Goal: Task Accomplishment & Management: Manage account settings

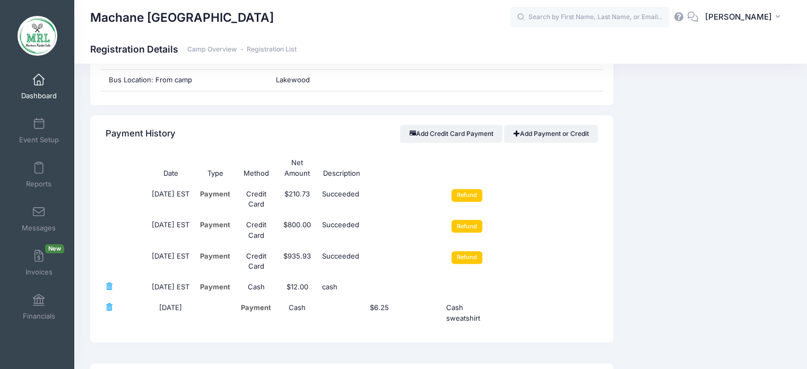
click at [39, 78] on span at bounding box center [39, 80] width 0 height 12
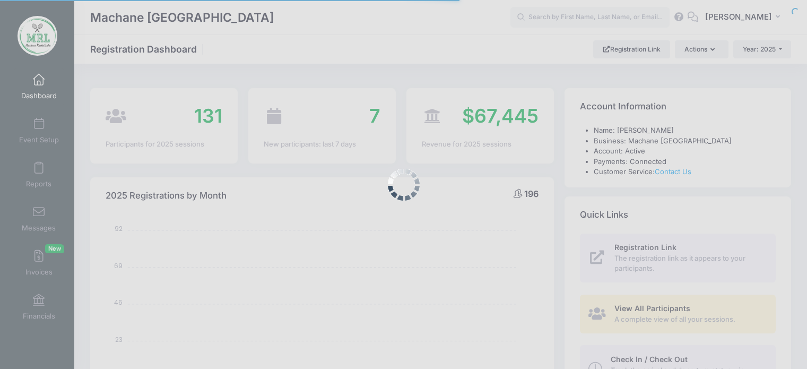
select select
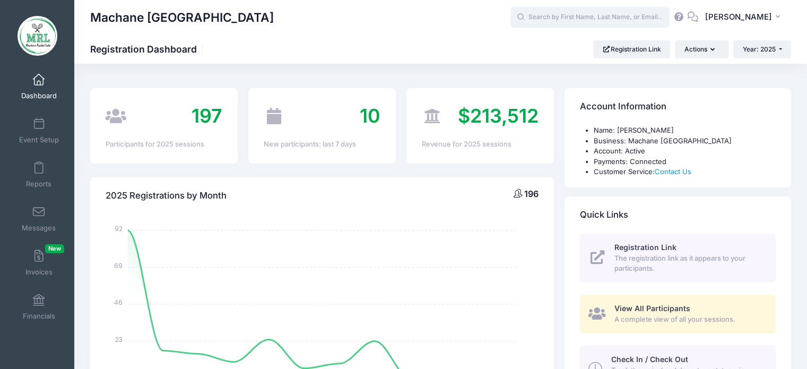
click at [565, 15] on input "text" at bounding box center [590, 17] width 159 height 21
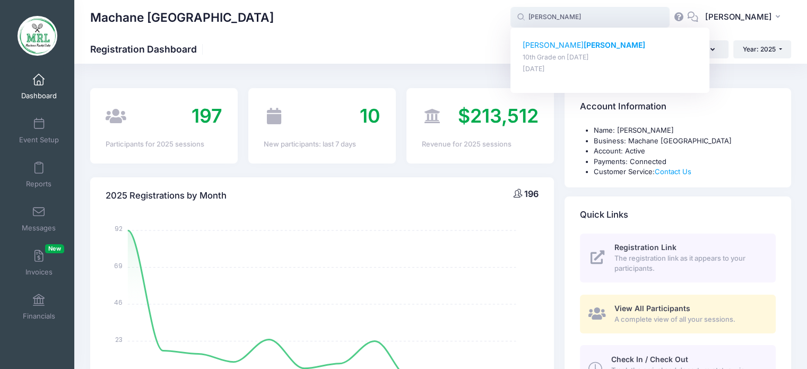
click at [548, 44] on p "rochel berger" at bounding box center [610, 45] width 175 height 11
type input "rochel berger (10th Grade, Aug-14, 2025)"
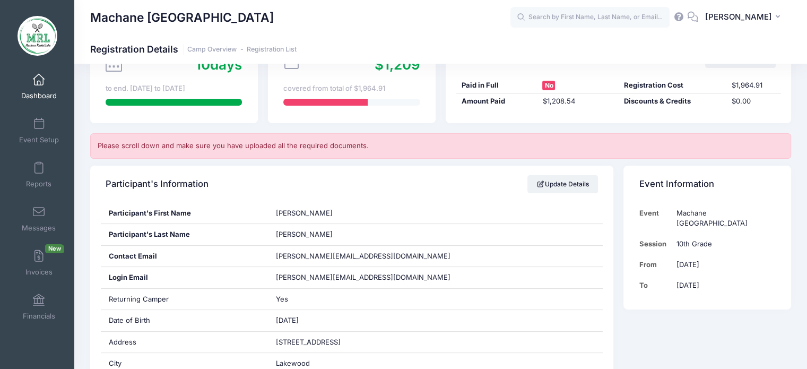
scroll to position [122, 0]
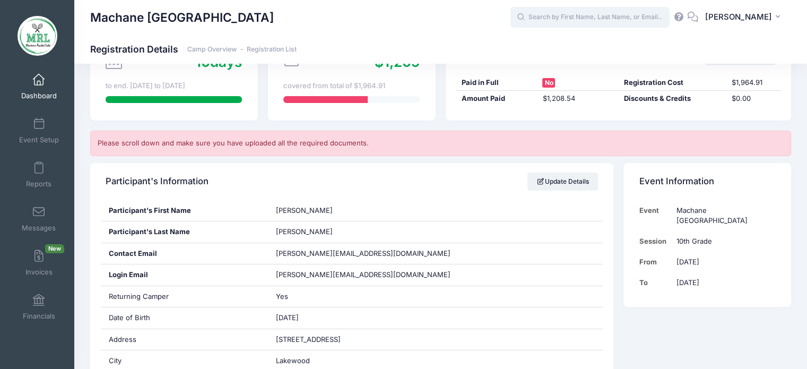
click at [606, 23] on input "text" at bounding box center [590, 17] width 159 height 21
click at [572, 48] on p "Leah Jurk ansky" at bounding box center [610, 45] width 175 height 11
type input "Leah Jurkansky (11th Grade Campers (Rackets), Aug-14, 2025)"
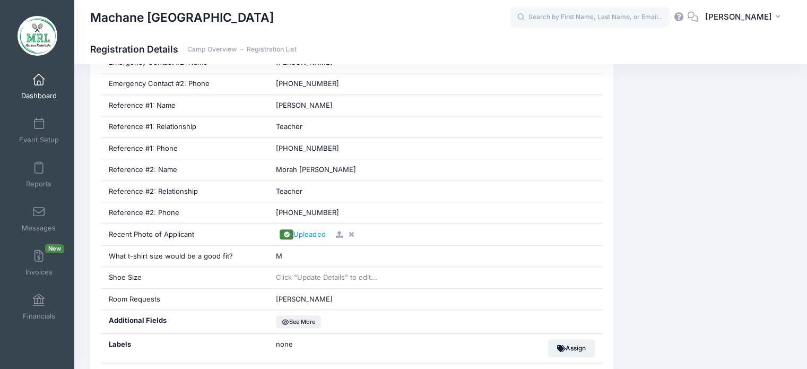
scroll to position [778, 0]
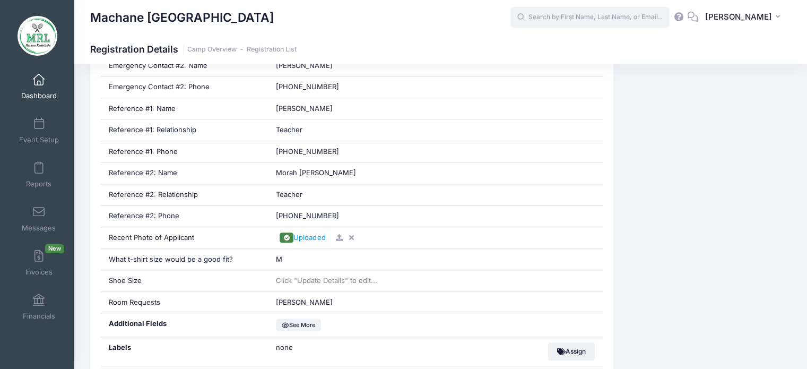
click at [634, 20] on input "text" at bounding box center [590, 17] width 159 height 21
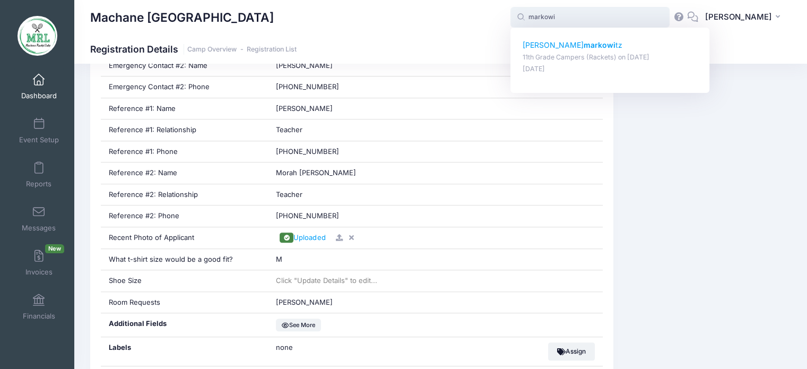
click at [584, 46] on strong "markowi" at bounding box center [600, 44] width 32 height 9
type input "miriam markowitz (11th Grade Campers (Rackets), Aug-14, 2025)"
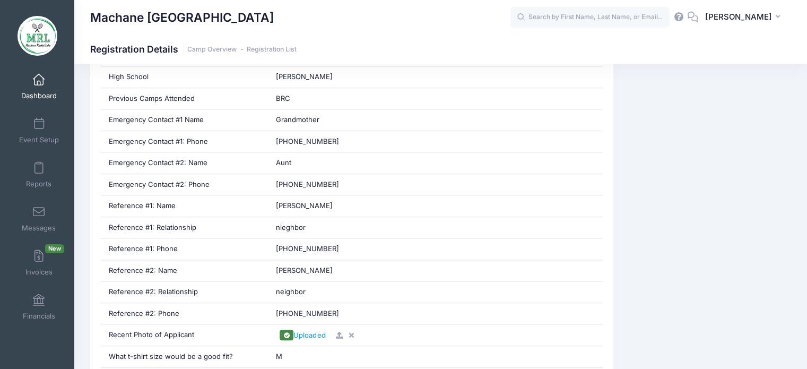
scroll to position [694, 0]
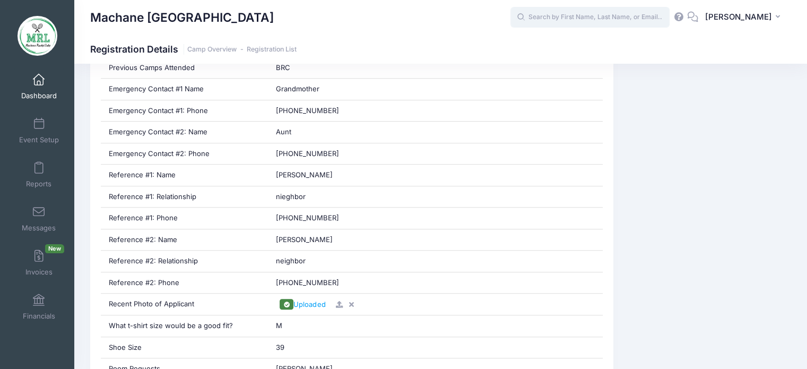
click at [594, 24] on input "text" at bounding box center [590, 17] width 159 height 21
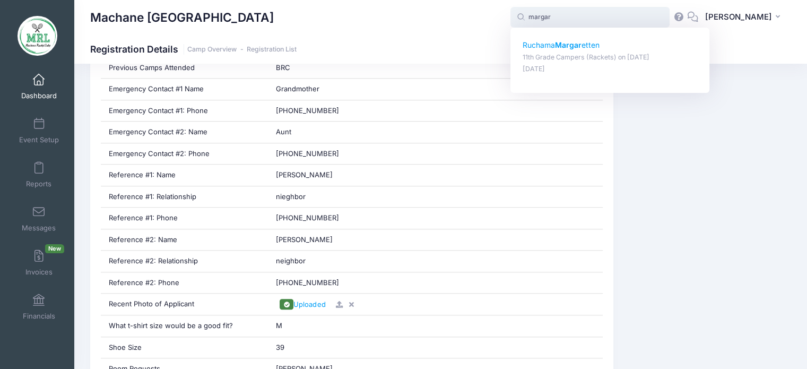
click at [574, 42] on strong "Margar" at bounding box center [568, 44] width 27 height 9
type input "Ruchama Margaretten (11th Grade Campers (Rackets), Aug-14, 2025)"
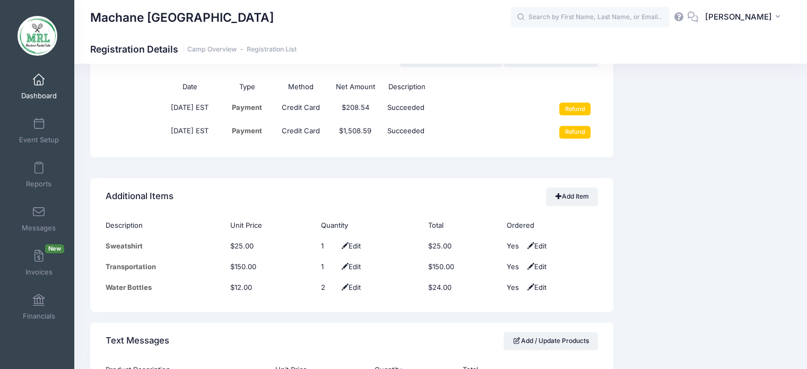
scroll to position [1255, 0]
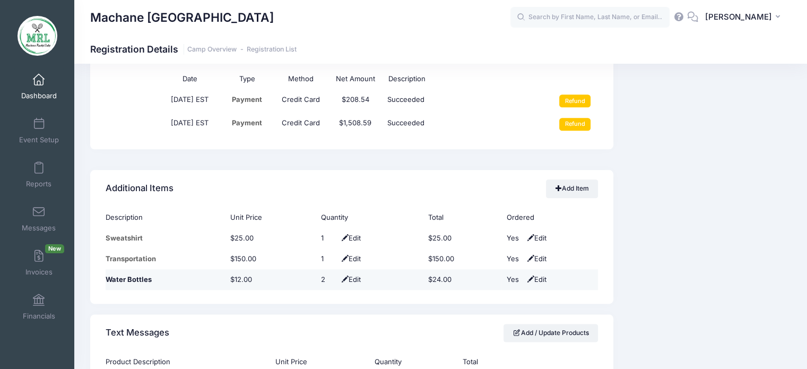
click at [351, 278] on span "Edit" at bounding box center [350, 279] width 22 height 8
type input "1"
click at [337, 277] on span at bounding box center [341, 280] width 8 height 7
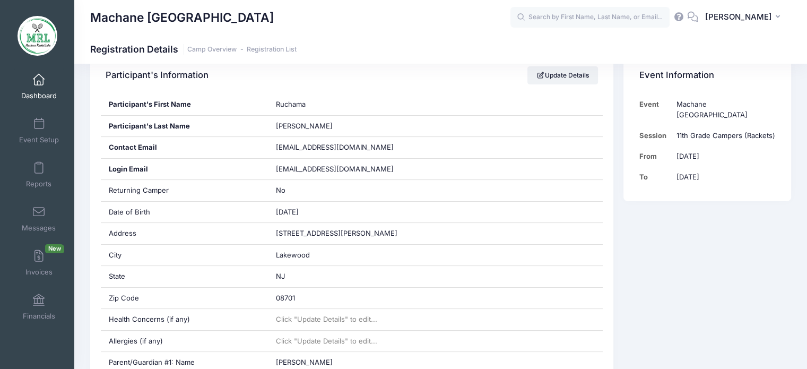
scroll to position [193, 0]
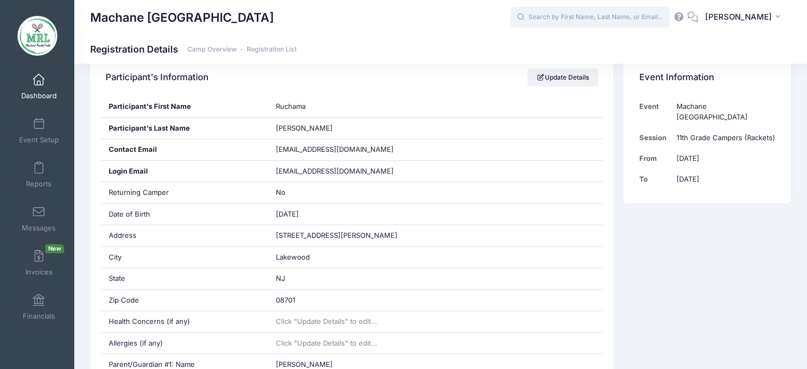
click at [548, 15] on input "text" at bounding box center [590, 17] width 159 height 21
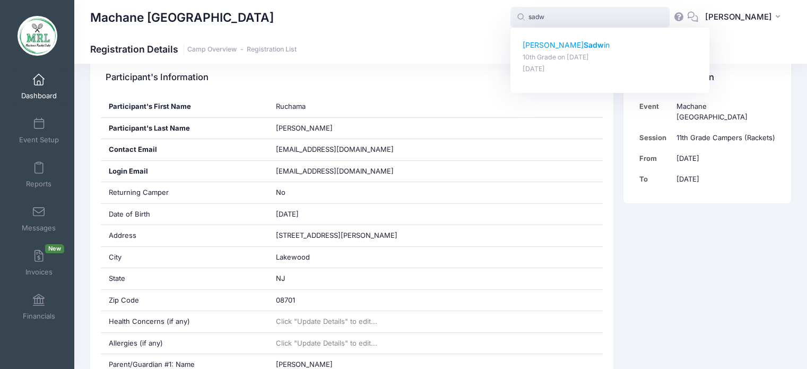
click at [584, 41] on strong "Sadw" at bounding box center [594, 44] width 20 height 9
type input "Chaya Sadwin (10th Grade, Aug-14, 2025)"
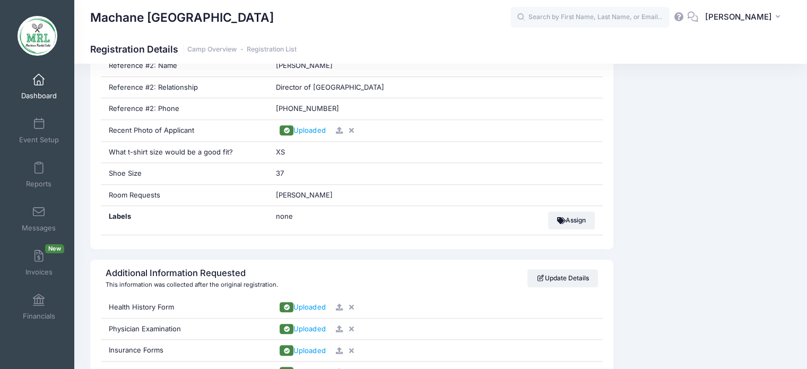
scroll to position [738, 0]
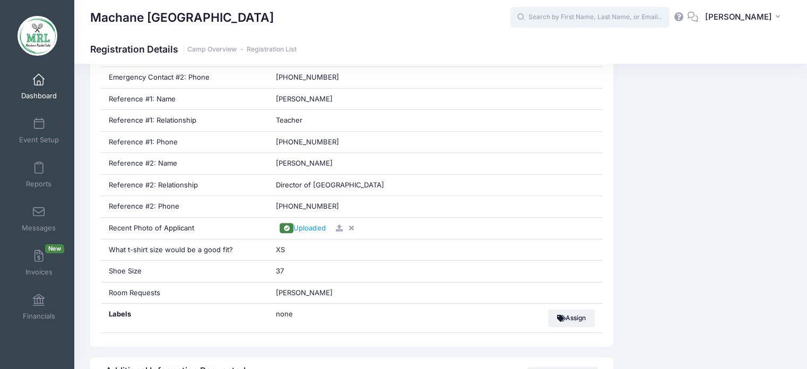
click at [583, 24] on input "text" at bounding box center [590, 17] width 159 height 21
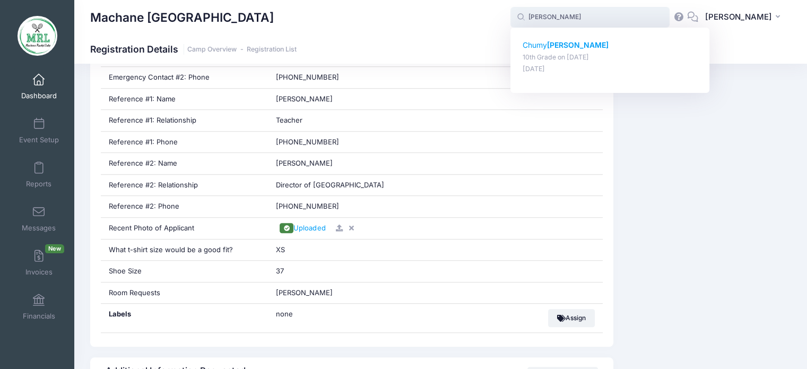
click at [558, 50] on div "Chumy Kurtz 10th Grade on Aug-14, 2025 Jun-06, 2025" at bounding box center [610, 57] width 175 height 34
type input "Chumy Kurtz (10th Grade, Aug-14, 2025)"
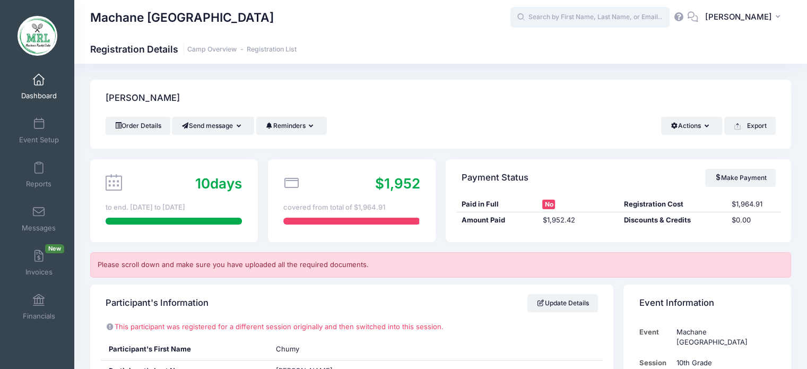
click at [570, 19] on input "text" at bounding box center [590, 17] width 159 height 21
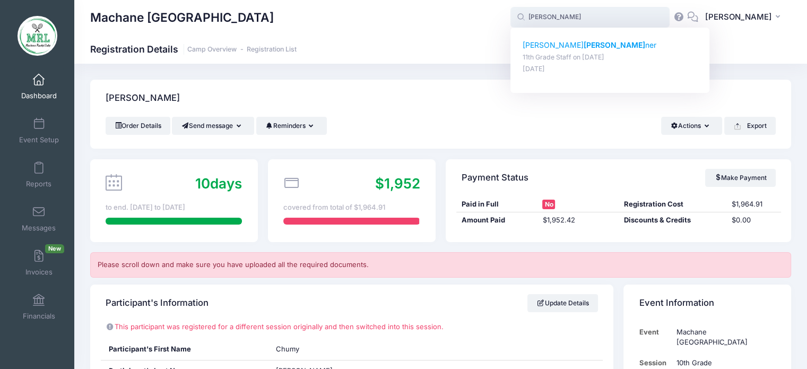
click at [584, 45] on strong "Walt" at bounding box center [615, 44] width 62 height 9
type input "Sara Waltner (11th Grade Staff, Aug-14, 2025)"
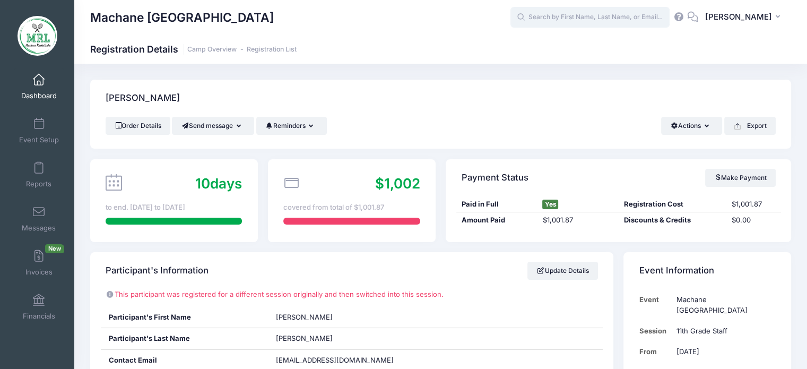
click at [609, 19] on input "text" at bounding box center [590, 17] width 159 height 21
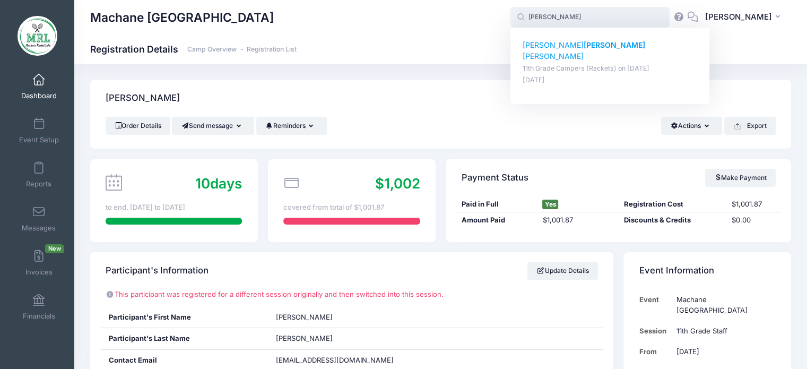
click at [584, 46] on strong "[PERSON_NAME]" at bounding box center [615, 44] width 62 height 9
type input "[PERSON_NAME] (11th Grade Campers (Rackets), [DATE])"
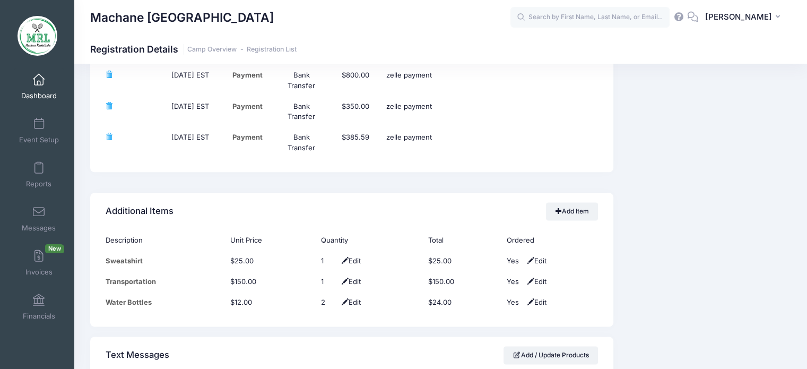
scroll to position [1337, 0]
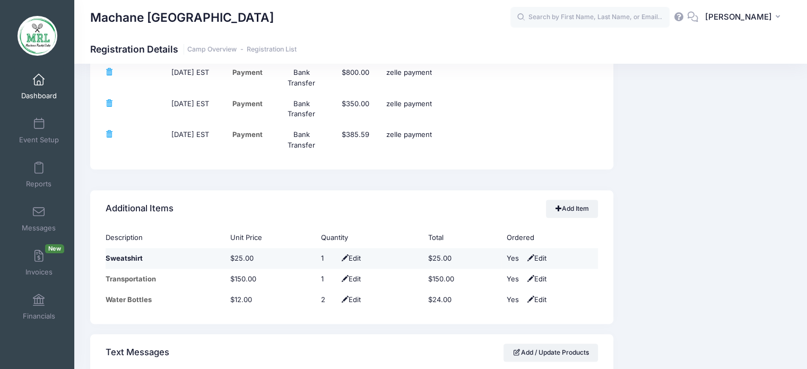
click at [352, 257] on span "Edit" at bounding box center [350, 258] width 22 height 8
type input "0"
click at [337, 255] on span at bounding box center [341, 258] width 8 height 7
type input "0"
click at [337, 256] on span at bounding box center [341, 258] width 8 height 7
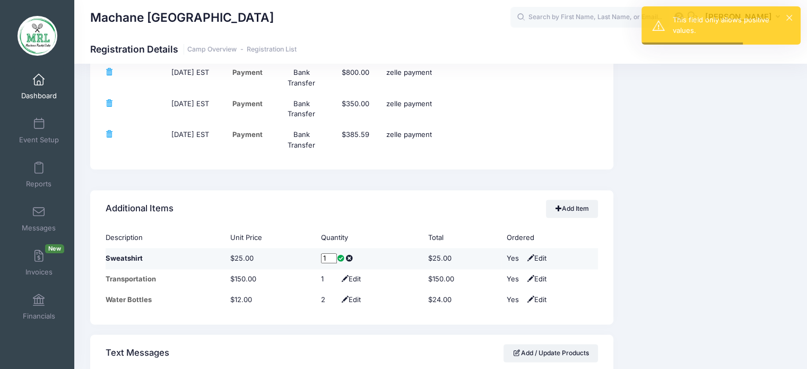
click at [338, 256] on span at bounding box center [341, 258] width 8 height 7
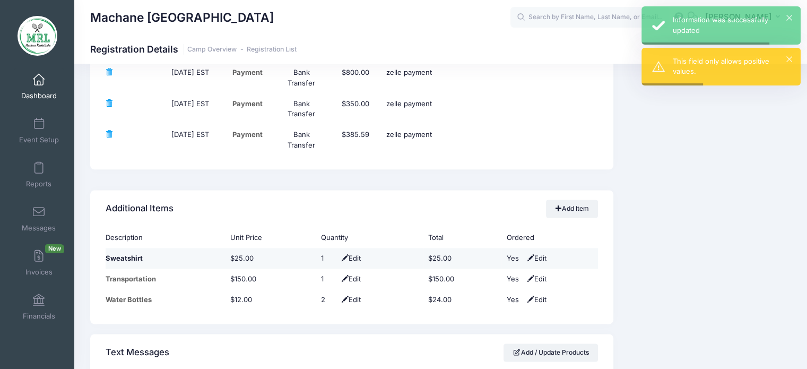
click at [357, 254] on span "Edit" at bounding box center [350, 258] width 22 height 8
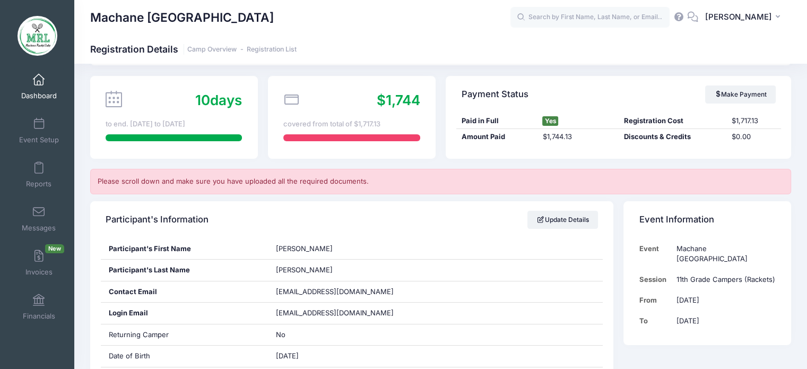
scroll to position [0, 0]
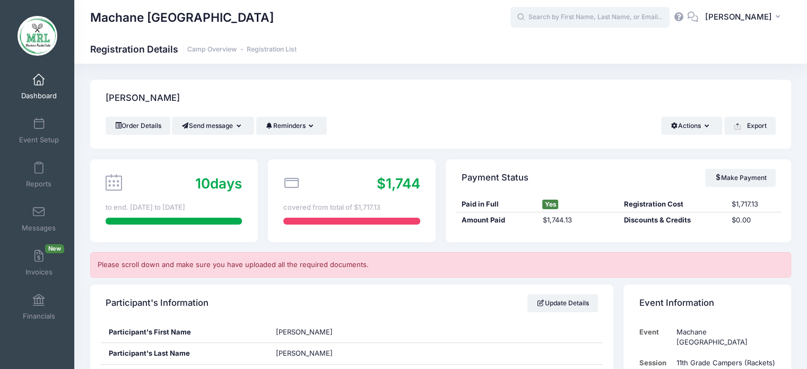
click at [614, 16] on input "text" at bounding box center [590, 17] width 159 height 21
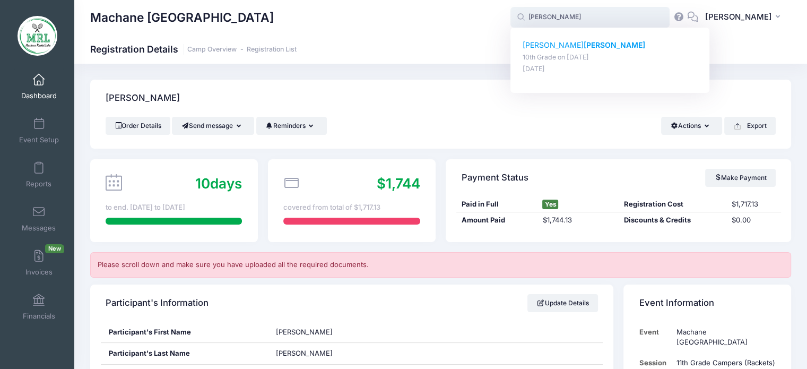
click at [584, 45] on strong "berger" at bounding box center [615, 44] width 62 height 9
type input "rochel berger (10th Grade, Aug-14, 2025)"
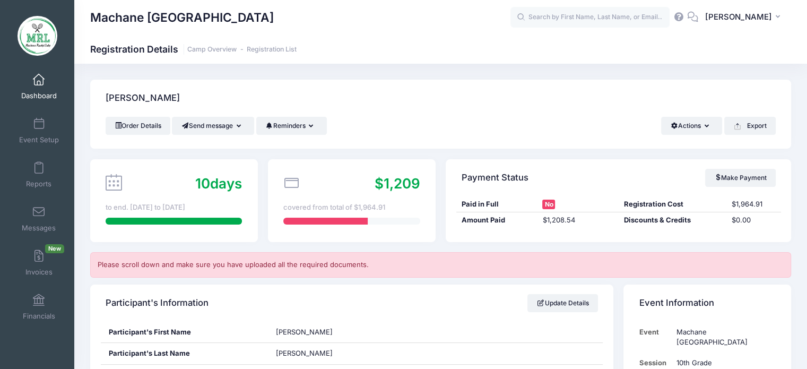
click at [38, 71] on link "Dashboard" at bounding box center [39, 86] width 50 height 37
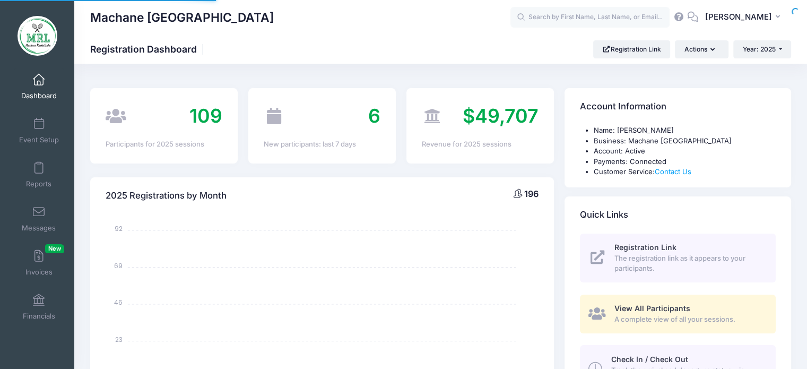
select select
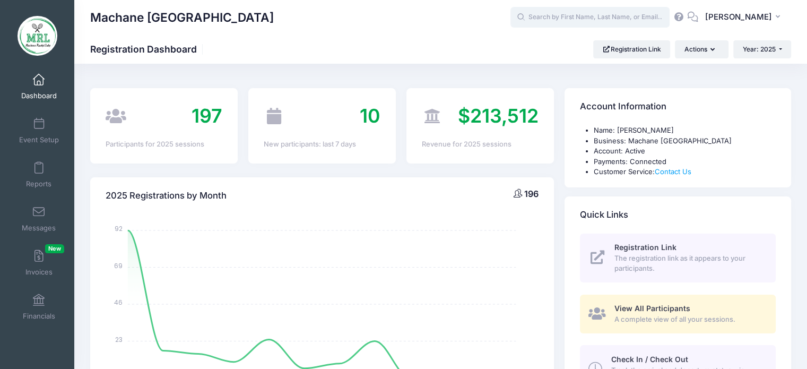
click at [571, 23] on input "text" at bounding box center [590, 17] width 159 height 21
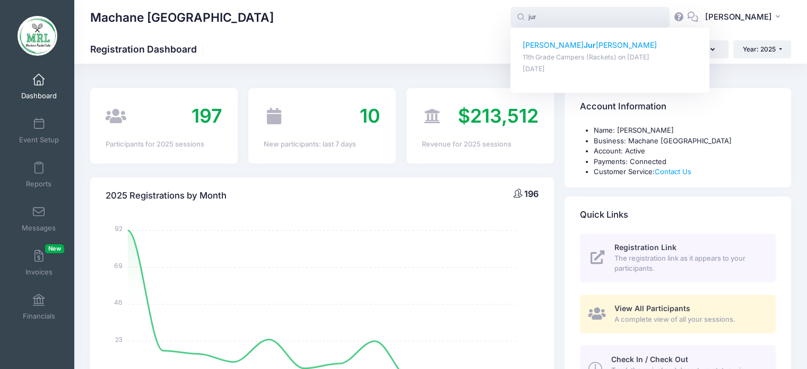
click at [558, 45] on p "Leah Jur kansky" at bounding box center [610, 45] width 175 height 11
type input "Leah Jurkansky (11th Grade Campers (Rackets), Aug-14, 2025)"
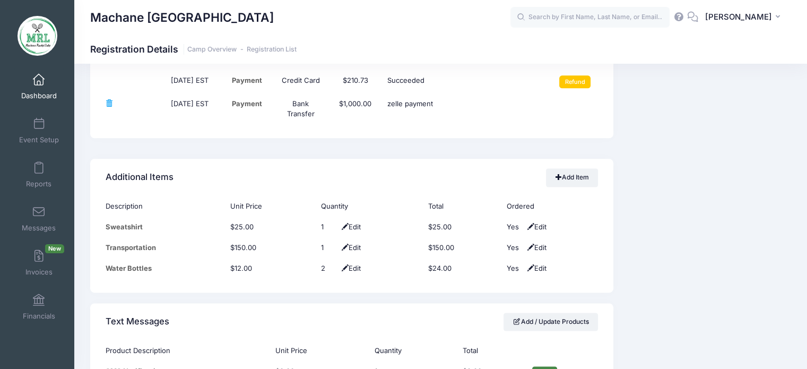
scroll to position [1356, 0]
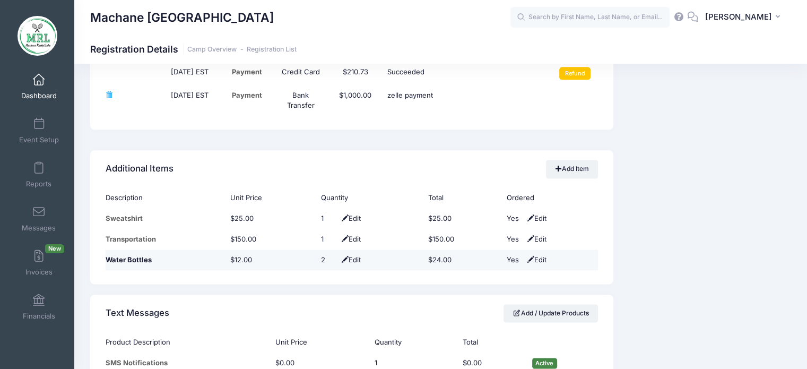
click at [354, 258] on span "Edit" at bounding box center [350, 259] width 22 height 8
type input "0"
click at [337, 258] on span at bounding box center [341, 260] width 8 height 7
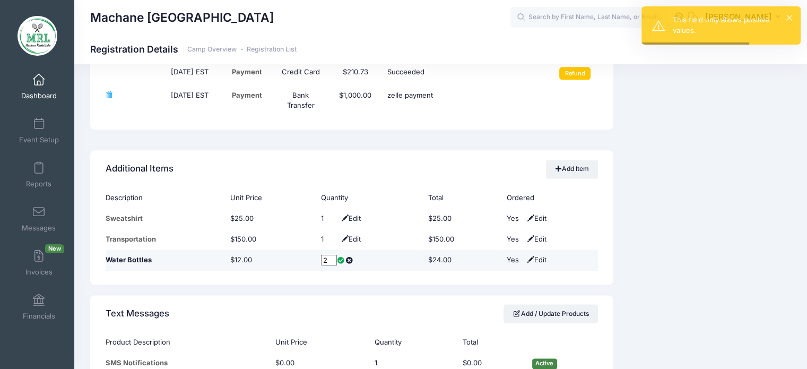
click at [337, 258] on span at bounding box center [341, 260] width 8 height 7
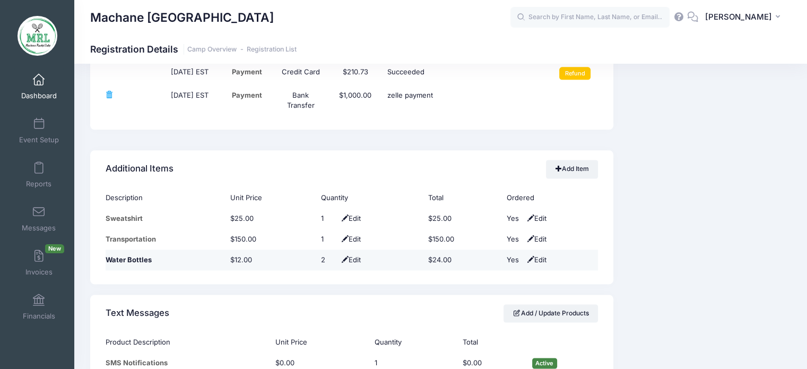
click at [542, 257] on span "Edit" at bounding box center [535, 259] width 22 height 8
click at [524, 258] on select "No Yes" at bounding box center [518, 260] width 24 height 11
click at [506, 255] on select "No Yes" at bounding box center [518, 260] width 24 height 11
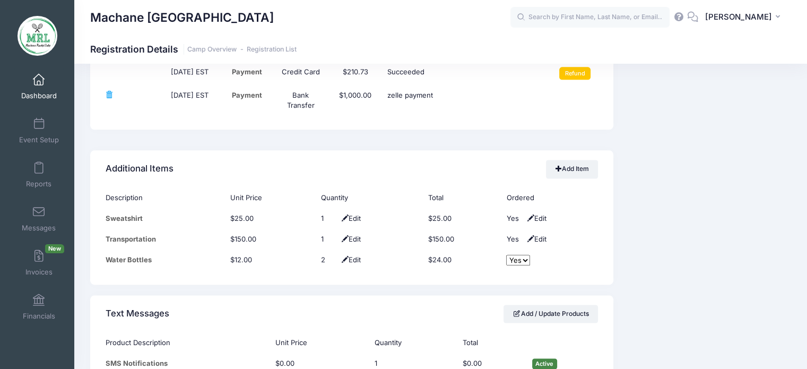
click at [353, 258] on span "Edit" at bounding box center [350, 259] width 22 height 8
click at [541, 260] on span "Edit" at bounding box center [535, 259] width 22 height 8
click at [348, 262] on td "2 Edit" at bounding box center [370, 259] width 108 height 21
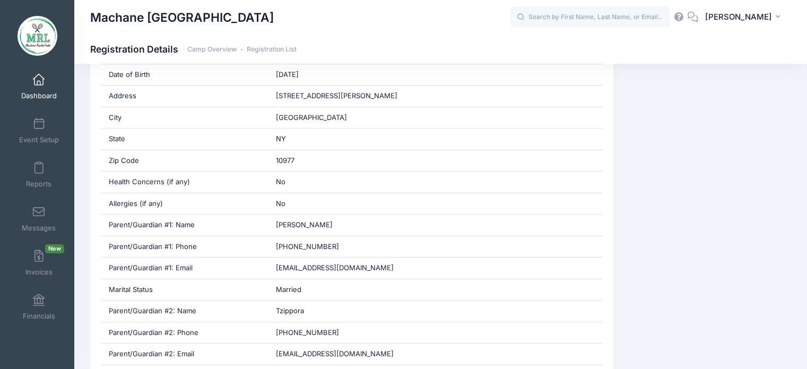
scroll to position [0, 0]
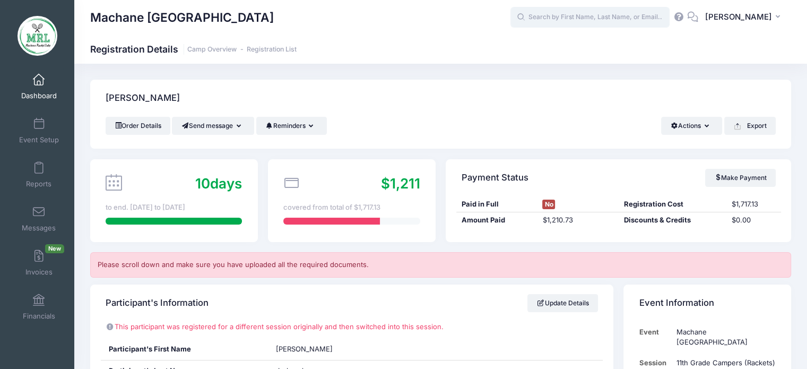
click at [588, 16] on input "text" at bounding box center [590, 17] width 159 height 21
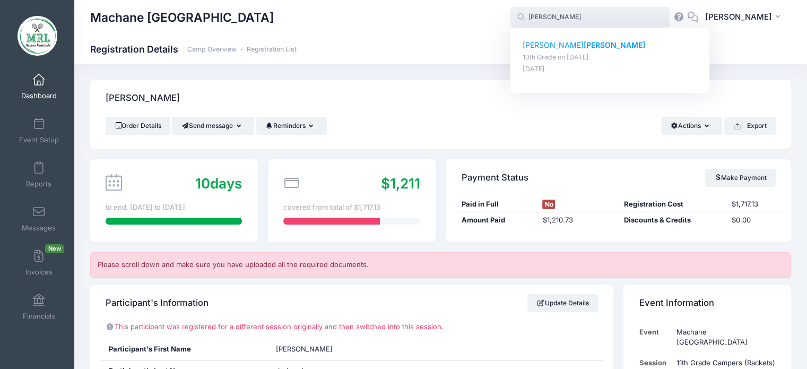
click at [584, 41] on strong "[PERSON_NAME]" at bounding box center [615, 44] width 62 height 9
type input "[PERSON_NAME] (10th Grade, [DATE])"
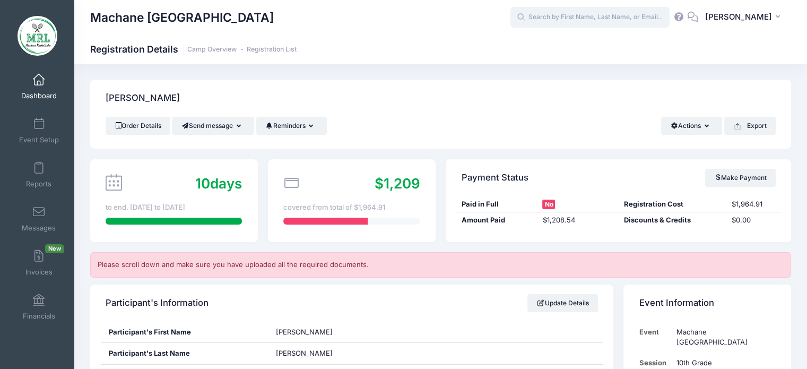
click at [543, 14] on input "text" at bounding box center [590, 17] width 159 height 21
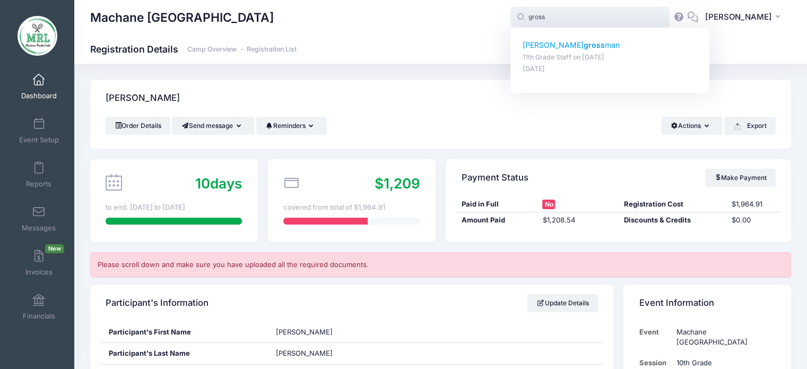
click at [593, 46] on strong "gross" at bounding box center [594, 44] width 21 height 9
type input "Chaya Devorah grossman (11th Grade Staff, Aug-14, 2025)"
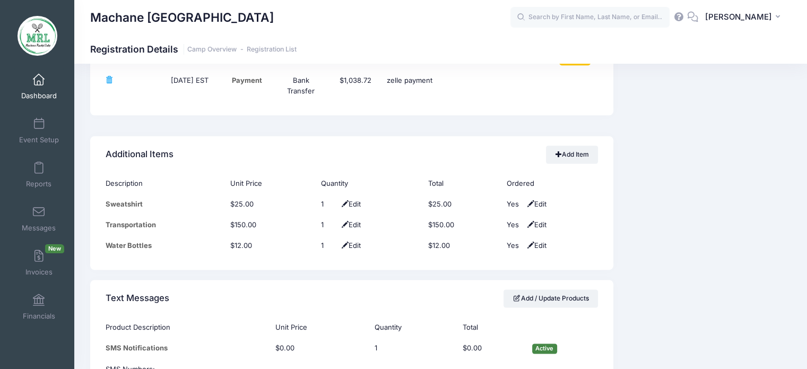
scroll to position [1387, 0]
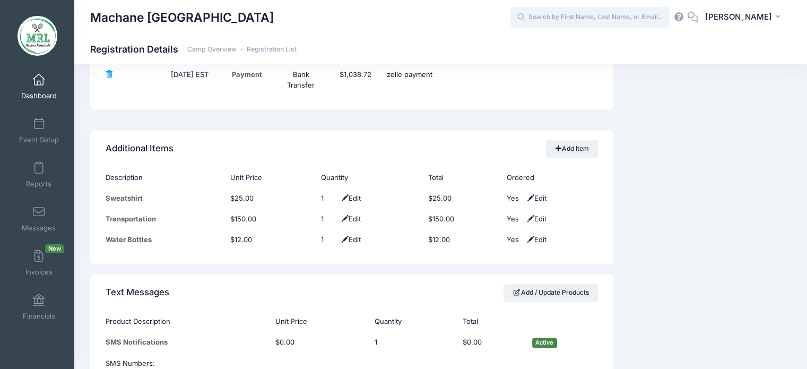
click at [620, 23] on input "text" at bounding box center [590, 17] width 159 height 21
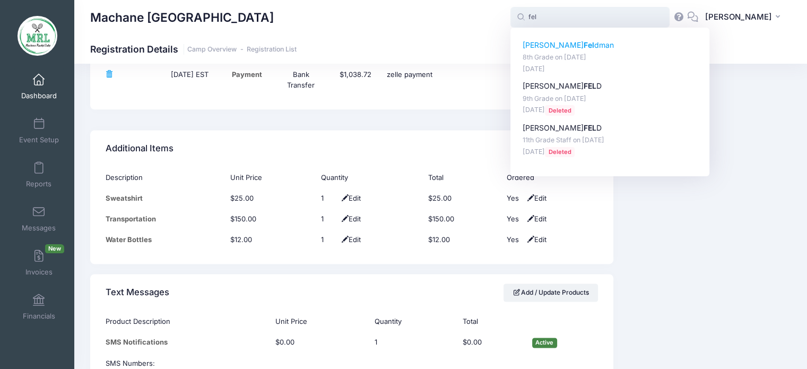
click at [565, 46] on p "Esther Fel dman" at bounding box center [610, 45] width 175 height 11
type input "Esther Feldman (8th Grade, Aug-14, 2025)"
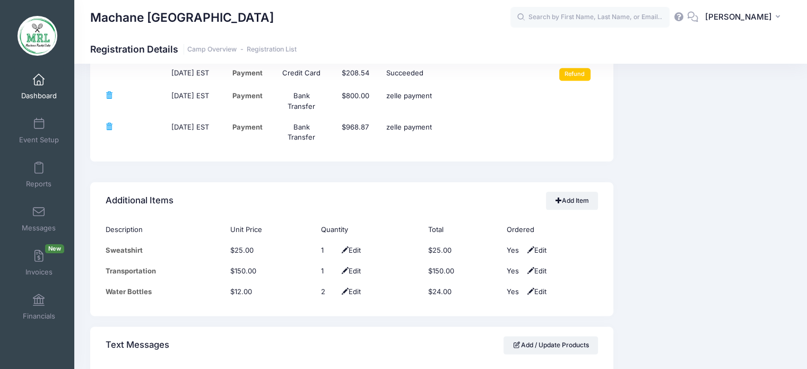
scroll to position [1271, 0]
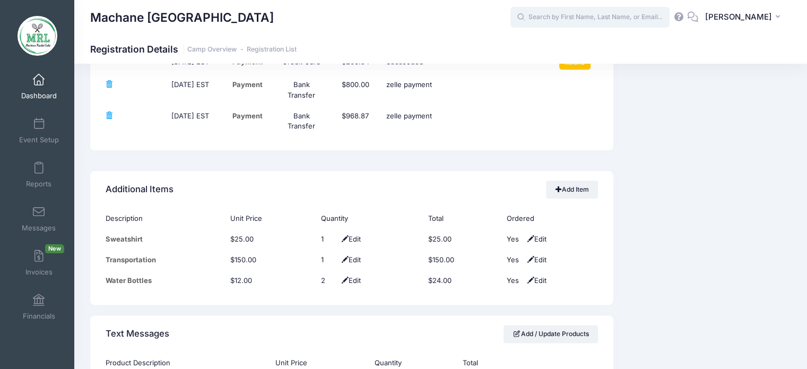
click at [563, 16] on input "text" at bounding box center [590, 17] width 159 height 21
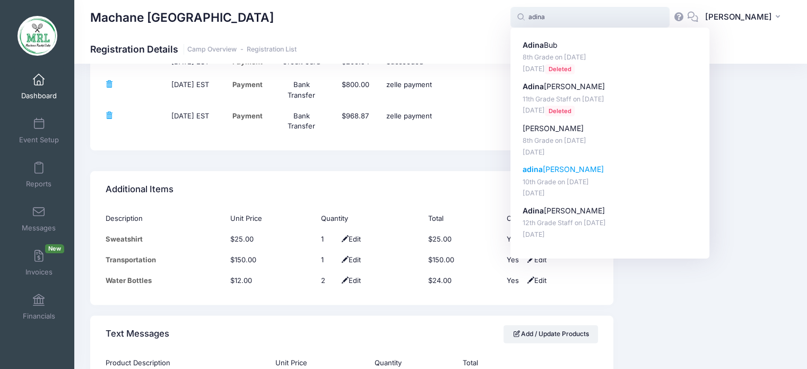
click at [555, 174] on p "adina neuhaus" at bounding box center [610, 169] width 175 height 11
type input "adina neuhaus (10th Grade, Aug-14, 2025)"
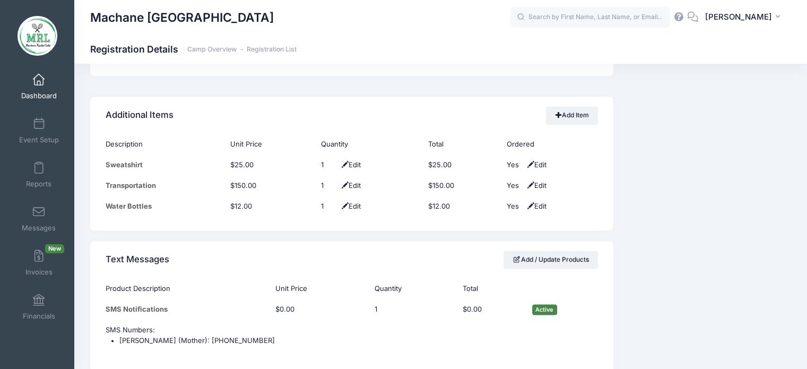
scroll to position [1413, 0]
click at [603, 12] on input "text" at bounding box center [590, 17] width 159 height 21
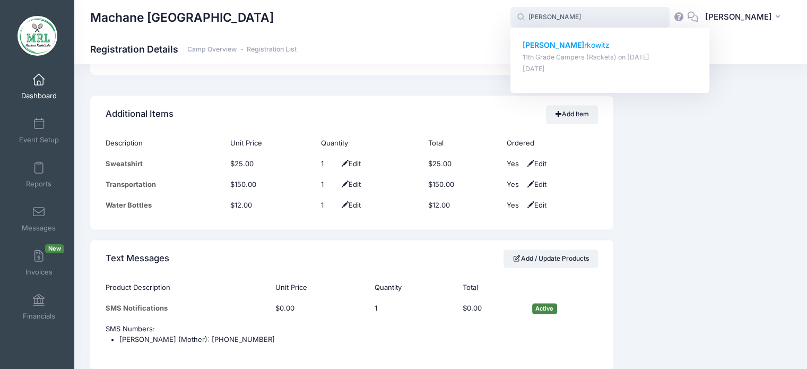
click at [571, 44] on p "miriam ma rkowitz" at bounding box center [610, 45] width 175 height 11
type input "miriam markowitz (11th Grade Campers (Rackets), Aug-14, 2025)"
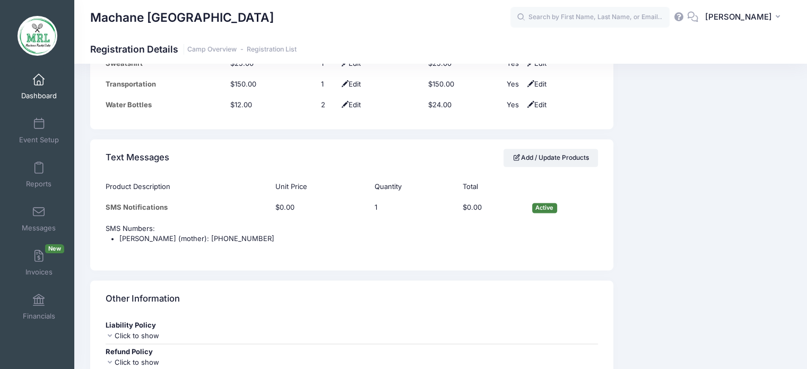
scroll to position [1456, 0]
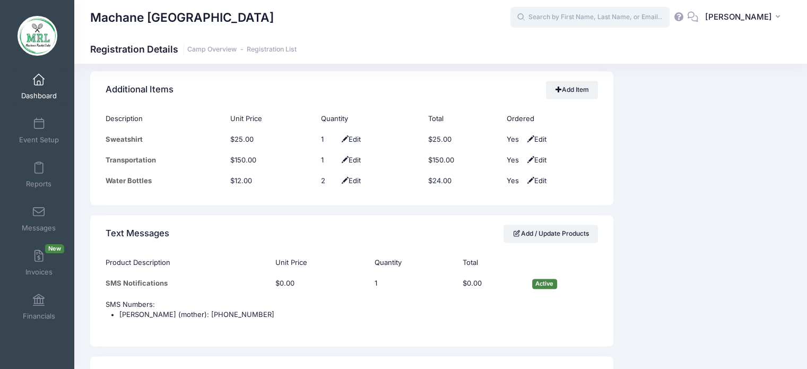
click at [605, 18] on input "text" at bounding box center [590, 17] width 159 height 21
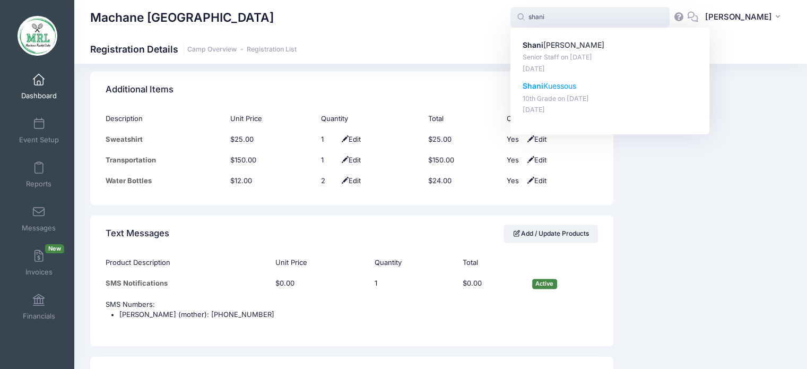
click at [574, 81] on p "Shani Kuessous" at bounding box center [610, 86] width 175 height 11
type input "Shani Kuessous (10th Grade, Aug-14, 2025)"
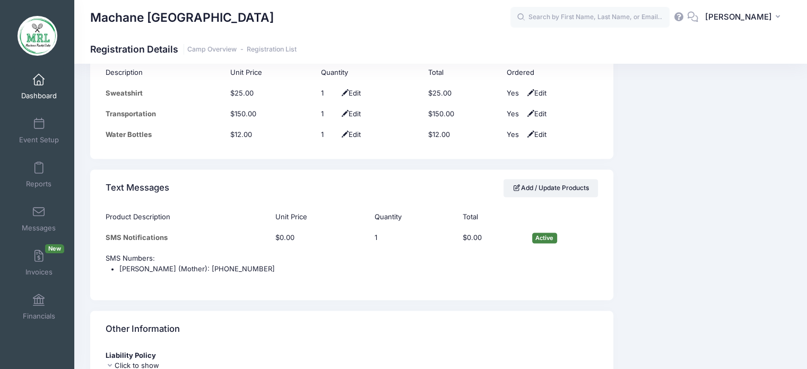
scroll to position [1484, 0]
click at [618, 15] on input "text" at bounding box center [590, 17] width 159 height 21
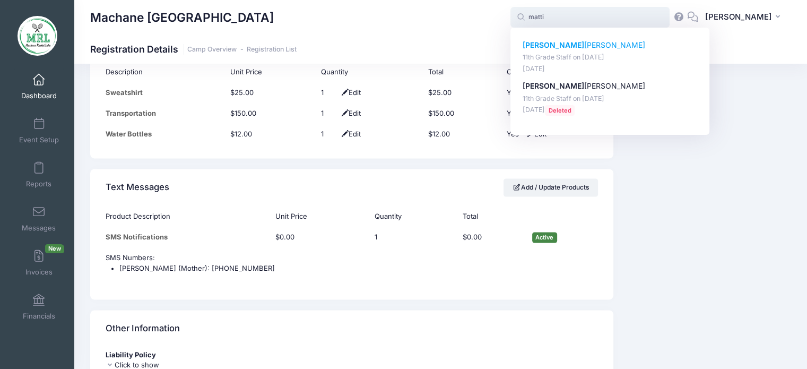
click at [558, 49] on p "[PERSON_NAME]" at bounding box center [610, 45] width 175 height 11
type input "[PERSON_NAME] (11th Grade Staff, [DATE])"
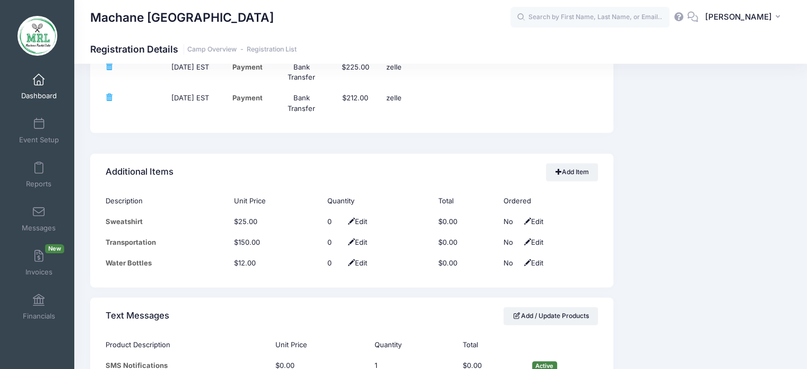
scroll to position [1365, 0]
click at [583, 19] on input "text" at bounding box center [590, 17] width 159 height 21
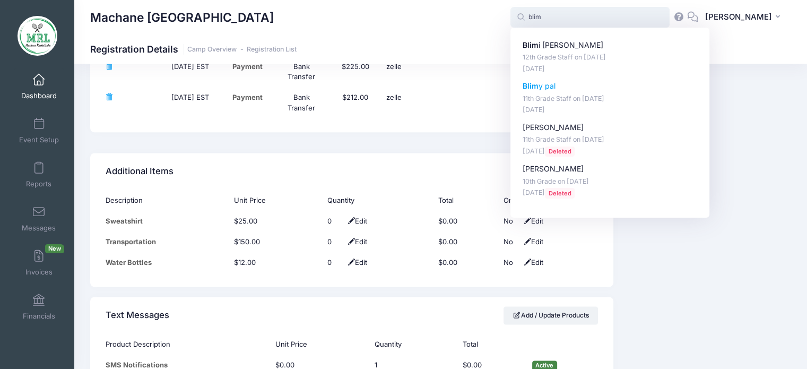
click at [530, 87] on strong "Blim" at bounding box center [531, 85] width 16 height 9
type input "Blimy pal (11th Grade Staff, Aug-14, 2025)"
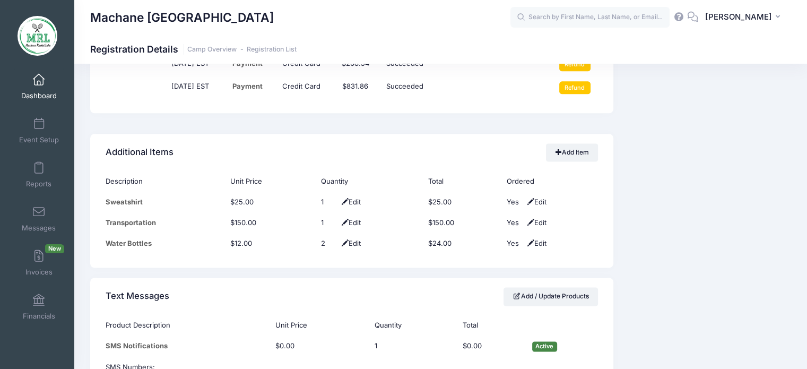
scroll to position [1377, 0]
click at [561, 18] on input "text" at bounding box center [590, 17] width 159 height 21
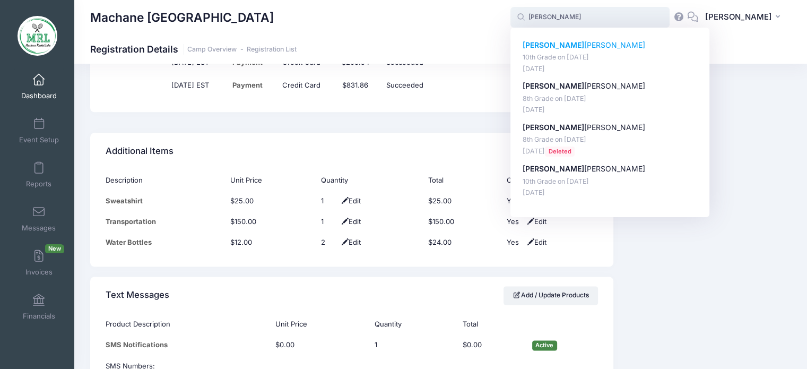
click at [552, 47] on p "[PERSON_NAME]" at bounding box center [610, 45] width 175 height 11
type input "[PERSON_NAME] (10th Grade, [DATE])"
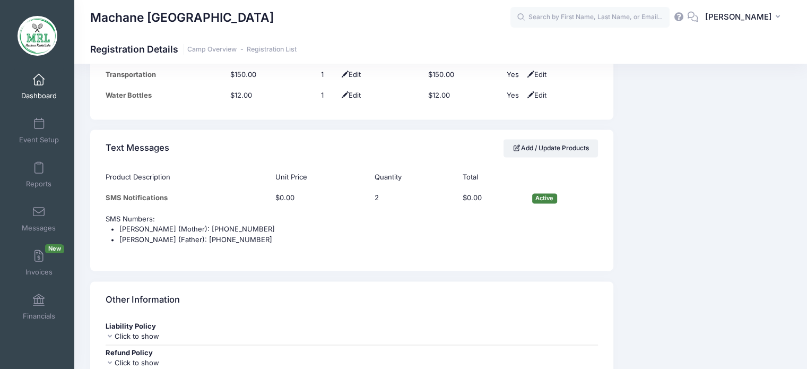
scroll to position [1410, 0]
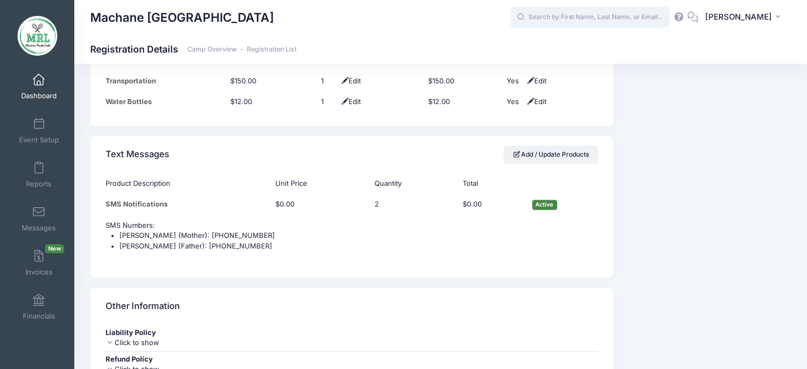
click at [620, 16] on input "text" at bounding box center [590, 17] width 159 height 21
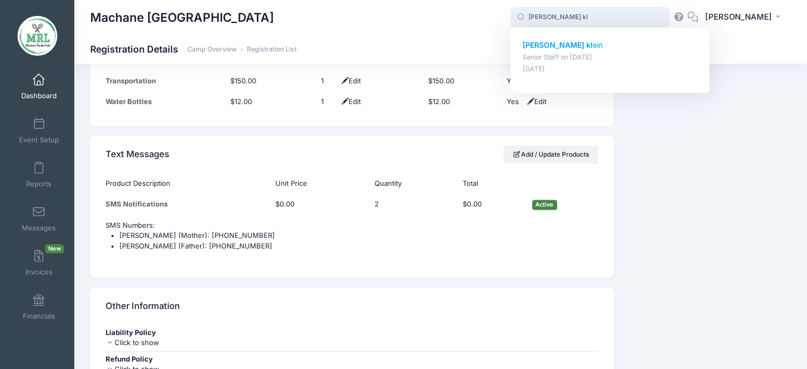
click at [564, 41] on p "Leah kl ein" at bounding box center [610, 45] width 175 height 11
type input "Leah klein (Senior Staff, Aug-14, 2025)"
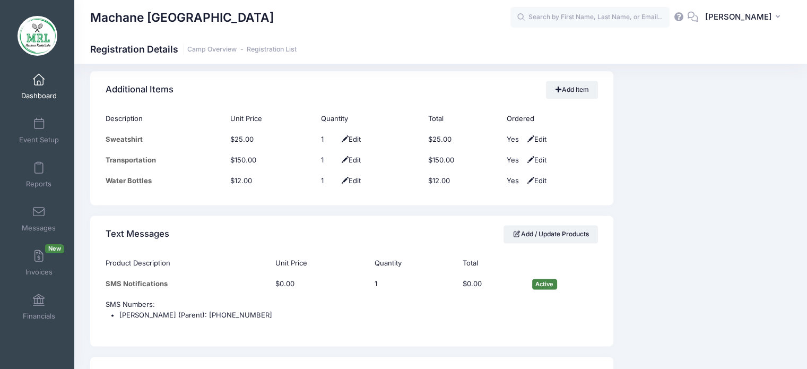
scroll to position [1338, 0]
click at [626, 15] on input "text" at bounding box center [590, 17] width 159 height 21
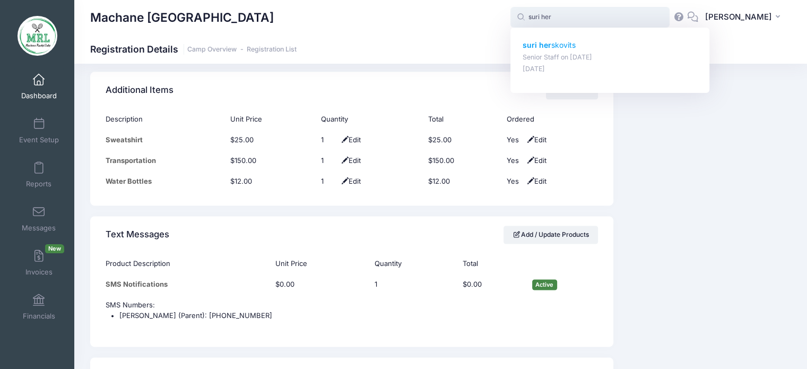
click at [548, 42] on strong "suri her" at bounding box center [537, 44] width 29 height 9
type input "suri herskovits (Senior Staff, Aug-14, 2025)"
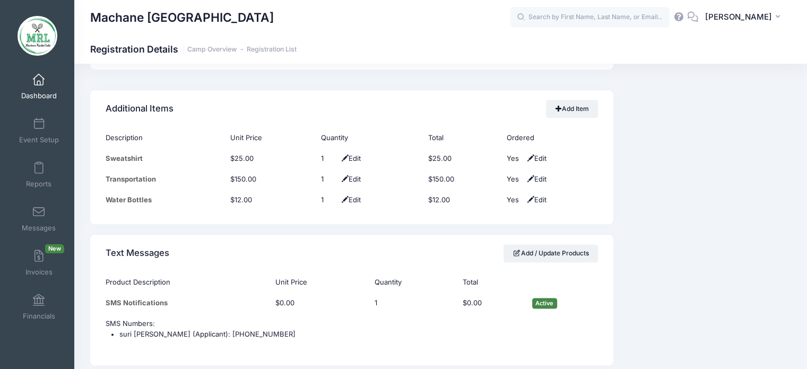
scroll to position [1321, 0]
click at [548, 15] on input "text" at bounding box center [590, 17] width 159 height 21
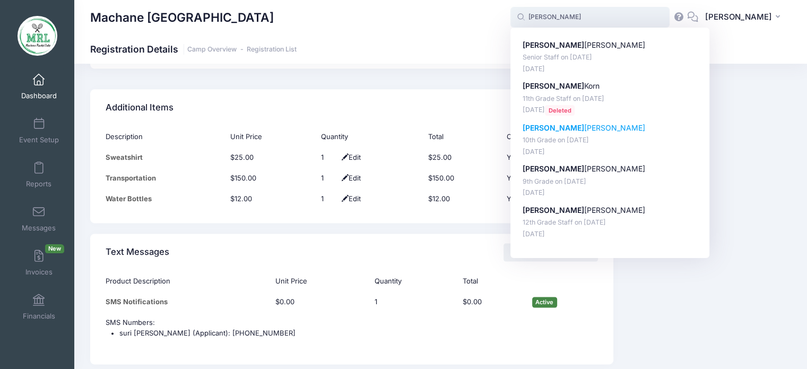
click at [542, 125] on strong "Mindy" at bounding box center [554, 127] width 62 height 9
type input "Mindy Goldberg (10th Grade, Aug-14, 2025)"
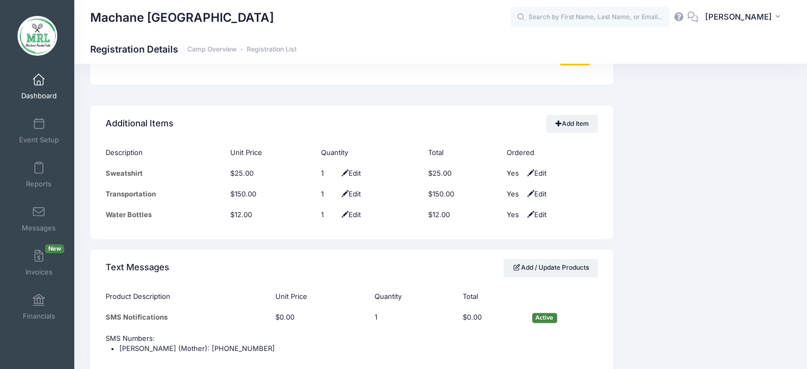
scroll to position [1371, 0]
click at [633, 23] on input "text" at bounding box center [590, 17] width 159 height 21
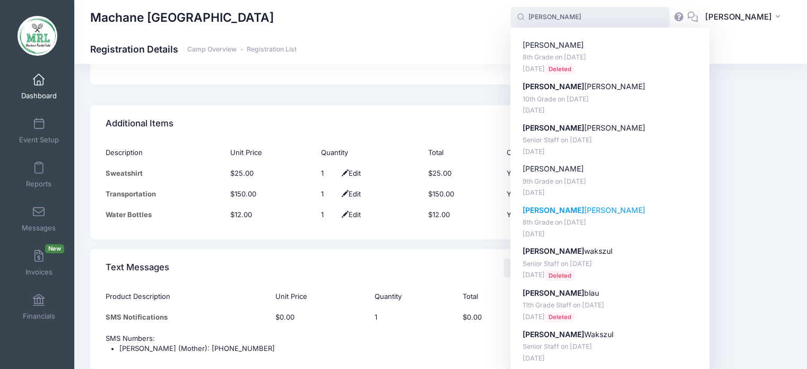
click at [551, 211] on p "[PERSON_NAME]" at bounding box center [610, 210] width 175 height 11
type input "[PERSON_NAME] (8th Grade, [DATE])"
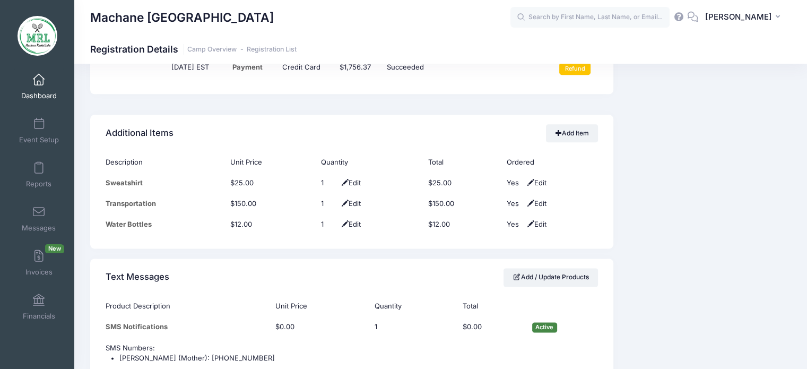
scroll to position [1290, 0]
click at [639, 23] on input "text" at bounding box center [590, 17] width 159 height 21
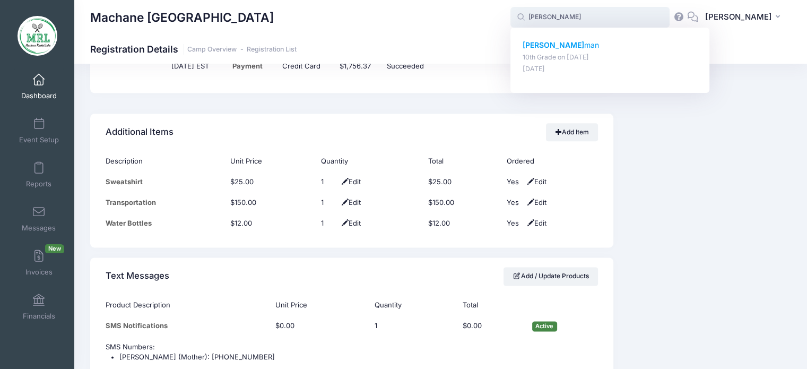
click at [555, 47] on strong "miri tash" at bounding box center [554, 44] width 62 height 9
type input "miri tashman (10th Grade, Aug-14, 2025)"
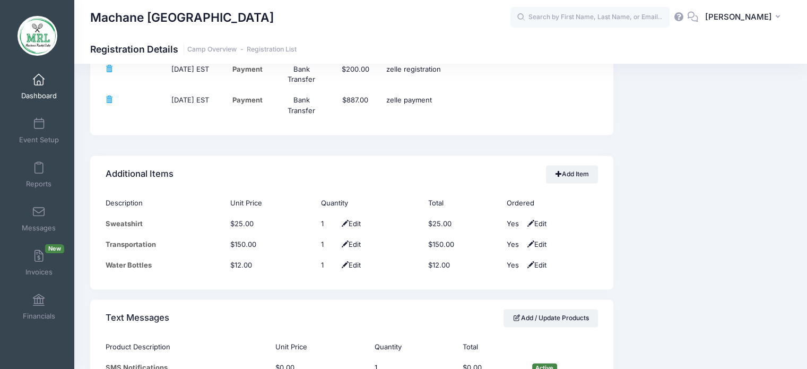
scroll to position [1394, 0]
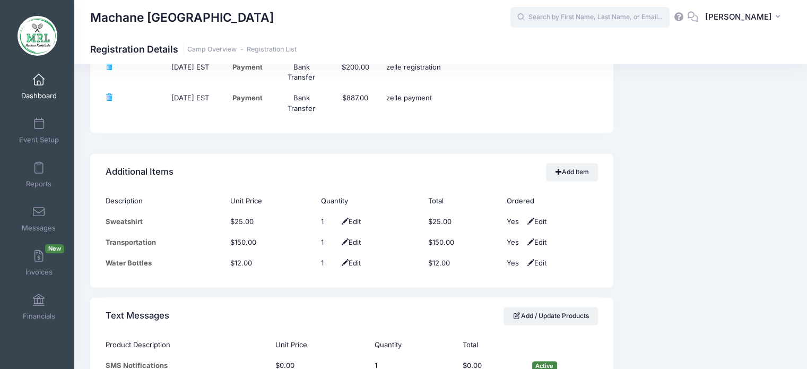
click at [609, 13] on input "text" at bounding box center [590, 17] width 159 height 21
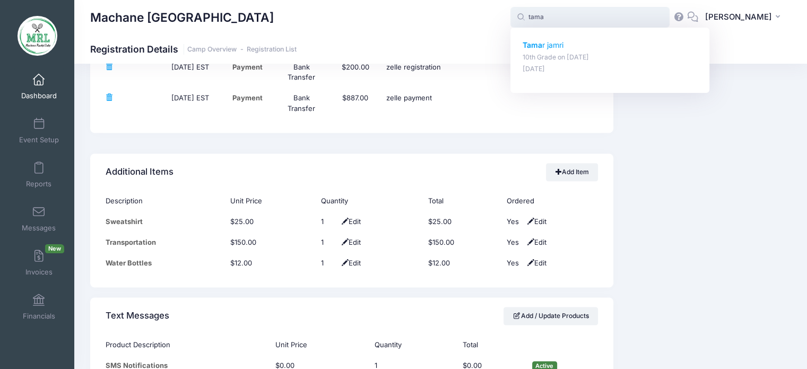
click at [535, 47] on strong "Tama" at bounding box center [533, 44] width 20 height 9
type input "[PERSON_NAME] (10th Grade, [DATE])"
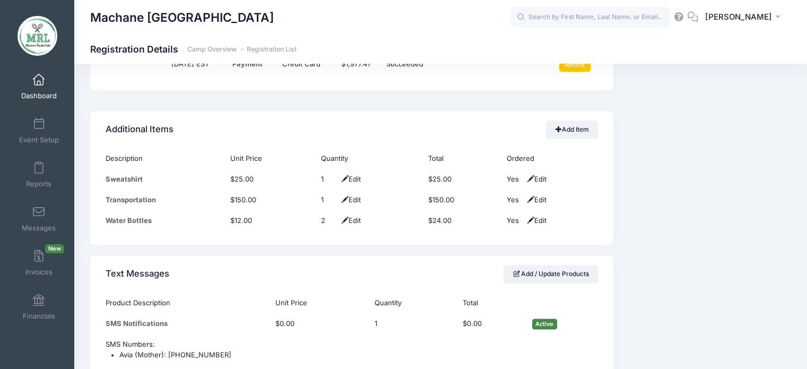
scroll to position [1326, 0]
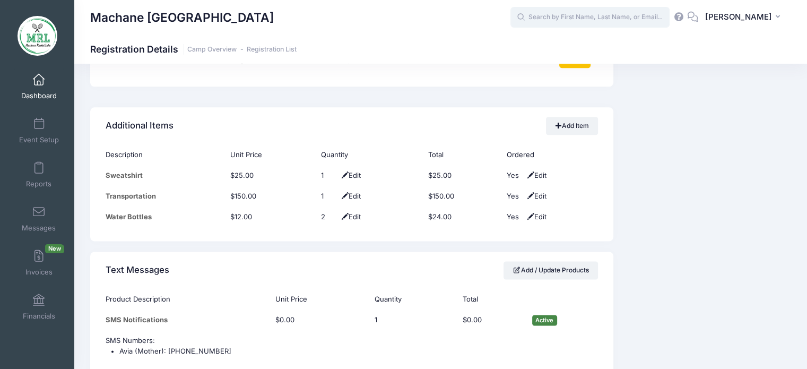
click at [620, 16] on input "text" at bounding box center [590, 17] width 159 height 21
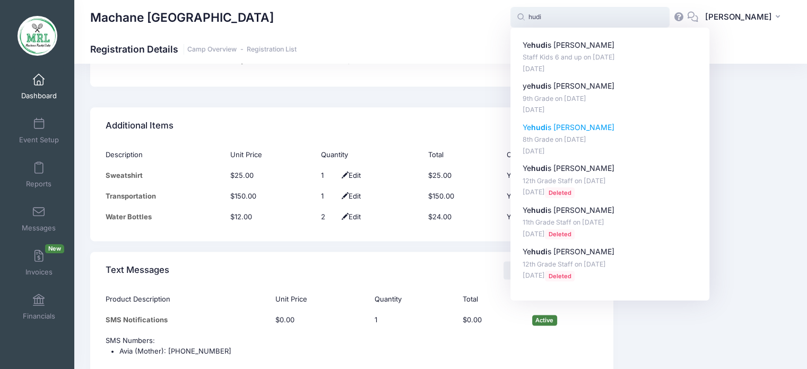
click at [562, 130] on p "Ye hudi s Metzger" at bounding box center [610, 127] width 175 height 11
type input "Yehudis Metzger (8th Grade, Aug-14, 2025)"
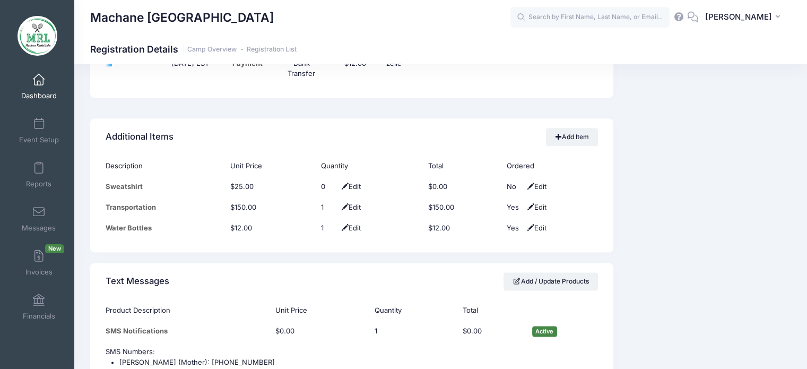
scroll to position [1367, 0]
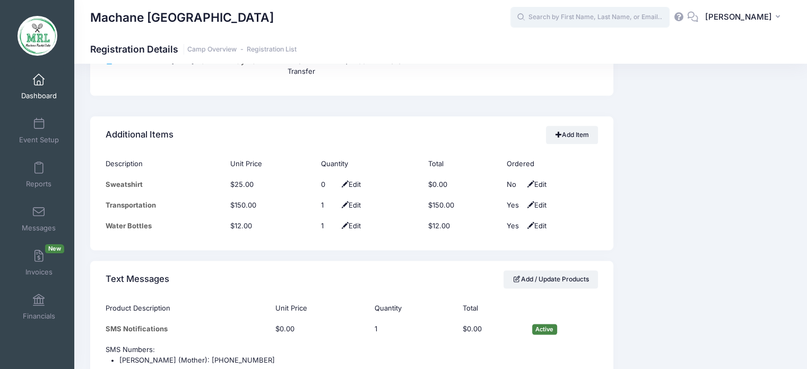
click at [628, 16] on input "text" at bounding box center [590, 17] width 159 height 21
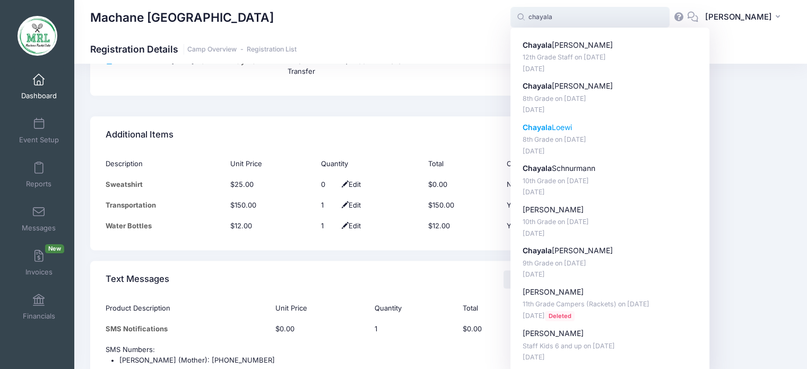
click at [567, 124] on p "Chayala Loewi" at bounding box center [610, 127] width 175 height 11
type input "Chayala Loewi (8th Grade, Aug-14, 2025)"
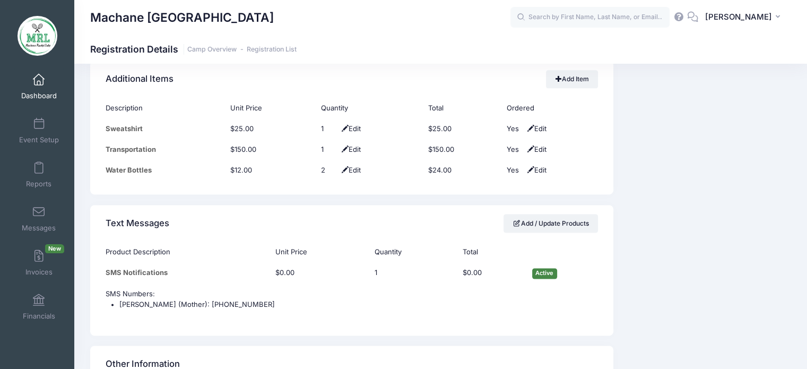
scroll to position [1404, 0]
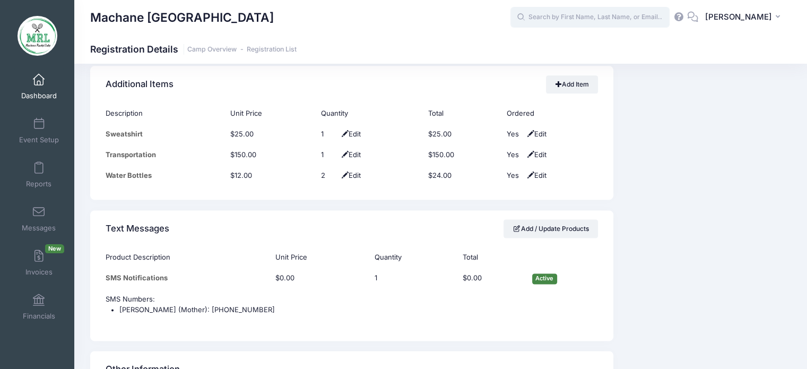
click at [618, 14] on input "text" at bounding box center [590, 17] width 159 height 21
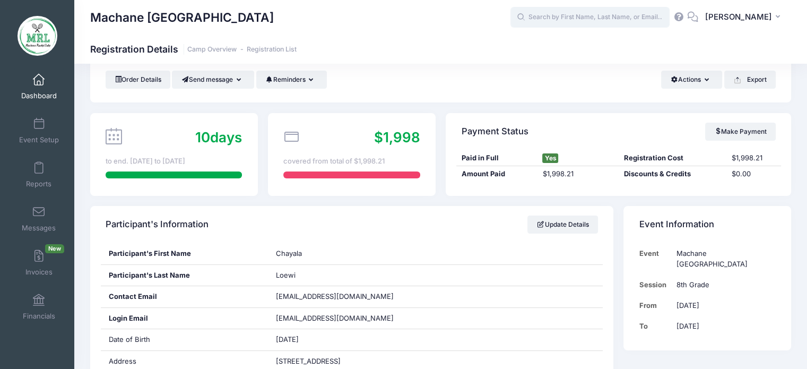
scroll to position [0, 0]
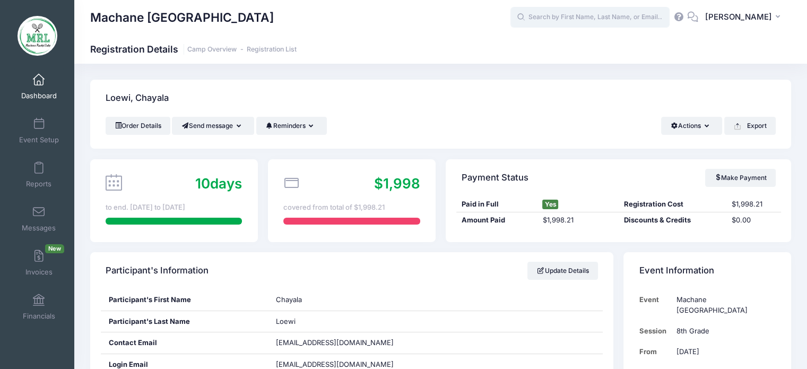
click at [631, 18] on input "text" at bounding box center [590, 17] width 159 height 21
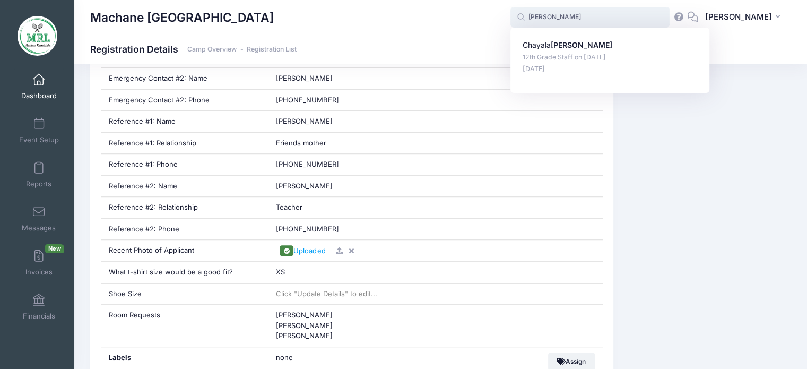
scroll to position [646, 0]
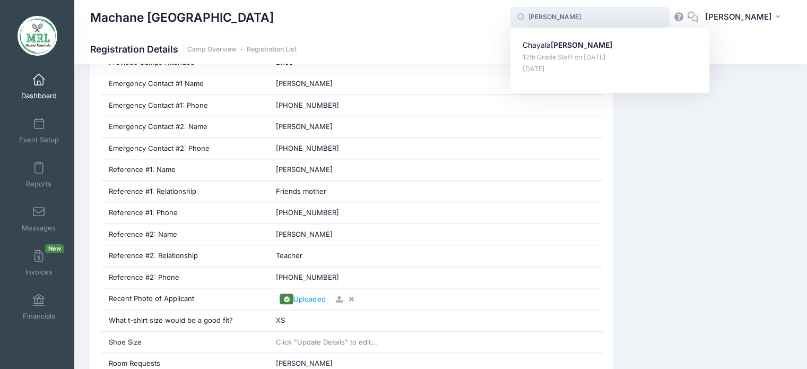
click at [594, 11] on input "langer" at bounding box center [590, 17] width 159 height 21
click at [560, 14] on input "langer" at bounding box center [590, 17] width 159 height 21
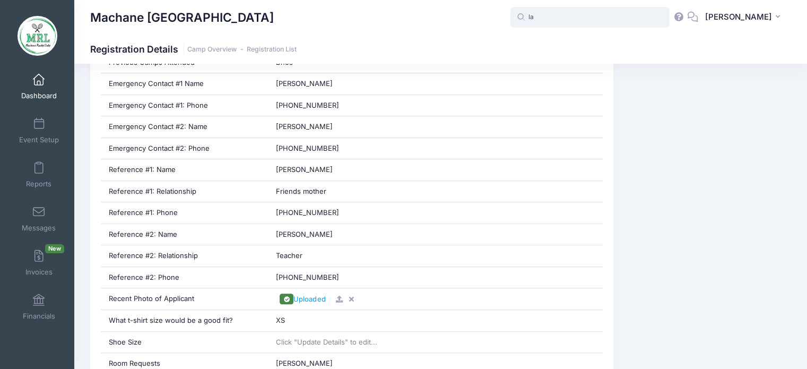
type input "l"
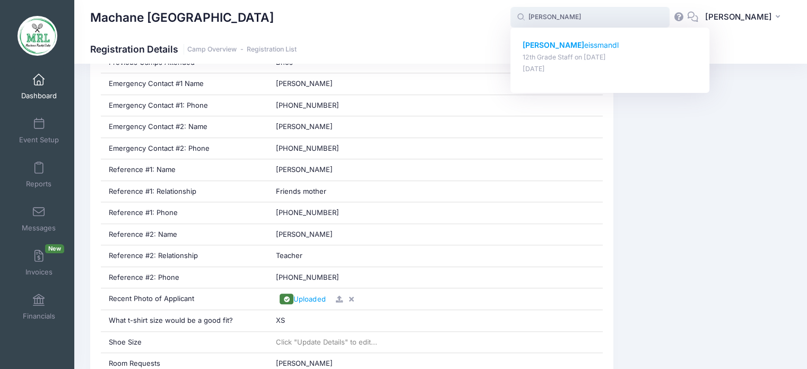
click at [556, 44] on strong "esther w" at bounding box center [554, 44] width 62 height 9
type input "esther weissmandl (12th Grade Staff, Aug-14, 2025)"
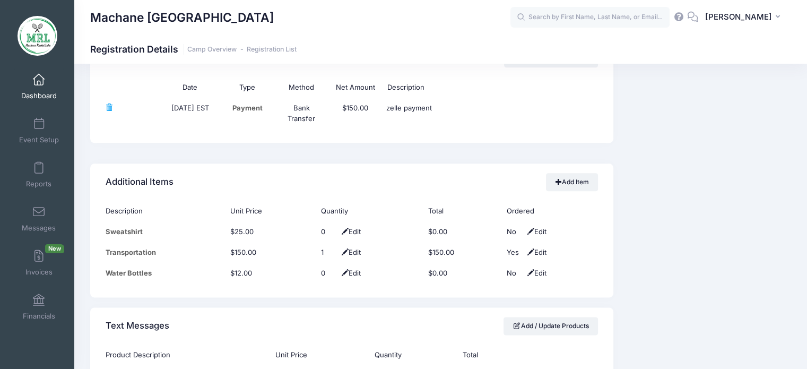
scroll to position [1238, 0]
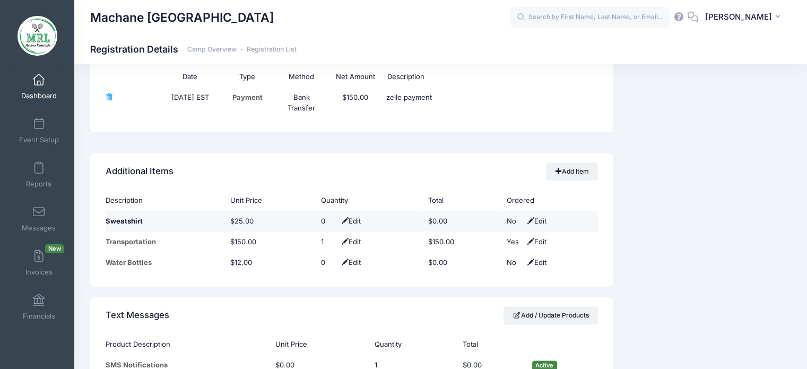
click at [352, 220] on span "Edit" at bounding box center [350, 221] width 22 height 8
type input "1"
click at [337, 219] on span at bounding box center [341, 221] width 8 height 7
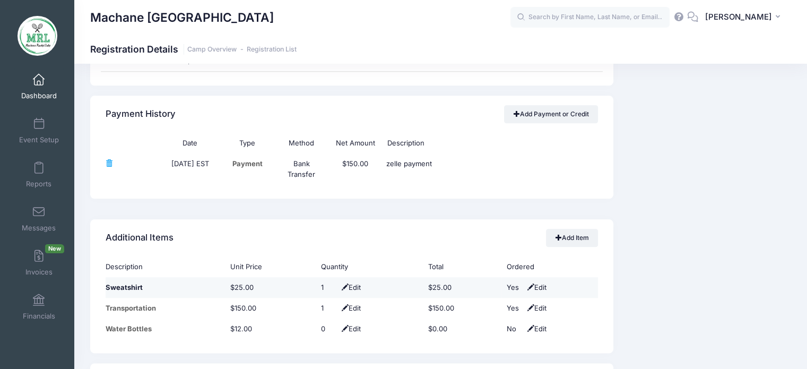
scroll to position [1187, 0]
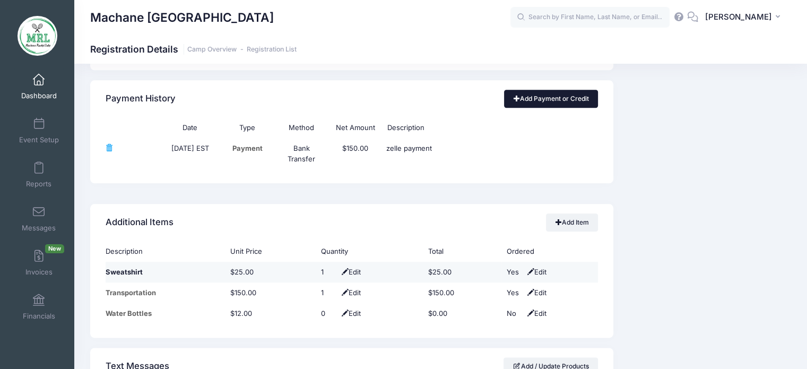
click at [541, 95] on link "Add Payment or Credit" at bounding box center [551, 99] width 94 height 18
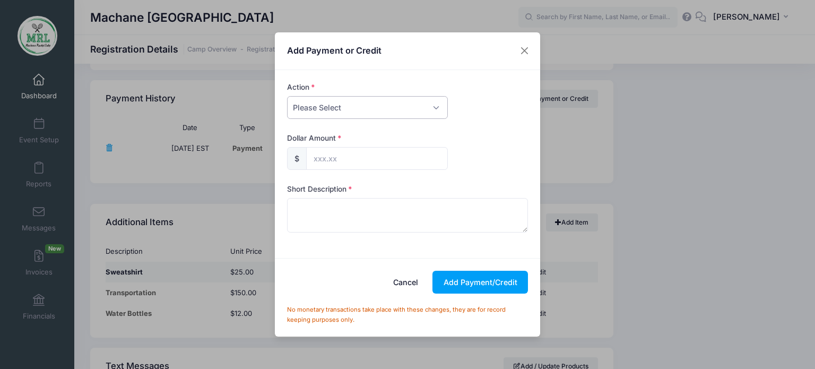
click at [436, 108] on select "Please Select Payment Credit Refund (Offline)" at bounding box center [367, 107] width 161 height 23
select select "payment"
click at [287, 96] on select "Please Select Payment Credit Refund (Offline)" at bounding box center [367, 107] width 161 height 23
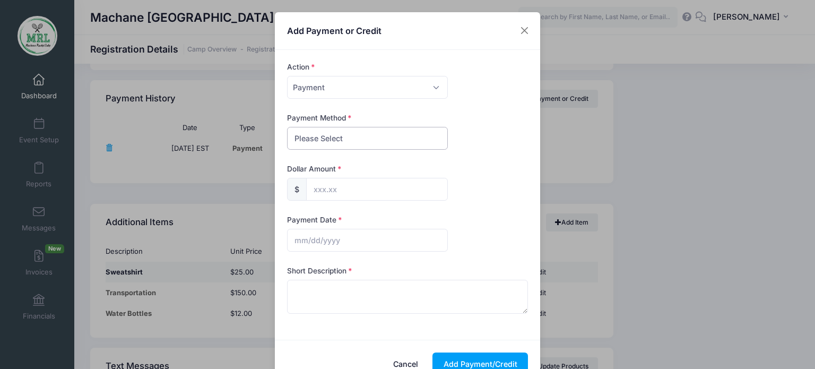
click at [416, 137] on select "Please Select PayPal Cash Check Bank Transfer Other" at bounding box center [367, 138] width 161 height 23
select select "cash"
click at [287, 127] on select "Please Select PayPal Cash Check Bank Transfer Other" at bounding box center [367, 138] width 161 height 23
click at [378, 180] on input "text" at bounding box center [377, 189] width 142 height 23
type input "25.00"
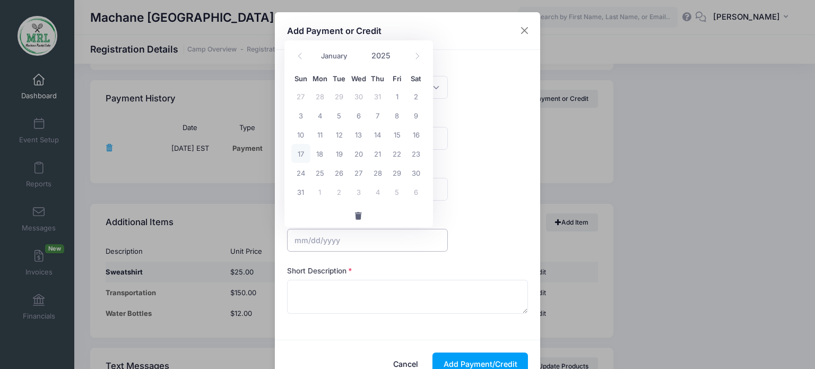
click at [327, 242] on input "text" at bounding box center [367, 240] width 161 height 23
click at [303, 152] on span "17" at bounding box center [300, 153] width 19 height 19
type input "08/17/2025"
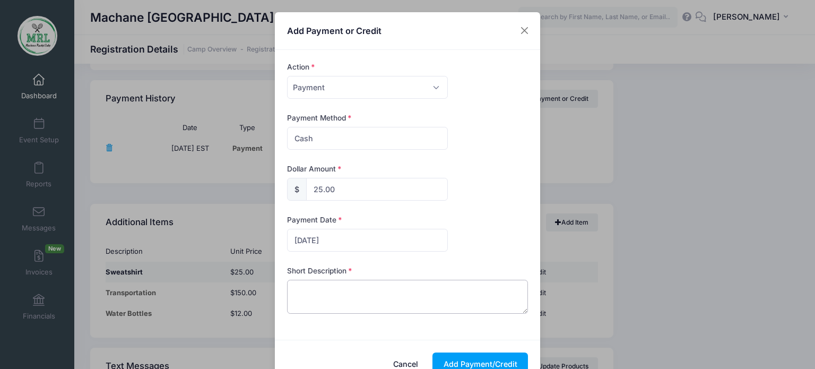
click at [307, 301] on textarea at bounding box center [407, 297] width 241 height 34
type textarea "cash sweatshirt"
click at [462, 363] on button "Add Payment/Credit" at bounding box center [481, 363] width 96 height 23
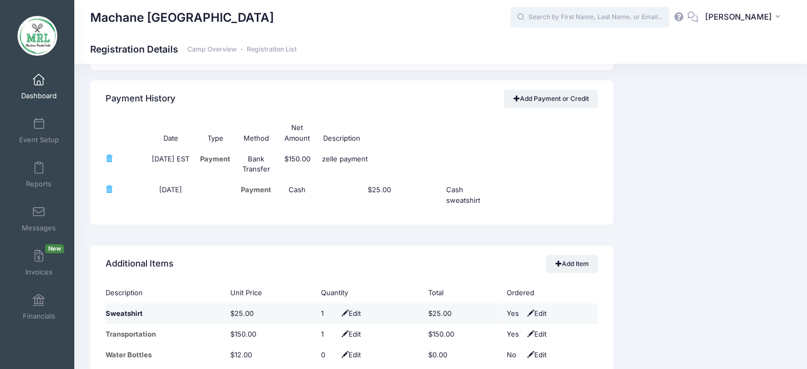
click at [626, 18] on input "text" at bounding box center [590, 17] width 159 height 21
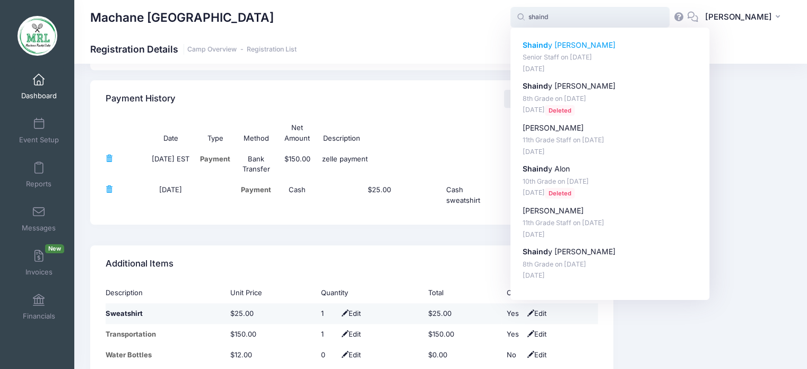
click at [558, 46] on p "Shaind y Wilner" at bounding box center [610, 45] width 175 height 11
type input "Shaindy Wilner (Senior Staff, Aug-14, 2025)"
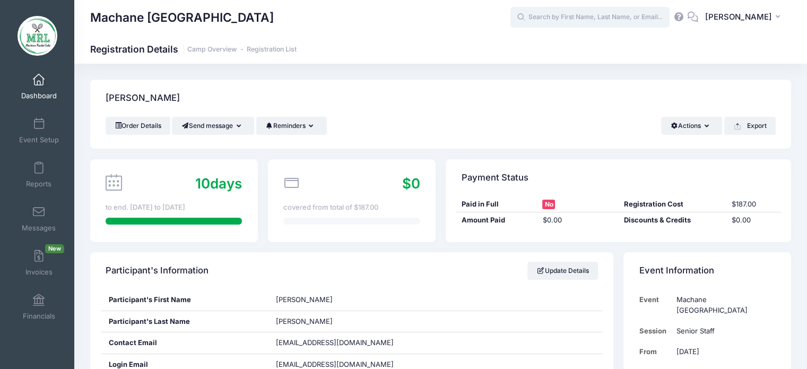
click at [628, 18] on input "text" at bounding box center [590, 17] width 159 height 21
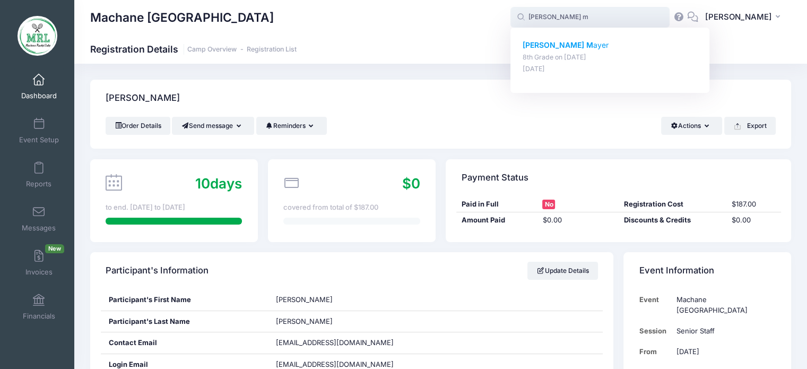
click at [567, 47] on p "[PERSON_NAME]" at bounding box center [610, 45] width 175 height 11
type input "[PERSON_NAME] (8th Grade, [DATE])"
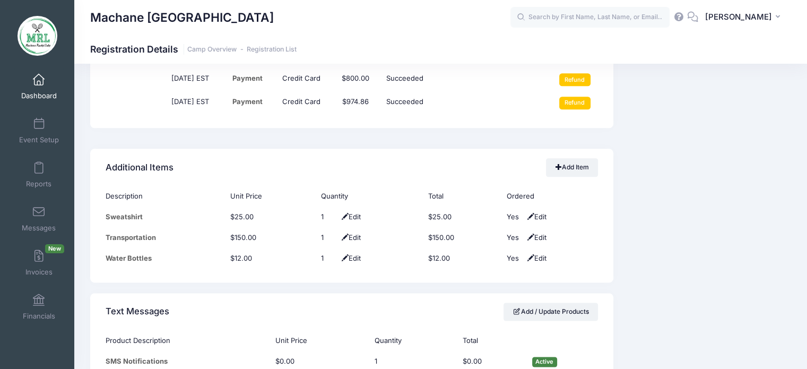
scroll to position [1278, 0]
click at [640, 21] on input "text" at bounding box center [590, 17] width 159 height 21
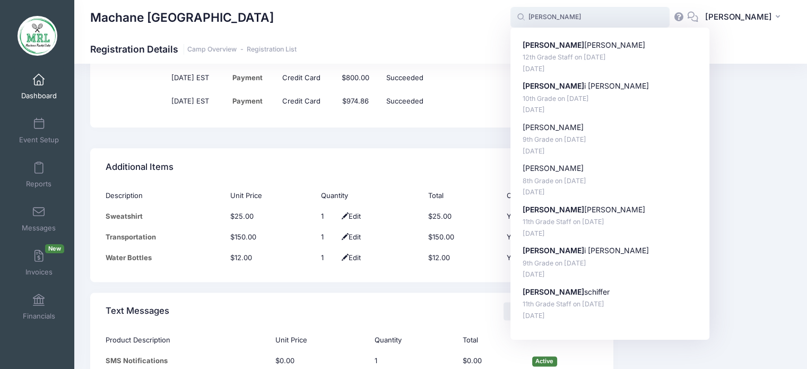
click at [539, 16] on input "rachel" at bounding box center [590, 17] width 159 height 21
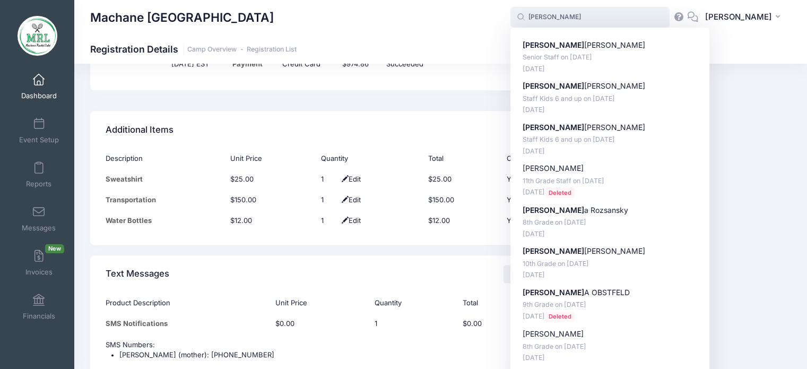
scroll to position [1311, 0]
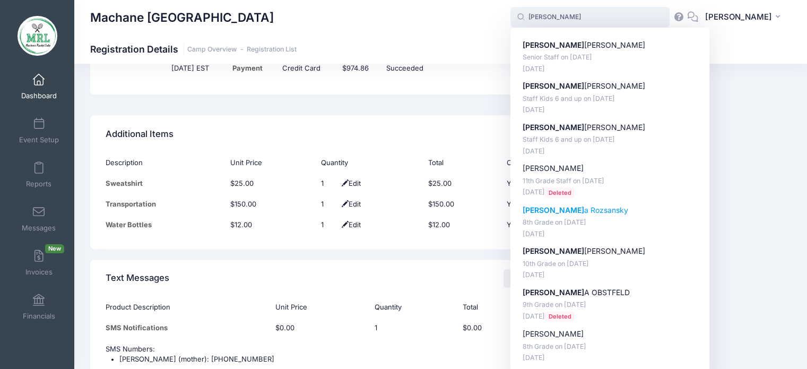
click at [560, 207] on p "Rochel a Rozsansky" at bounding box center [610, 210] width 175 height 11
type input "Rochela Rozsansky (8th Grade, Aug-14, 2025)"
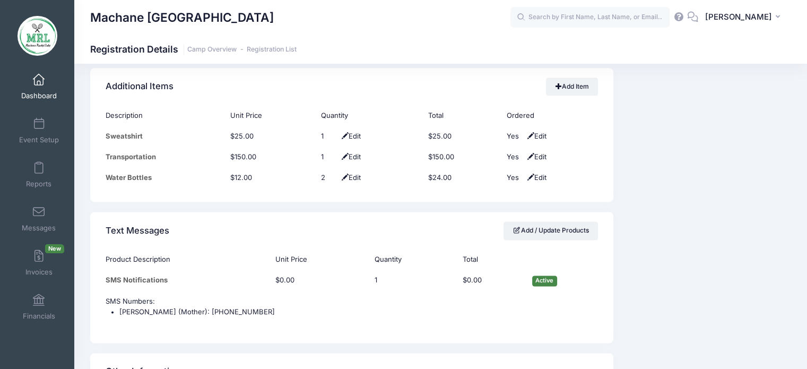
scroll to position [1392, 0]
click at [560, 11] on input "text" at bounding box center [590, 17] width 159 height 21
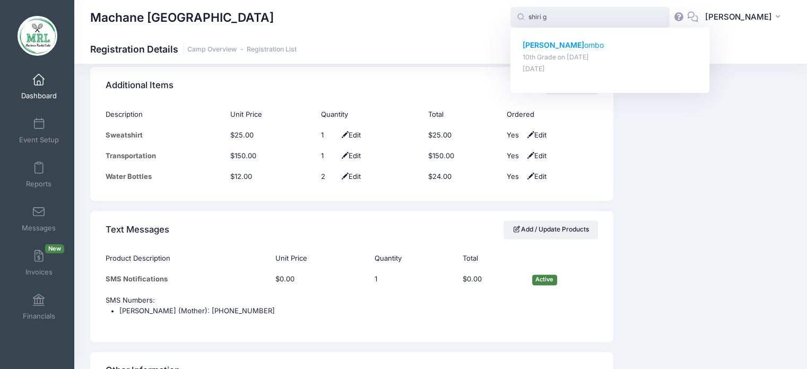
click at [553, 48] on p "Shiri G ombo" at bounding box center [610, 45] width 175 height 11
type input "[PERSON_NAME] (10th Grade, [DATE])"
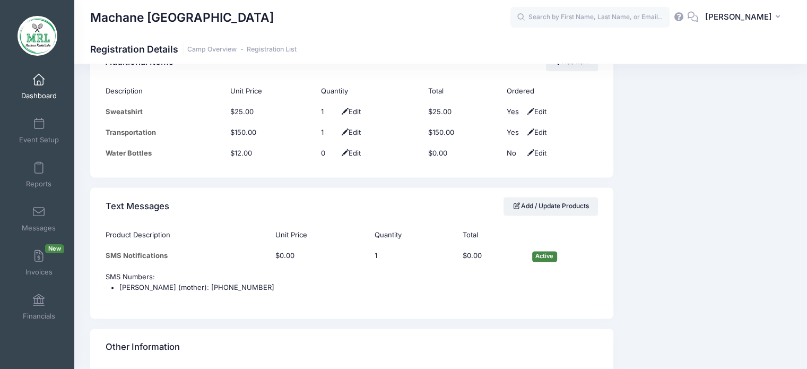
scroll to position [1422, 0]
click at [634, 14] on input "text" at bounding box center [590, 17] width 159 height 21
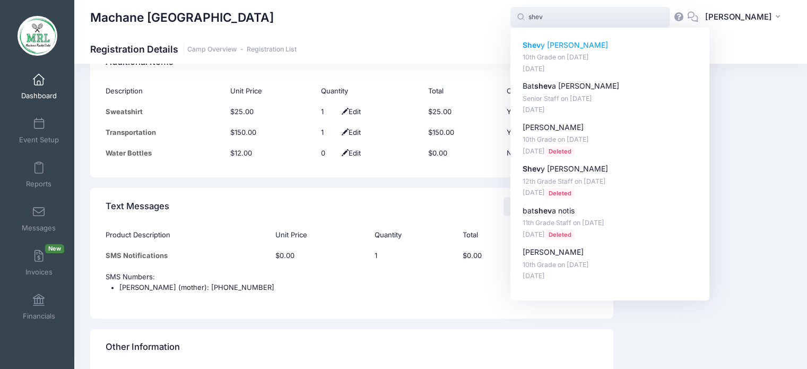
click at [568, 47] on p "Shev y Herskowitz" at bounding box center [610, 45] width 175 height 11
type input "Shevy Herskowitz (10th Grade, Aug-14, 2025)"
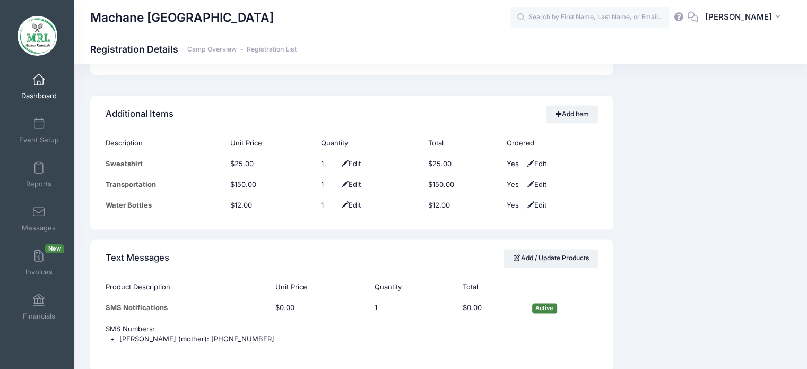
scroll to position [1424, 0]
click at [615, 16] on input "text" at bounding box center [590, 17] width 159 height 21
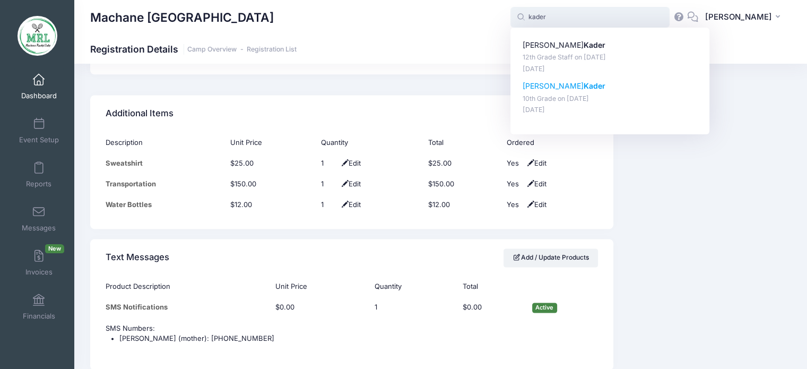
click at [584, 84] on strong "Kader" at bounding box center [595, 85] width 22 height 9
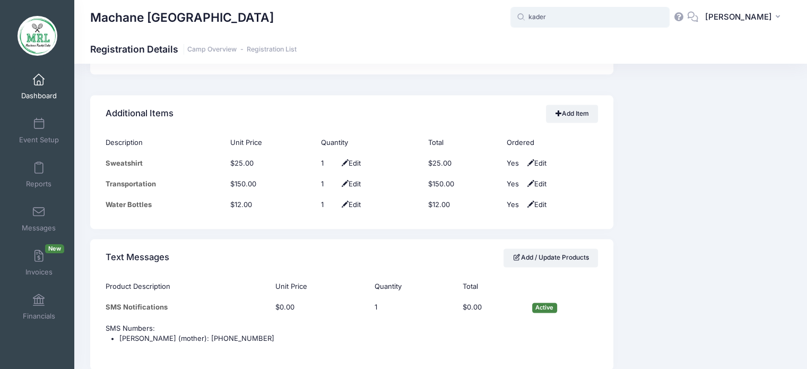
type input "Michal Kader (10th Grade, Aug-14, 2025)"
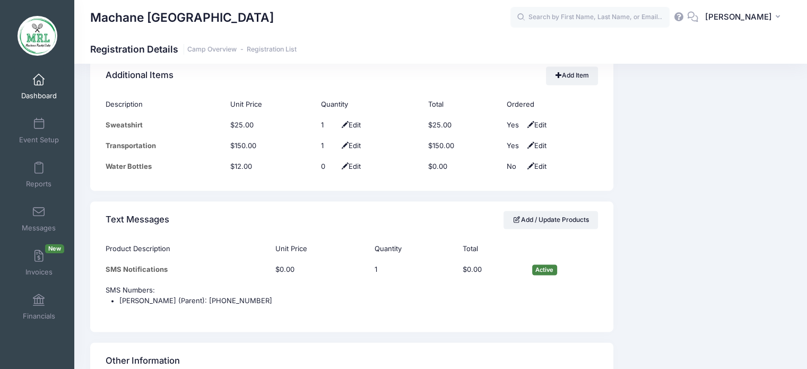
scroll to position [1452, 0]
click at [604, 8] on input "text" at bounding box center [590, 17] width 159 height 21
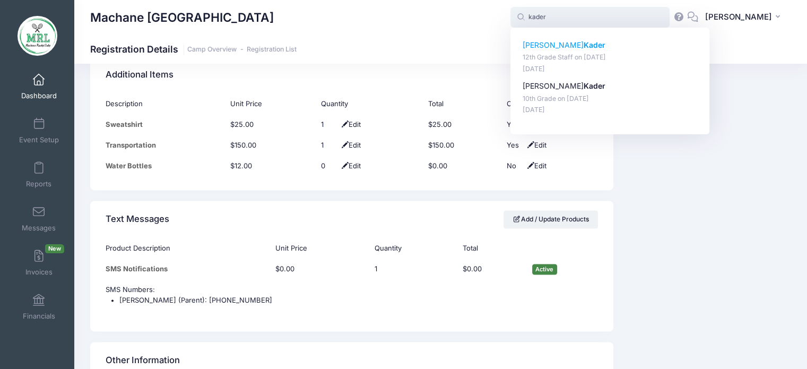
click at [584, 44] on strong "Kader" at bounding box center [595, 44] width 22 height 9
type input "Priva Kader (12th Grade Staff, Aug-14, 2025)"
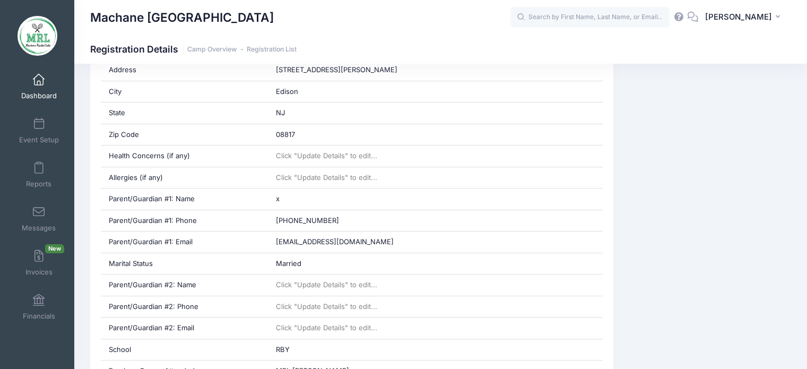
scroll to position [342, 0]
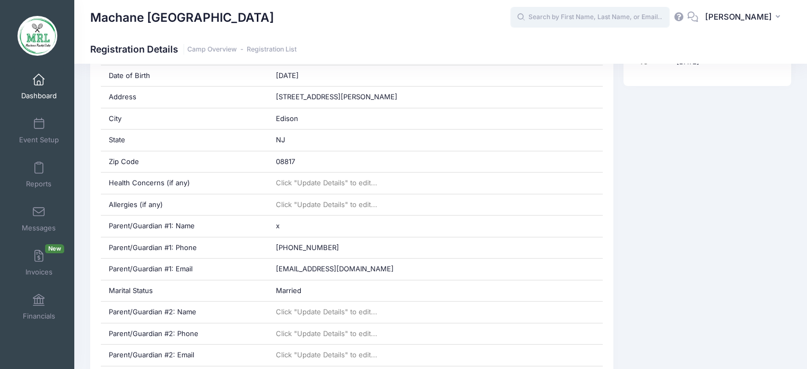
click at [576, 19] on input "text" at bounding box center [590, 17] width 159 height 21
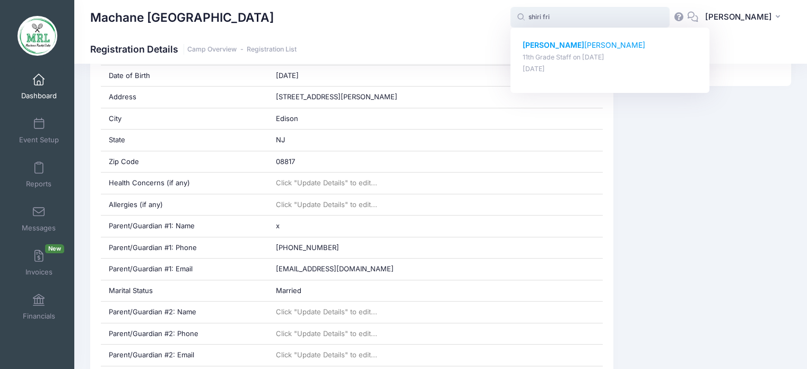
click at [548, 46] on strong "Shiri Fri" at bounding box center [554, 44] width 62 height 9
type input "Shiri Friedman (11th Grade Staff, Aug-14, 2025)"
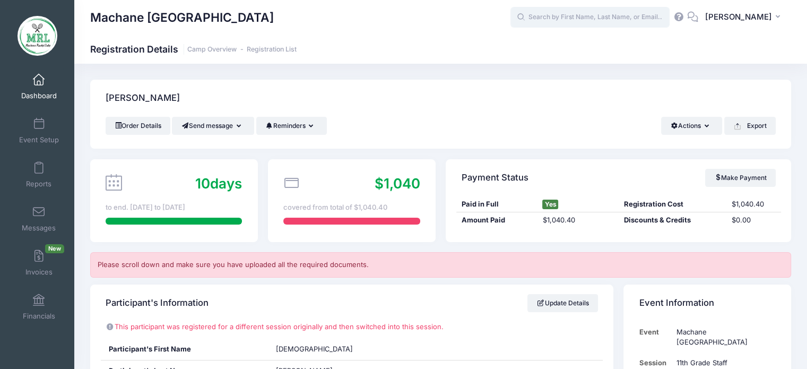
click at [561, 27] on input "text" at bounding box center [590, 17] width 159 height 21
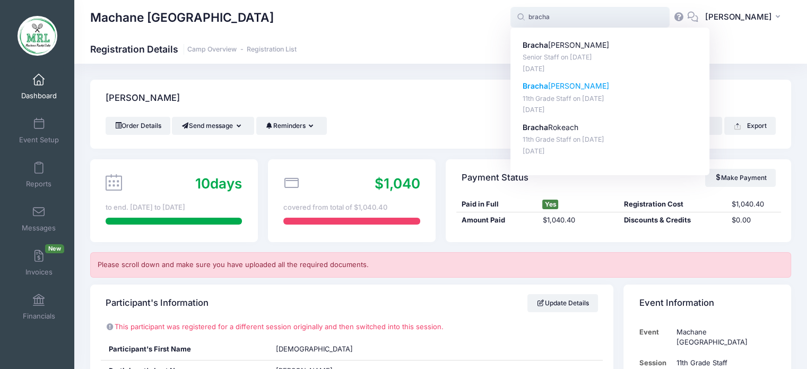
click at [553, 85] on p "Bracha Wolofsky" at bounding box center [610, 86] width 175 height 11
type input "Bracha Wolofsky (11th Grade Staff, Aug-14, 2025)"
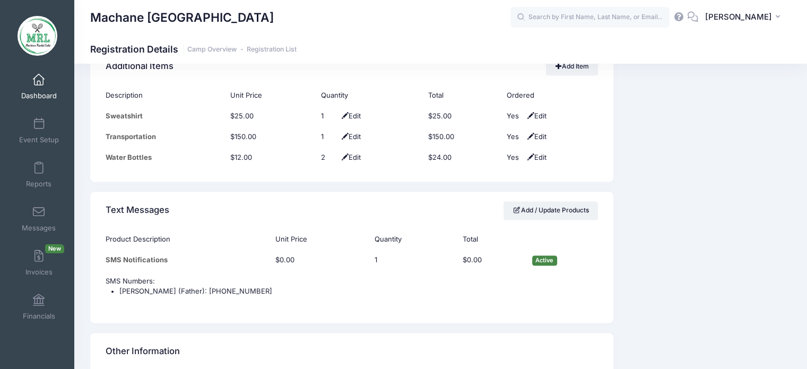
scroll to position [1399, 0]
click at [578, 14] on input "text" at bounding box center [590, 17] width 159 height 21
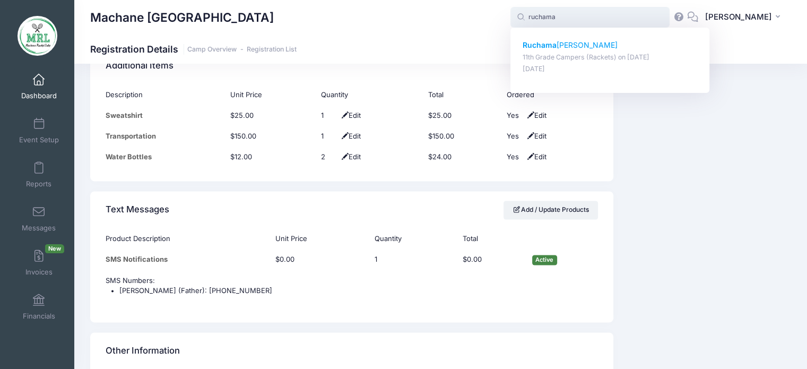
click at [564, 53] on p "11th Grade Campers (Rackets) on Aug-14, 2025" at bounding box center [610, 58] width 175 height 10
type input "Ruchama Margaretten (11th Grade Campers (Rackets), Aug-14, 2025)"
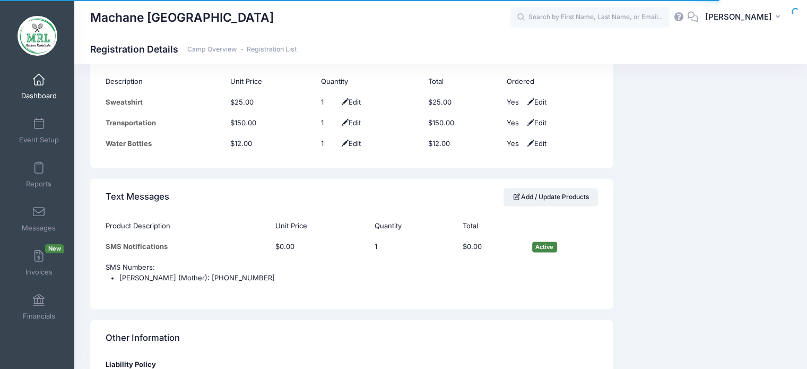
scroll to position [1410, 0]
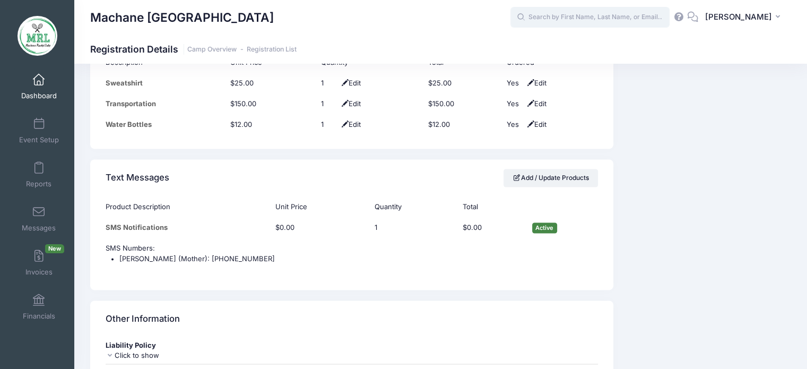
click at [599, 13] on input "text" at bounding box center [590, 17] width 159 height 21
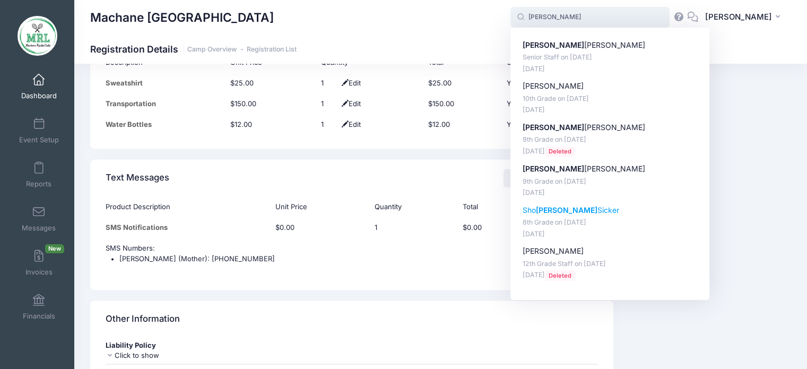
click at [558, 210] on strong "shana" at bounding box center [567, 209] width 62 height 9
type input "Shoshana Sicker (8th Grade, Aug-14, 2025)"
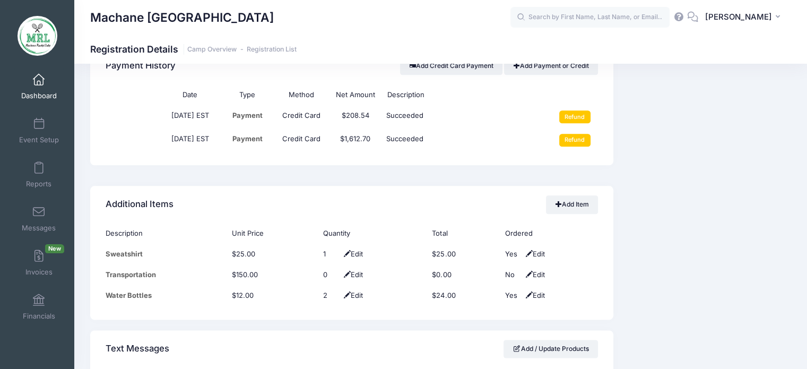
scroll to position [1252, 0]
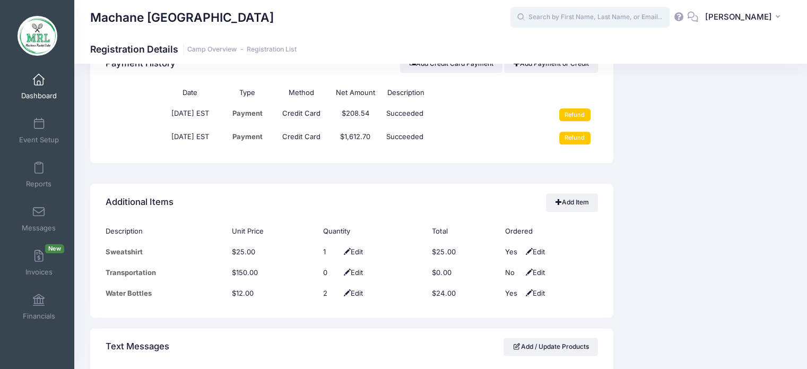
click at [581, 21] on input "text" at bounding box center [590, 17] width 159 height 21
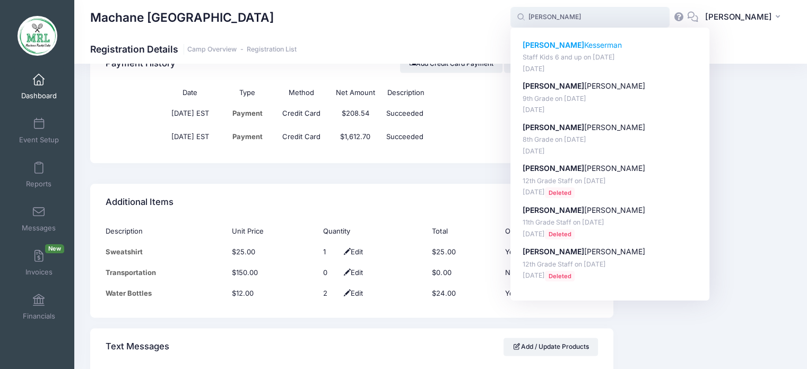
click at [557, 44] on p "[PERSON_NAME]" at bounding box center [610, 45] width 175 height 11
type input "[PERSON_NAME] (Staff Kids 6 and up, [DATE])"
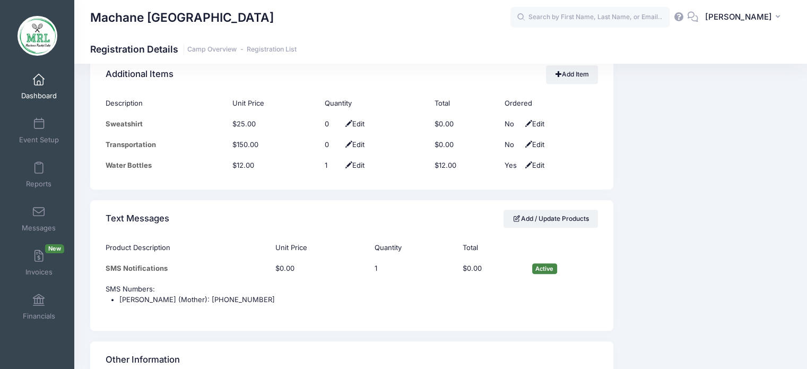
scroll to position [1149, 0]
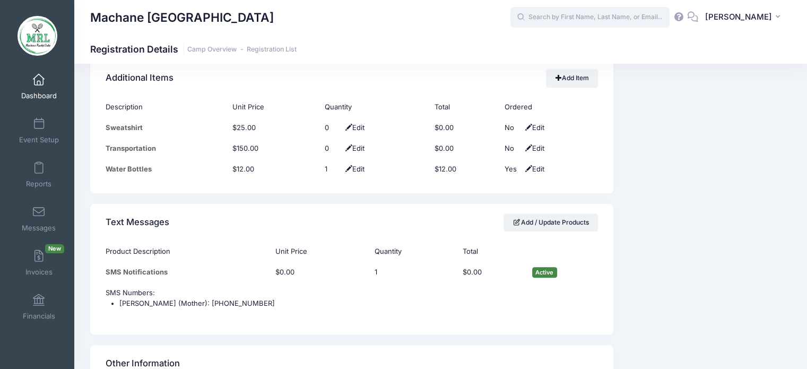
click at [582, 16] on input "text" at bounding box center [590, 17] width 159 height 21
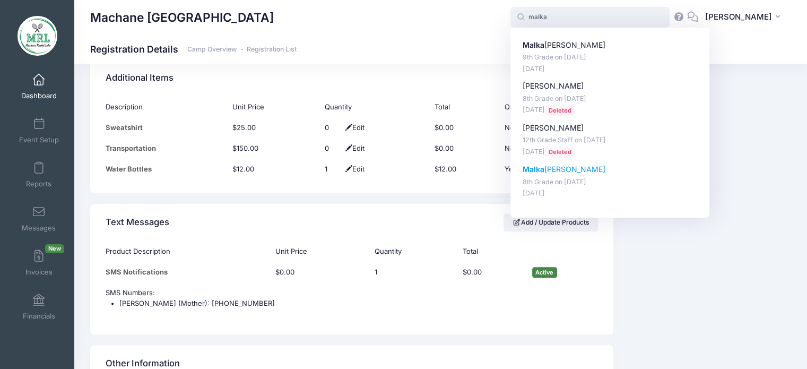
click at [559, 174] on p "[PERSON_NAME]" at bounding box center [610, 169] width 175 height 11
type input "[PERSON_NAME] (8th Grade, [DATE])"
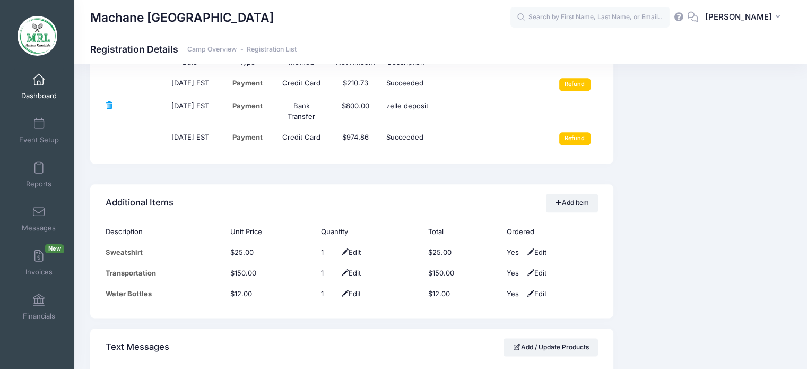
scroll to position [1271, 0]
click at [636, 14] on input "text" at bounding box center [590, 17] width 159 height 21
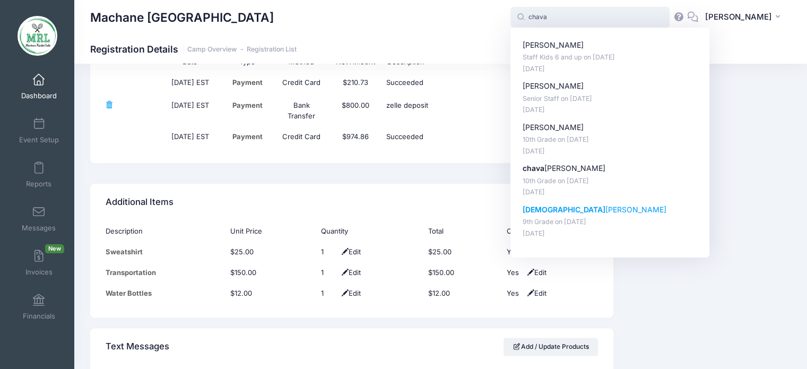
click at [558, 205] on p "[PERSON_NAME]" at bounding box center [610, 209] width 175 height 11
type input "[PERSON_NAME] (9th Grade, [DATE])"
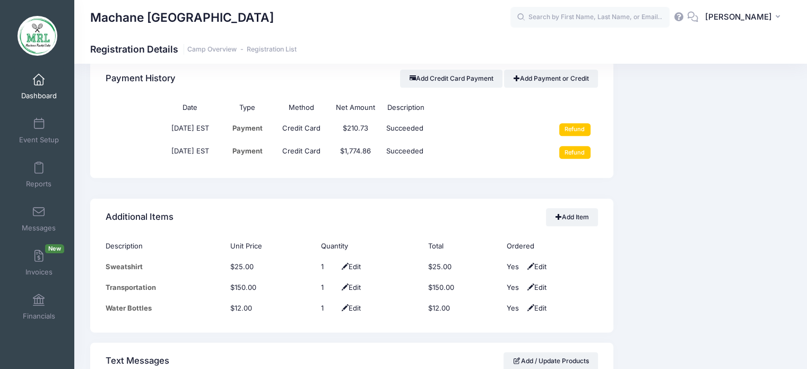
scroll to position [1282, 0]
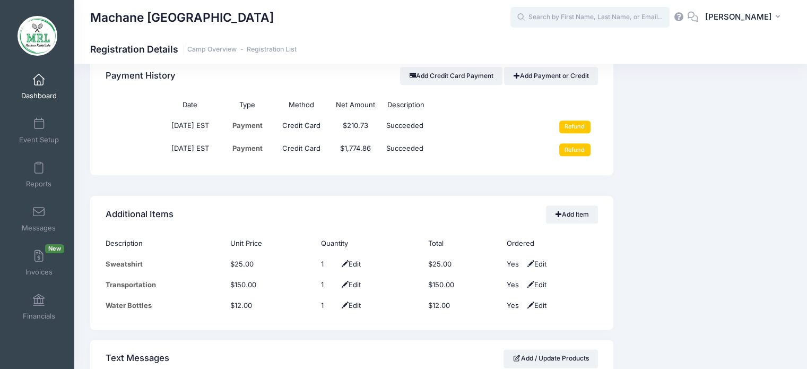
click at [573, 22] on input "text" at bounding box center [590, 17] width 159 height 21
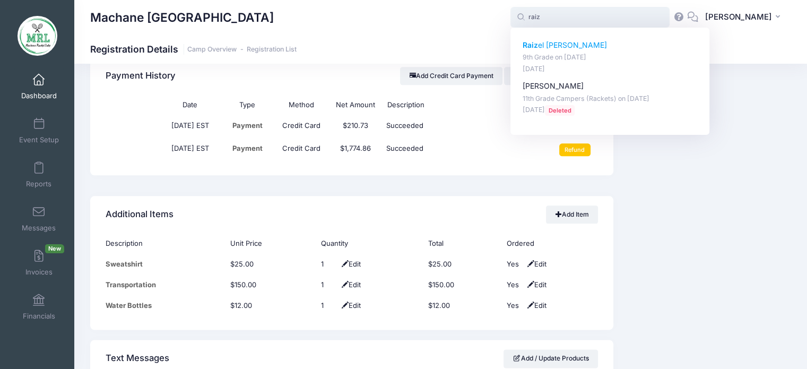
click at [533, 47] on strong "Raiz" at bounding box center [530, 44] width 15 height 9
type input "Raizel Piller (9th Grade, Aug-14, 2025)"
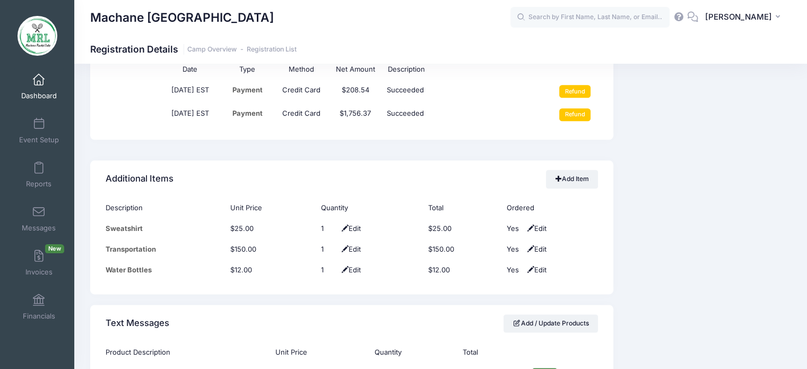
scroll to position [1266, 0]
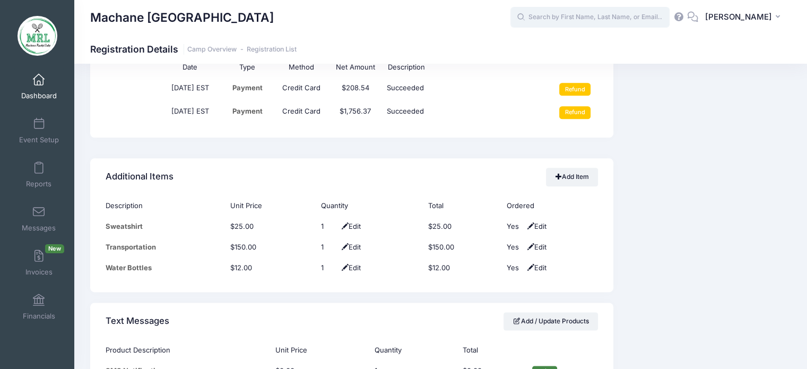
click at [607, 16] on input "text" at bounding box center [590, 17] width 159 height 21
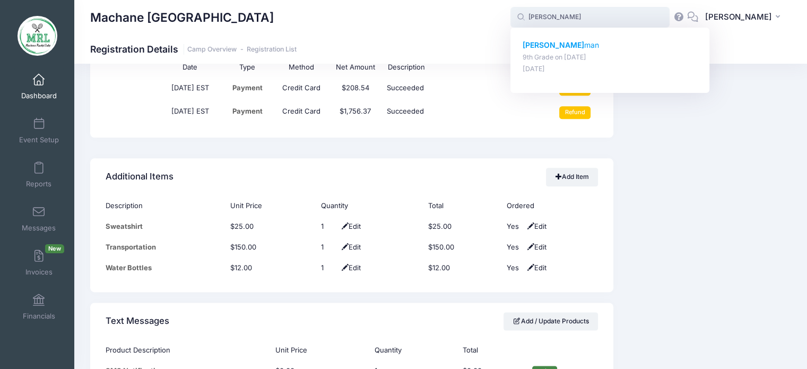
click at [556, 45] on strong "Miriam Hoff" at bounding box center [554, 44] width 62 height 9
type input "Miriam Hoffman (9th Grade, Aug-14, 2025)"
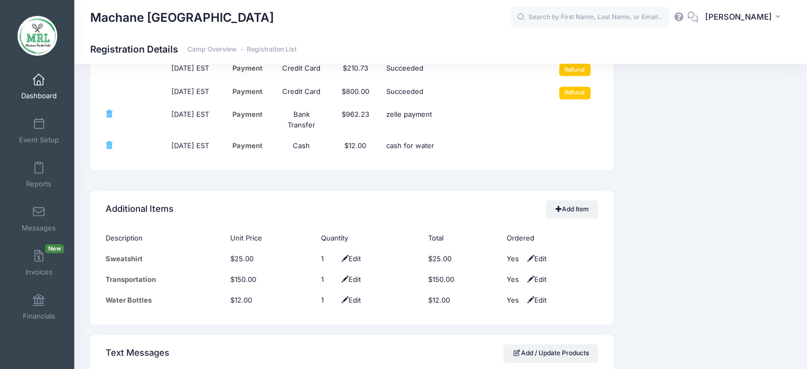
scroll to position [1307, 0]
click at [582, 18] on input "text" at bounding box center [590, 17] width 159 height 21
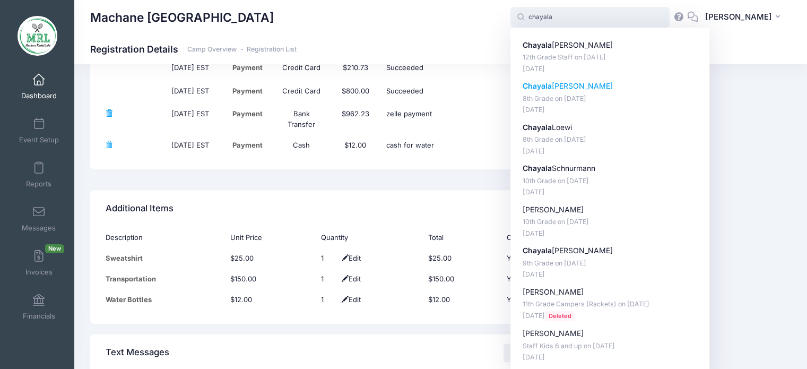
click at [552, 84] on strong "Chayala" at bounding box center [537, 85] width 29 height 9
type input "Chayala Gutfreund (8th Grade, Aug-14, 2025)"
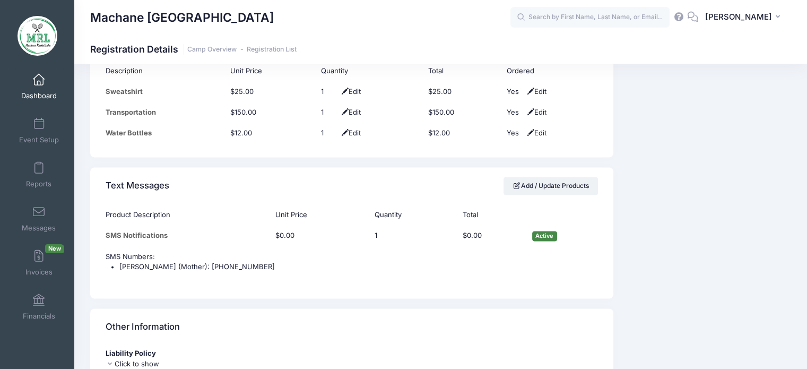
scroll to position [1452, 0]
click at [574, 16] on input "text" at bounding box center [590, 17] width 159 height 21
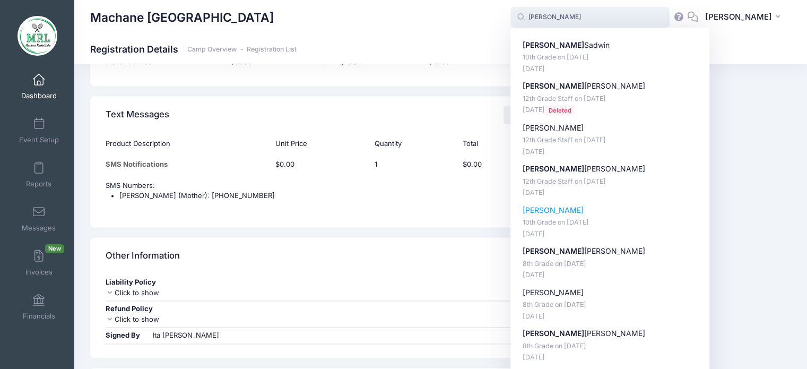
scroll to position [1516, 0]
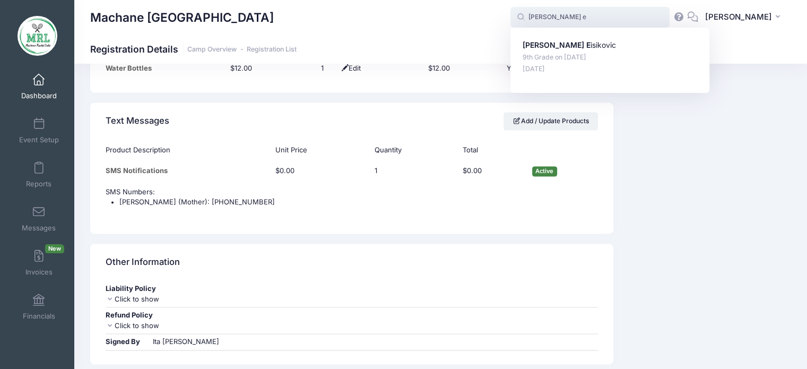
click at [548, 39] on div "[PERSON_NAME] E isikovic 9th Grade on [DATE] [DATE]" at bounding box center [610, 60] width 199 height 65
click at [547, 50] on p "[PERSON_NAME]" at bounding box center [610, 45] width 175 height 11
type input "[PERSON_NAME] (9th Grade, [DATE])"
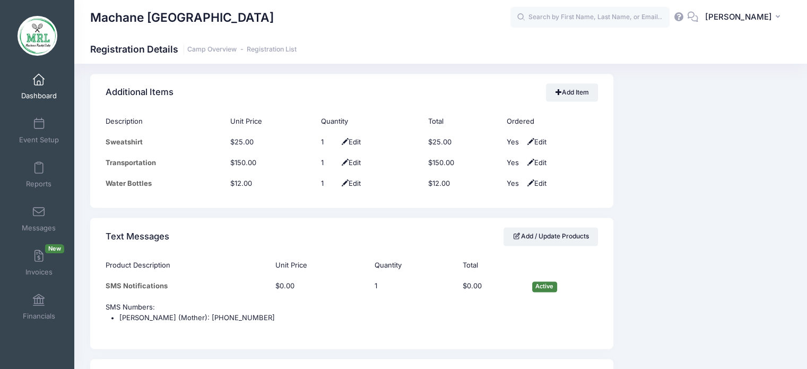
scroll to position [1416, 0]
click at [556, 19] on input "text" at bounding box center [590, 17] width 159 height 21
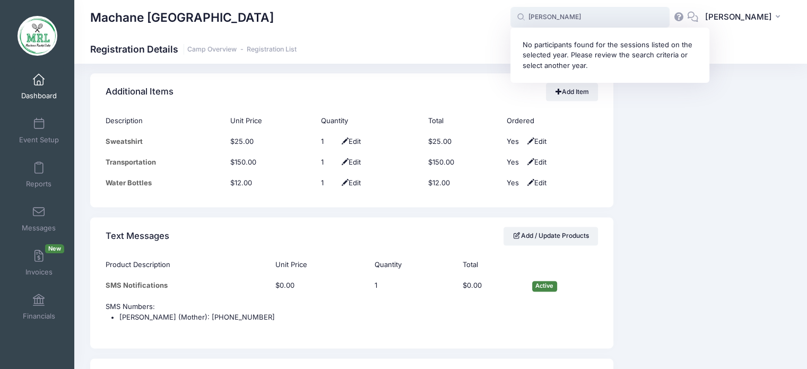
drag, startPoint x: 575, startPoint y: 20, endPoint x: 480, endPoint y: 6, distance: 96.0
click at [480, 6] on div "Machane Racket Lake sara fried sara No participants found for the sessions list…" at bounding box center [440, 17] width 733 height 24
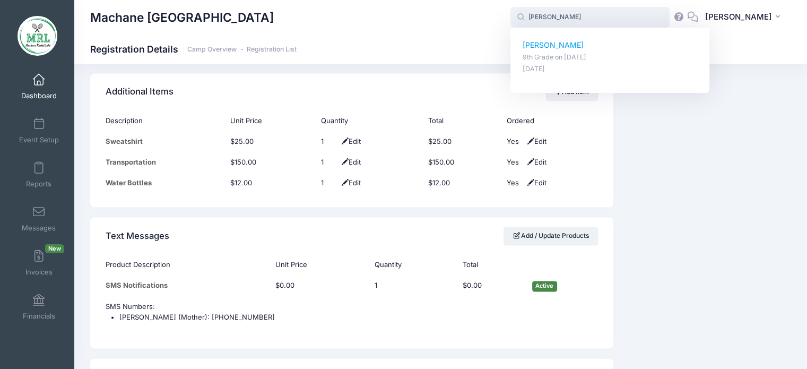
click at [529, 45] on p "Rena Laskin" at bounding box center [610, 45] width 175 height 11
type input "Rena Laskin (9th Grade, Aug-14, 2025)"
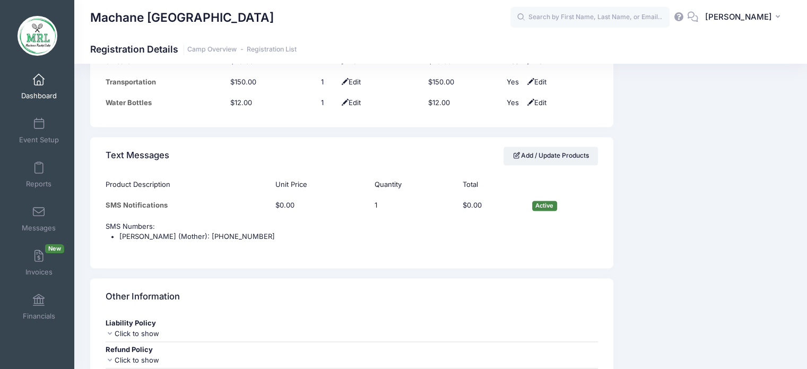
scroll to position [1463, 0]
click at [556, 12] on input "text" at bounding box center [590, 17] width 159 height 21
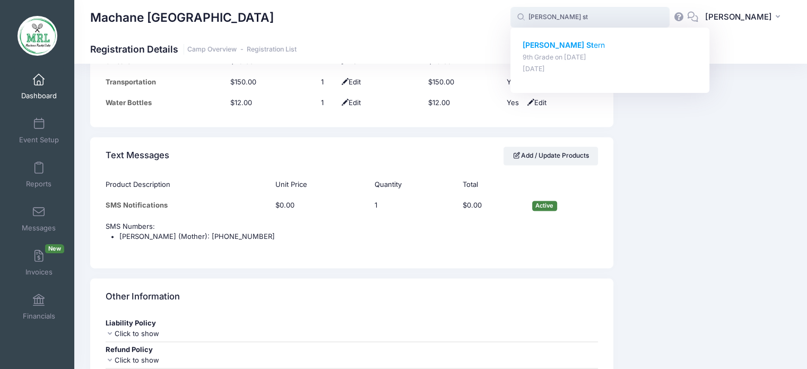
click at [558, 44] on strong "Ahuva St" at bounding box center [558, 44] width 71 height 9
type input "Ahuva Stern (9th Grade, Aug-14, 2025)"
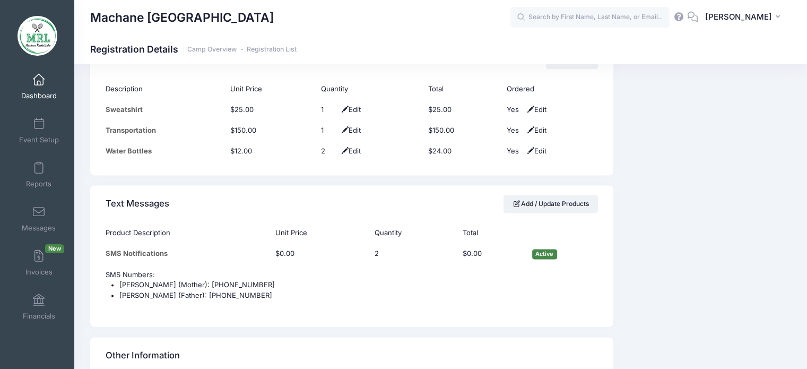
scroll to position [1361, 0]
click at [618, 15] on input "text" at bounding box center [590, 17] width 159 height 21
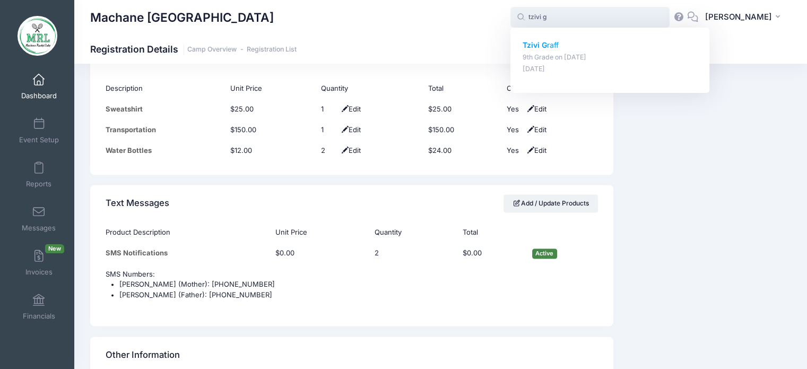
click at [560, 48] on p "Tzivi G raff" at bounding box center [610, 45] width 175 height 11
type input "Tzivi Graff (9th Grade, Aug-14, 2025)"
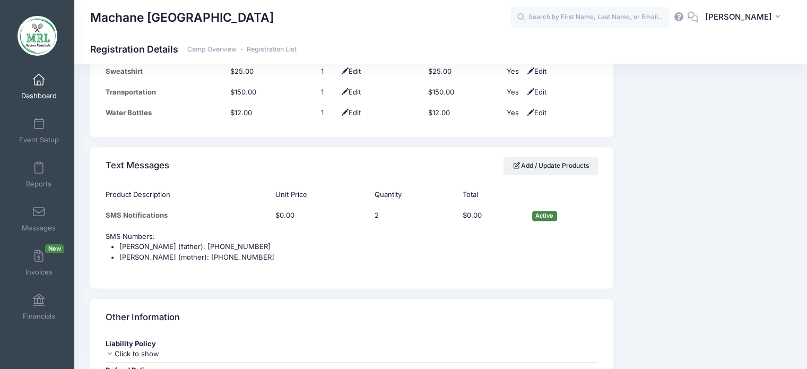
scroll to position [1461, 0]
click at [553, 20] on input "text" at bounding box center [590, 17] width 159 height 21
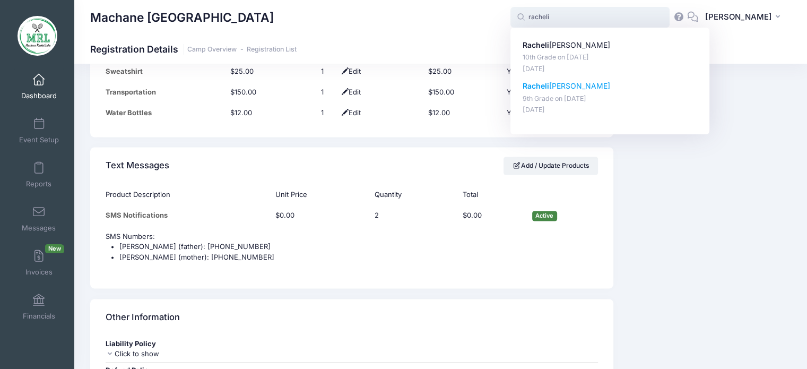
click at [556, 87] on p "[PERSON_NAME]" at bounding box center [610, 86] width 175 height 11
type input "[PERSON_NAME] (9th Grade, [DATE])"
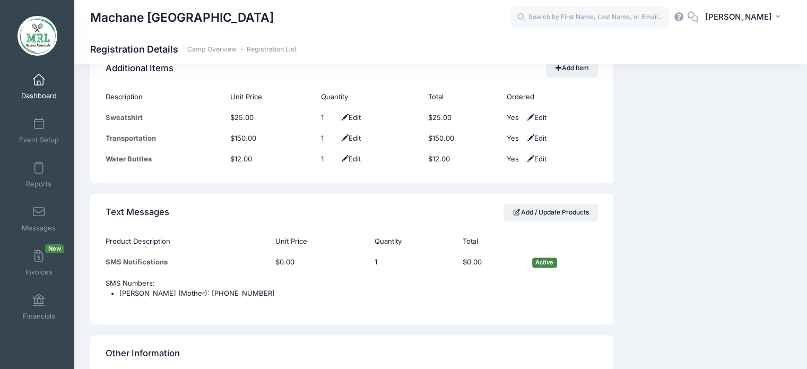
scroll to position [1448, 0]
click at [585, 14] on input "text" at bounding box center [590, 17] width 159 height 21
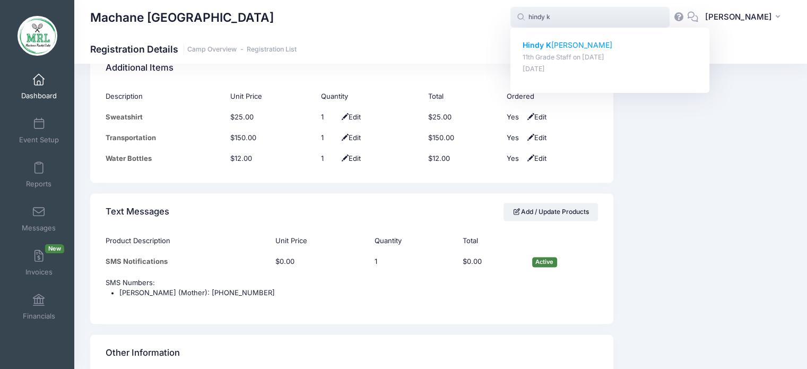
click at [542, 42] on strong "Hindy K" at bounding box center [537, 44] width 29 height 9
type input "Hindy Krohn (11th Grade Staff, Aug-14, 2025)"
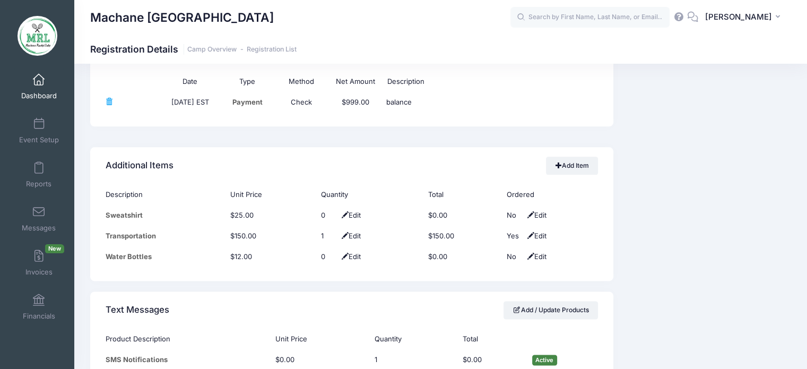
scroll to position [1306, 0]
click at [571, 14] on input "text" at bounding box center [590, 17] width 159 height 21
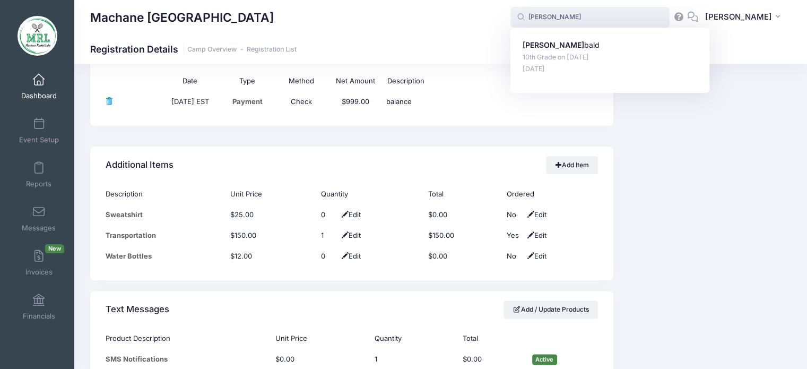
click at [556, 19] on input "goldie" at bounding box center [590, 17] width 159 height 21
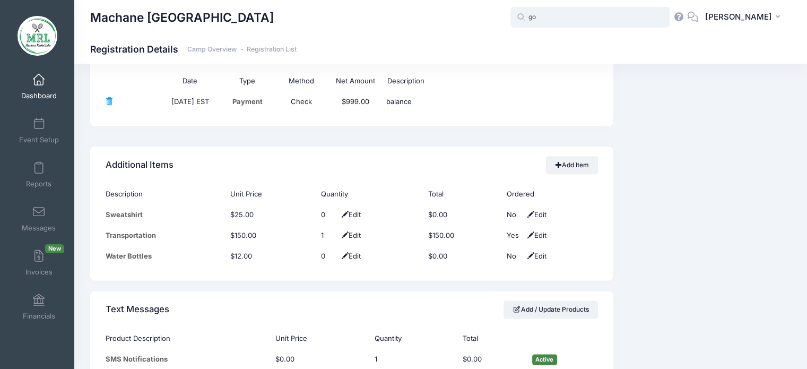
type input "g"
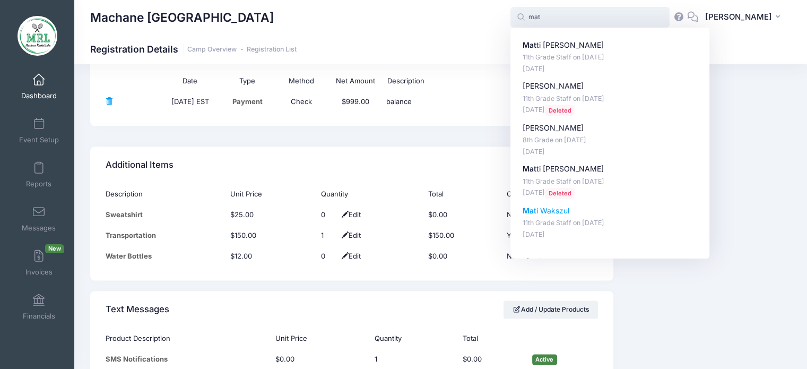
click at [547, 209] on p "Mat i Wakszul" at bounding box center [610, 210] width 175 height 11
type input "Mati Wakszul (11th Grade Staff, Aug-14, 2025)"
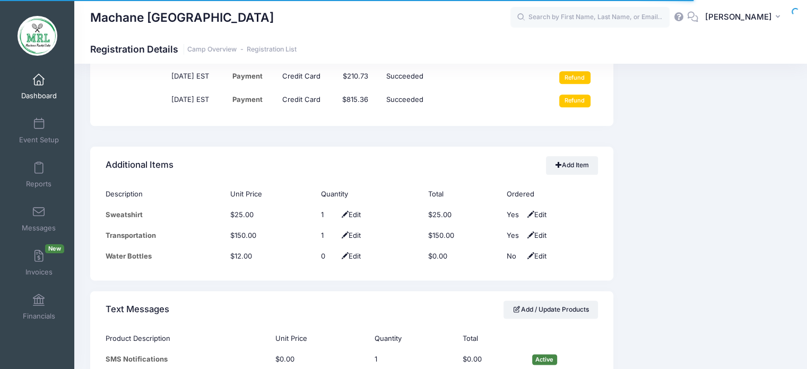
scroll to position [1316, 0]
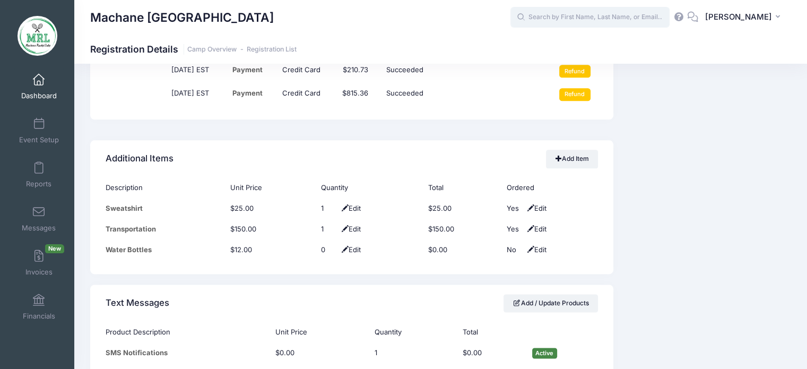
click at [583, 21] on input "text" at bounding box center [590, 17] width 159 height 21
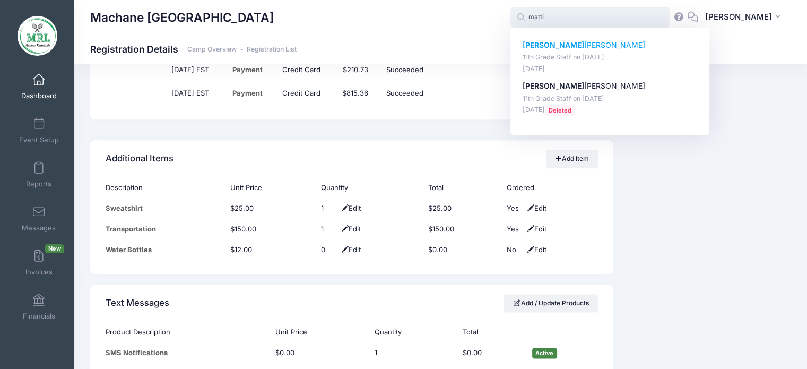
click at [556, 44] on p "Matti Gewirtz" at bounding box center [610, 45] width 175 height 11
type input "Matti Gewirtz (11th Grade Staff, Aug-14, 2025)"
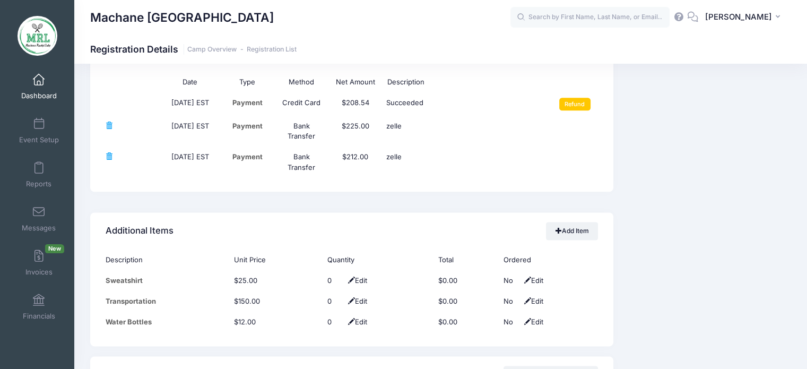
scroll to position [1306, 0]
click at [596, 15] on input "text" at bounding box center [590, 17] width 159 height 21
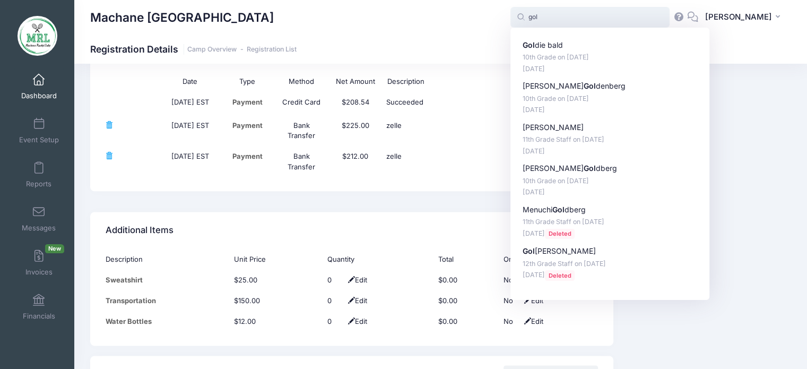
drag, startPoint x: 588, startPoint y: 23, endPoint x: 530, endPoint y: 20, distance: 57.9
click at [530, 20] on input "gol" at bounding box center [590, 17] width 159 height 21
click at [590, 12] on input "gol" at bounding box center [590, 17] width 159 height 21
drag, startPoint x: 590, startPoint y: 12, endPoint x: 478, endPoint y: 19, distance: 112.2
click at [478, 19] on div "Machane Racket Lake gol gol Gol die bald 10th Grade on Aug-14, 2025 Apr-06, 202…" at bounding box center [440, 17] width 733 height 24
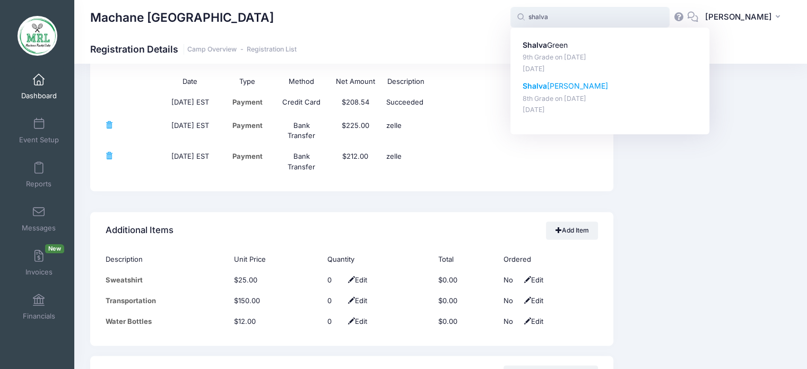
click at [547, 82] on strong "Shalva" at bounding box center [535, 85] width 24 height 9
type input "Shalva Kaufman (8th Grade, Aug-14, 2025)"
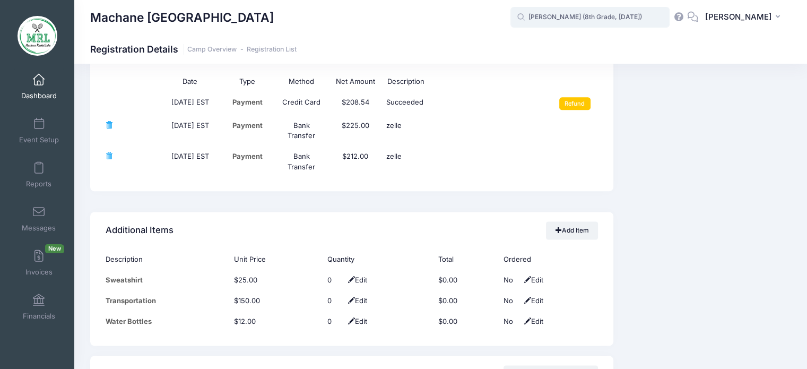
click at [631, 16] on input "Shalva Kaufman (8th Grade, Aug-14, 2025)" at bounding box center [590, 17] width 159 height 21
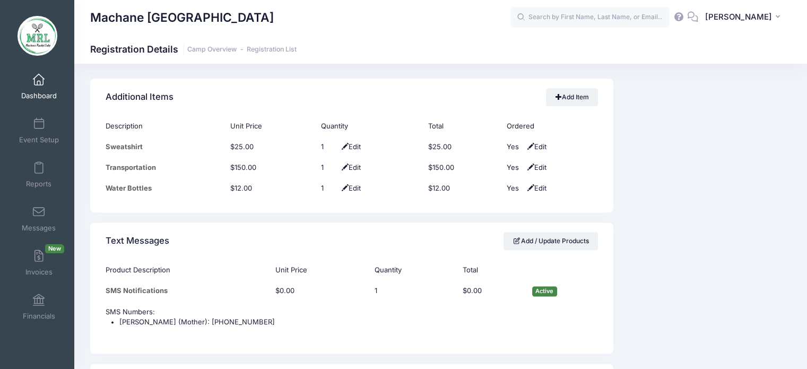
scroll to position [1395, 0]
click at [588, 16] on input "text" at bounding box center [590, 17] width 159 height 21
click at [546, 18] on input "text" at bounding box center [590, 17] width 159 height 21
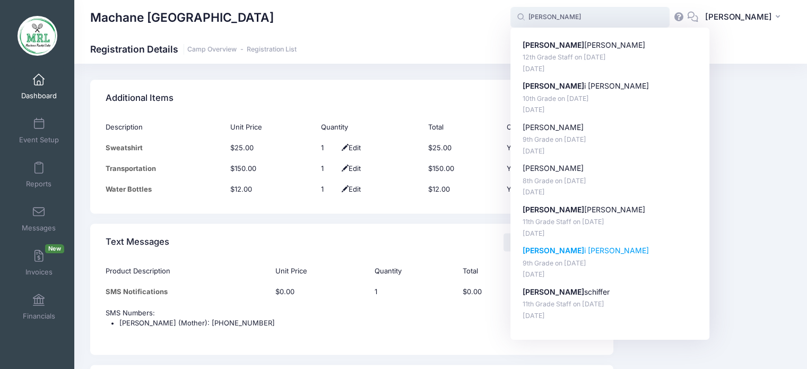
click at [560, 249] on p "Rachel i Gervis" at bounding box center [610, 250] width 175 height 11
type input "Racheli Gervis (9th Grade, Aug-14, 2025)"
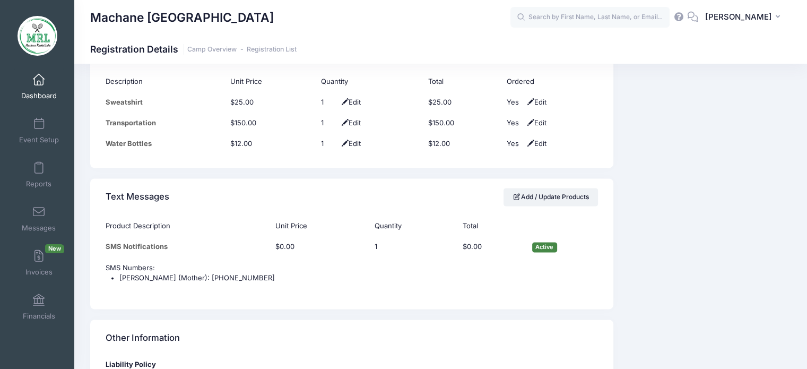
scroll to position [1464, 0]
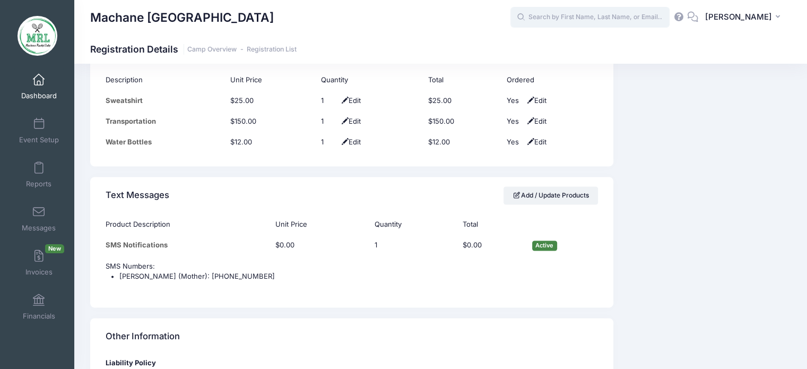
click at [597, 10] on input "text" at bounding box center [590, 17] width 159 height 21
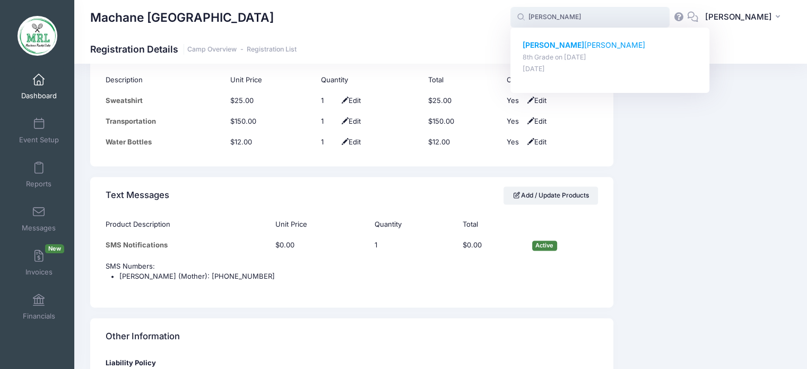
click at [570, 42] on p "Nava Zuckerman" at bounding box center [610, 45] width 175 height 11
type input "Nava Zuckerman (8th Grade, Aug-14, 2025)"
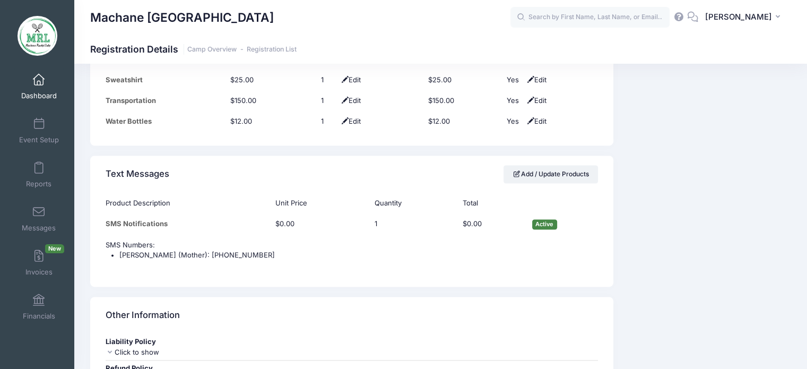
scroll to position [1399, 0]
click at [541, 16] on input "text" at bounding box center [590, 17] width 159 height 21
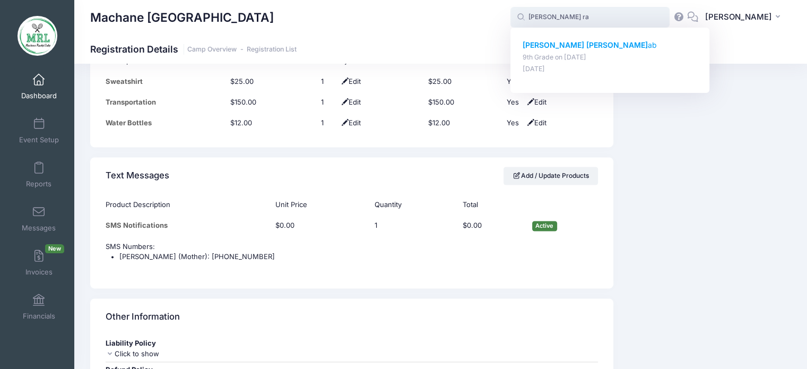
click at [554, 47] on strong "Mindy Ra" at bounding box center [585, 44] width 125 height 9
type input "Mindy Raab (9th Grade, Aug-14, 2025)"
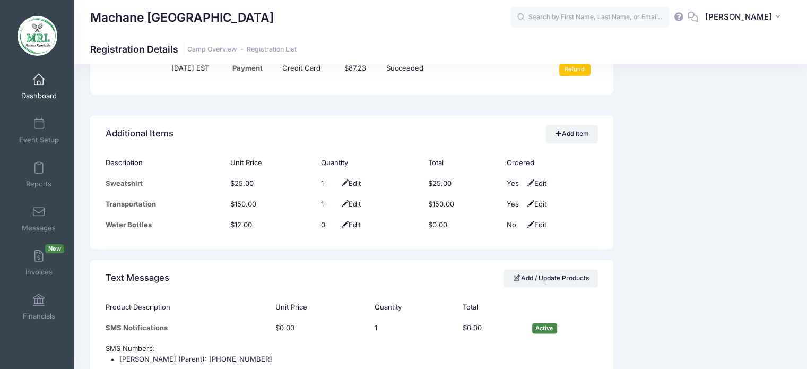
scroll to position [1373, 0]
click at [611, 15] on input "text" at bounding box center [590, 17] width 159 height 21
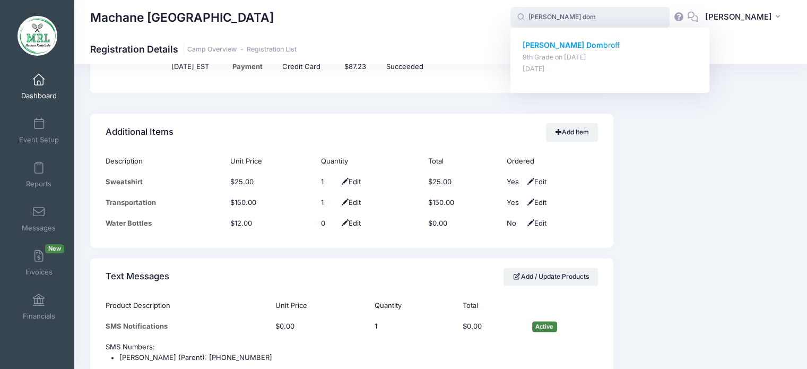
click at [573, 47] on p "Faigy Dom broff" at bounding box center [610, 45] width 175 height 11
type input "Faigy Dombroff (9th Grade, Aug-14, 2025)"
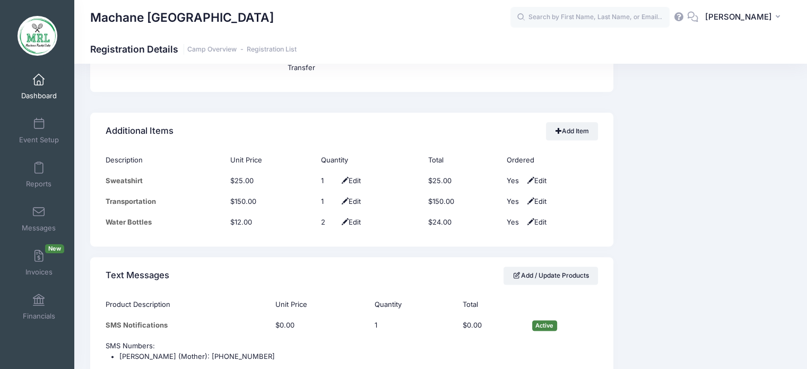
scroll to position [1384, 0]
click at [535, 19] on input "text" at bounding box center [590, 17] width 159 height 21
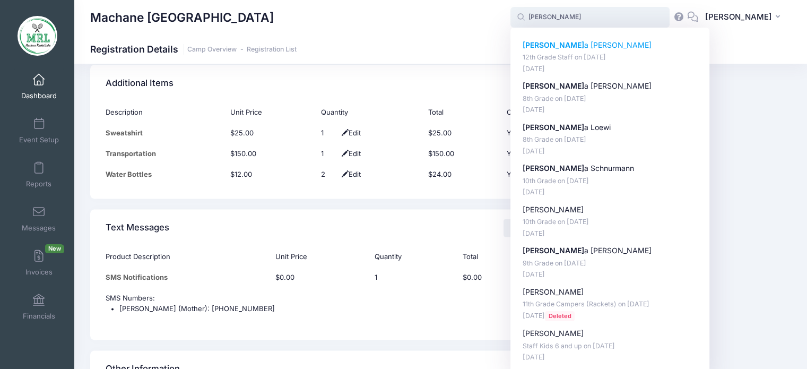
scroll to position [1418, 0]
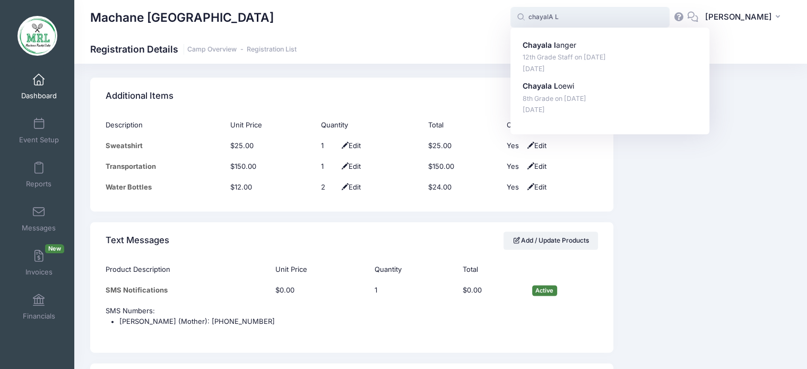
drag, startPoint x: 574, startPoint y: 21, endPoint x: 473, endPoint y: 14, distance: 101.6
click at [473, 14] on div "Machane Racket Lake chayalA L chayalA L Chayala l anger 12th Grade Staff on Aug…" at bounding box center [440, 17] width 733 height 24
click at [561, 46] on strong "Lande" at bounding box center [582, 44] width 62 height 9
type input "Chanala Landesman (9th Grade, Aug-14, 2025)"
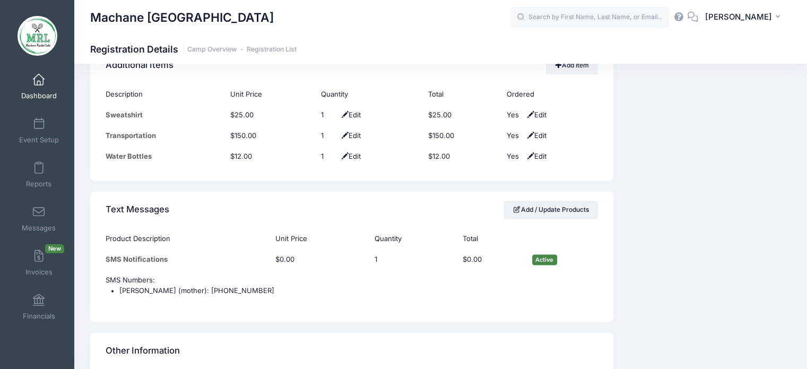
scroll to position [1429, 0]
click at [559, 15] on input "text" at bounding box center [590, 17] width 159 height 21
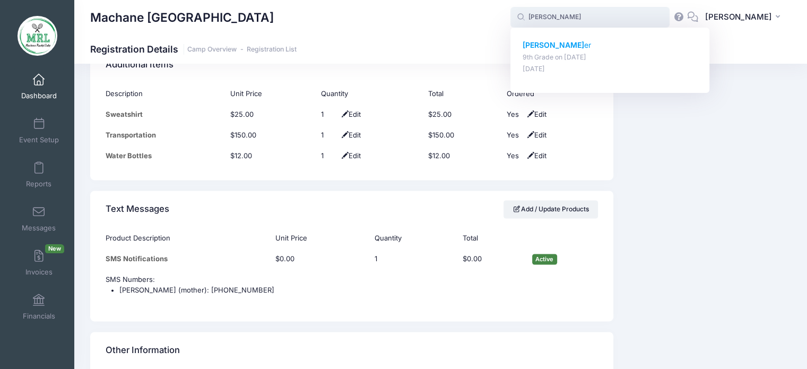
click at [555, 48] on strong "[PERSON_NAME]" at bounding box center [554, 44] width 62 height 9
type input "[PERSON_NAME] (9th Grade, [DATE])"
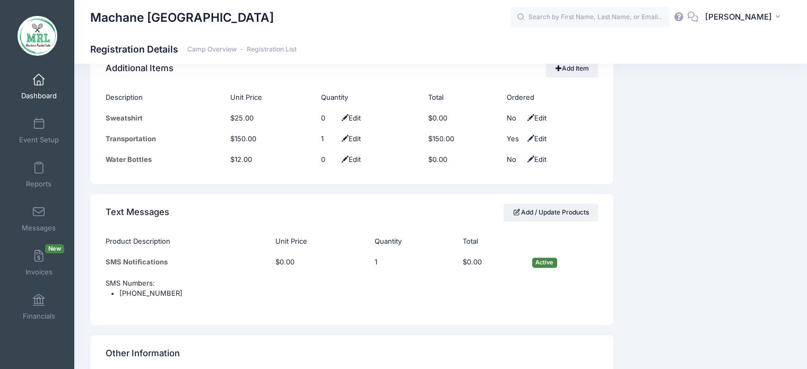
scroll to position [1394, 0]
click at [554, 20] on input "text" at bounding box center [590, 17] width 159 height 21
type input "p"
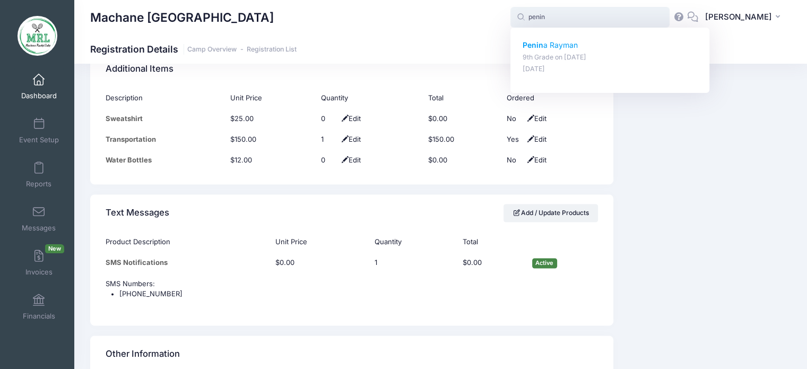
click at [559, 48] on p "Penin a Rayman" at bounding box center [610, 45] width 175 height 11
type input "Penina Rayman (9th Grade, Aug-14, 2025)"
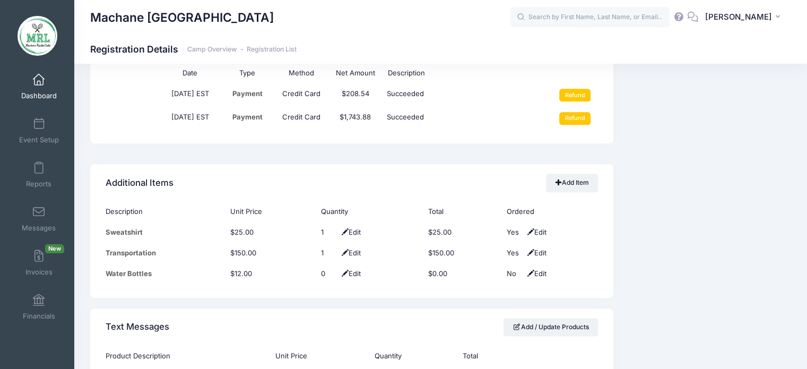
scroll to position [1361, 0]
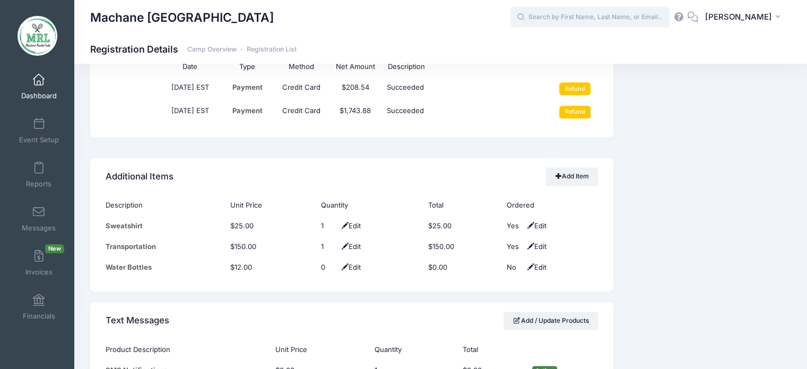
click at [582, 13] on input "text" at bounding box center [590, 17] width 159 height 21
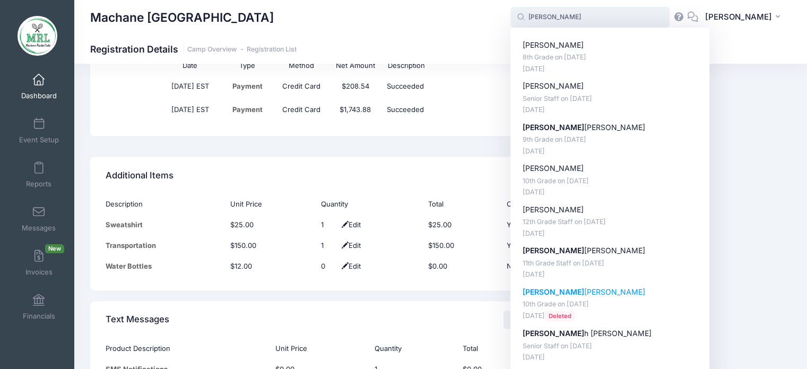
scroll to position [1357, 0]
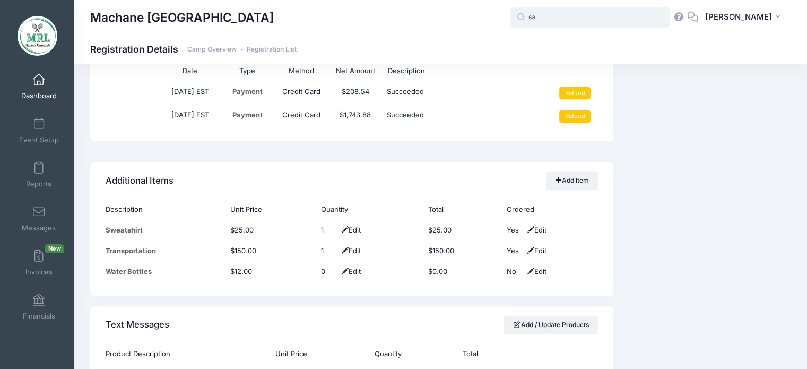
type input "s"
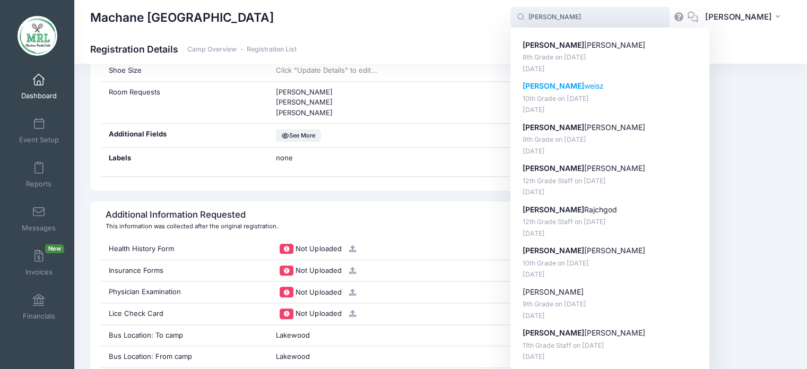
scroll to position [970, 0]
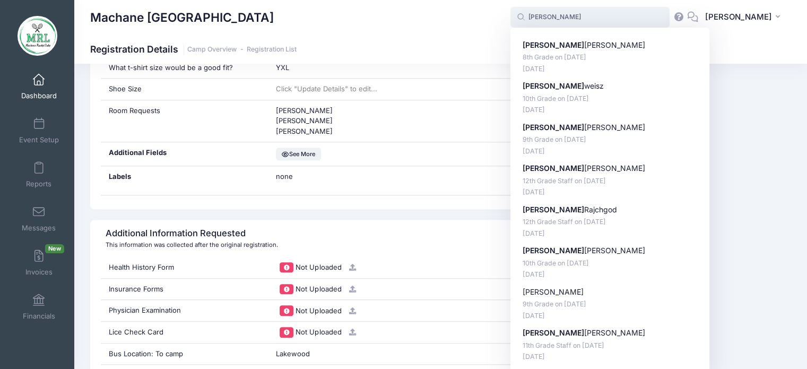
drag, startPoint x: 583, startPoint y: 14, endPoint x: 522, endPoint y: 13, distance: 61.0
click at [522, 13] on span "[PERSON_NAME] [PERSON_NAME] 8th Grade on [DATE] [DATE] [PERSON_NAME] 10th Grade…" at bounding box center [590, 17] width 159 height 21
click at [522, 13] on icon at bounding box center [521, 18] width 10 height 10
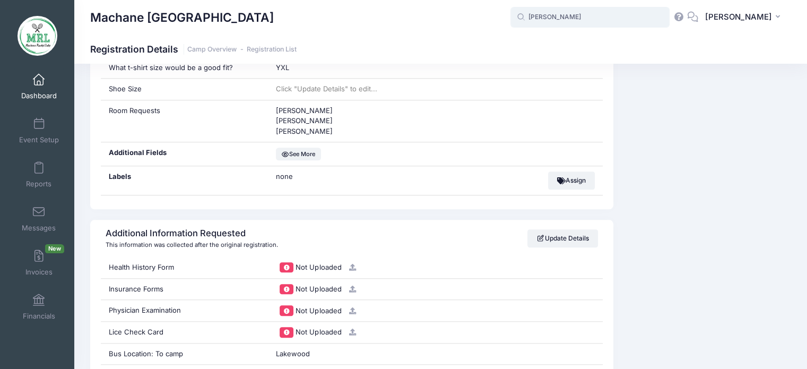
click at [579, 17] on input "faigy" at bounding box center [590, 17] width 159 height 21
type input "f"
type input "g"
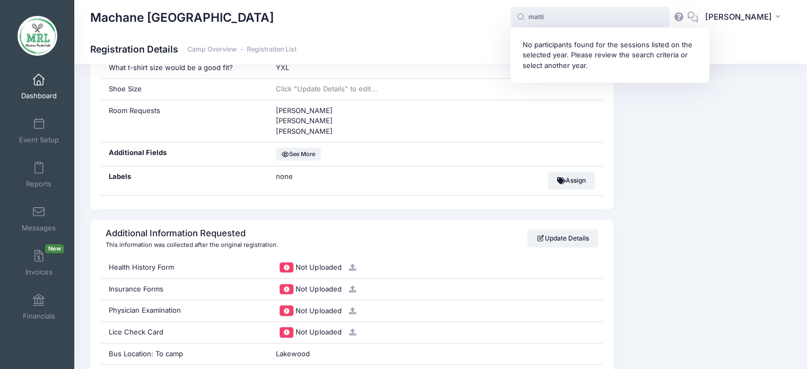
type input "matti"
click at [39, 80] on span at bounding box center [39, 80] width 0 height 12
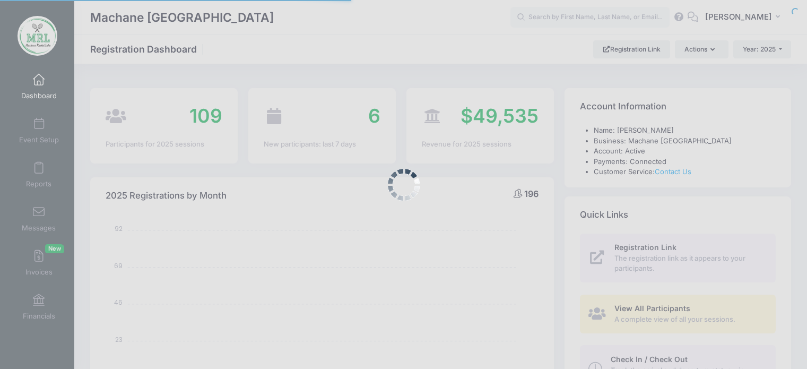
select select
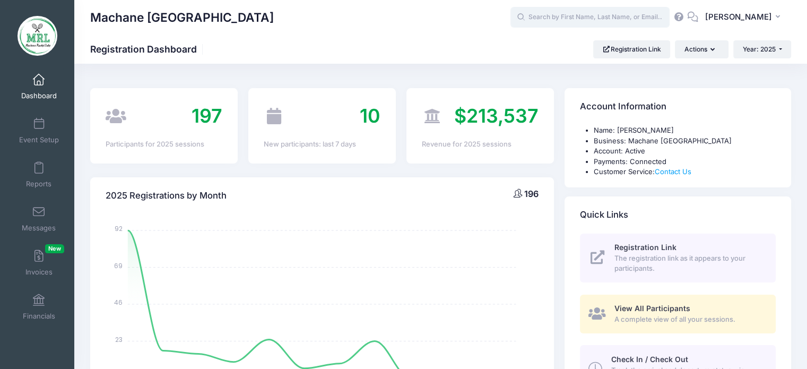
click at [564, 16] on input "text" at bounding box center [590, 17] width 159 height 21
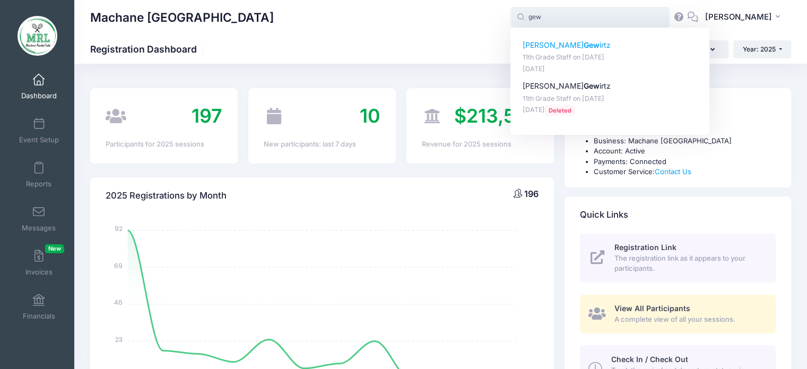
click at [542, 45] on p "Matti Gew irtz" at bounding box center [610, 45] width 175 height 11
type input "Matti Gewirtz (11th Grade Staff, Aug-14, 2025)"
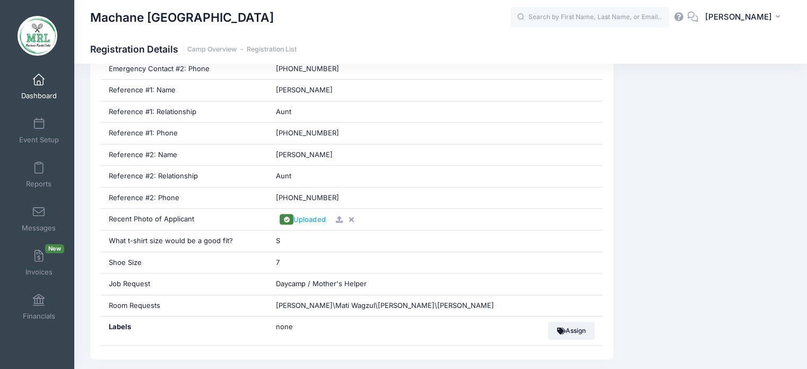
scroll to position [782, 0]
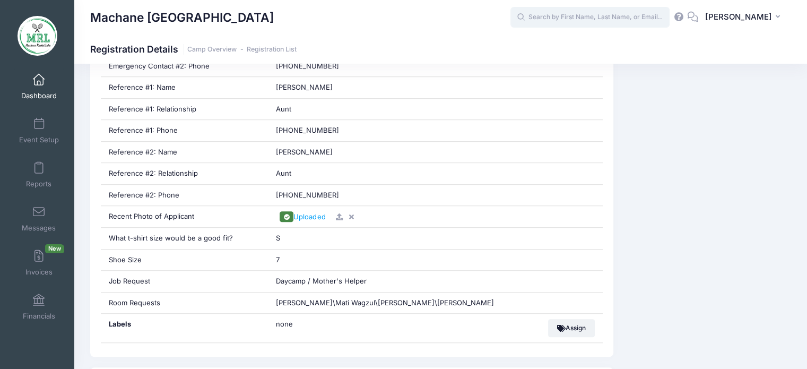
click at [551, 16] on input "text" at bounding box center [590, 17] width 159 height 21
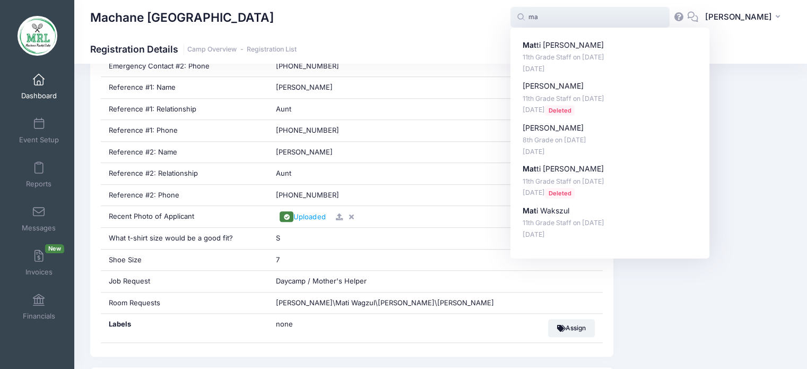
type input "m"
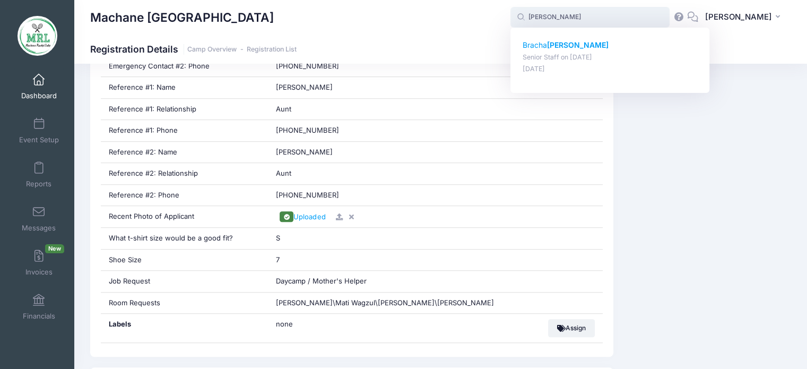
click at [559, 50] on p "Bracha Schick" at bounding box center [610, 45] width 175 height 11
type input "Bracha Schick (Senior Staff, Aug-14, 2025)"
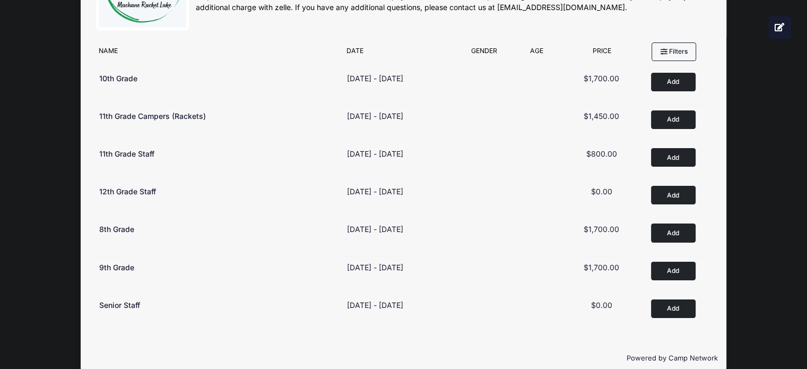
scroll to position [83, 0]
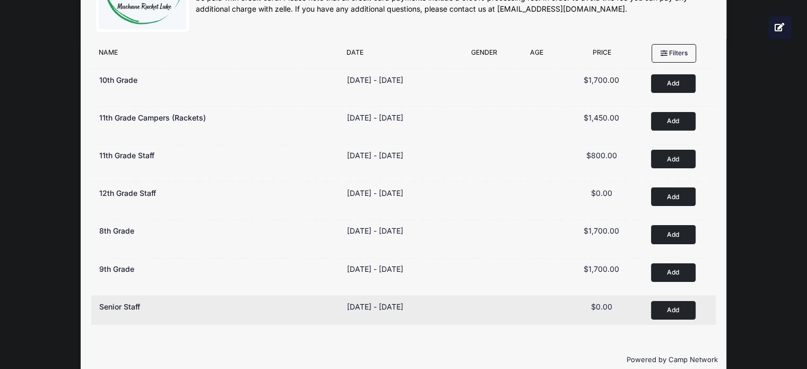
click at [670, 303] on button "Add to Cart" at bounding box center [673, 310] width 45 height 19
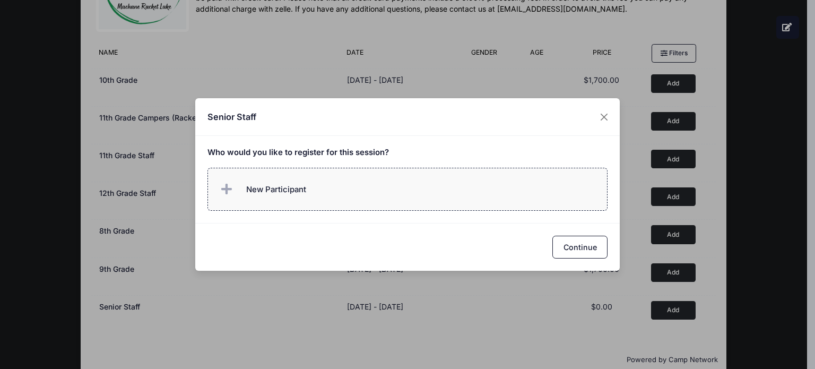
click at [346, 192] on label "New Participant" at bounding box center [408, 189] width 401 height 43
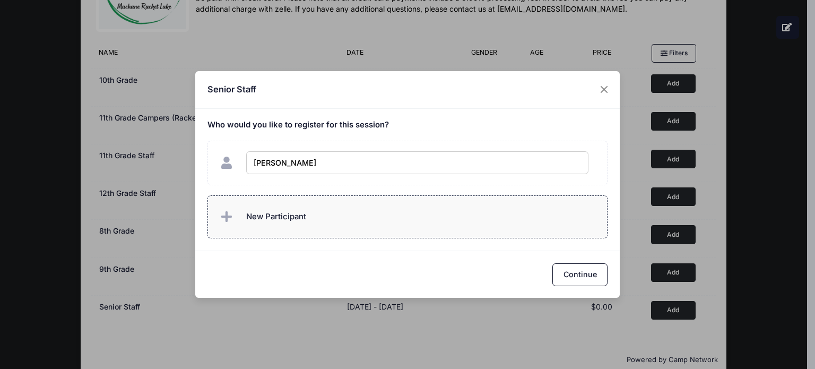
type input "Bracha Schick"
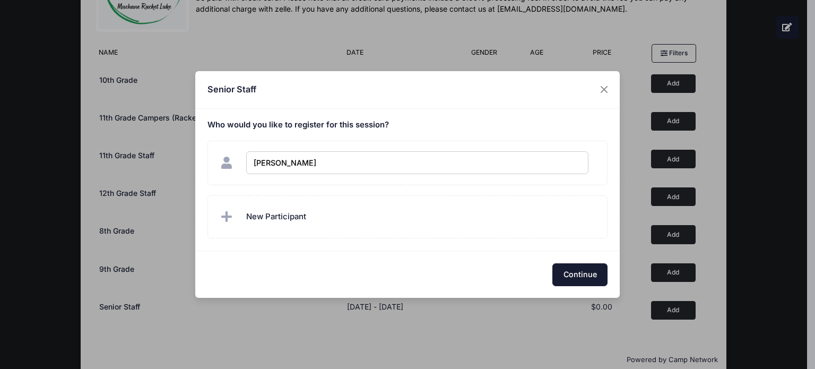
checkbox input "true"
click at [589, 275] on button "Continue" at bounding box center [580, 274] width 55 height 23
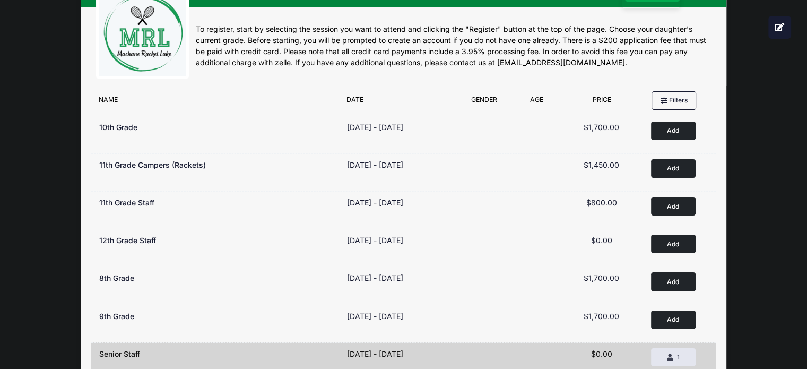
scroll to position [0, 0]
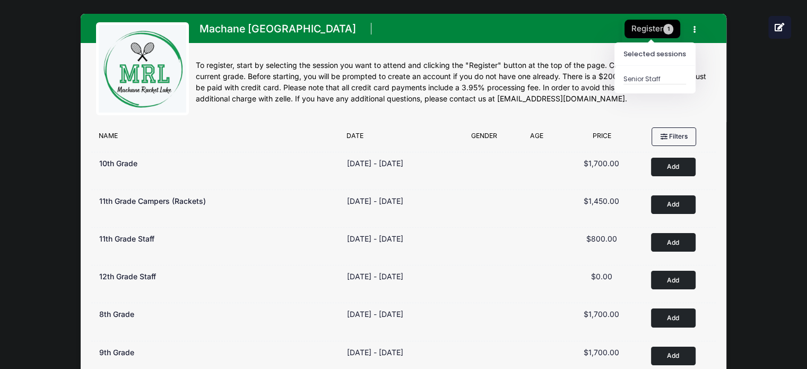
click at [639, 30] on button "Register 1" at bounding box center [653, 29] width 56 height 19
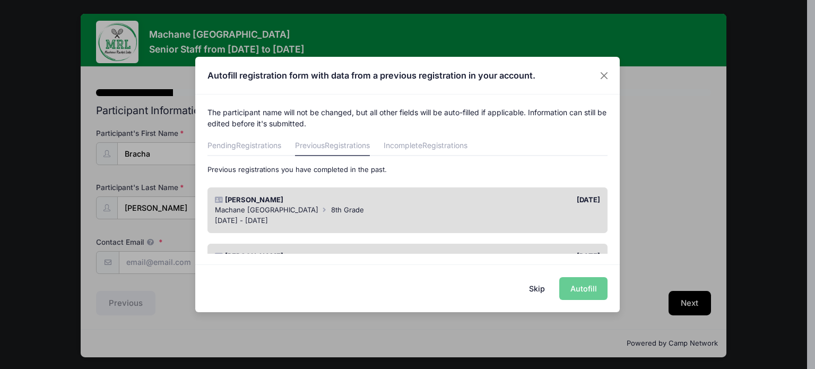
click at [534, 290] on button "Skip" at bounding box center [538, 288] width 38 height 23
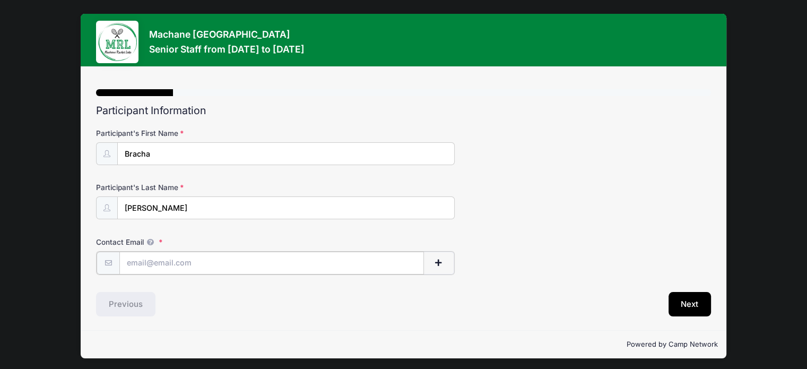
click at [363, 264] on input "Contact Email" at bounding box center [271, 263] width 305 height 23
type input "[EMAIL_ADDRESS][DOMAIN_NAME]"
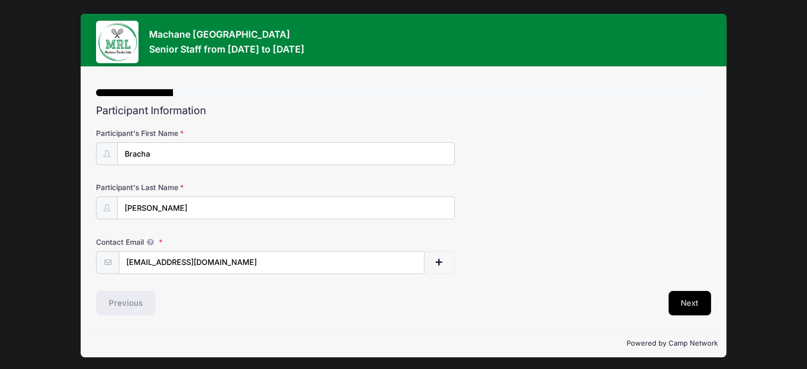
click at [688, 309] on button "Next" at bounding box center [690, 303] width 43 height 24
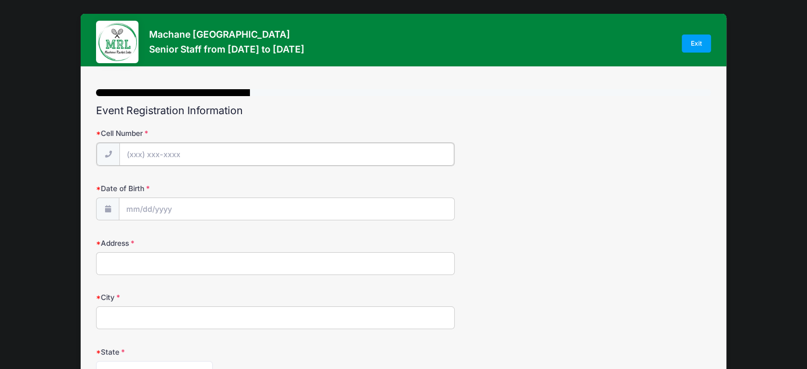
click at [275, 149] on input "Cell Number" at bounding box center [286, 154] width 335 height 23
type input "[PHONE_NUMBER]"
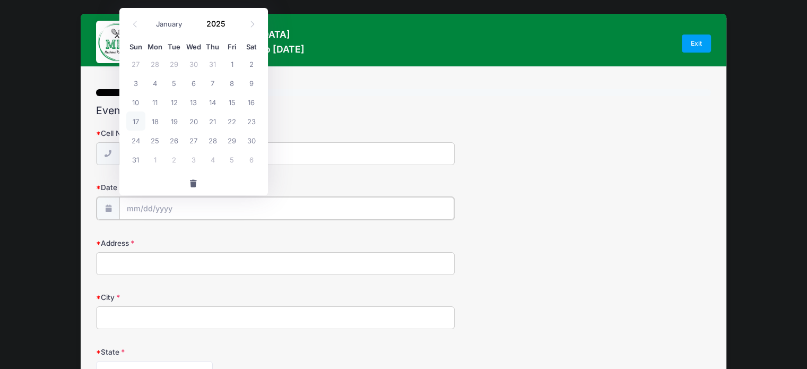
click at [152, 205] on input "Date of Birth" at bounding box center [286, 208] width 335 height 23
click at [208, 84] on span "7" at bounding box center [212, 82] width 19 height 19
type input "08/07/2025"
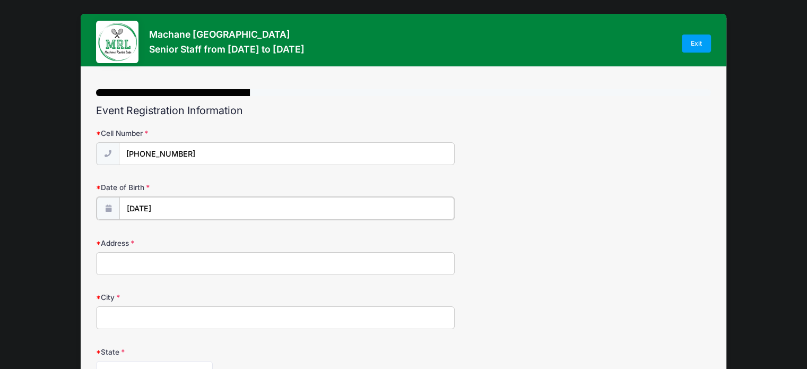
click at [134, 209] on input "08/07/2025" at bounding box center [286, 208] width 335 height 23
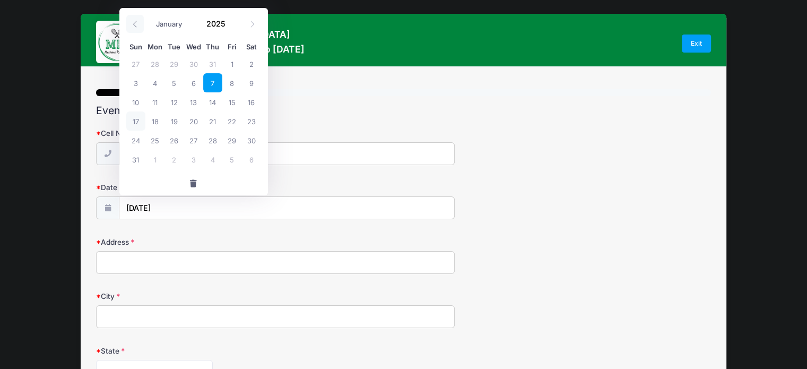
click at [134, 23] on icon at bounding box center [135, 24] width 4 height 6
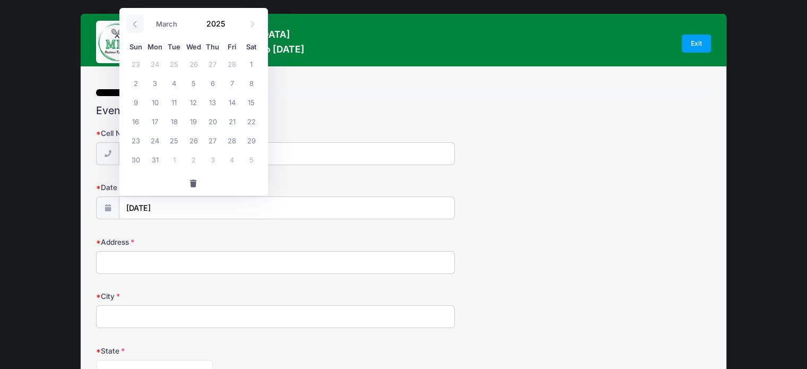
click at [134, 23] on icon at bounding box center [135, 24] width 4 height 6
select select "0"
click at [135, 202] on input "08/07/2025" at bounding box center [286, 208] width 335 height 23
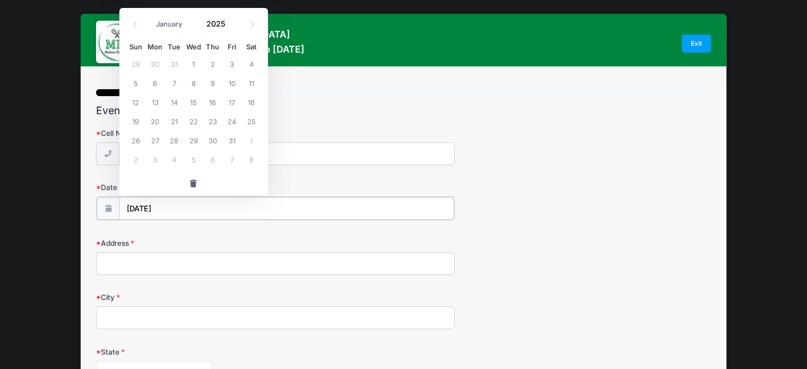
click at [132, 210] on input "08/07/2025" at bounding box center [286, 208] width 335 height 23
click at [195, 211] on input "08/07/2025" at bounding box center [286, 208] width 335 height 23
click at [136, 31] on span at bounding box center [135, 24] width 18 height 18
type input "2024"
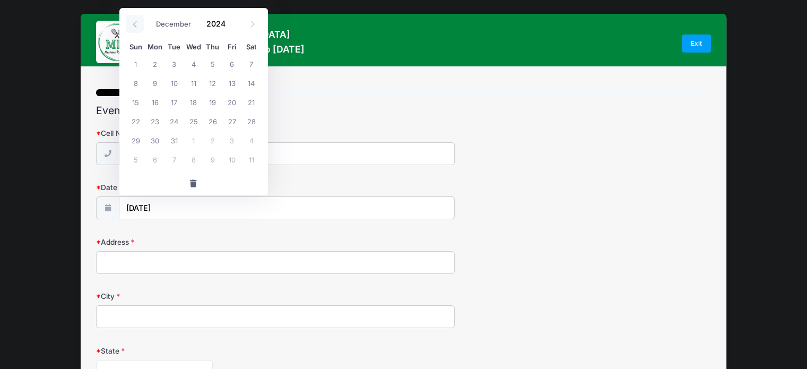
click at [136, 31] on span at bounding box center [135, 24] width 18 height 18
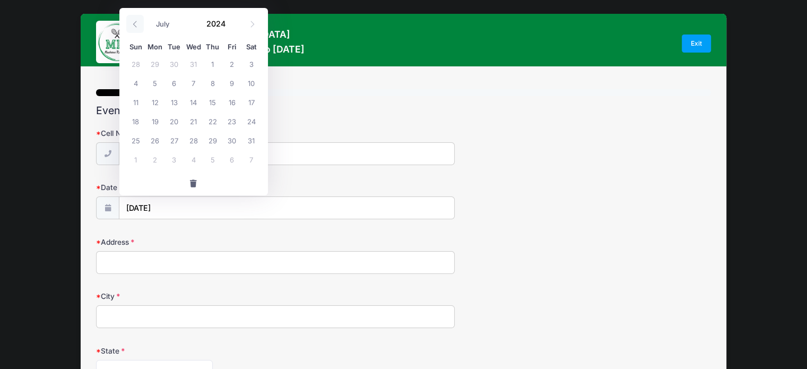
click at [136, 31] on span at bounding box center [135, 24] width 18 height 18
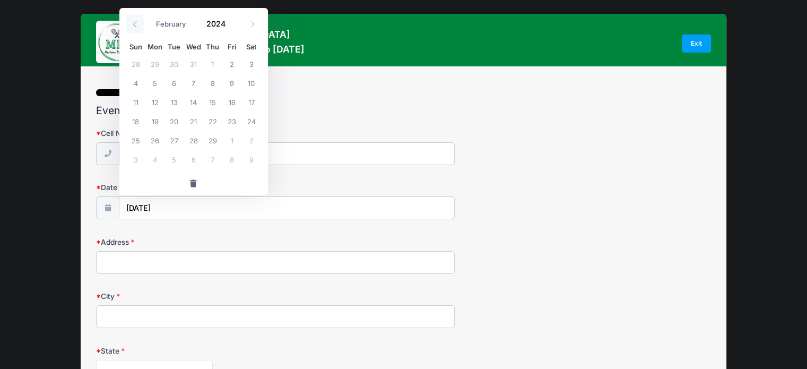
click at [136, 31] on span at bounding box center [135, 24] width 18 height 18
select select "0"
click at [136, 31] on span at bounding box center [135, 24] width 18 height 18
type input "2023"
click at [136, 31] on span at bounding box center [135, 24] width 18 height 18
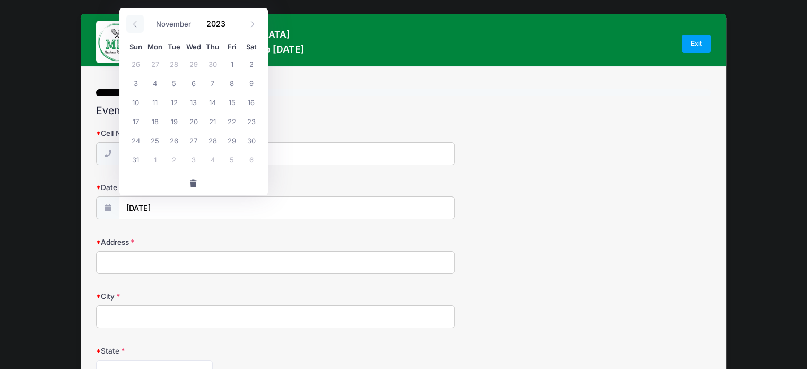
click at [136, 31] on span at bounding box center [135, 24] width 18 height 18
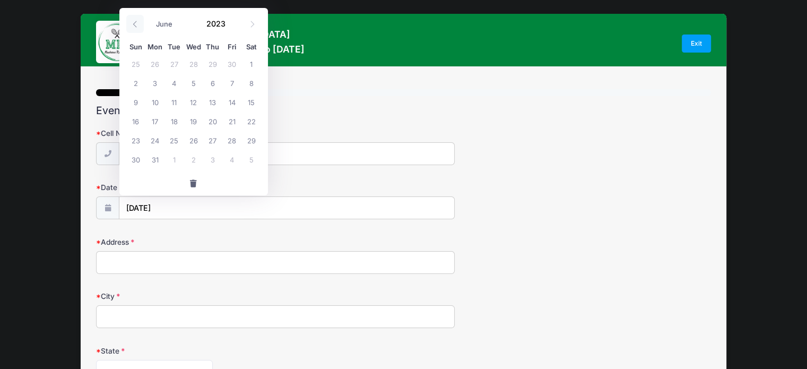
click at [136, 31] on span at bounding box center [135, 24] width 18 height 18
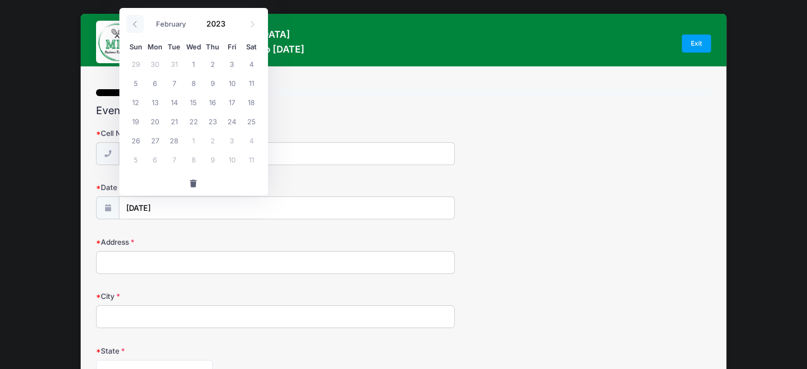
select select "0"
click at [136, 31] on span at bounding box center [135, 24] width 18 height 18
type input "2022"
click at [136, 31] on span at bounding box center [135, 24] width 18 height 18
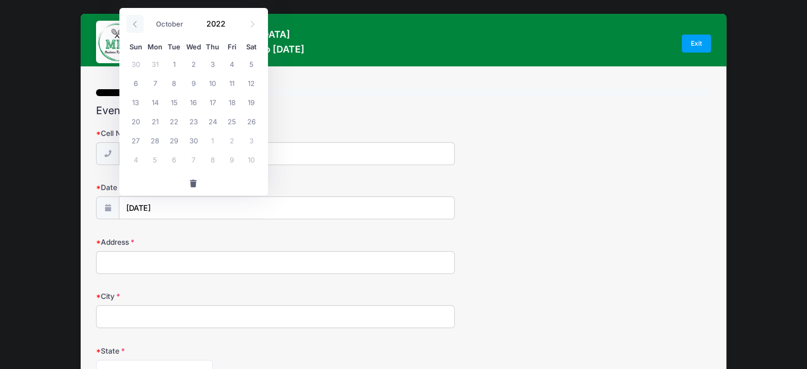
click at [136, 31] on span at bounding box center [135, 24] width 18 height 18
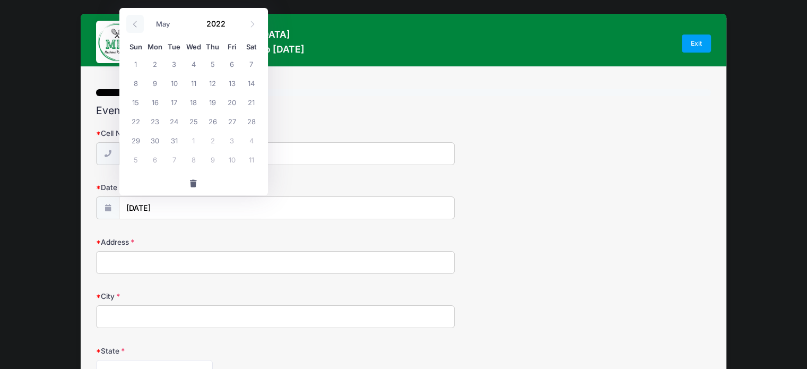
click at [136, 31] on span at bounding box center [135, 24] width 18 height 18
select select "0"
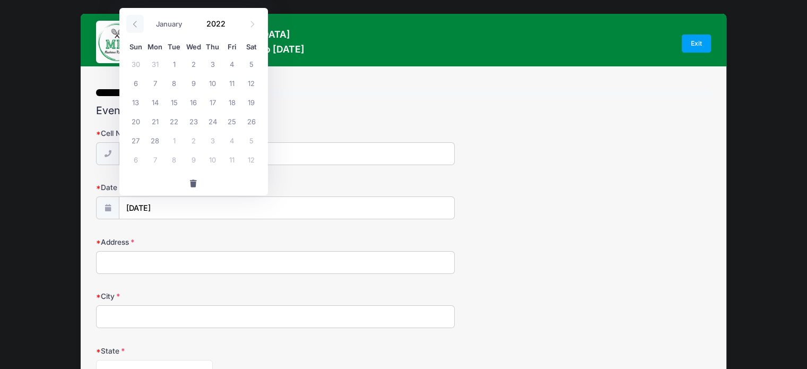
click at [136, 31] on span at bounding box center [135, 24] width 18 height 18
type input "2021"
click at [136, 31] on span at bounding box center [135, 24] width 18 height 18
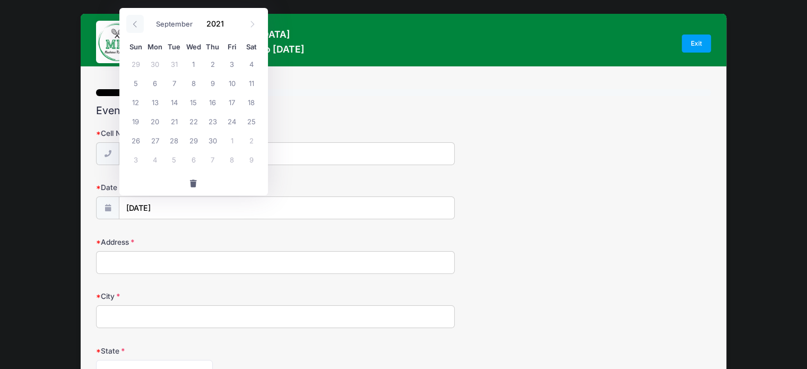
click at [136, 31] on span at bounding box center [135, 24] width 18 height 18
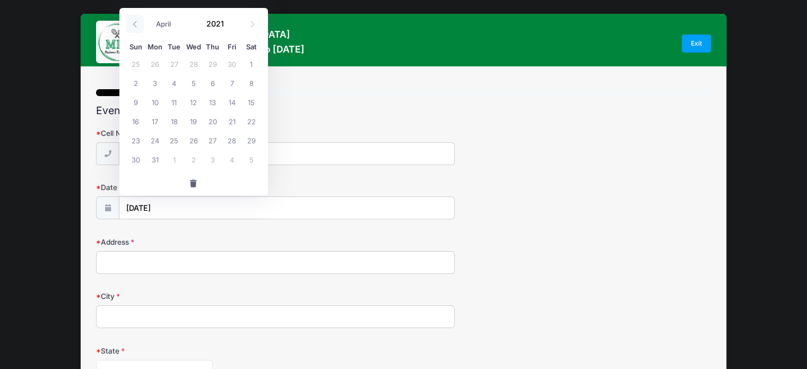
click at [136, 31] on span at bounding box center [135, 24] width 18 height 18
select select "0"
click at [136, 31] on span at bounding box center [135, 24] width 18 height 18
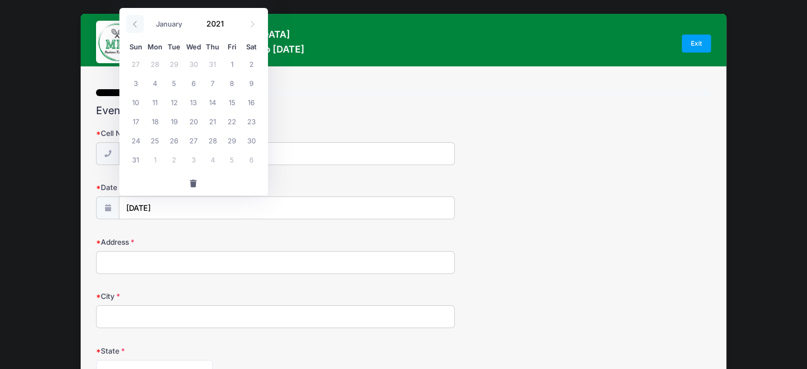
type input "2020"
click at [136, 31] on span at bounding box center [135, 24] width 18 height 18
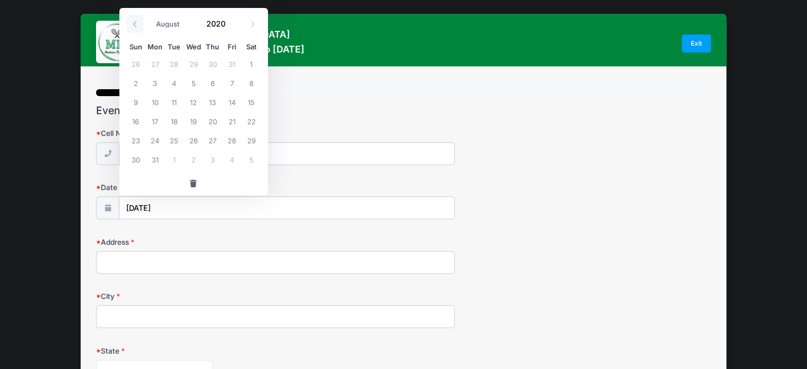
click at [136, 31] on span at bounding box center [135, 24] width 18 height 18
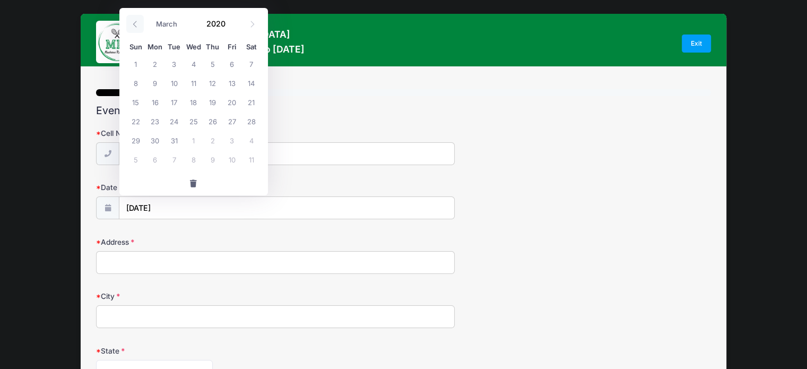
click at [136, 31] on span at bounding box center [135, 24] width 18 height 18
select select "0"
click at [136, 31] on span at bounding box center [135, 24] width 18 height 18
type input "2019"
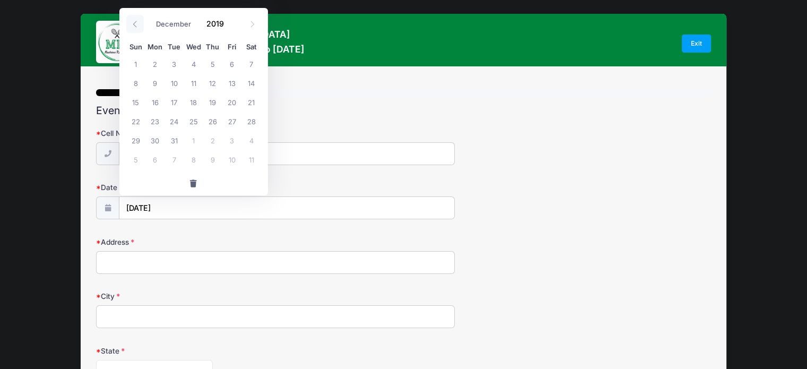
click at [136, 31] on span at bounding box center [135, 24] width 18 height 18
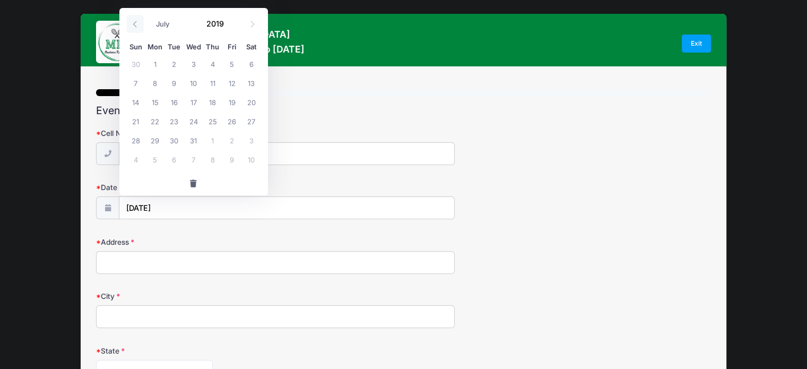
click at [136, 31] on span at bounding box center [135, 24] width 18 height 18
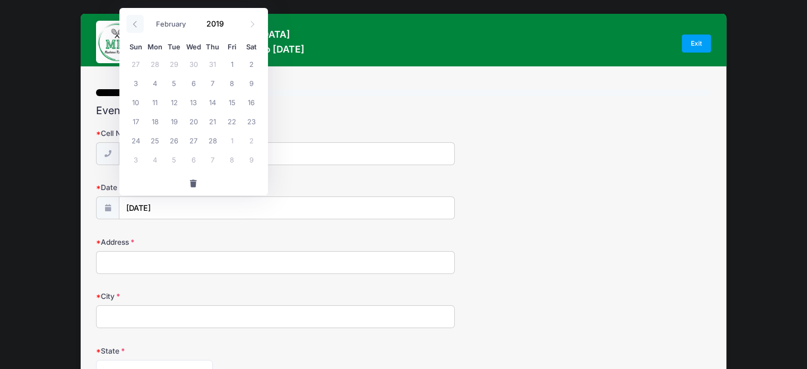
click at [136, 31] on span at bounding box center [135, 24] width 18 height 18
select select "0"
click at [136, 31] on span at bounding box center [135, 24] width 18 height 18
type input "2018"
click at [136, 31] on span at bounding box center [135, 24] width 18 height 18
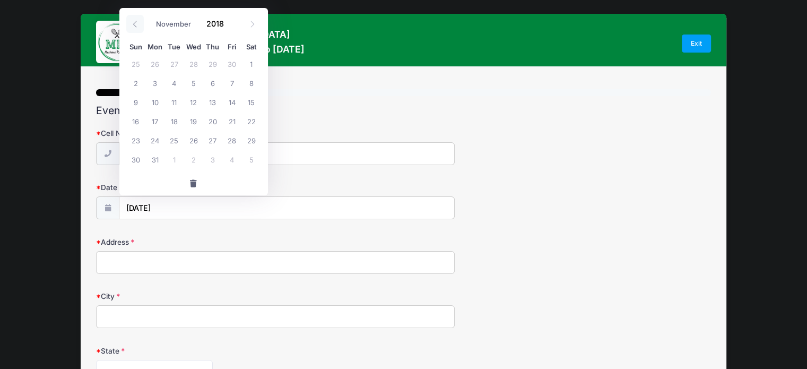
click at [136, 31] on span at bounding box center [135, 24] width 18 height 18
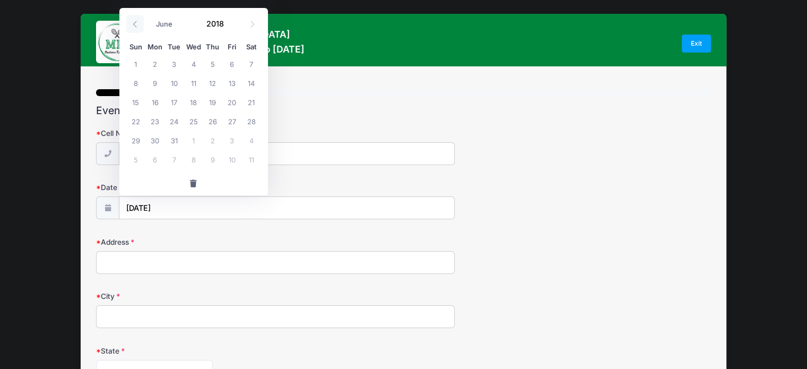
click at [136, 31] on span at bounding box center [135, 24] width 18 height 18
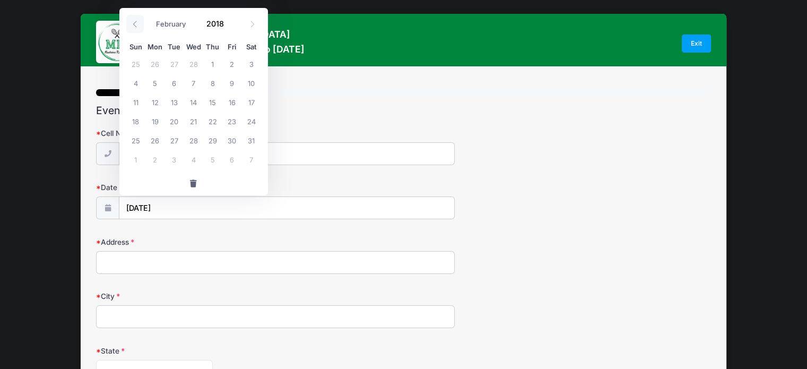
select select "0"
click at [136, 31] on span at bounding box center [135, 24] width 18 height 18
type input "2017"
click at [136, 31] on span at bounding box center [135, 24] width 18 height 18
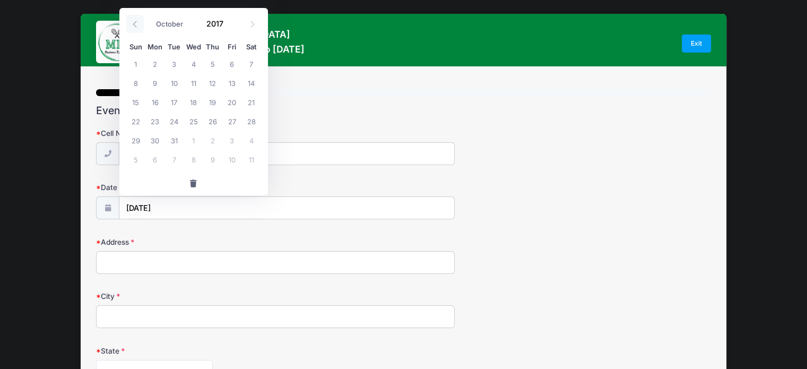
click at [136, 31] on span at bounding box center [135, 24] width 18 height 18
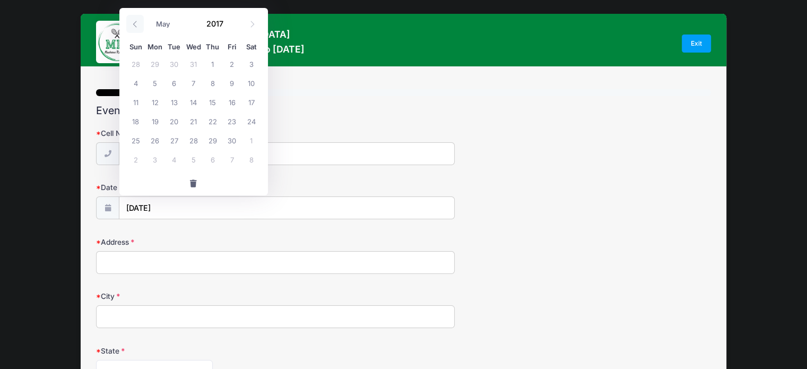
click at [136, 31] on span at bounding box center [135, 24] width 18 height 18
click at [133, 21] on icon at bounding box center [135, 24] width 7 height 7
select select "0"
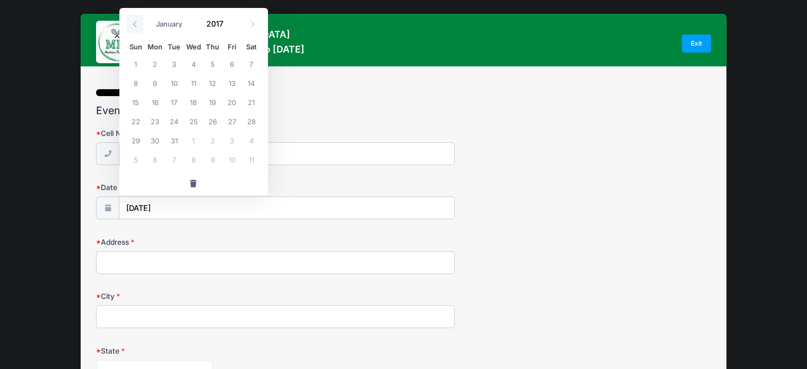
click at [133, 21] on icon at bounding box center [135, 24] width 7 height 7
type input "2016"
click at [133, 21] on icon at bounding box center [135, 24] width 7 height 7
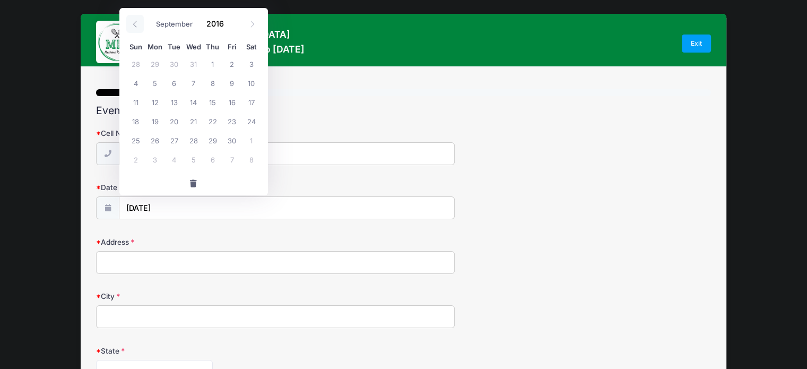
click at [133, 21] on icon at bounding box center [135, 24] width 7 height 7
click at [163, 211] on input "08/07/2025" at bounding box center [286, 208] width 335 height 23
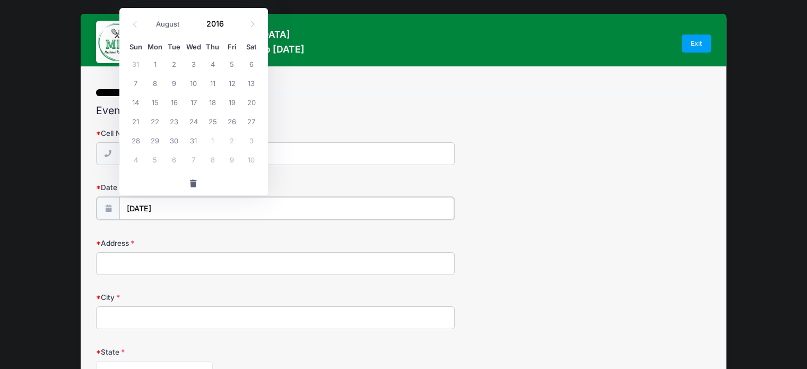
click at [163, 211] on input "08/07/2025" at bounding box center [286, 208] width 335 height 23
click at [132, 23] on icon at bounding box center [135, 24] width 7 height 7
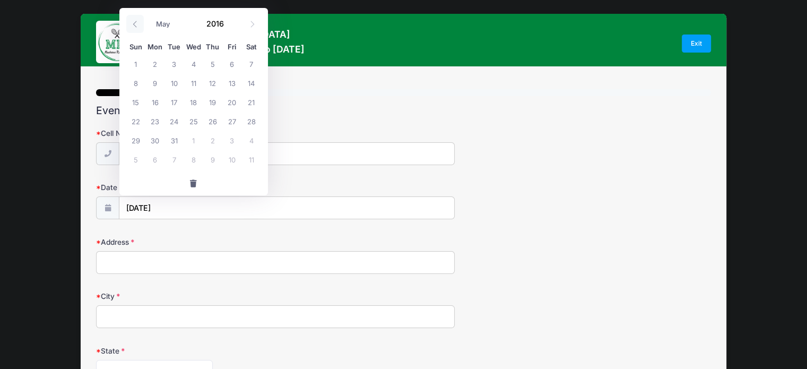
click at [132, 23] on icon at bounding box center [135, 24] width 7 height 7
select select "1"
click at [149, 210] on input "08/07/2025" at bounding box center [286, 208] width 335 height 23
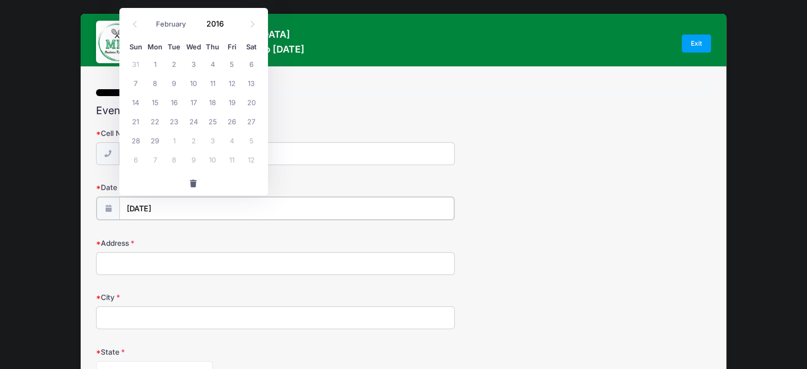
click at [149, 210] on input "08/07/2025" at bounding box center [286, 208] width 335 height 23
type input "2025"
click at [161, 209] on input "Date of Birth" at bounding box center [286, 208] width 335 height 23
click at [157, 208] on input "Date of Birth" at bounding box center [286, 208] width 335 height 23
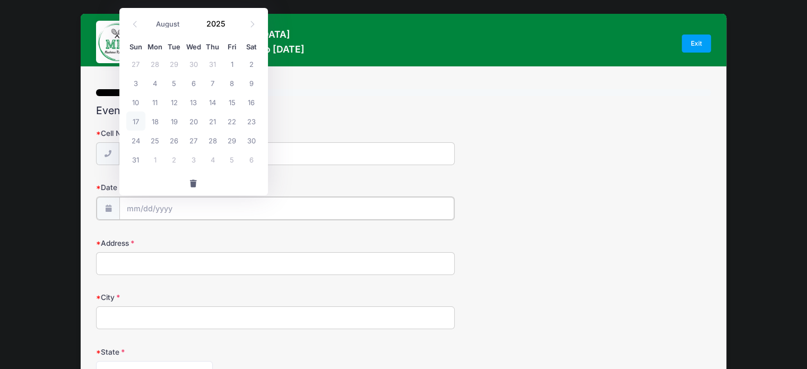
click at [157, 208] on input "Date of Birth" at bounding box center [286, 208] width 335 height 23
click at [134, 204] on input "Date of Birth" at bounding box center [286, 208] width 335 height 23
click at [135, 19] on span at bounding box center [135, 24] width 18 height 18
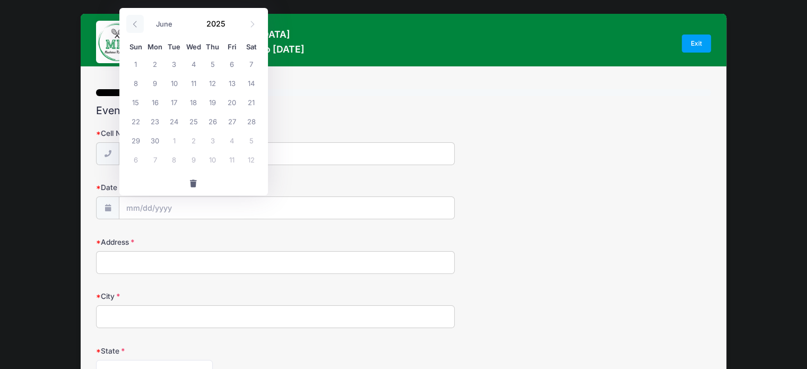
click at [135, 19] on span at bounding box center [135, 24] width 18 height 18
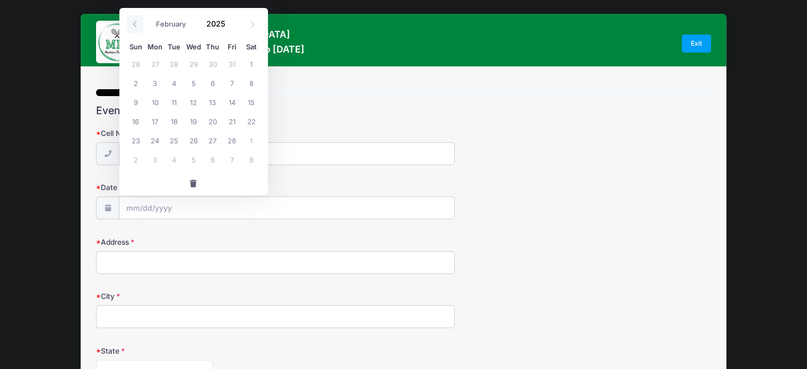
select select "0"
click at [135, 19] on span at bounding box center [135, 24] width 18 height 18
type input "2024"
click at [135, 19] on span at bounding box center [135, 24] width 18 height 18
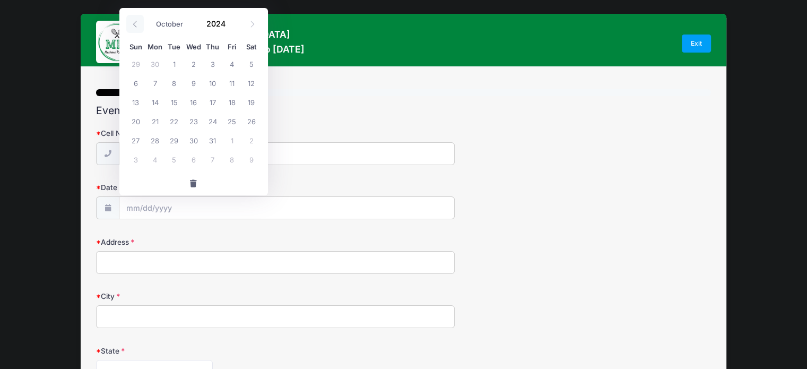
click at [135, 19] on span at bounding box center [135, 24] width 18 height 18
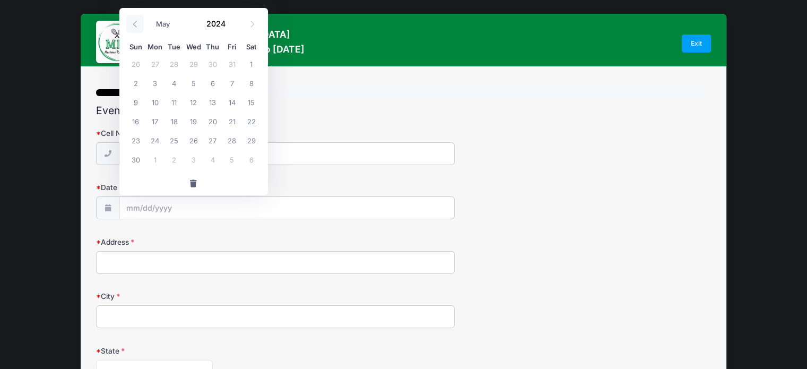
click at [135, 19] on span at bounding box center [135, 24] width 18 height 18
select select "0"
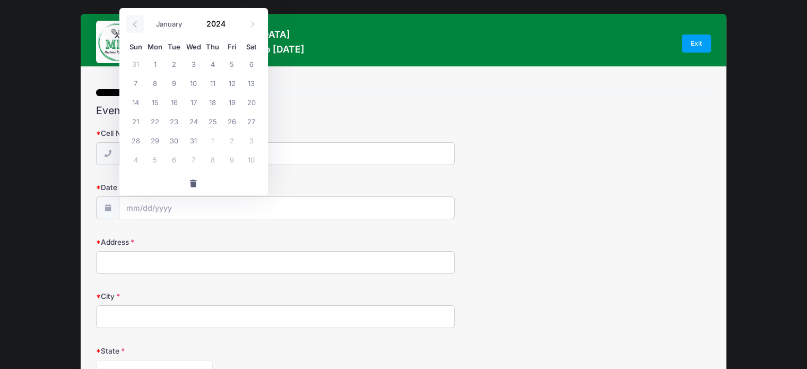
click at [135, 19] on span at bounding box center [135, 24] width 18 height 18
type input "2023"
click at [135, 19] on span at bounding box center [135, 24] width 18 height 18
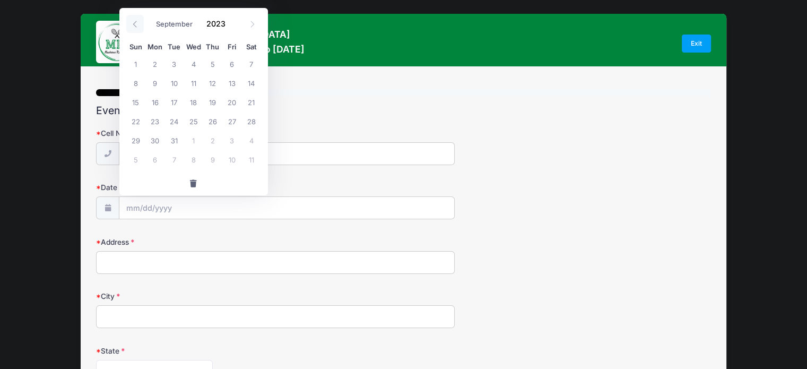
click at [135, 19] on span at bounding box center [135, 24] width 18 height 18
click at [134, 21] on icon at bounding box center [135, 24] width 7 height 7
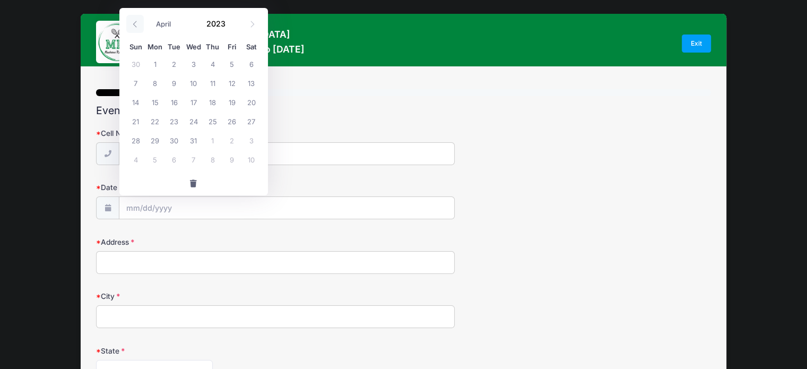
click at [134, 21] on icon at bounding box center [135, 24] width 7 height 7
select select "0"
click at [134, 21] on icon at bounding box center [135, 24] width 7 height 7
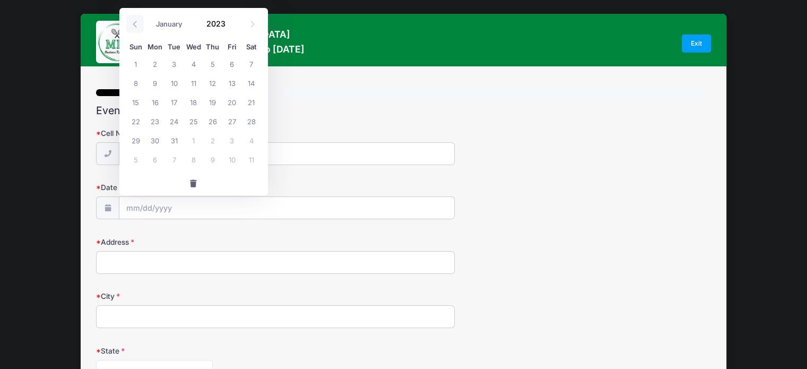
type input "2022"
click at [134, 21] on icon at bounding box center [135, 24] width 7 height 7
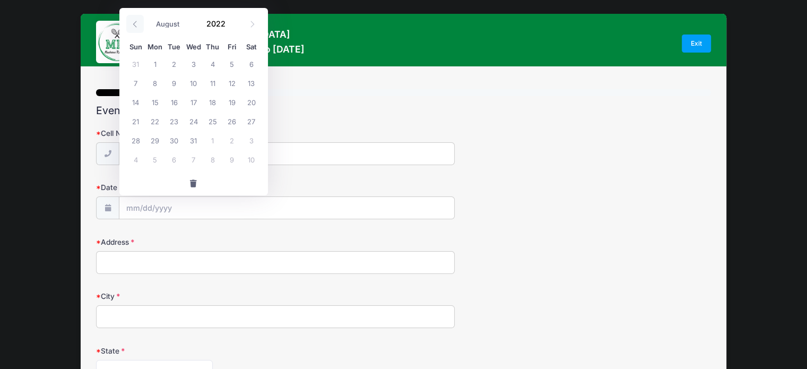
click at [134, 21] on icon at bounding box center [135, 24] width 7 height 7
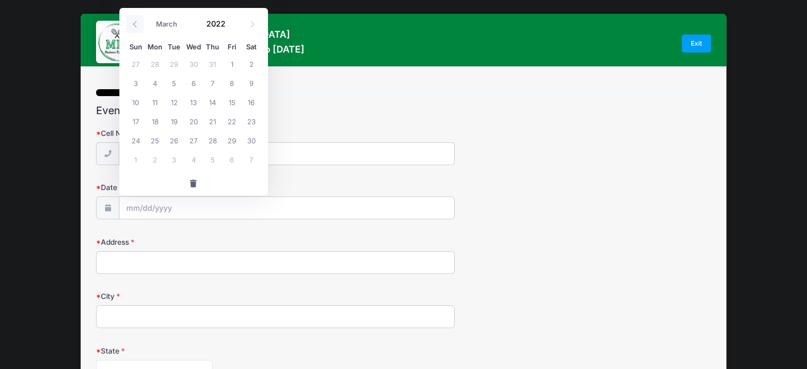
click at [134, 21] on icon at bounding box center [135, 24] width 7 height 7
select select "0"
click at [134, 21] on icon at bounding box center [135, 24] width 7 height 7
type input "2021"
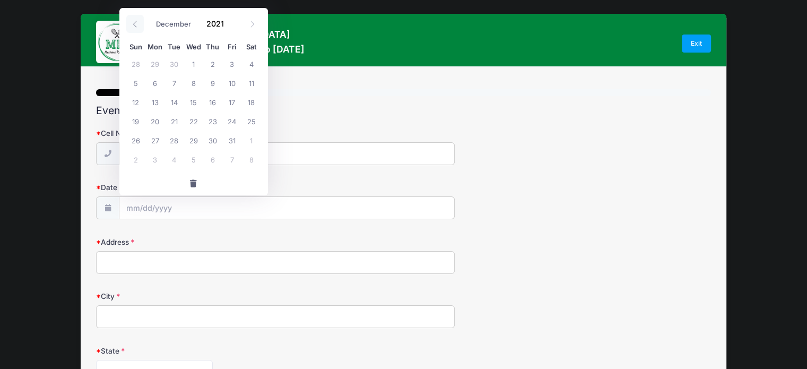
click at [134, 21] on icon at bounding box center [135, 24] width 7 height 7
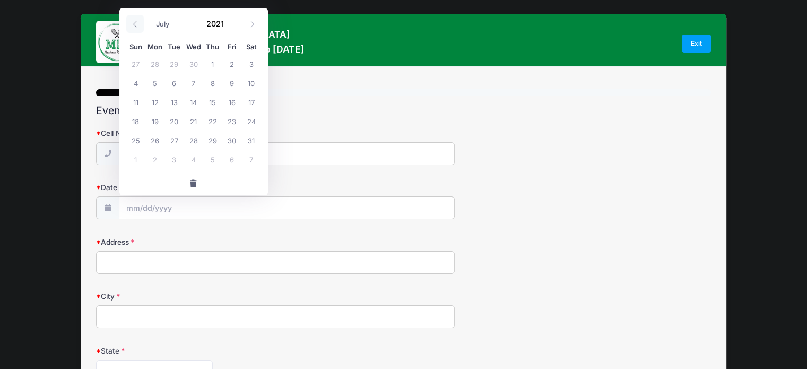
click at [134, 21] on icon at bounding box center [135, 24] width 7 height 7
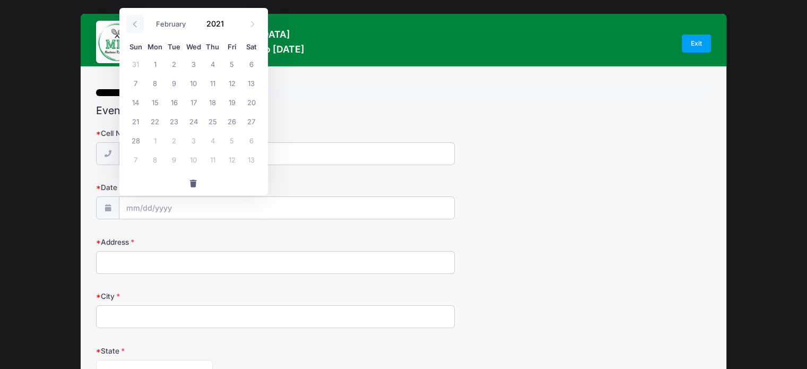
click at [134, 21] on icon at bounding box center [135, 24] width 7 height 7
select select "0"
click at [134, 21] on icon at bounding box center [135, 24] width 7 height 7
type input "2020"
click at [134, 21] on icon at bounding box center [135, 24] width 7 height 7
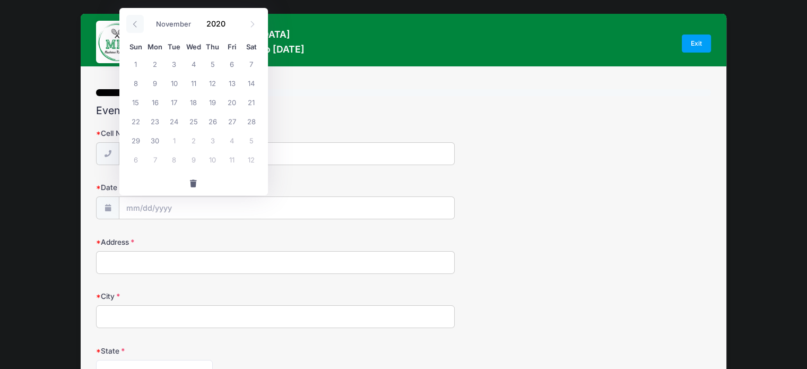
click at [134, 21] on icon at bounding box center [135, 24] width 7 height 7
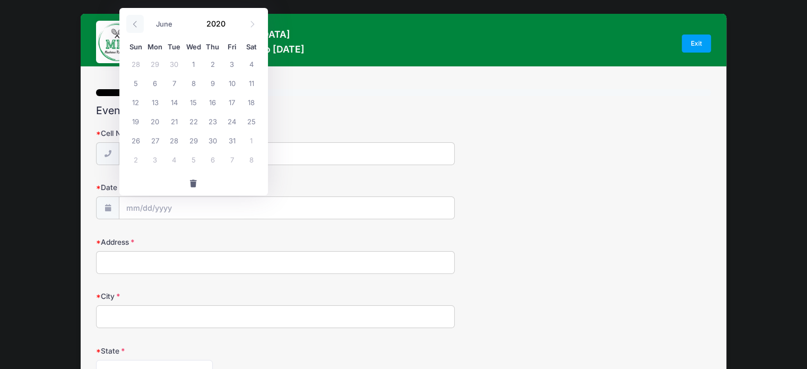
click at [134, 21] on icon at bounding box center [135, 24] width 7 height 7
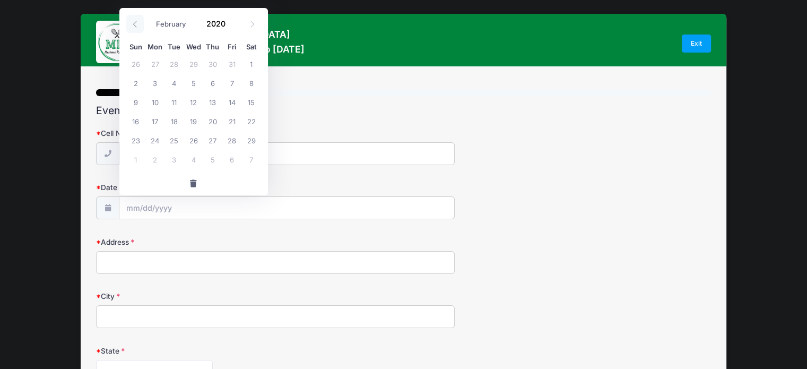
select select "0"
click at [134, 21] on icon at bounding box center [135, 24] width 7 height 7
type input "2019"
click at [134, 21] on icon at bounding box center [135, 24] width 7 height 7
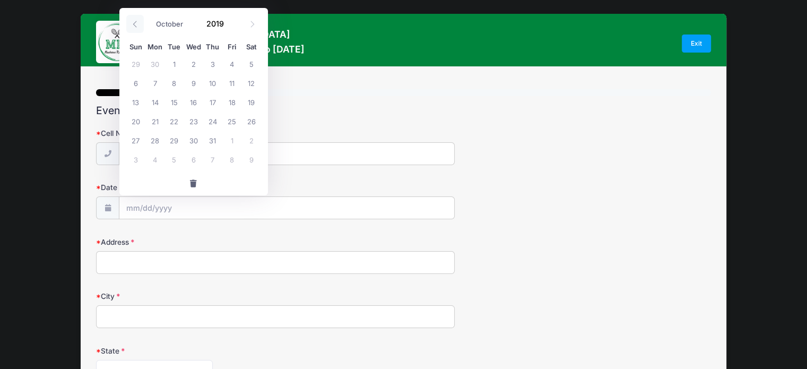
click at [134, 21] on icon at bounding box center [135, 24] width 7 height 7
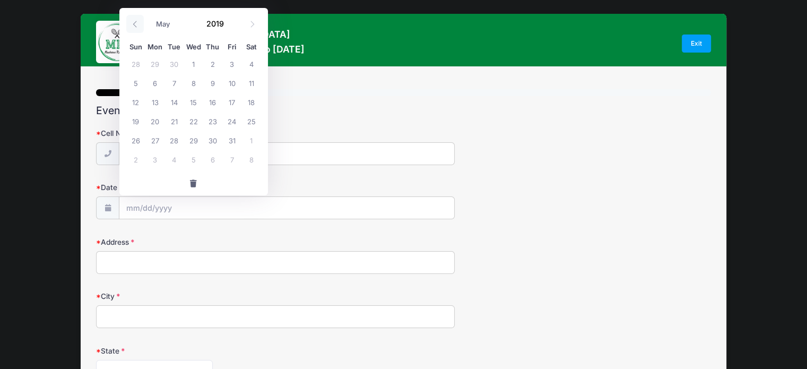
click at [134, 21] on icon at bounding box center [135, 24] width 7 height 7
select select "0"
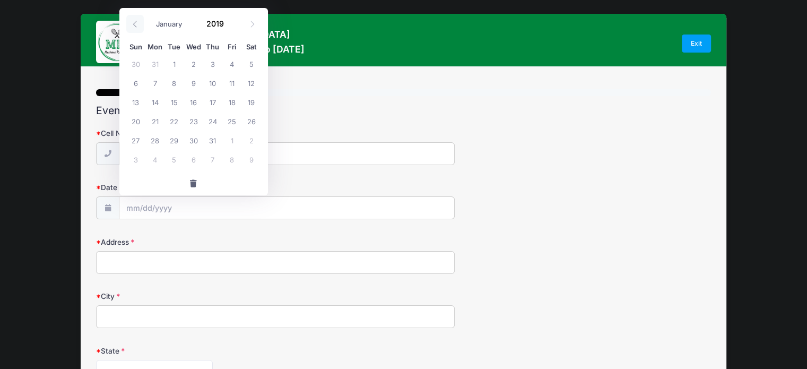
click at [134, 21] on icon at bounding box center [135, 24] width 7 height 7
type input "2018"
click at [134, 21] on icon at bounding box center [135, 24] width 7 height 7
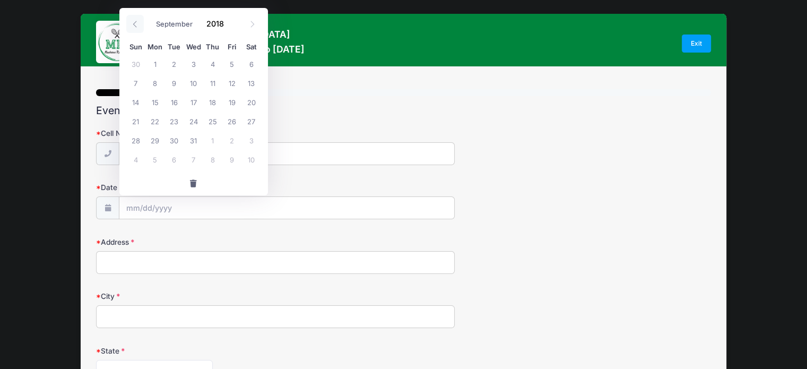
click at [134, 21] on icon at bounding box center [135, 24] width 7 height 7
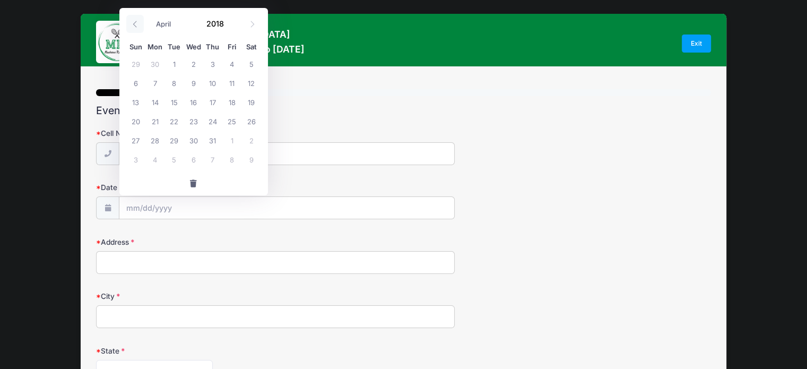
click at [134, 21] on icon at bounding box center [135, 24] width 7 height 7
select select "0"
click at [134, 21] on icon at bounding box center [135, 24] width 7 height 7
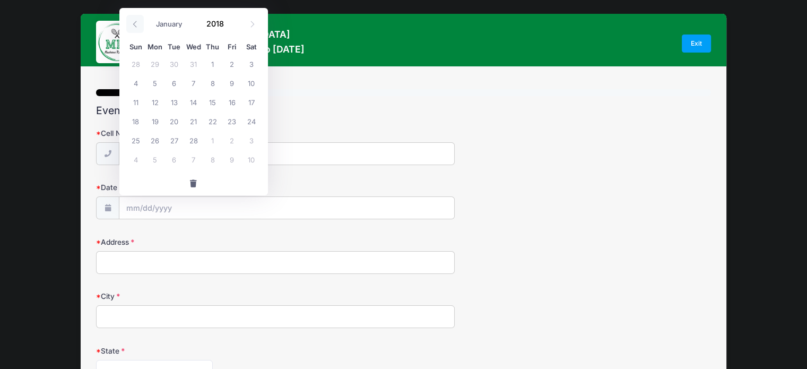
type input "2017"
click at [134, 21] on icon at bounding box center [135, 24] width 7 height 7
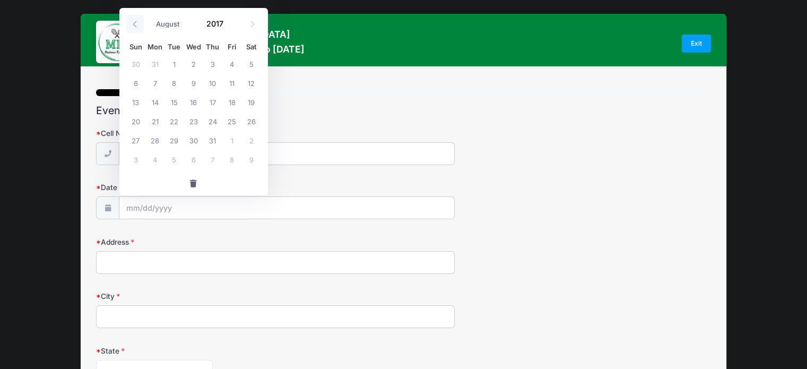
click at [134, 21] on icon at bounding box center [135, 24] width 7 height 7
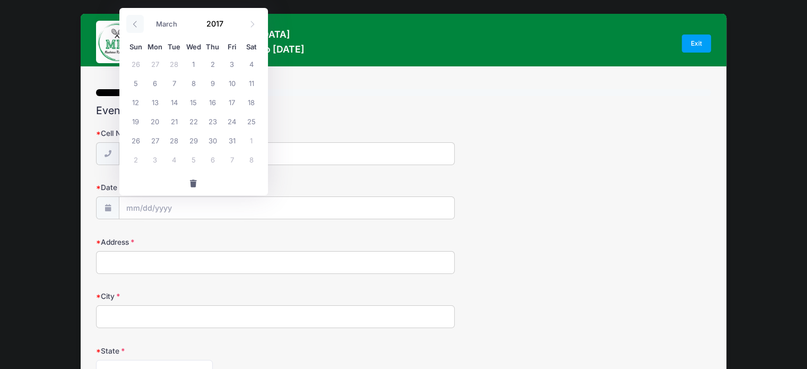
click at [134, 21] on icon at bounding box center [135, 24] width 7 height 7
select select "0"
click at [134, 21] on icon at bounding box center [135, 24] width 7 height 7
type input "2016"
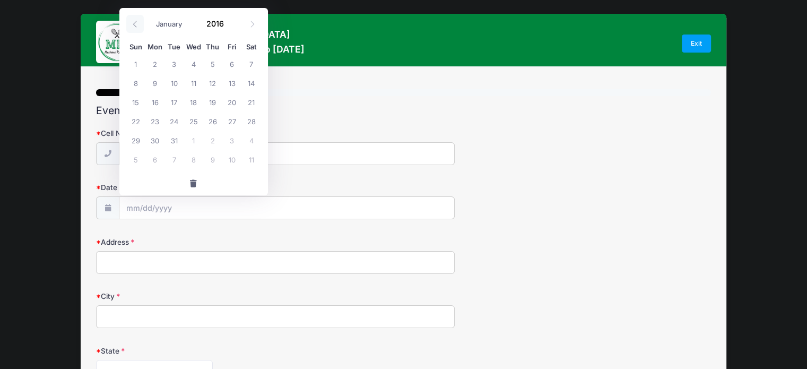
click at [134, 21] on icon at bounding box center [135, 24] width 7 height 7
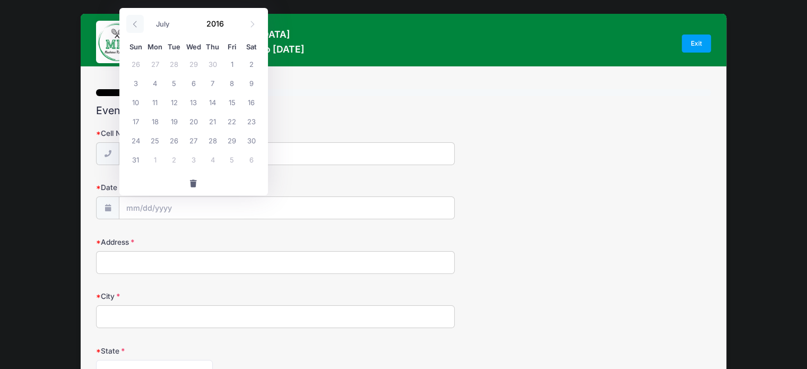
click at [134, 21] on icon at bounding box center [135, 24] width 7 height 7
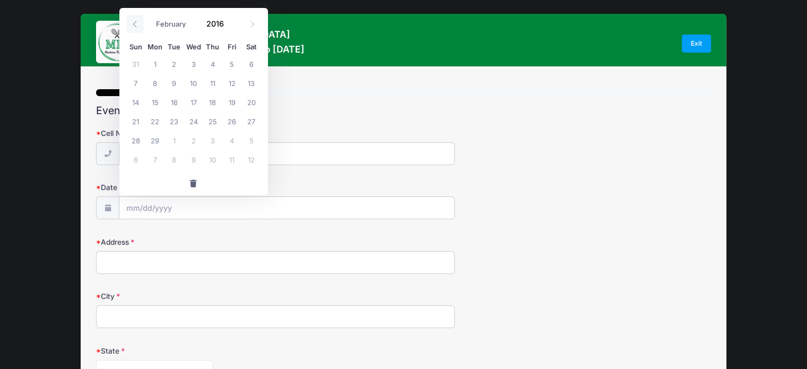
click at [134, 21] on icon at bounding box center [135, 24] width 7 height 7
select select "0"
click at [134, 21] on icon at bounding box center [135, 24] width 7 height 7
type input "2015"
click at [134, 21] on icon at bounding box center [135, 24] width 7 height 7
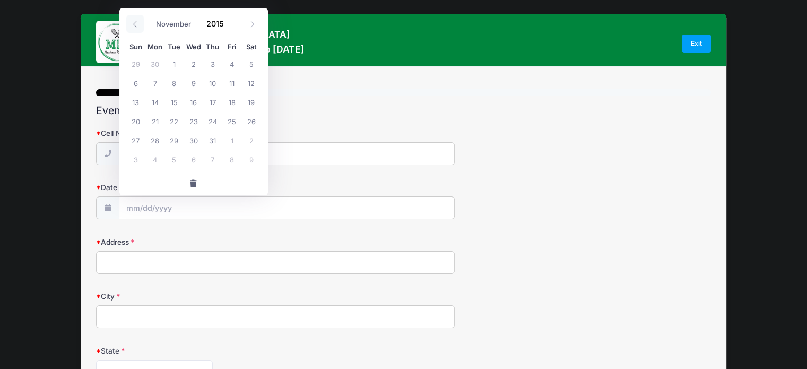
click at [134, 21] on icon at bounding box center [135, 24] width 7 height 7
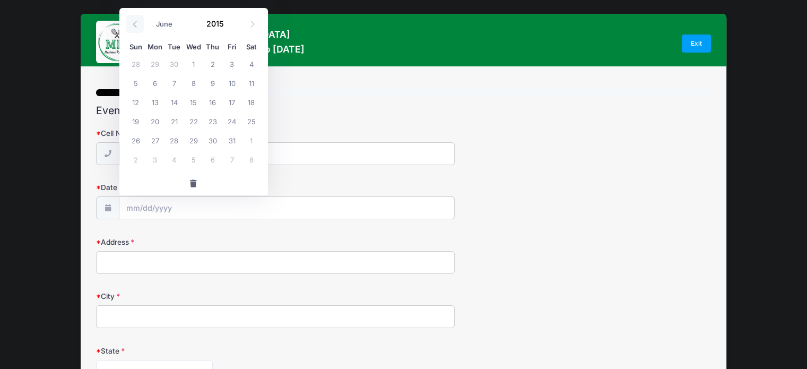
click at [134, 21] on icon at bounding box center [135, 24] width 7 height 7
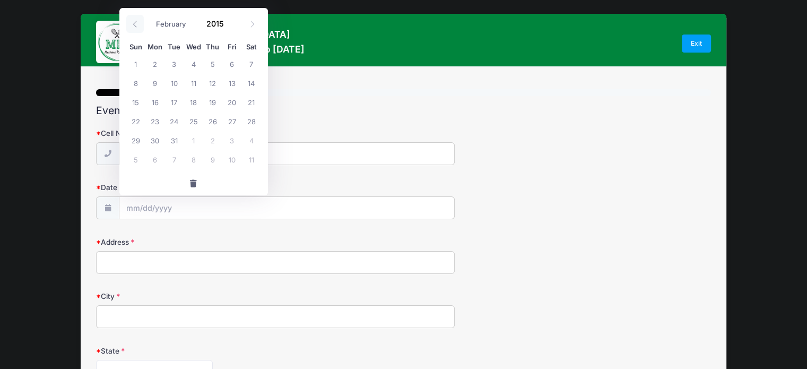
select select "0"
click at [134, 21] on icon at bounding box center [135, 24] width 7 height 7
type input "2014"
click at [134, 21] on icon at bounding box center [135, 24] width 7 height 7
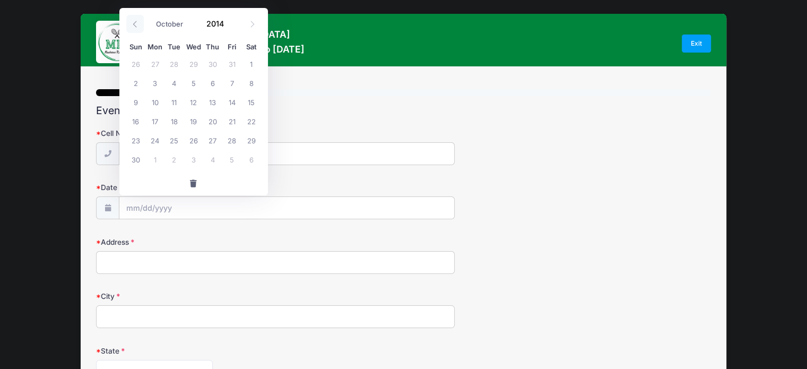
click at [134, 21] on icon at bounding box center [135, 24] width 7 height 7
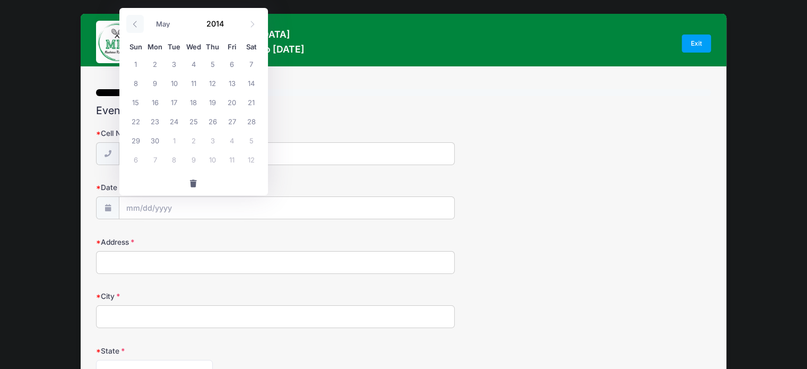
click at [134, 21] on icon at bounding box center [135, 24] width 7 height 7
select select "0"
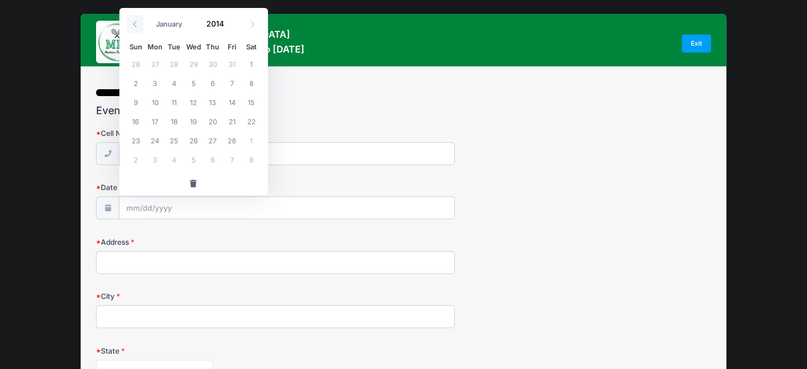
click at [134, 21] on icon at bounding box center [135, 24] width 7 height 7
type input "2013"
click at [134, 21] on icon at bounding box center [135, 24] width 7 height 7
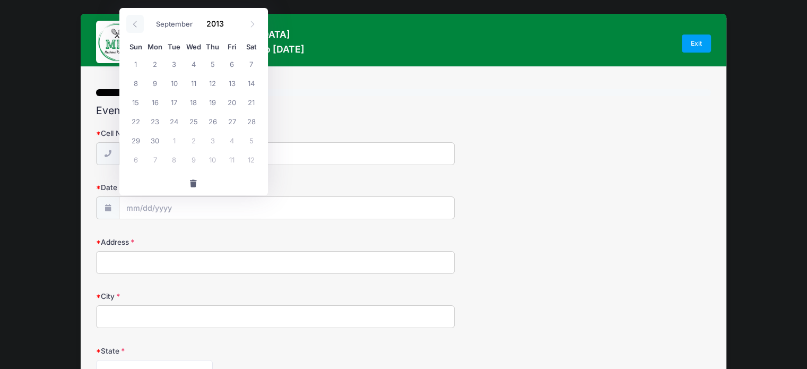
click at [134, 21] on icon at bounding box center [135, 24] width 7 height 7
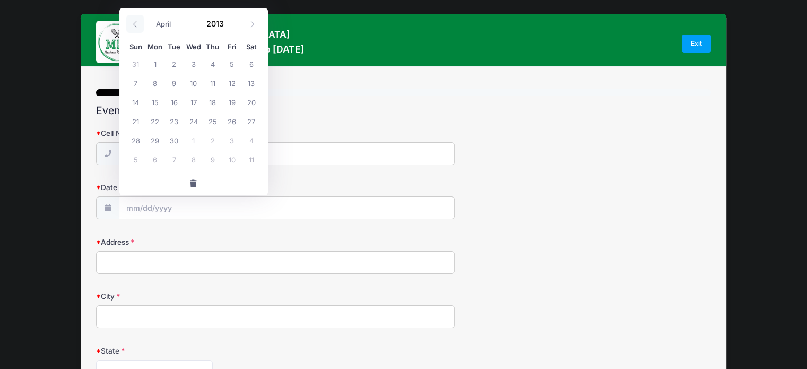
click at [134, 21] on icon at bounding box center [135, 24] width 7 height 7
select select "0"
click at [134, 21] on icon at bounding box center [135, 24] width 7 height 7
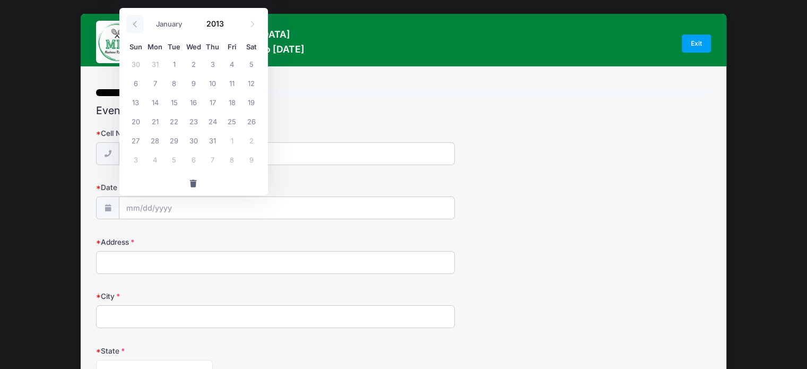
type input "2012"
click at [134, 21] on icon at bounding box center [135, 24] width 7 height 7
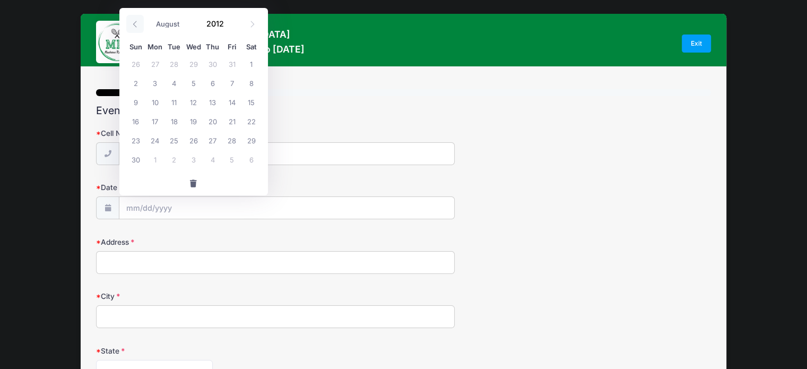
click at [134, 21] on icon at bounding box center [135, 24] width 7 height 7
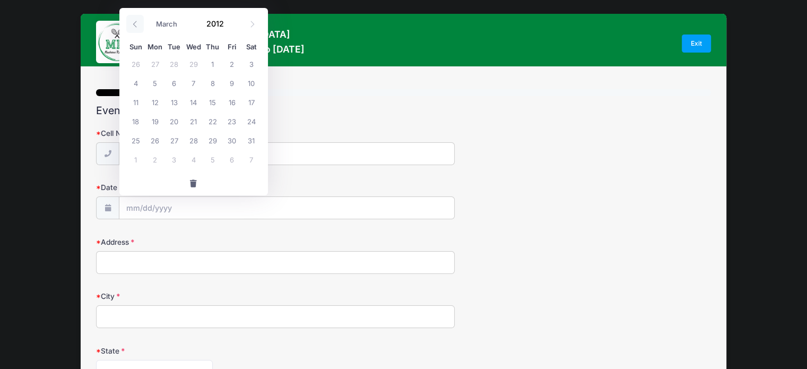
click at [134, 21] on icon at bounding box center [135, 24] width 7 height 7
select select "0"
click at [134, 21] on icon at bounding box center [135, 24] width 7 height 7
type input "2011"
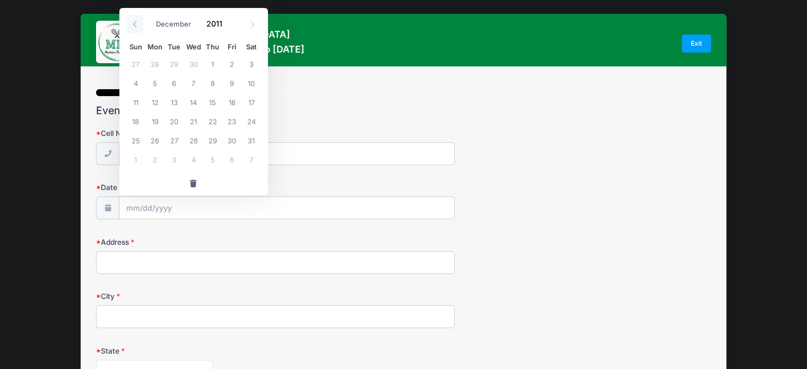
click at [134, 21] on icon at bounding box center [135, 24] width 7 height 7
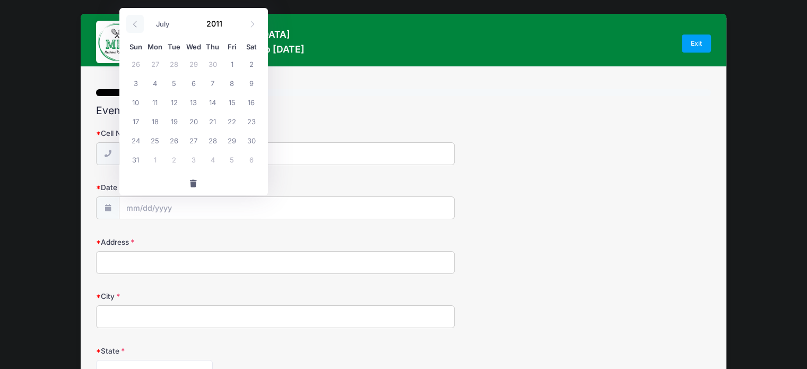
click at [134, 21] on icon at bounding box center [135, 24] width 7 height 7
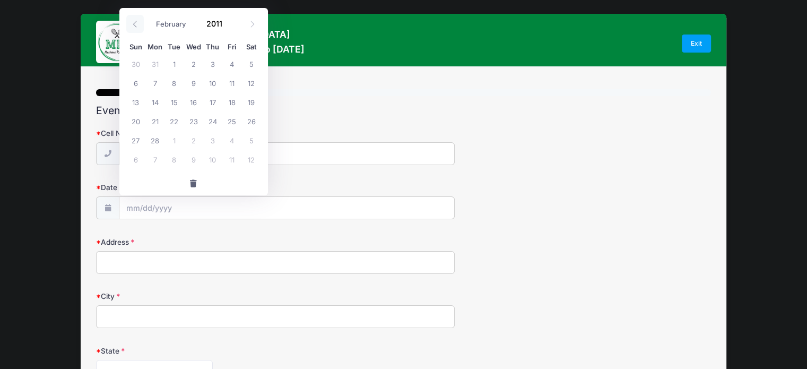
click at [134, 21] on icon at bounding box center [135, 24] width 7 height 7
select select "0"
click at [134, 21] on icon at bounding box center [135, 24] width 7 height 7
type input "2010"
click at [134, 21] on icon at bounding box center [135, 24] width 7 height 7
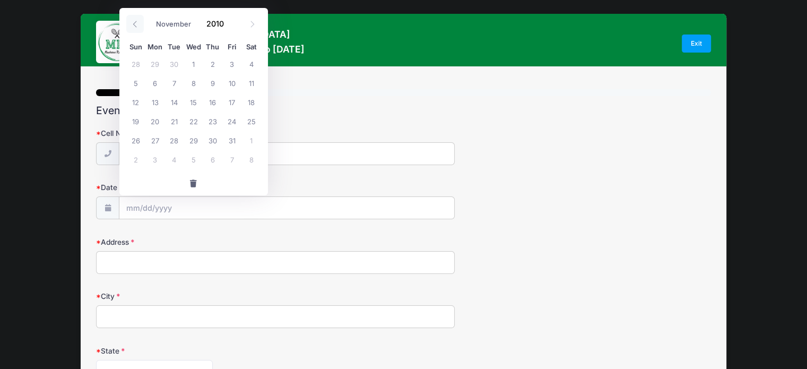
click at [134, 21] on icon at bounding box center [135, 24] width 7 height 7
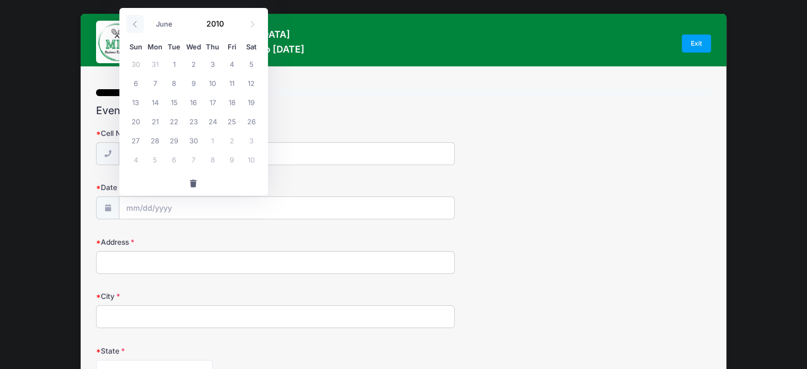
click at [134, 21] on icon at bounding box center [135, 24] width 7 height 7
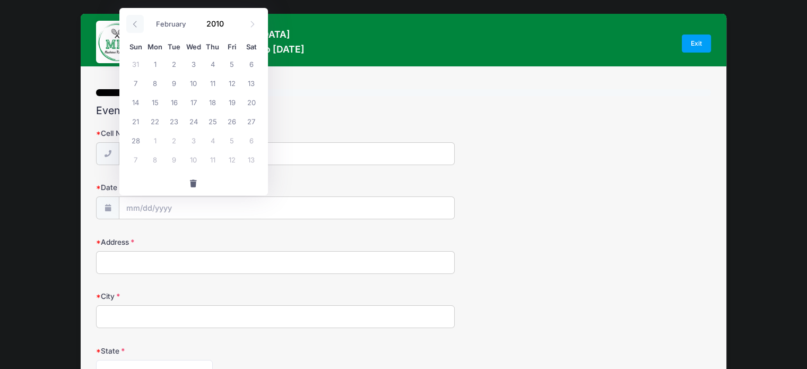
select select "0"
click at [134, 21] on icon at bounding box center [135, 24] width 7 height 7
type input "2009"
click at [134, 21] on icon at bounding box center [135, 24] width 7 height 7
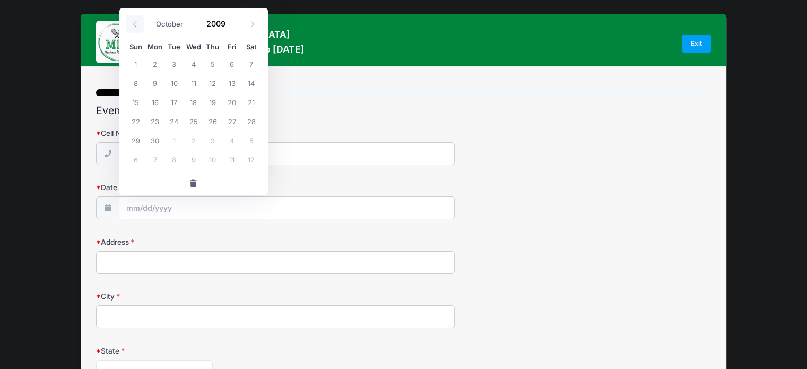
click at [134, 21] on icon at bounding box center [135, 24] width 7 height 7
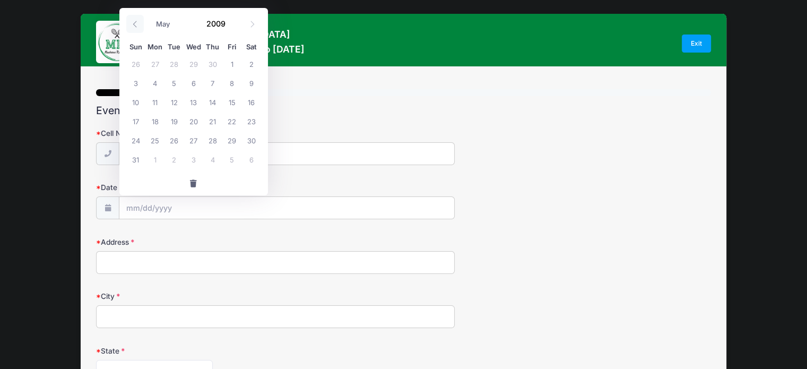
click at [134, 21] on icon at bounding box center [135, 24] width 7 height 7
select select "0"
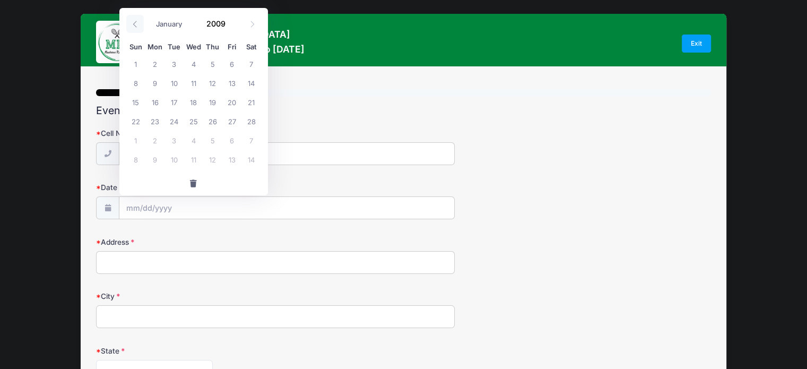
click at [134, 21] on icon at bounding box center [135, 24] width 7 height 7
type input "2008"
click at [134, 21] on icon at bounding box center [135, 24] width 7 height 7
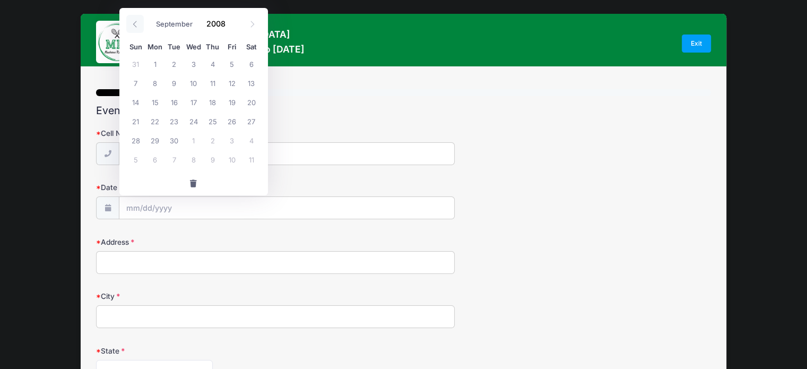
click at [134, 21] on icon at bounding box center [135, 24] width 7 height 7
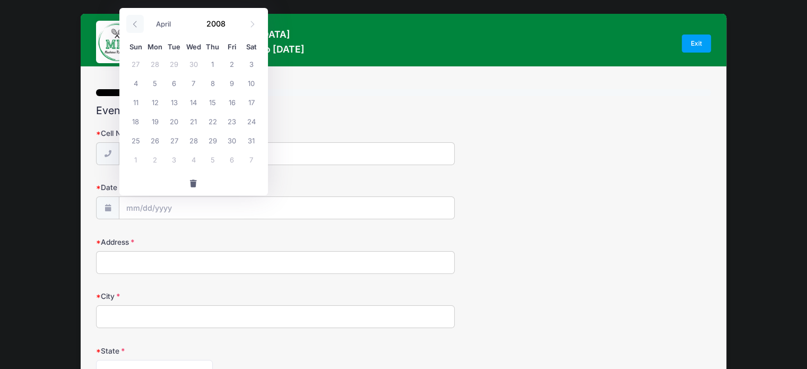
click at [134, 21] on icon at bounding box center [135, 24] width 7 height 7
select select "0"
click at [134, 21] on icon at bounding box center [135, 24] width 7 height 7
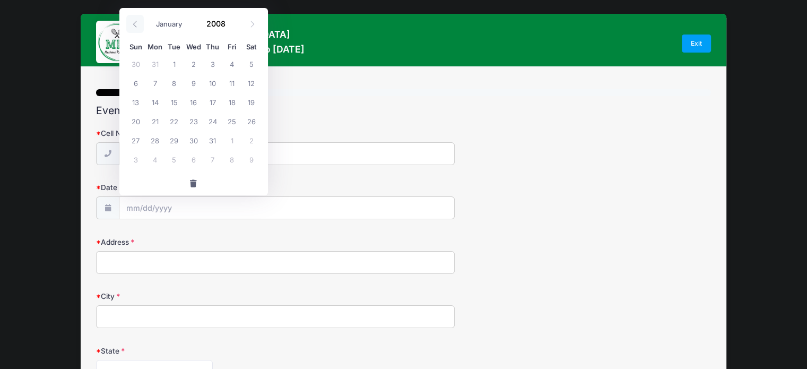
type input "2007"
click at [134, 21] on icon at bounding box center [135, 24] width 7 height 7
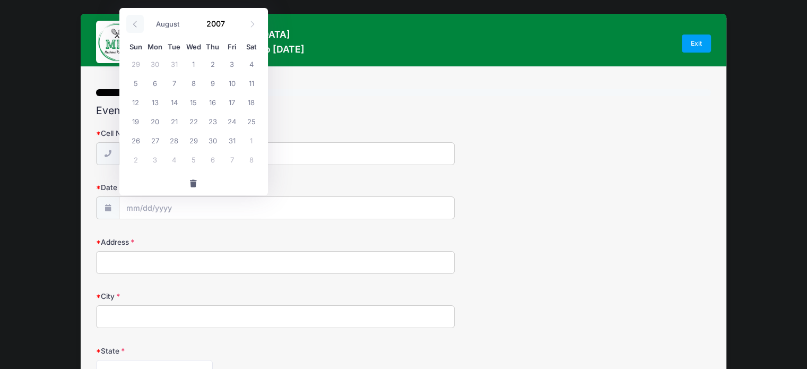
click at [134, 21] on icon at bounding box center [135, 24] width 7 height 7
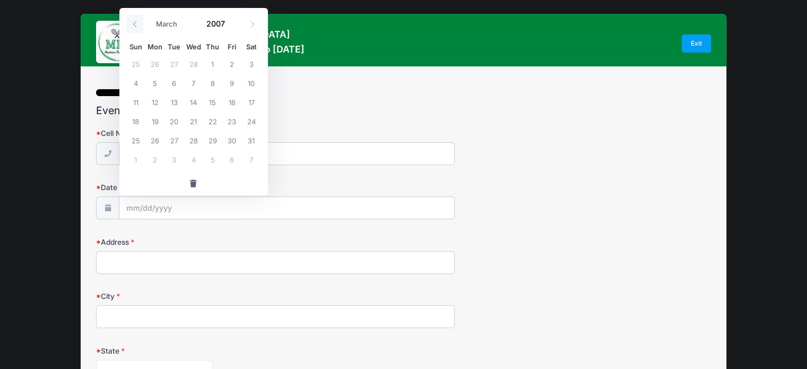
click at [134, 21] on icon at bounding box center [135, 24] width 7 height 7
select select "0"
click at [134, 21] on icon at bounding box center [135, 24] width 7 height 7
type input "2006"
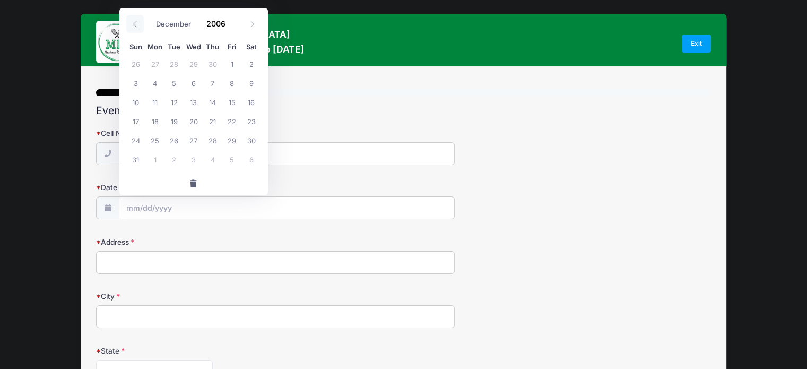
click at [134, 21] on icon at bounding box center [135, 24] width 7 height 7
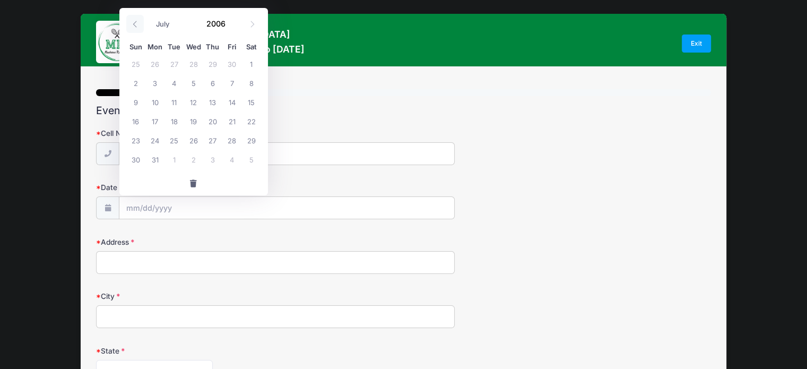
click at [134, 21] on icon at bounding box center [135, 24] width 7 height 7
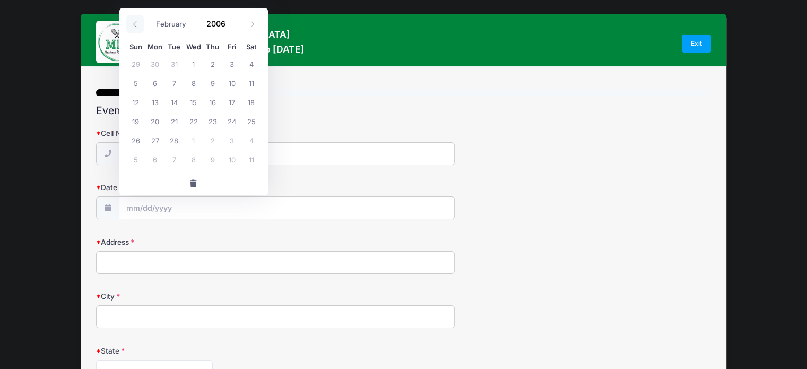
click at [134, 21] on icon at bounding box center [135, 24] width 7 height 7
select select "0"
click at [134, 21] on icon at bounding box center [135, 24] width 7 height 7
type input "2005"
click at [134, 21] on icon at bounding box center [135, 24] width 7 height 7
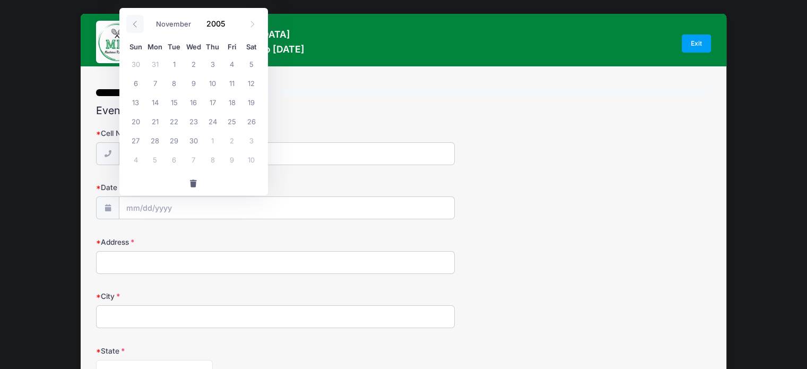
click at [134, 21] on icon at bounding box center [135, 24] width 7 height 7
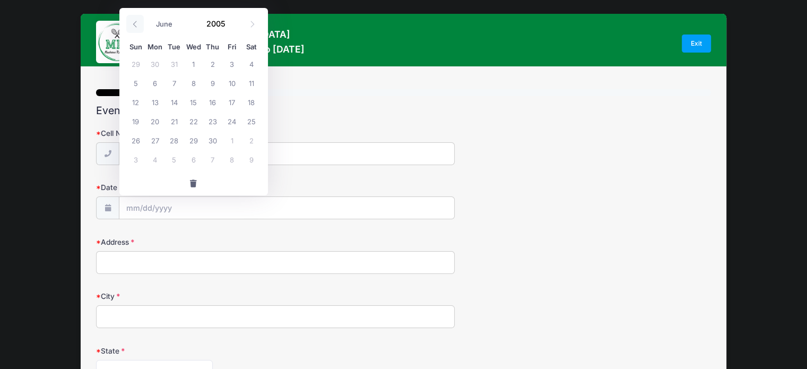
click at [134, 21] on icon at bounding box center [135, 24] width 7 height 7
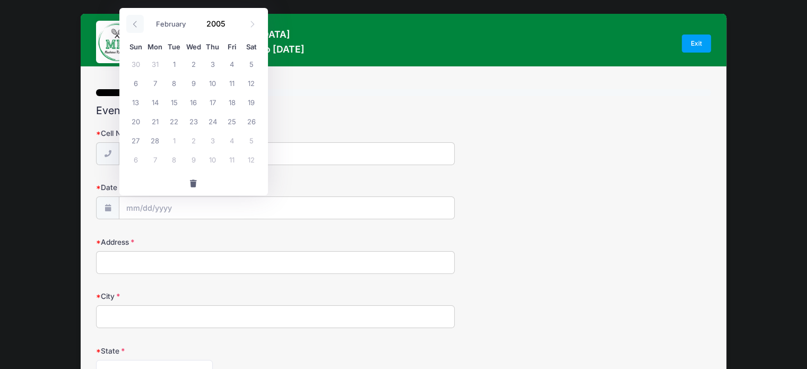
select select "0"
click at [134, 21] on icon at bounding box center [135, 24] width 7 height 7
type input "2004"
click at [134, 21] on icon at bounding box center [135, 24] width 7 height 7
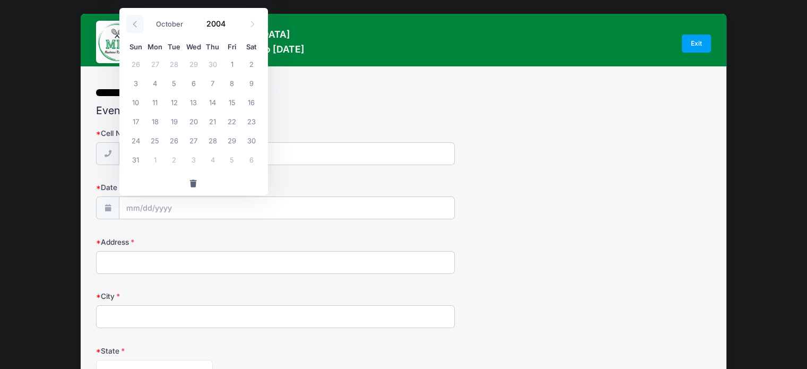
click at [134, 21] on icon at bounding box center [135, 24] width 7 height 7
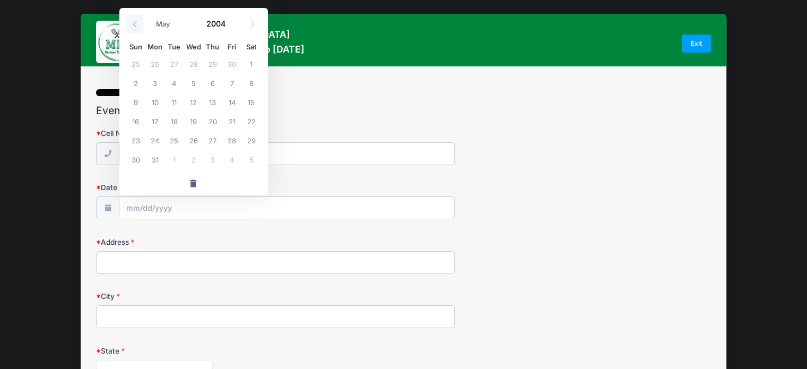
click at [134, 21] on icon at bounding box center [135, 24] width 7 height 7
select select "0"
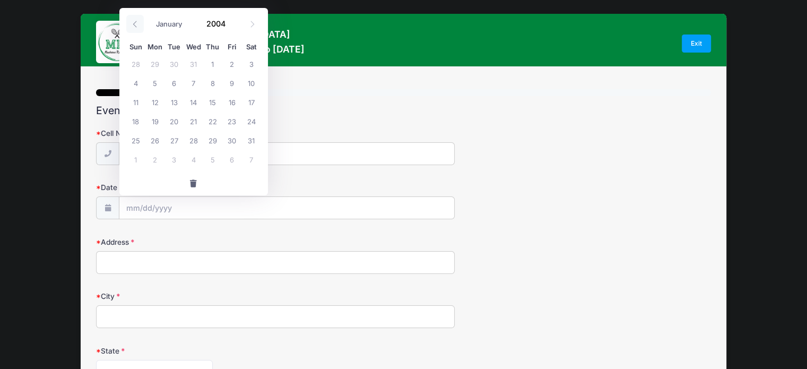
click at [134, 21] on icon at bounding box center [135, 24] width 7 height 7
type input "2003"
click at [134, 21] on icon at bounding box center [135, 24] width 7 height 7
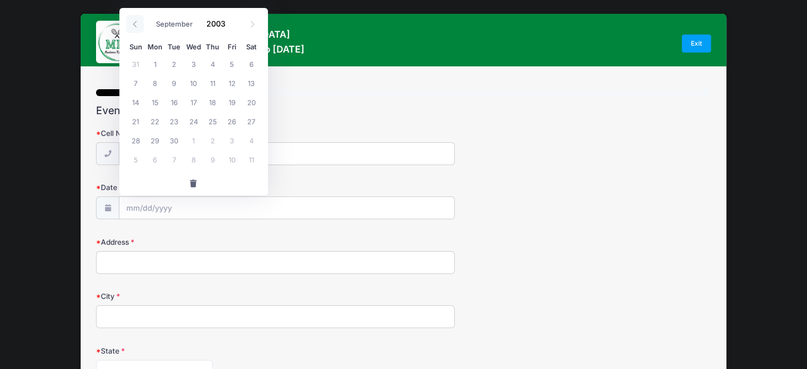
click at [134, 21] on icon at bounding box center [135, 24] width 7 height 7
click at [249, 25] on icon at bounding box center [252, 24] width 7 height 7
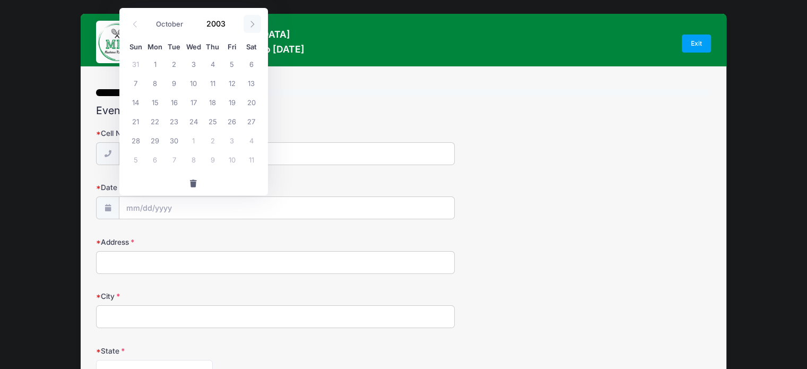
click at [249, 25] on icon at bounding box center [252, 24] width 7 height 7
select select "11"
click at [249, 25] on icon at bounding box center [252, 24] width 7 height 7
type input "2004"
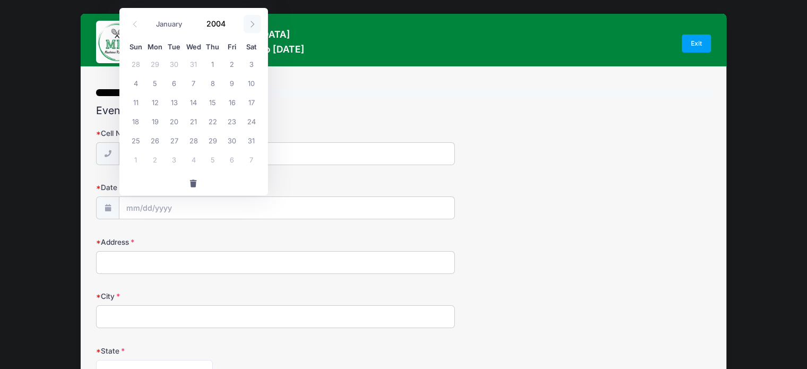
click at [249, 25] on icon at bounding box center [252, 24] width 7 height 7
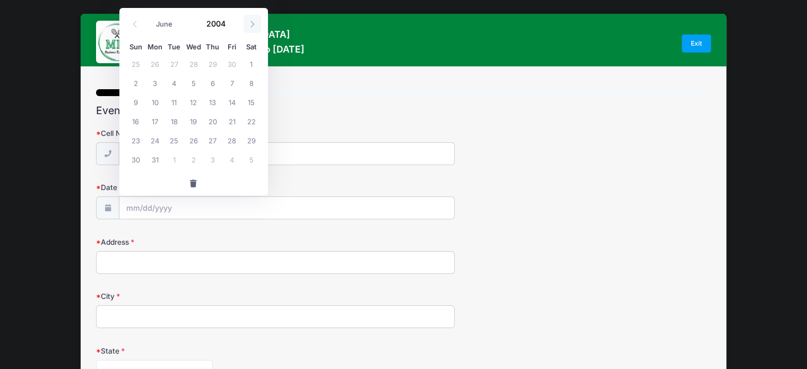
click at [249, 25] on icon at bounding box center [252, 24] width 7 height 7
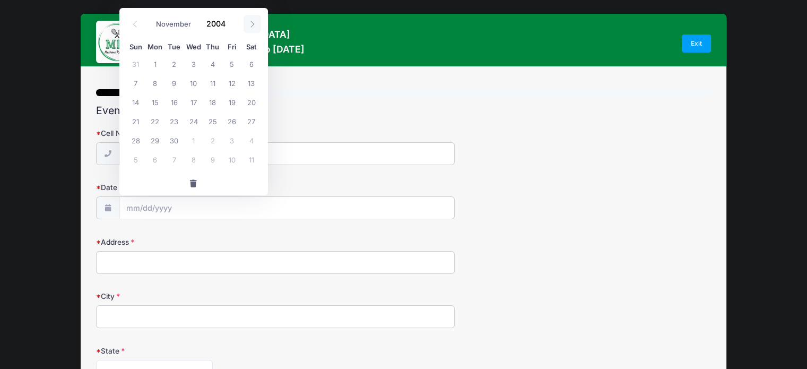
click at [249, 25] on icon at bounding box center [252, 24] width 7 height 7
select select "11"
click at [249, 25] on icon at bounding box center [252, 24] width 7 height 7
type input "2005"
click at [249, 25] on icon at bounding box center [252, 24] width 7 height 7
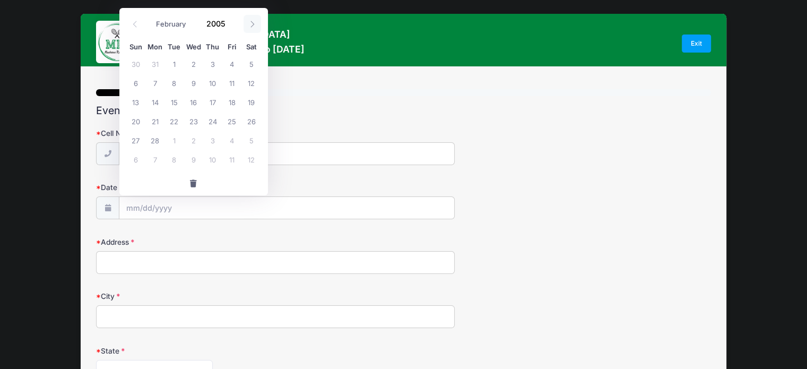
click at [249, 25] on icon at bounding box center [252, 24] width 7 height 7
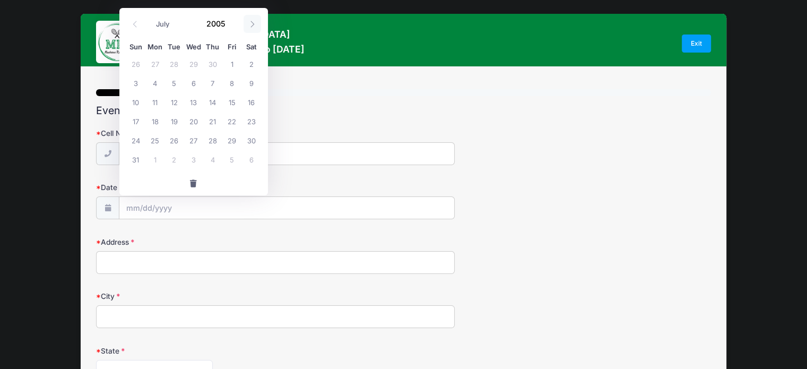
click at [249, 25] on icon at bounding box center [252, 24] width 7 height 7
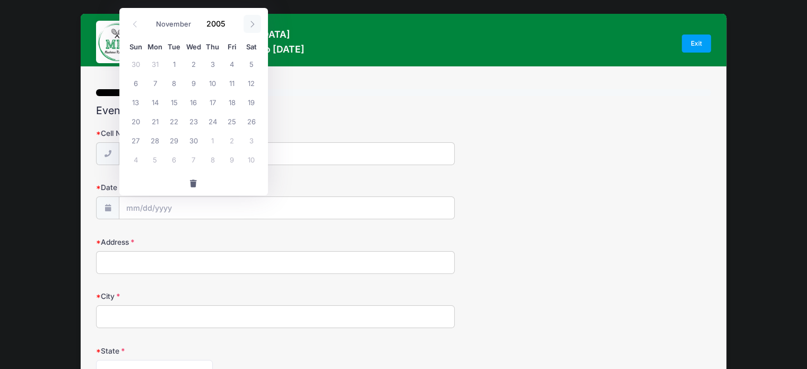
select select "11"
click at [249, 25] on icon at bounding box center [252, 24] width 7 height 7
type input "2006"
click at [249, 25] on icon at bounding box center [252, 24] width 7 height 7
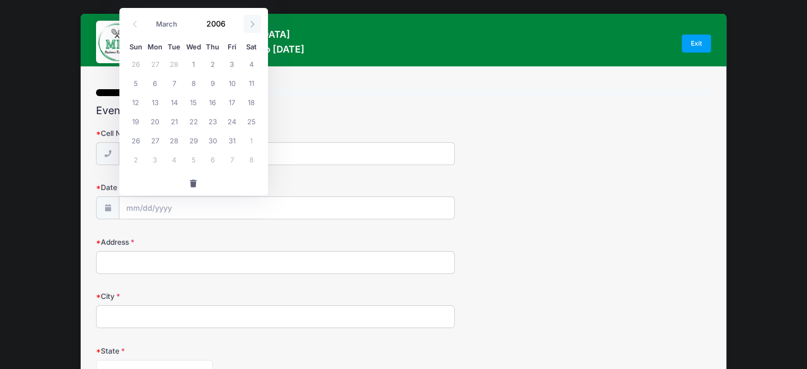
click at [246, 26] on span at bounding box center [253, 24] width 18 height 18
click at [246, 28] on span at bounding box center [253, 24] width 18 height 18
click at [246, 29] on span at bounding box center [253, 24] width 18 height 18
select select "6"
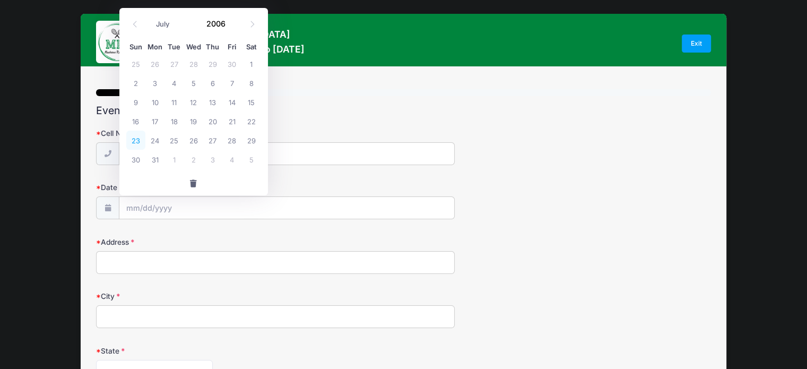
click at [142, 137] on span "23" at bounding box center [135, 140] width 19 height 19
type input "07/23/2006"
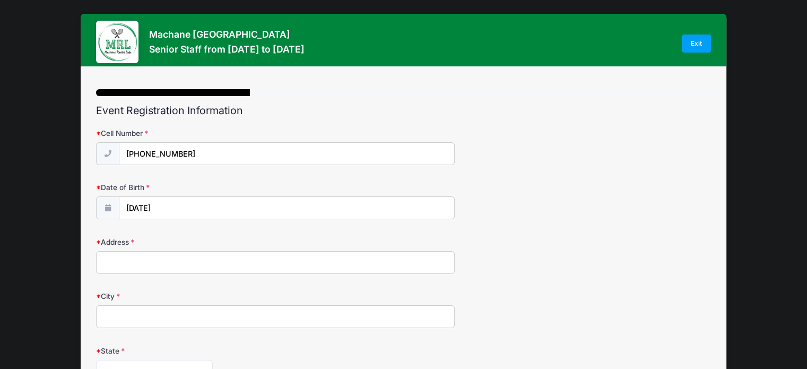
click at [163, 261] on input "Address" at bounding box center [275, 262] width 359 height 23
type input "17 oriole street"
click at [145, 318] on input "City" at bounding box center [275, 316] width 359 height 23
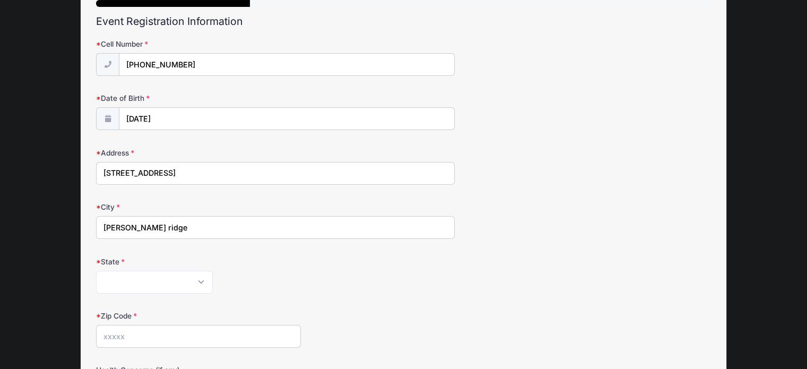
scroll to position [89, 0]
type input "chesnut ridge"
click at [151, 276] on select "Alabama Alaska American Samoa Arizona Arkansas Armed Forces Africa Armed Forces…" at bounding box center [154, 282] width 117 height 23
select select "NY"
click at [96, 271] on select "Alabama Alaska American Samoa Arizona Arkansas Armed Forces Africa Armed Forces…" at bounding box center [154, 282] width 117 height 23
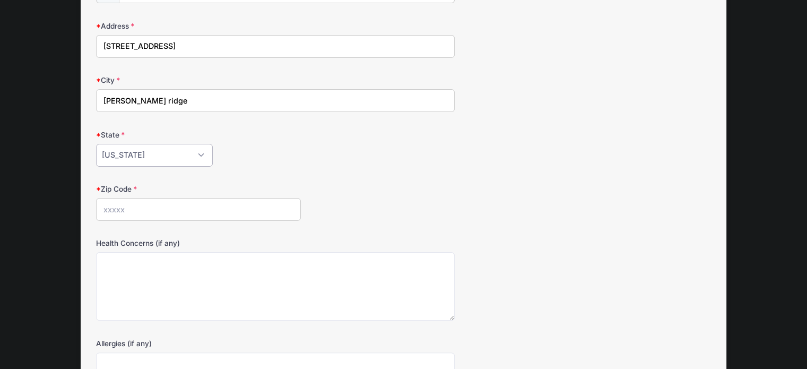
scroll to position [217, 0]
click at [142, 212] on input "Zip Code" at bounding box center [198, 208] width 205 height 23
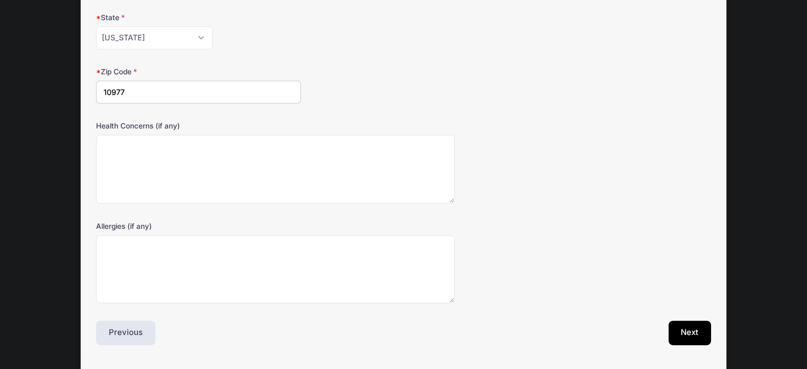
scroll to position [363, 0]
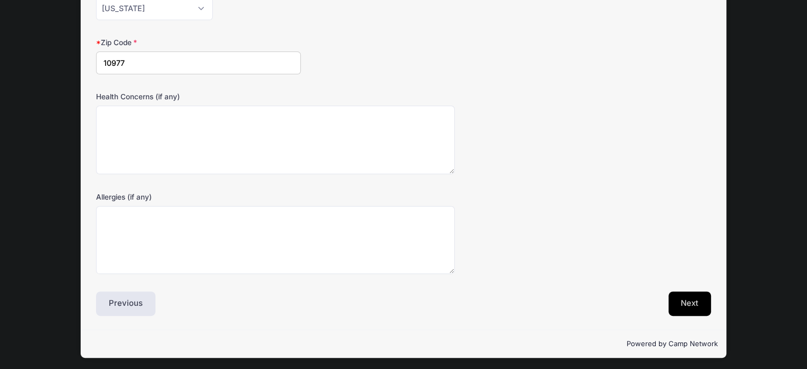
type input "10977"
click at [672, 304] on button "Next" at bounding box center [690, 303] width 43 height 24
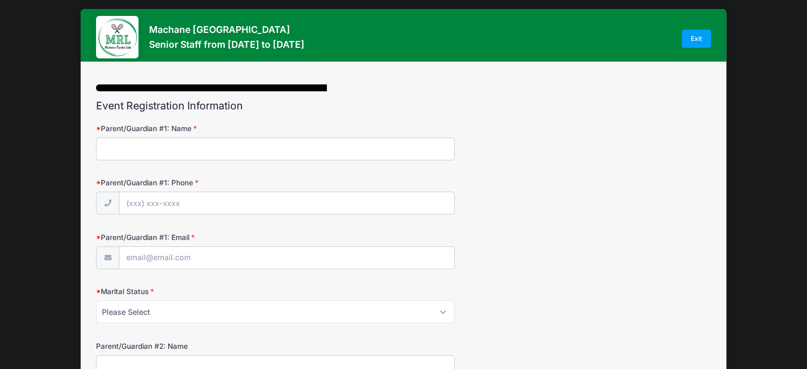
scroll to position [0, 0]
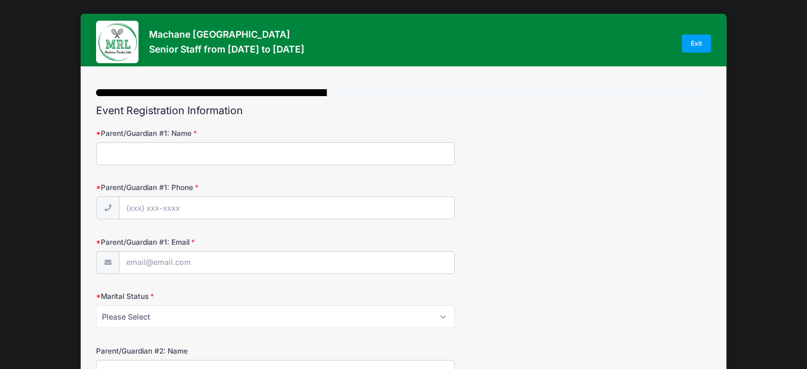
click at [209, 150] on input "Parent/Guardian #1: Name" at bounding box center [275, 153] width 359 height 23
type input "Malka Schick"
click at [182, 208] on input "Parent/Guardian #1: Phone" at bounding box center [286, 208] width 335 height 23
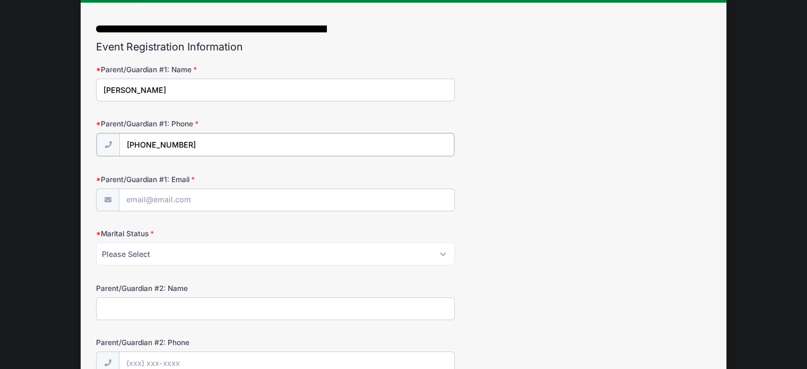
scroll to position [67, 0]
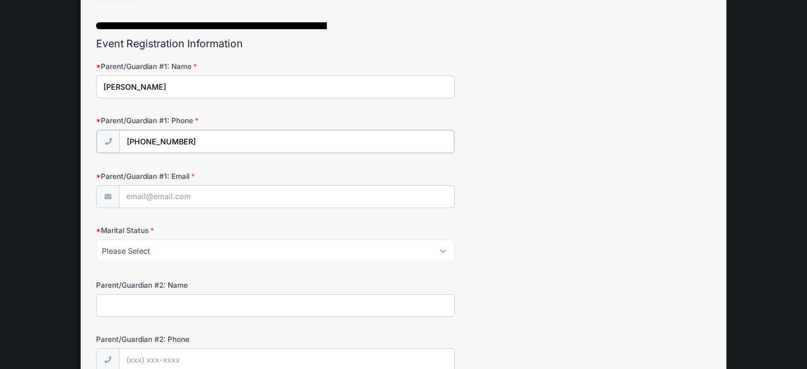
type input "(646) 761-6532"
click at [184, 197] on input "Parent/Guardian #1: Email" at bounding box center [286, 196] width 335 height 23
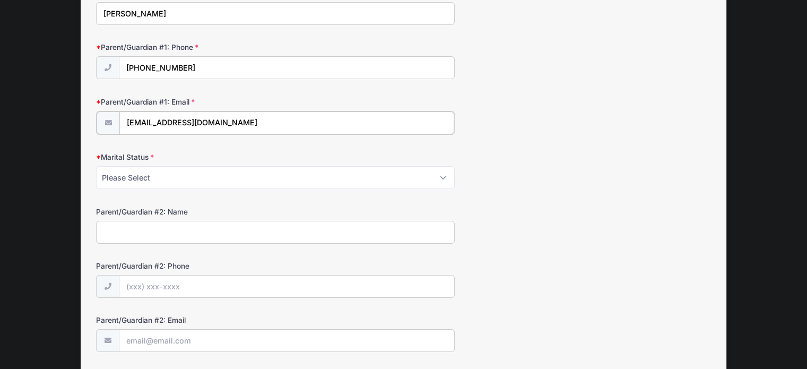
scroll to position [144, 0]
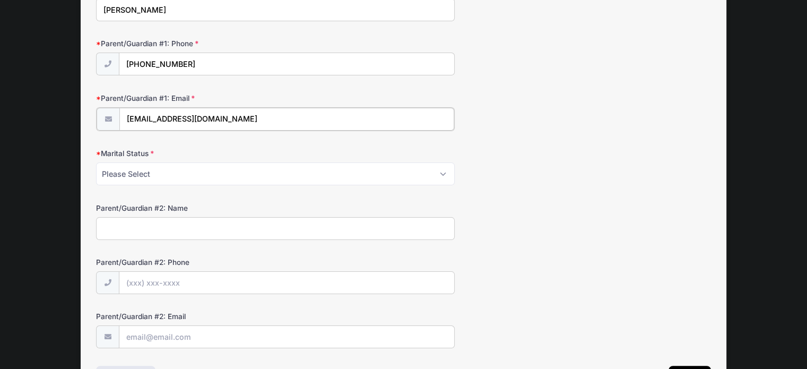
type input "oriole320@gmail.com"
click at [441, 180] on select "Please Select Married Divorced Widowed Separated" at bounding box center [275, 172] width 359 height 23
select select "Married"
click at [96, 161] on select "Please Select Married Divorced Widowed Separated" at bounding box center [275, 172] width 359 height 23
click at [163, 223] on input "Parent/Guardian #2: Name" at bounding box center [275, 227] width 359 height 23
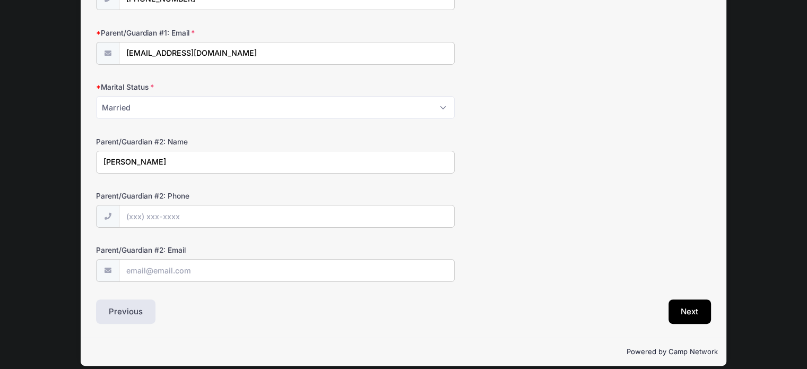
scroll to position [217, 0]
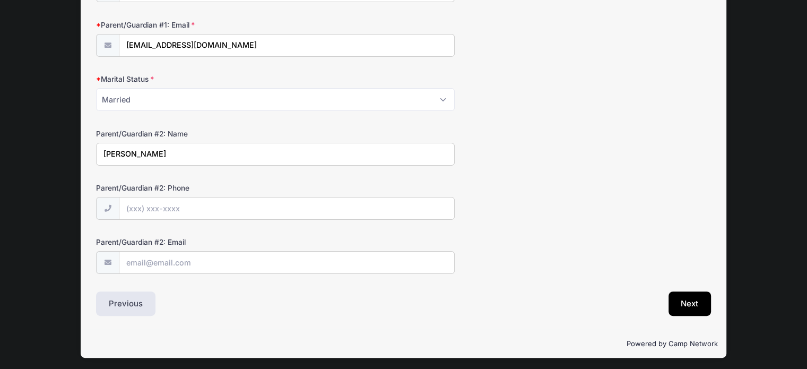
type input "Yehuda Schick"
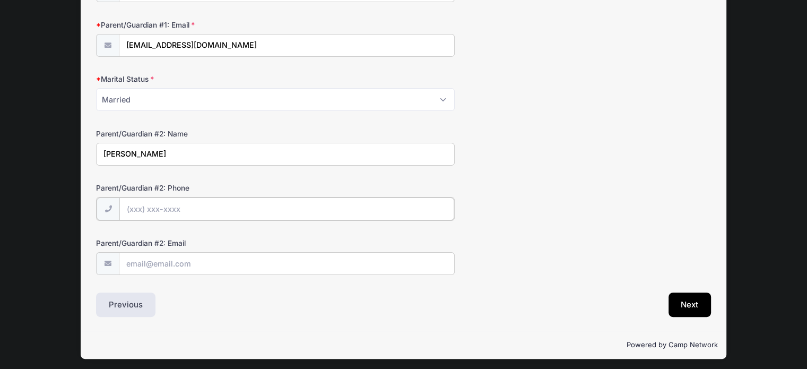
click at [178, 210] on input "Parent/Guardian #2: Phone" at bounding box center [286, 208] width 335 height 23
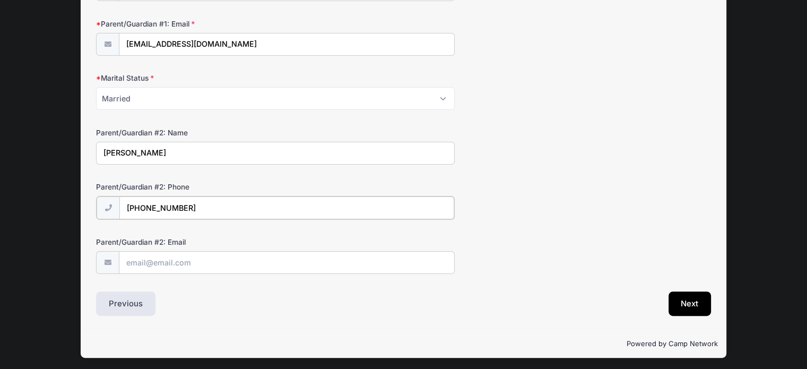
type input "(917) 797-7349"
click at [177, 254] on input "Parent/Guardian #2: Email" at bounding box center [286, 262] width 335 height 23
type input "oriole320@gmail.com"
click at [677, 306] on button "Next" at bounding box center [690, 303] width 43 height 24
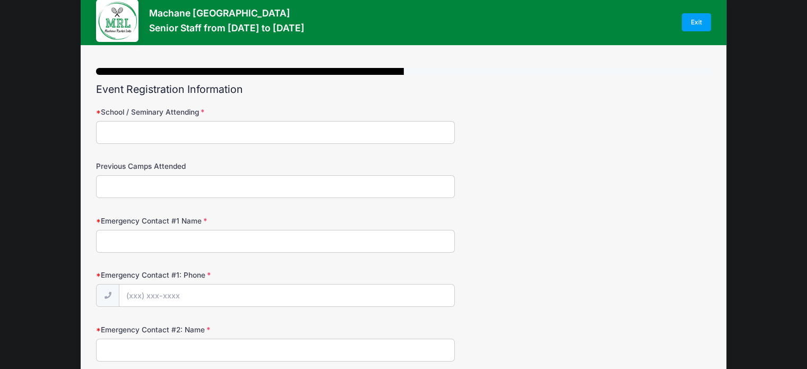
scroll to position [0, 0]
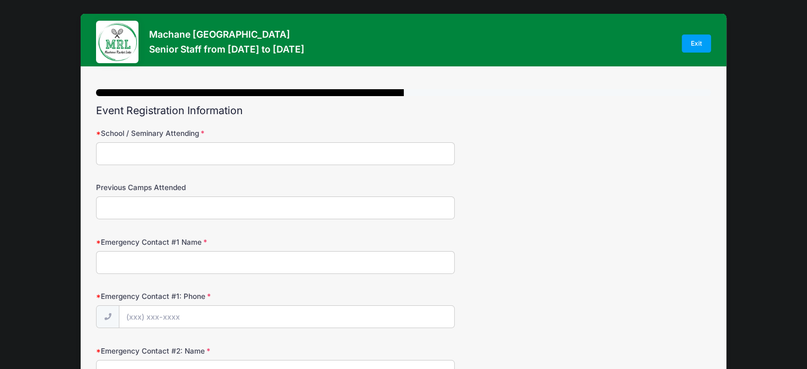
click at [167, 149] on input "School / Seminary Attending" at bounding box center [275, 153] width 359 height 23
type input "B"
type input "P"
type input "bjj"
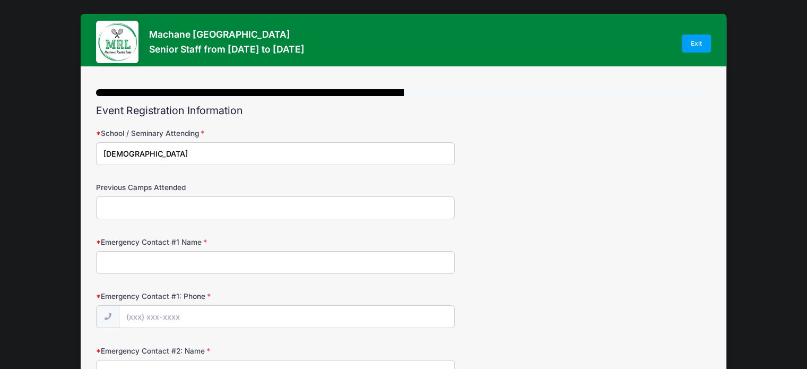
click at [164, 209] on input "Previous Camps Attended" at bounding box center [275, 207] width 359 height 23
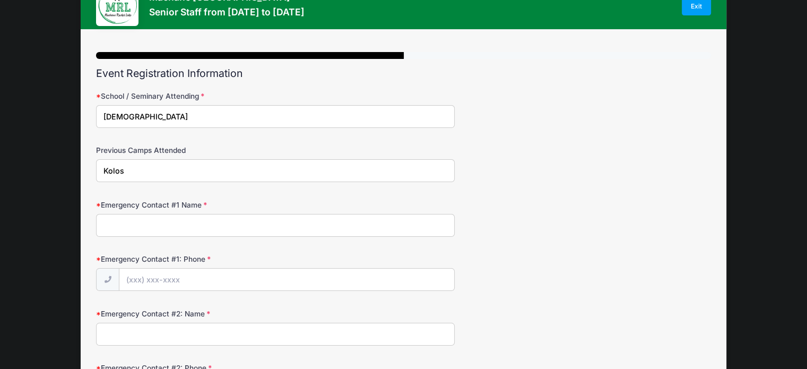
scroll to position [48, 0]
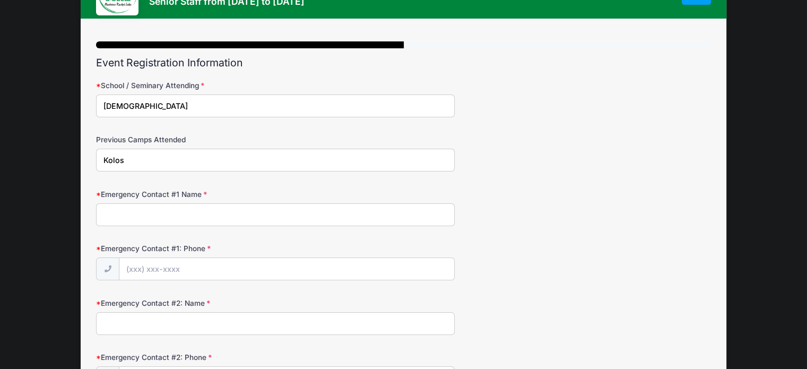
type input "Kolos"
click at [180, 211] on input "Emergency Contact #1 Name" at bounding box center [275, 214] width 359 height 23
type input "R"
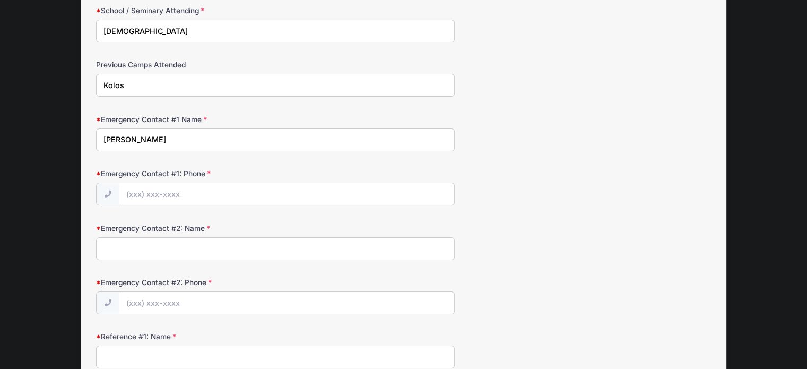
scroll to position [123, 0]
type input "Racheli Hollander"
click at [183, 195] on input "Emergency Contact #1: Phone" at bounding box center [286, 194] width 335 height 23
type input "(845) 249-6717"
click at [184, 245] on input "Emergency Contact #2: Name" at bounding box center [275, 248] width 359 height 23
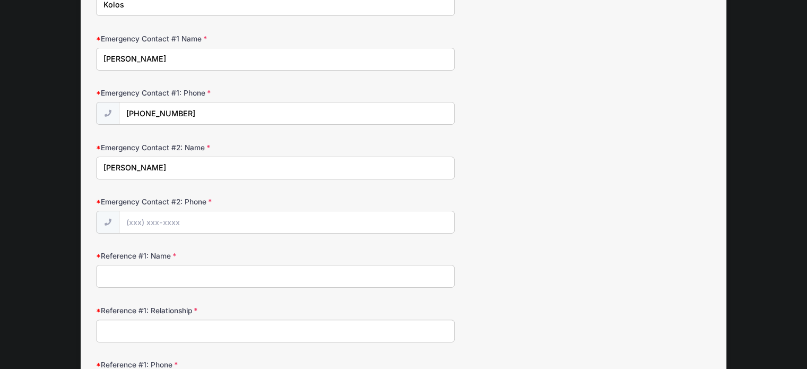
scroll to position [205, 0]
type input "Deborah Weinreb"
click at [146, 214] on input "Emergency Contact #2: Phone" at bounding box center [286, 221] width 335 height 23
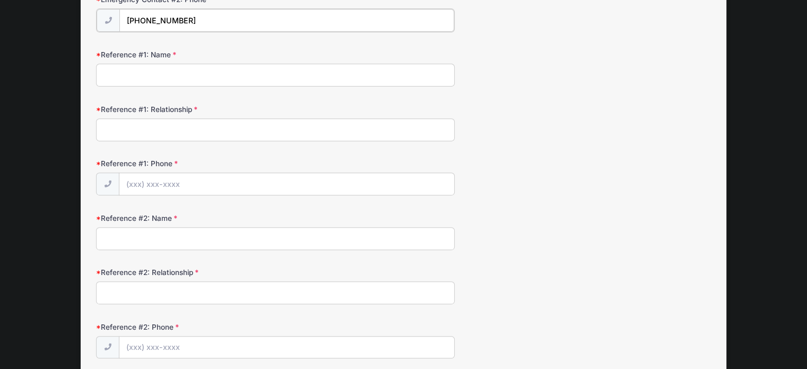
scroll to position [407, 0]
type input "(917) 592-5219"
click at [159, 74] on input "Reference #1: Name" at bounding box center [275, 73] width 359 height 23
type input "s"
type input "xxxxxxxxxxxxx"
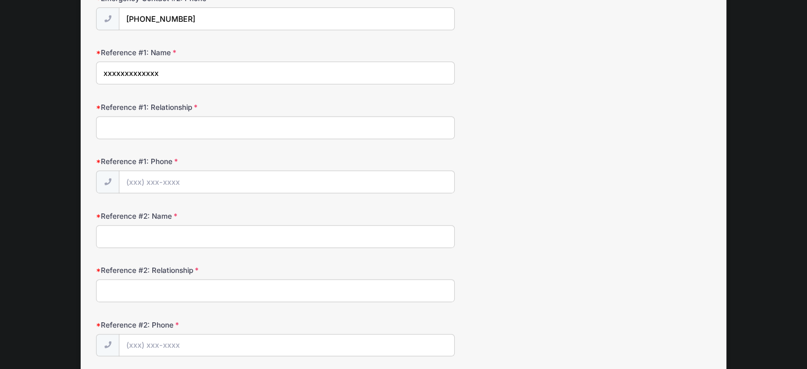
click at [153, 126] on input "Reference #1: Relationship" at bounding box center [275, 127] width 359 height 23
type input "xxxxxxxxxxxxxx"
click at [160, 184] on input "Reference #1: Phone" at bounding box center [286, 182] width 335 height 23
type input "xxxxxxxxxxxxxx"
click at [161, 241] on input "Reference #2: Name" at bounding box center [275, 236] width 359 height 23
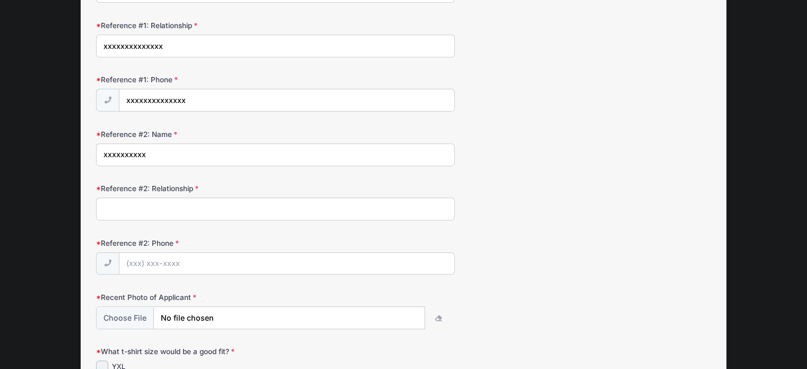
scroll to position [501, 0]
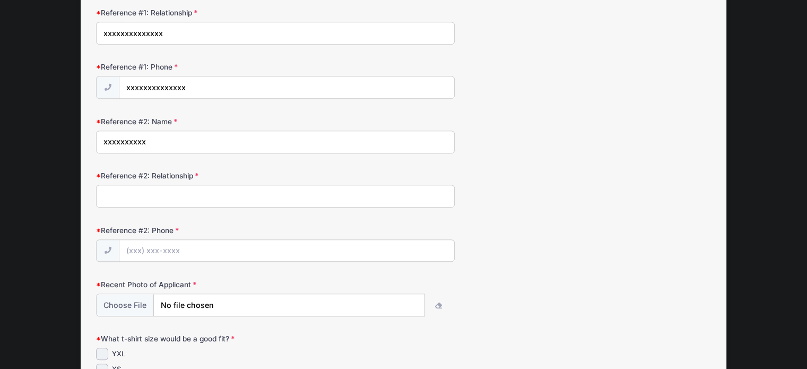
type input "xxxxxxxxxx"
click at [182, 190] on input "Reference #2: Relationship" at bounding box center [275, 196] width 359 height 23
type input "xxxxxxxxxxx"
click at [178, 246] on input "Reference #2: Phone" at bounding box center [286, 251] width 335 height 23
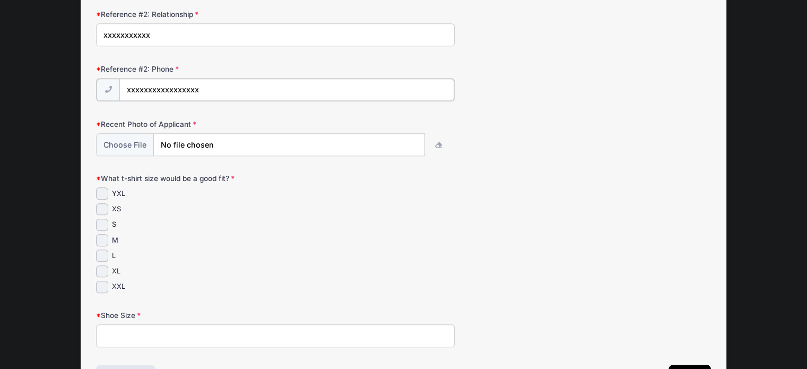
scroll to position [669, 0]
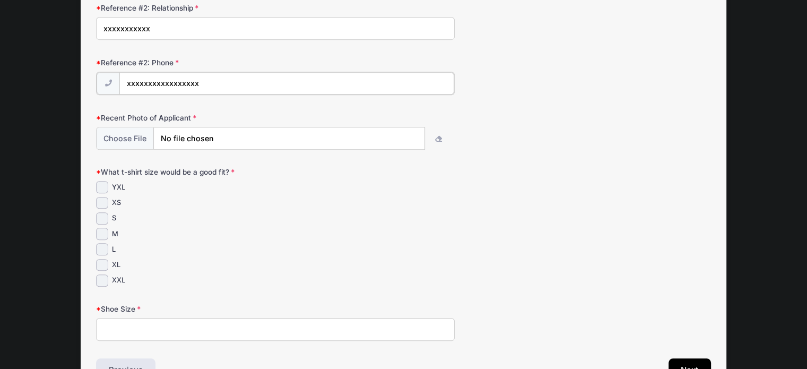
type input "xxxxxxxxxxxxxxxxx"
click at [99, 237] on div "YXL XS S" at bounding box center [275, 232] width 359 height 105
click at [104, 227] on input "M" at bounding box center [102, 233] width 12 height 12
checkbox input "true"
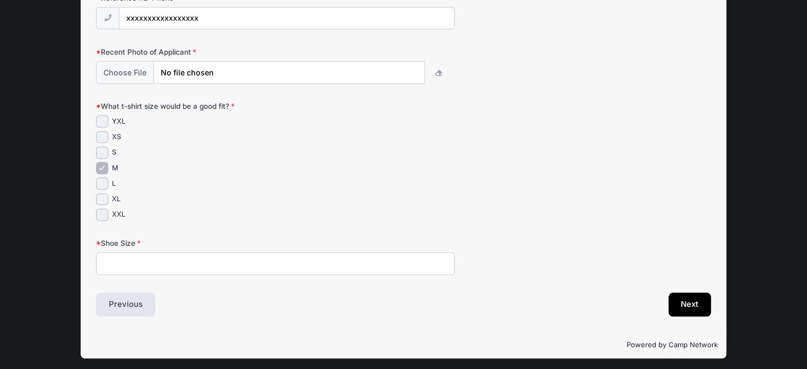
click at [177, 261] on input "Shoe Size" at bounding box center [275, 263] width 359 height 23
type input "9.5"
click at [688, 292] on button "Next" at bounding box center [690, 304] width 43 height 24
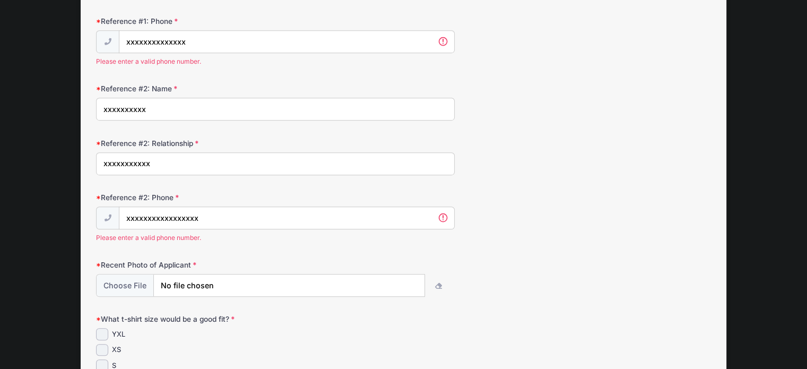
scroll to position [506, 0]
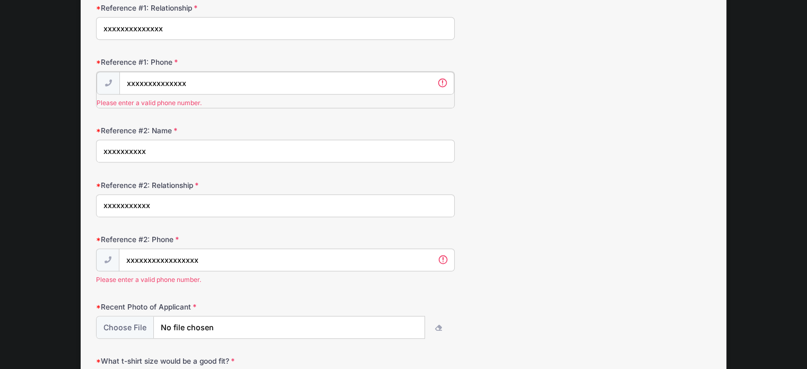
click at [210, 82] on input "xxxxxxxxxxxxxx" at bounding box center [286, 83] width 335 height 23
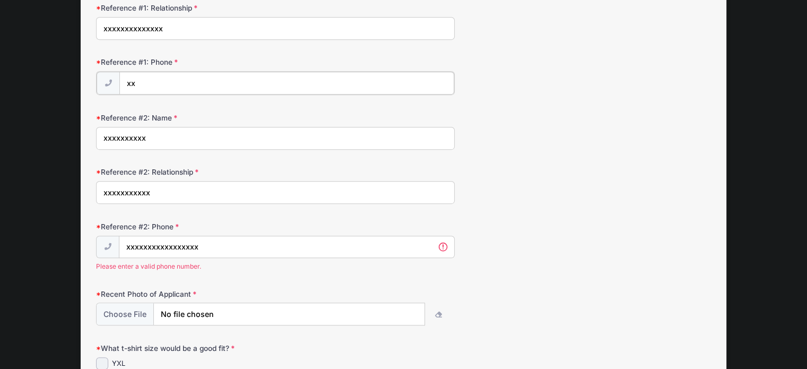
type input "x"
type input "xxxxxxxxx"
click at [209, 243] on input "xxxxxxxxxxxxxxxxx" at bounding box center [286, 246] width 335 height 23
drag, startPoint x: 209, startPoint y: 243, endPoint x: 153, endPoint y: 239, distance: 55.3
click at [153, 239] on input "xxxxxxxxxxxxxxxxx" at bounding box center [286, 246] width 335 height 23
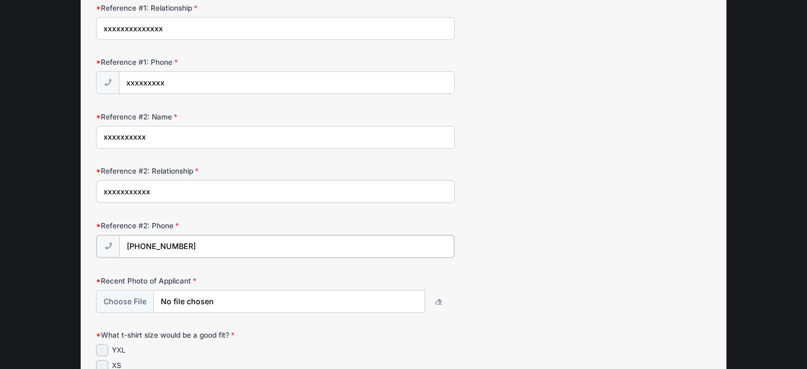
type input "(854) 785-8458"
click at [163, 137] on input "xxxxxxxxxx" at bounding box center [275, 137] width 359 height 23
type input "x"
type input "8"
type input "xxxxxxxxxxxxxxxxxx"
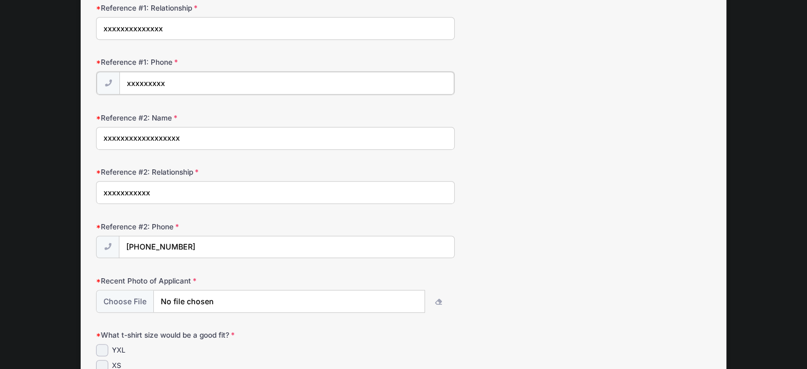
drag, startPoint x: 168, startPoint y: 78, endPoint x: 110, endPoint y: 77, distance: 57.9
click at [110, 77] on div "xxxxxxxxx" at bounding box center [275, 83] width 359 height 24
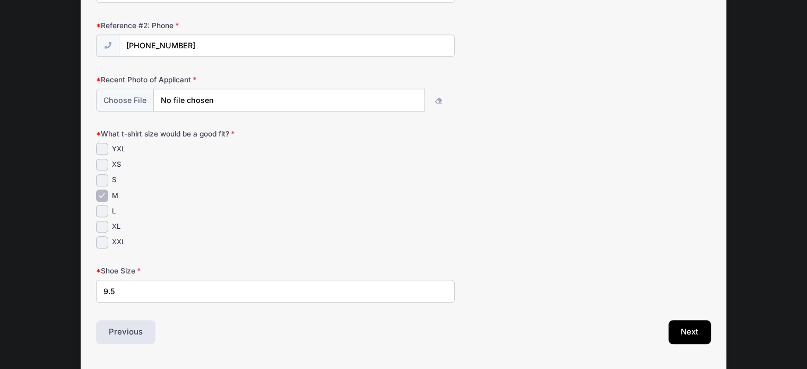
scroll to position [735, 0]
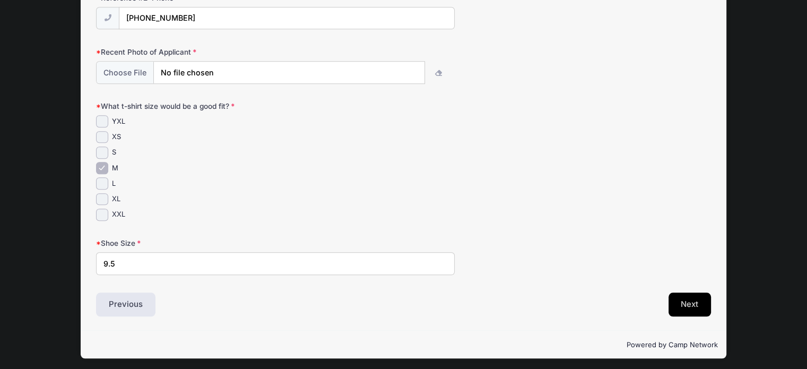
type input "(845) 745-8585"
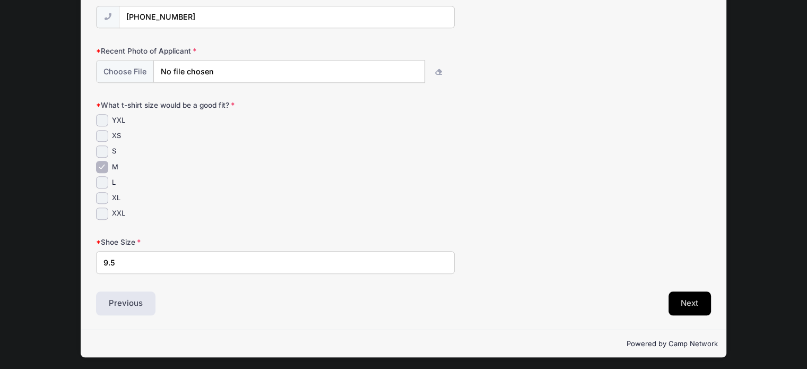
click at [690, 307] on button "Next" at bounding box center [690, 303] width 43 height 24
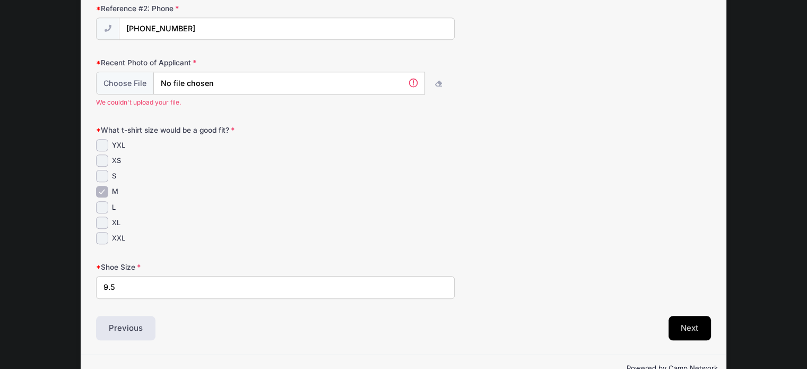
scroll to position [722, 0]
click at [220, 73] on input "file" at bounding box center [261, 84] width 328 height 23
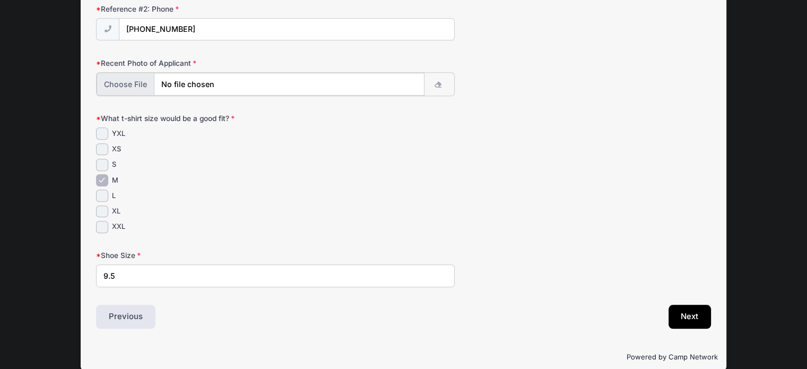
type input "C:\fakepath\IMG-20250812-WA0194.jpg"
click at [694, 317] on button "Next" at bounding box center [690, 316] width 43 height 24
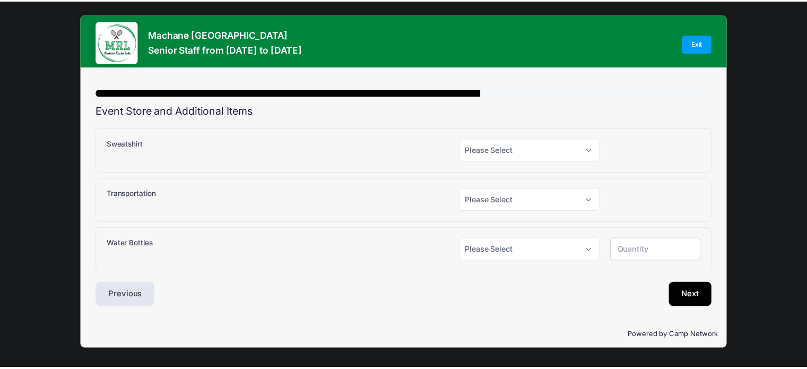
scroll to position [0, 0]
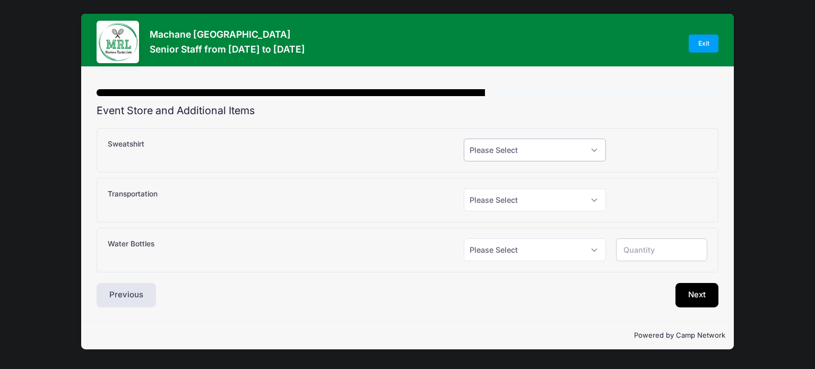
click at [599, 149] on select "Please Select Yes (+$25.00) No" at bounding box center [535, 150] width 142 height 23
select select "1"
click at [464, 139] on select "Please Select Yes (+$25.00) No" at bounding box center [535, 150] width 142 height 23
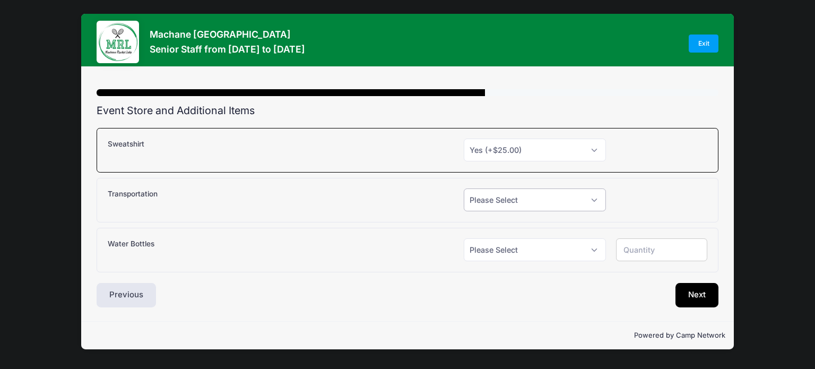
click at [595, 200] on select "Please Select Yes (+$150.00) No" at bounding box center [535, 199] width 142 height 23
select select "1"
click at [464, 188] on select "Please Select Yes (+$150.00) No" at bounding box center [535, 199] width 142 height 23
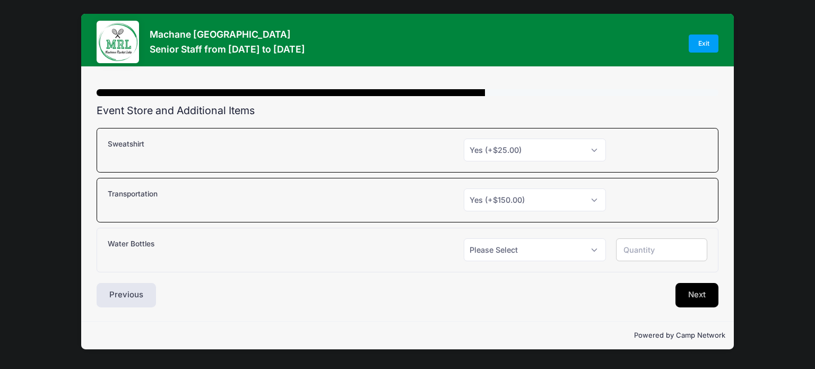
click at [708, 295] on button "Next" at bounding box center [697, 295] width 43 height 24
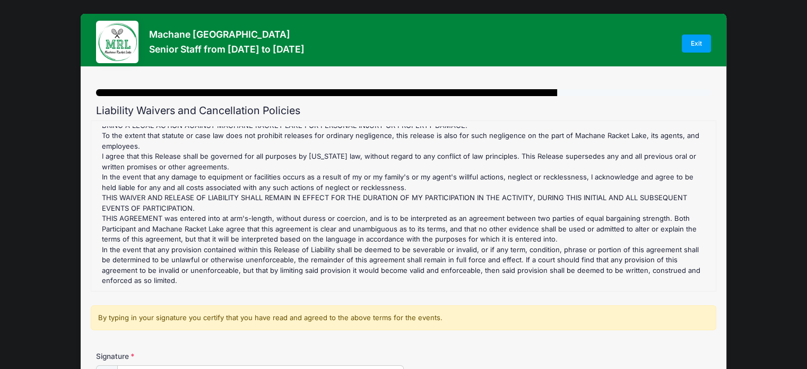
scroll to position [129, 0]
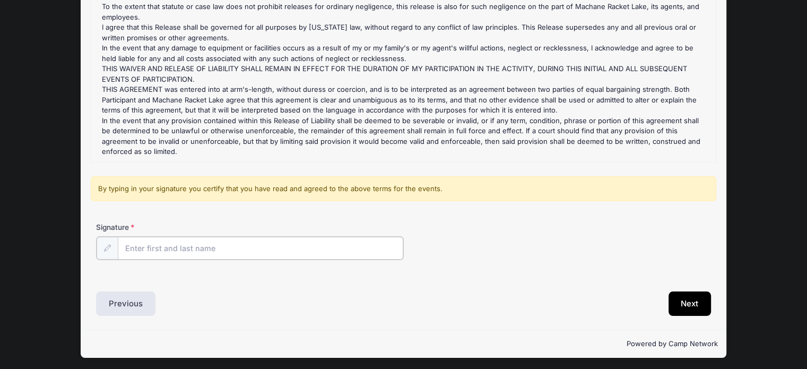
click at [142, 249] on input "Signature" at bounding box center [261, 248] width 286 height 23
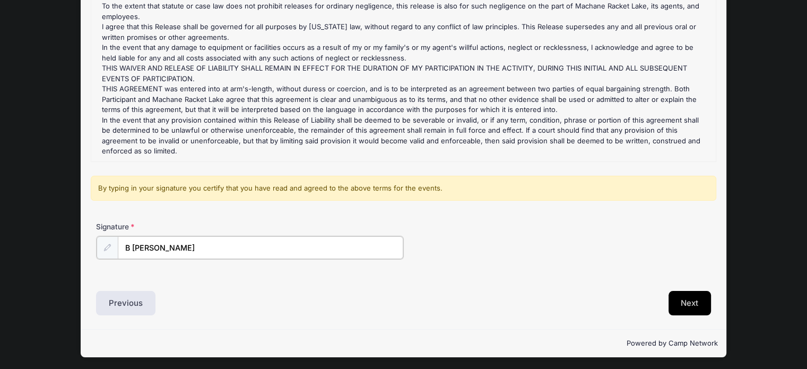
type input "B schick"
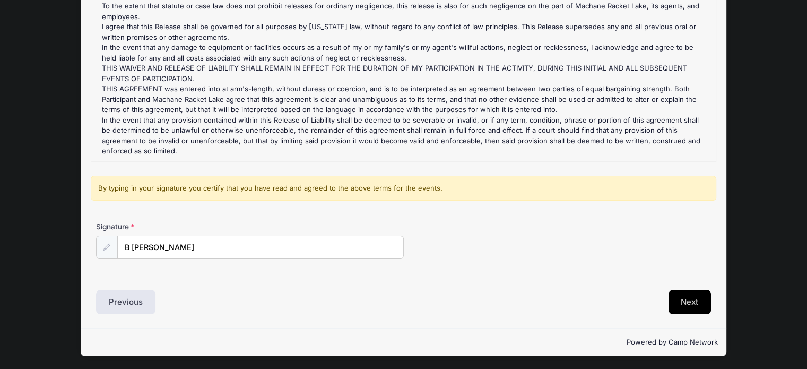
click at [703, 308] on button "Next" at bounding box center [690, 302] width 43 height 24
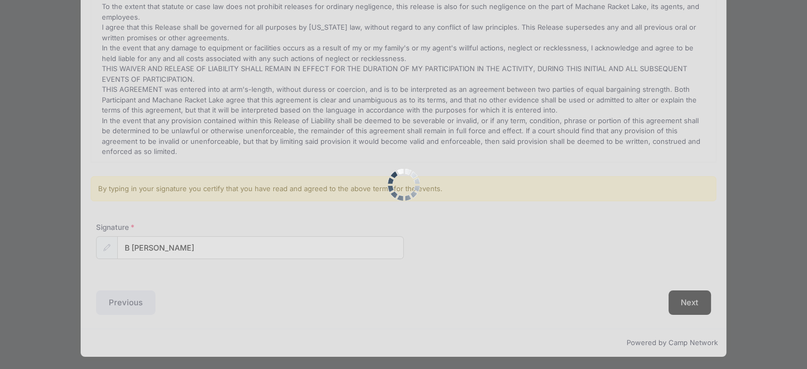
scroll to position [0, 0]
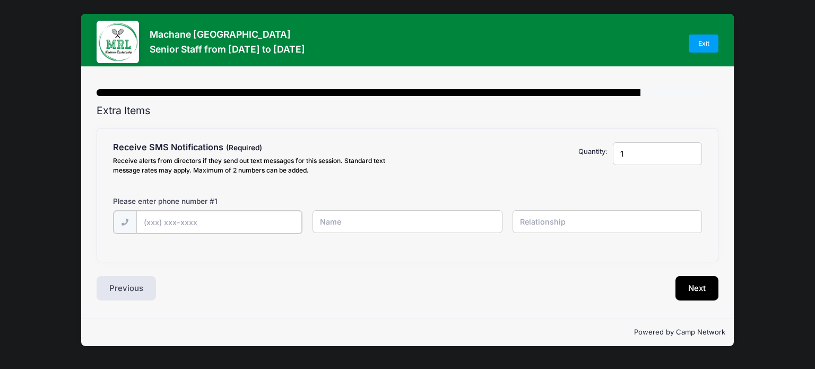
click at [0, 0] on input "text" at bounding box center [0, 0] width 0 height 0
type input "(646) 761-6532"
click at [0, 0] on input "text" at bounding box center [0, 0] width 0 height 0
type input "Malka Schick"
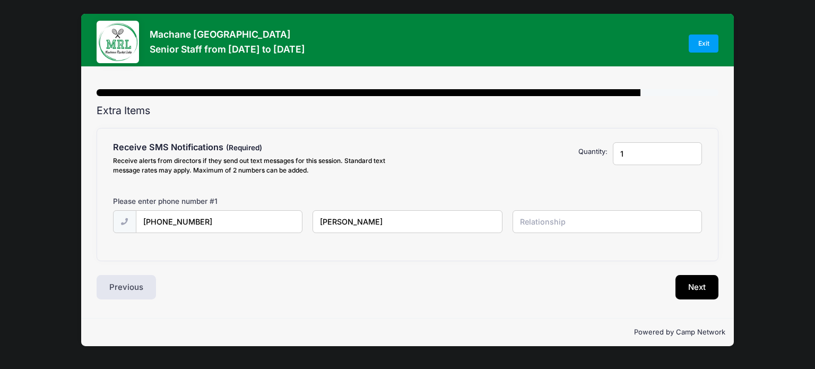
click at [0, 0] on input "text" at bounding box center [0, 0] width 0 height 0
type input "Mother"
click at [687, 278] on button "Next" at bounding box center [697, 287] width 43 height 24
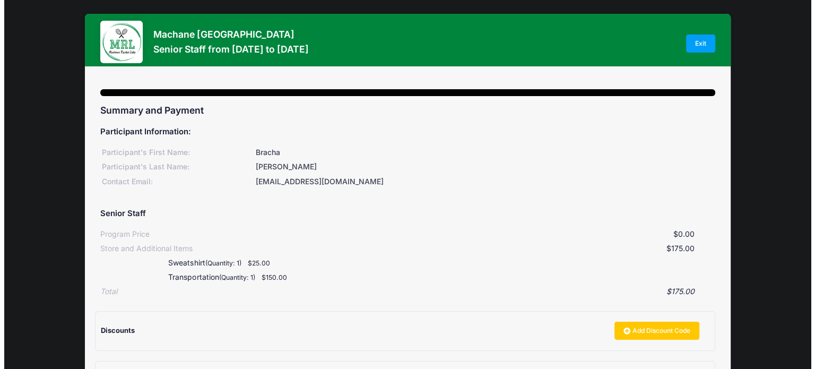
scroll to position [131, 0]
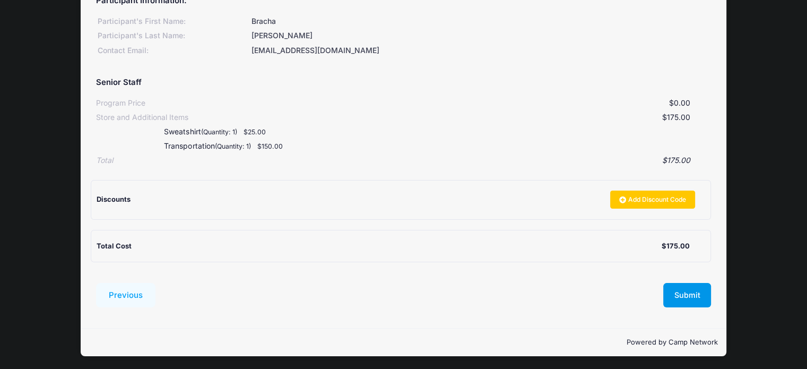
click at [694, 298] on button "Submit" at bounding box center [687, 295] width 48 height 24
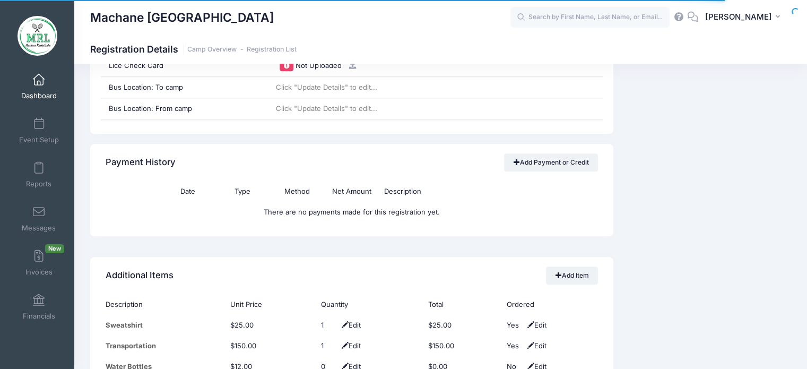
scroll to position [1193, 0]
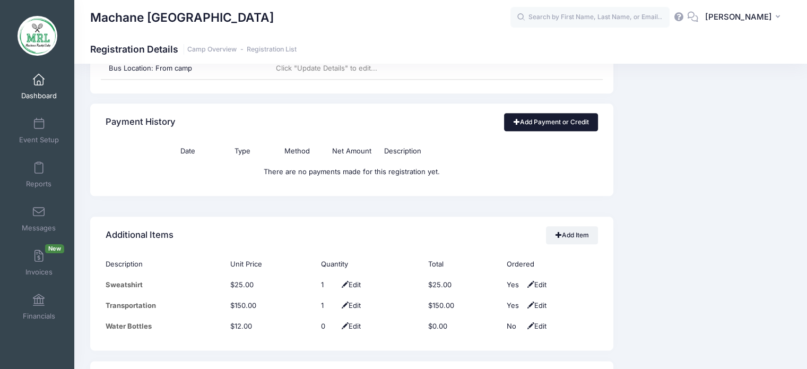
click at [553, 121] on link "Add Payment or Credit" at bounding box center [551, 122] width 94 height 18
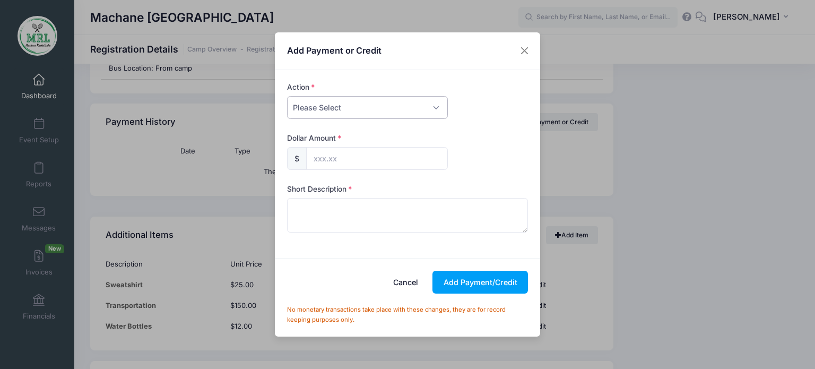
click at [432, 105] on select "Please Select Payment Credit Refund (Offline)" at bounding box center [367, 107] width 161 height 23
select select "payment"
click at [287, 96] on select "Please Select Payment Credit Refund (Offline)" at bounding box center [367, 107] width 161 height 23
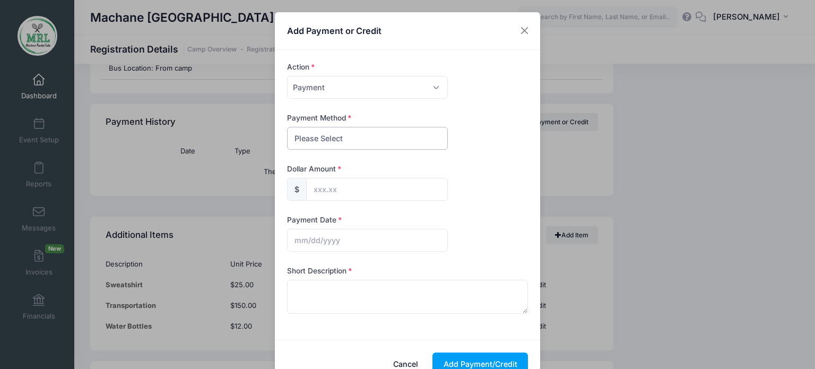
click at [407, 145] on select "Please Select PayPal Cash Check Bank Transfer Other" at bounding box center [367, 138] width 161 height 23
select select "cash"
click at [287, 127] on select "Please Select PayPal Cash Check Bank Transfer Other" at bounding box center [367, 138] width 161 height 23
click at [391, 179] on input "text" at bounding box center [377, 189] width 142 height 23
type input "100.00"
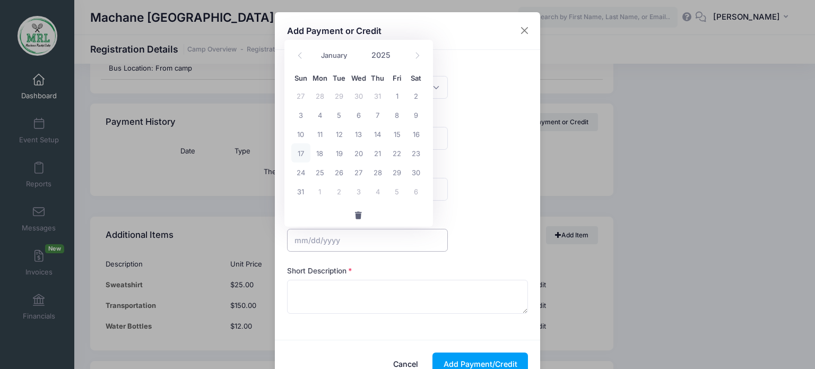
click at [338, 245] on input "text" at bounding box center [367, 240] width 161 height 23
click at [299, 152] on span "17" at bounding box center [300, 152] width 19 height 19
type input "[DATE]"
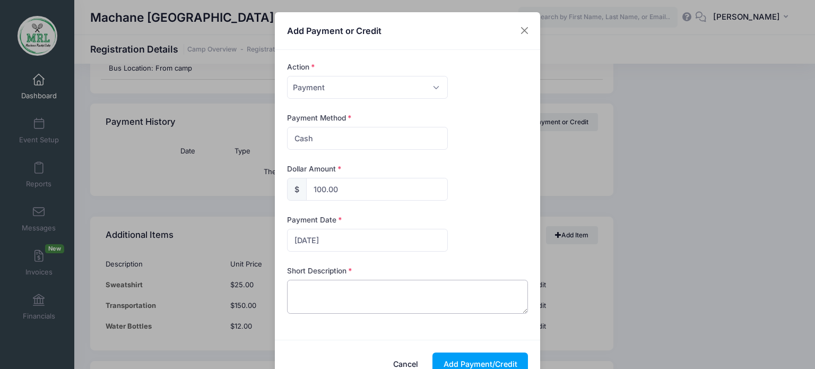
click at [337, 296] on textarea at bounding box center [407, 297] width 241 height 34
type textarea "one way transportation sweatshirt"
click at [479, 366] on button "Add Payment/Credit" at bounding box center [481, 363] width 96 height 23
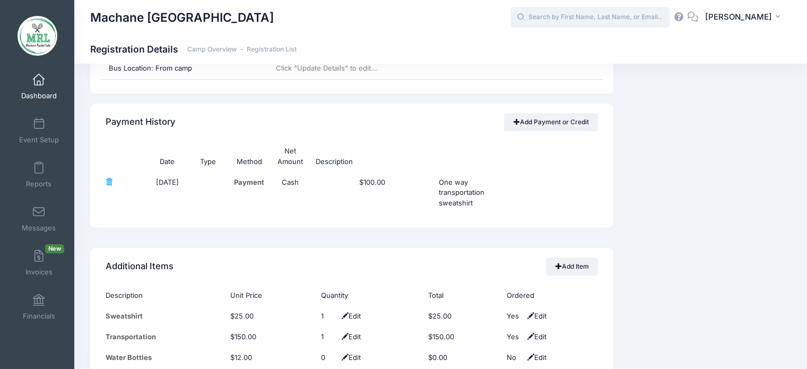
click at [577, 20] on input "text" at bounding box center [590, 17] width 159 height 21
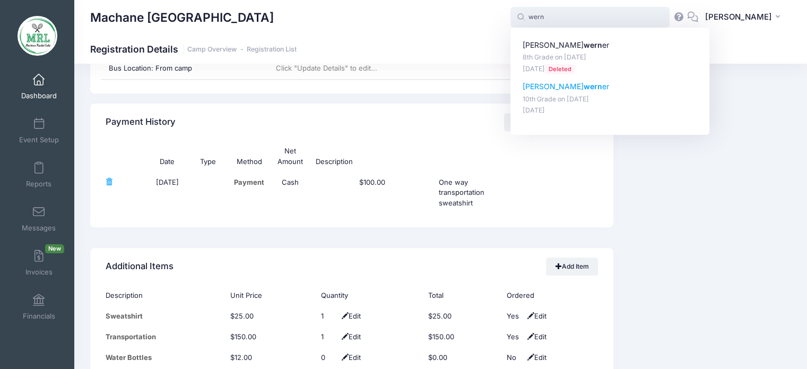
click at [543, 84] on p "Malky wern er" at bounding box center [610, 86] width 175 height 11
type input "Malky werner (10th Grade, Aug-14, 2025)"
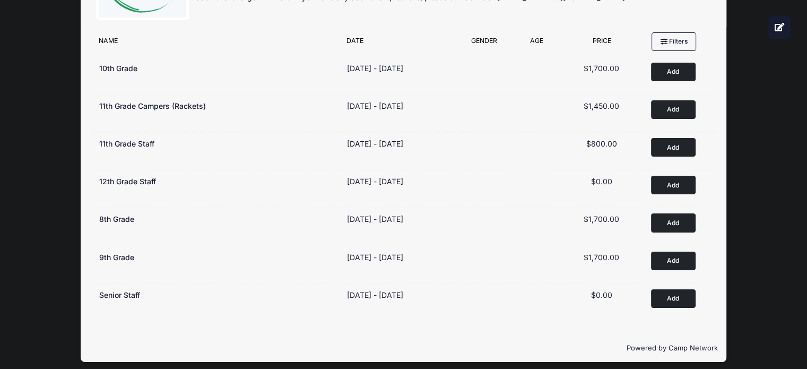
scroll to position [93, 0]
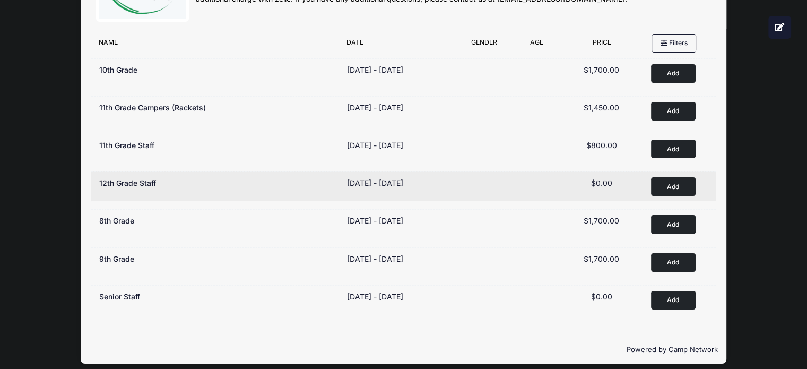
click at [677, 182] on button "Add to Cart" at bounding box center [673, 186] width 45 height 19
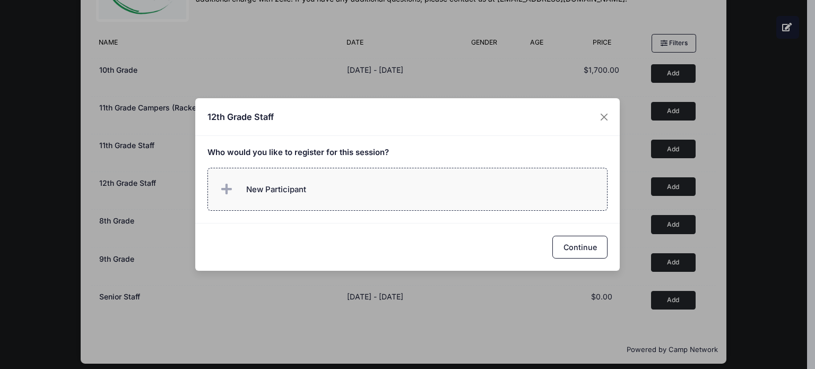
click at [359, 195] on label "New Participant" at bounding box center [408, 189] width 401 height 43
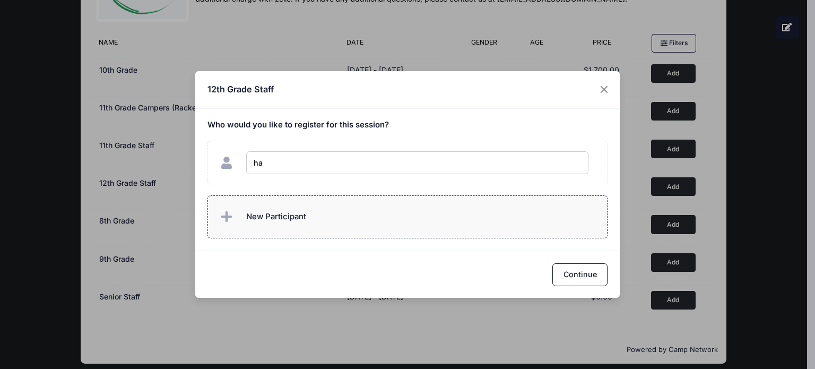
type input "h"
type input "[PERSON_NAME]"
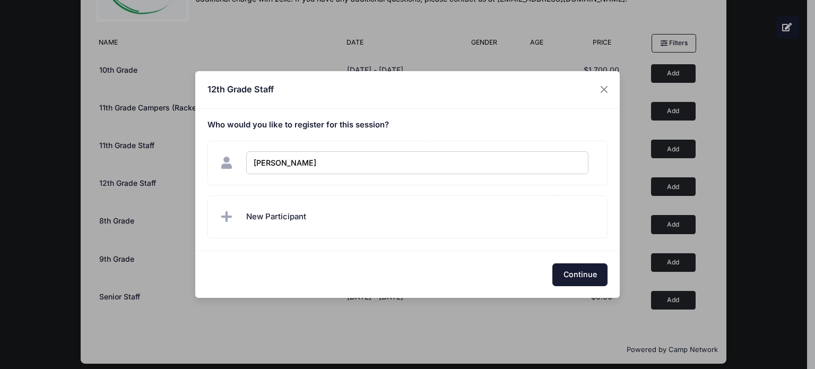
checkbox input "true"
click at [580, 273] on button "Continue" at bounding box center [580, 274] width 55 height 23
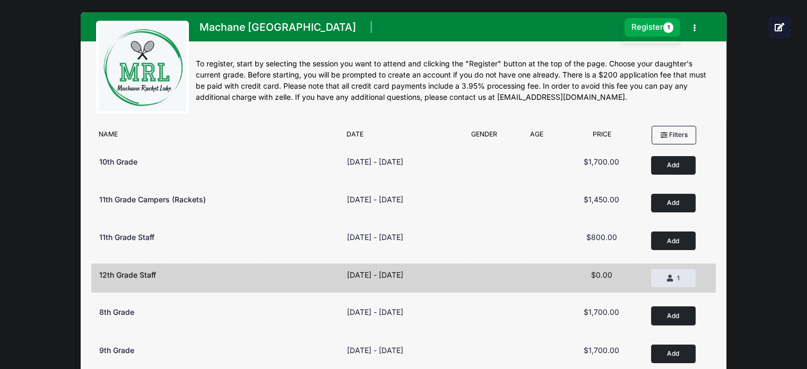
scroll to position [0, 0]
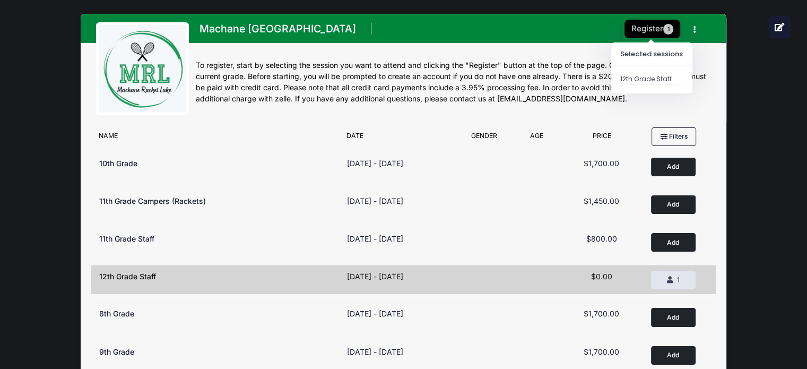
click at [646, 31] on button "Register 1" at bounding box center [653, 29] width 56 height 19
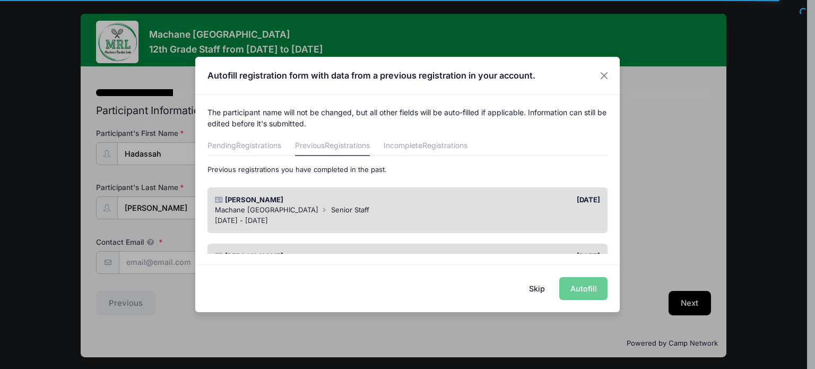
click at [537, 289] on button "Skip" at bounding box center [538, 288] width 38 height 23
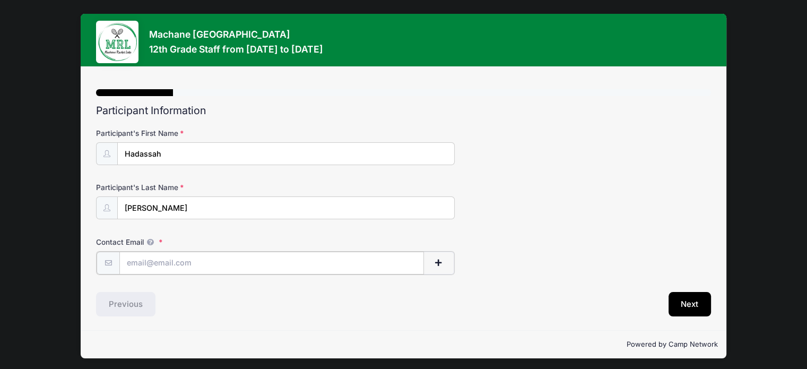
click at [359, 262] on input "Contact Email" at bounding box center [271, 263] width 305 height 23
type input "[EMAIL_ADDRESS][DOMAIN_NAME]"
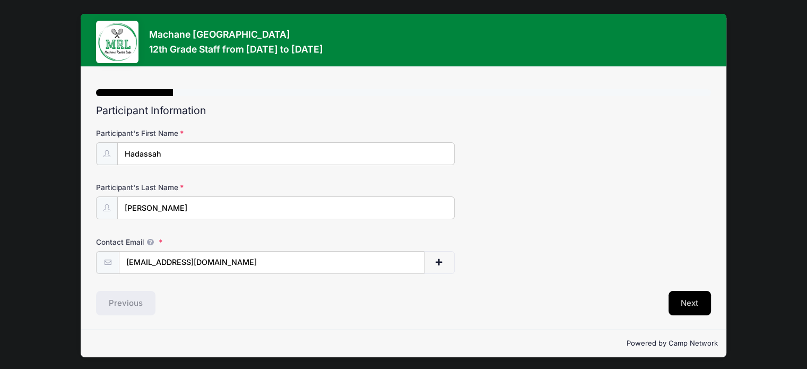
click at [688, 300] on button "Next" at bounding box center [690, 303] width 43 height 24
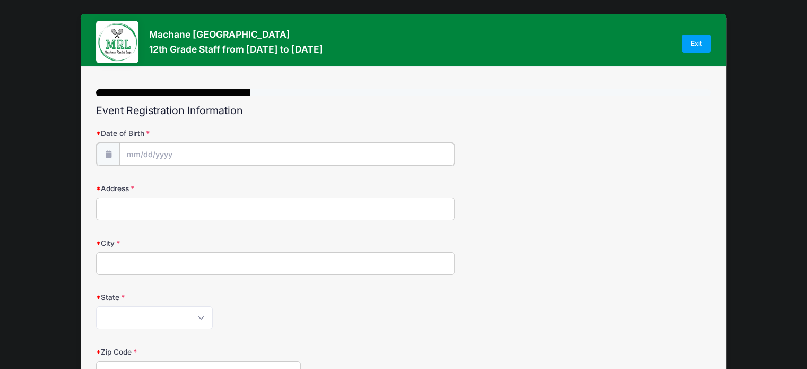
click at [335, 153] on input "Date of Birth" at bounding box center [286, 154] width 335 height 23
click at [137, 184] on icon at bounding box center [135, 182] width 7 height 7
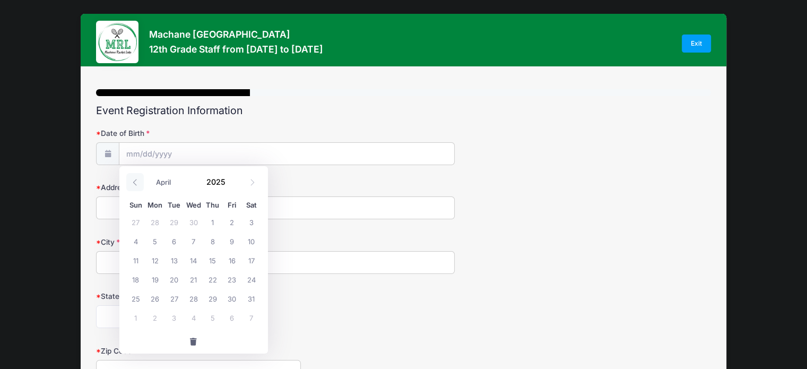
click at [137, 184] on icon at bounding box center [135, 182] width 7 height 7
select select "0"
click at [137, 184] on icon at bounding box center [135, 182] width 7 height 7
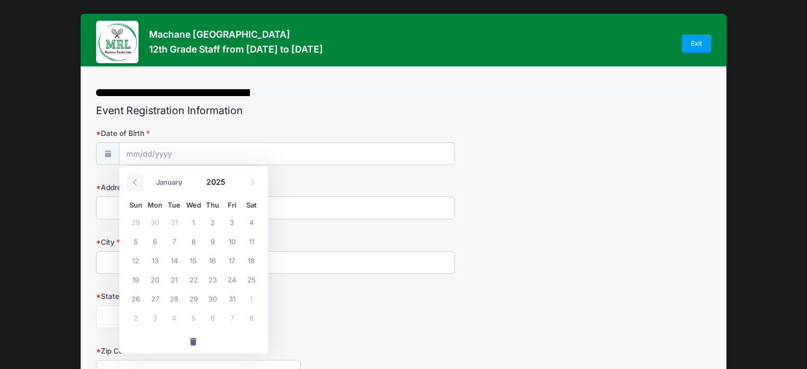
type input "2024"
click at [137, 184] on icon at bounding box center [135, 182] width 7 height 7
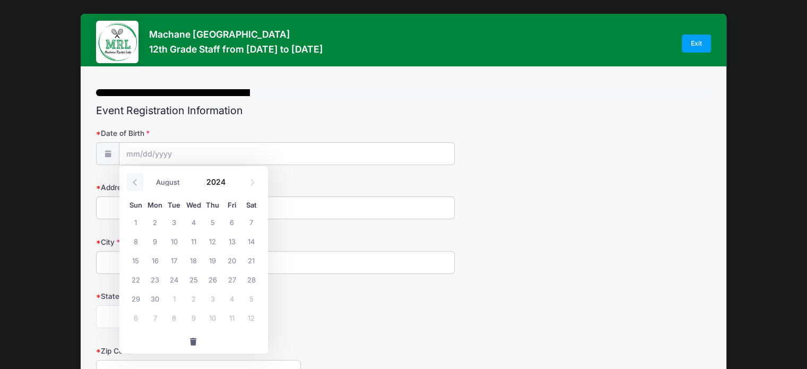
click at [137, 184] on icon at bounding box center [135, 182] width 7 height 7
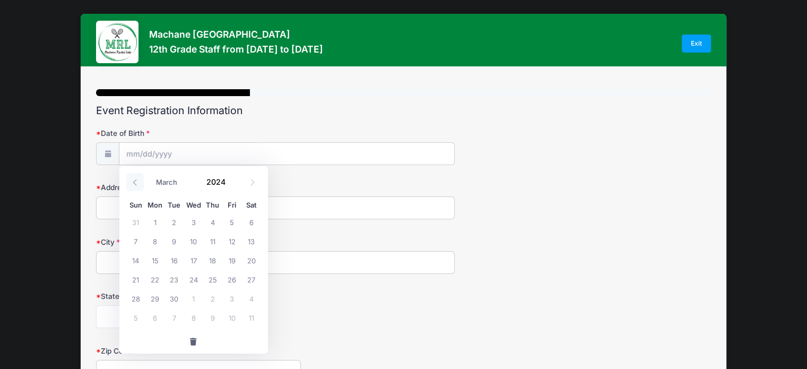
click at [137, 184] on icon at bounding box center [135, 182] width 7 height 7
select select "0"
click at [137, 184] on icon at bounding box center [135, 182] width 7 height 7
type input "2023"
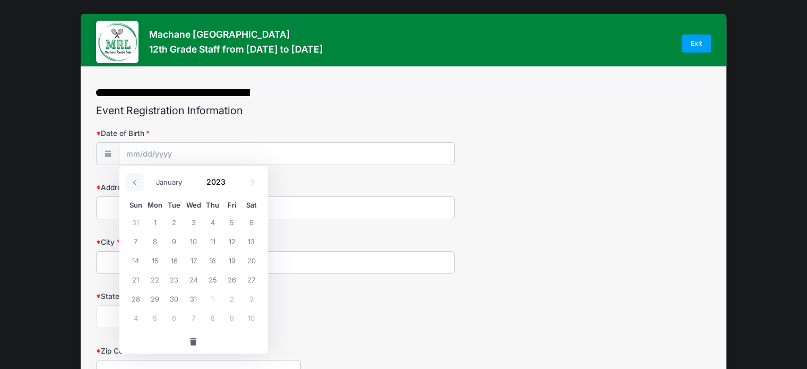
click at [137, 184] on icon at bounding box center [135, 182] width 7 height 7
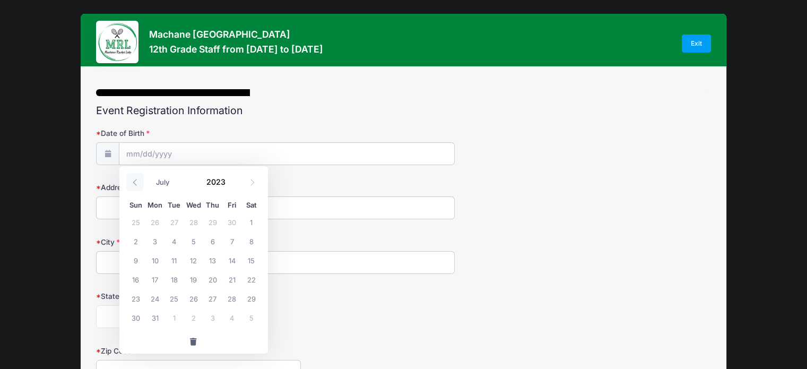
click at [137, 184] on icon at bounding box center [135, 182] width 7 height 7
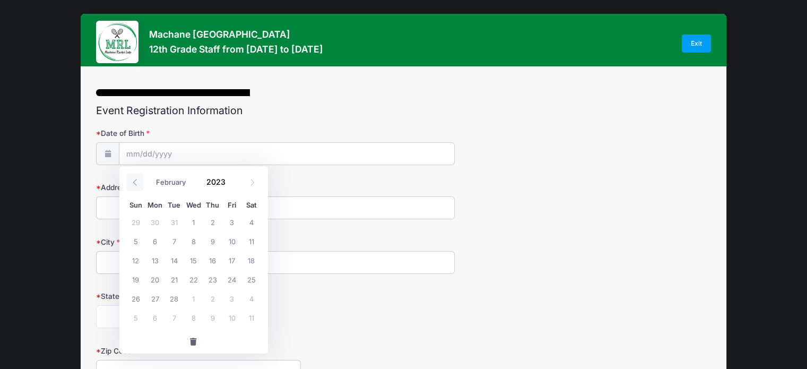
click at [137, 184] on icon at bounding box center [135, 182] width 7 height 7
select select "0"
click at [137, 184] on icon at bounding box center [135, 182] width 7 height 7
type input "2022"
click at [137, 184] on icon at bounding box center [135, 182] width 7 height 7
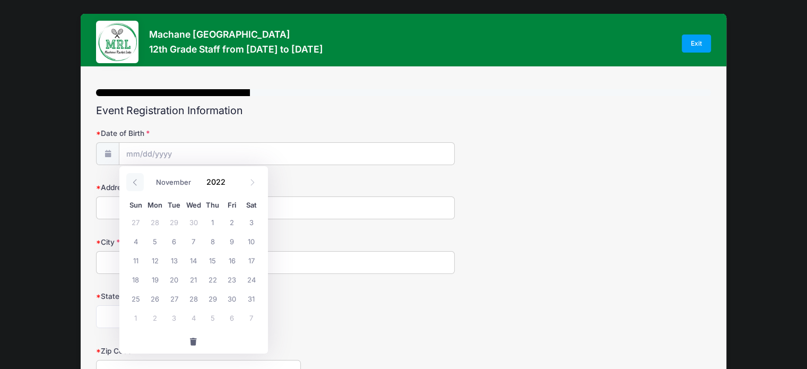
click at [137, 184] on icon at bounding box center [135, 182] width 7 height 7
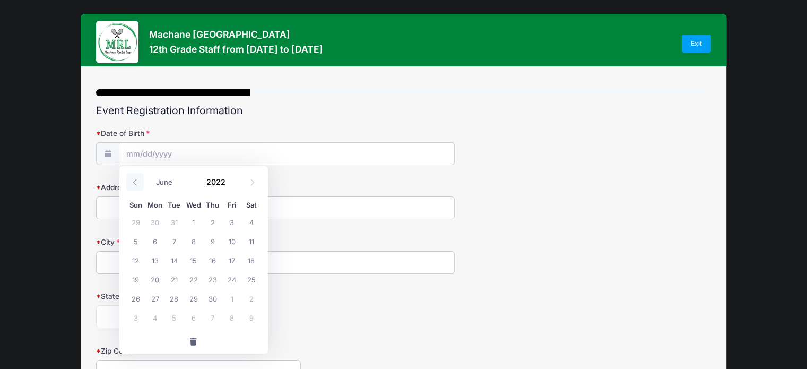
click at [137, 184] on icon at bounding box center [135, 182] width 7 height 7
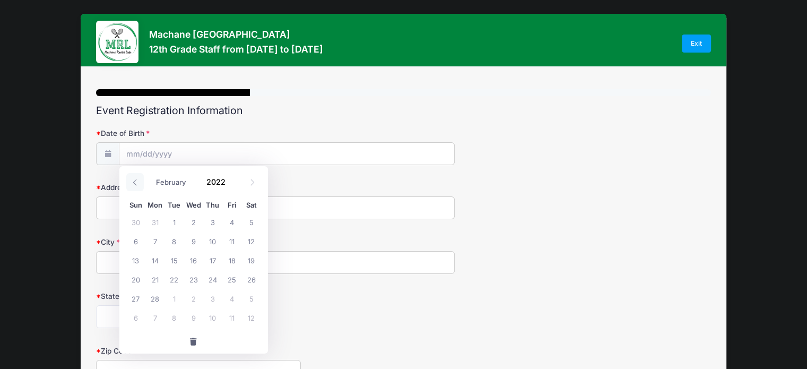
select select "0"
click at [137, 184] on icon at bounding box center [135, 182] width 7 height 7
type input "2021"
click at [137, 184] on icon at bounding box center [135, 182] width 7 height 7
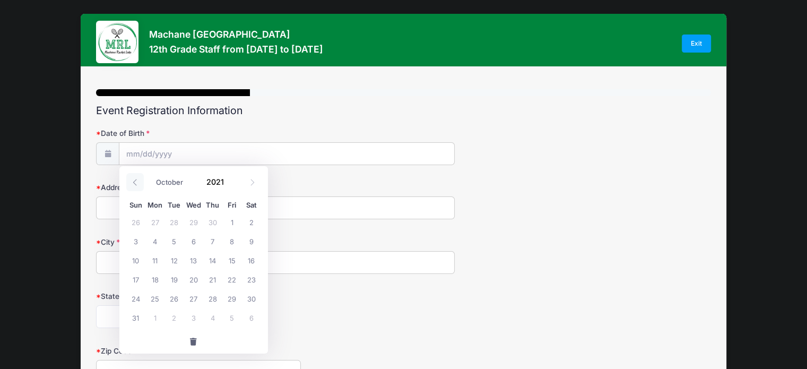
click at [137, 184] on icon at bounding box center [135, 182] width 7 height 7
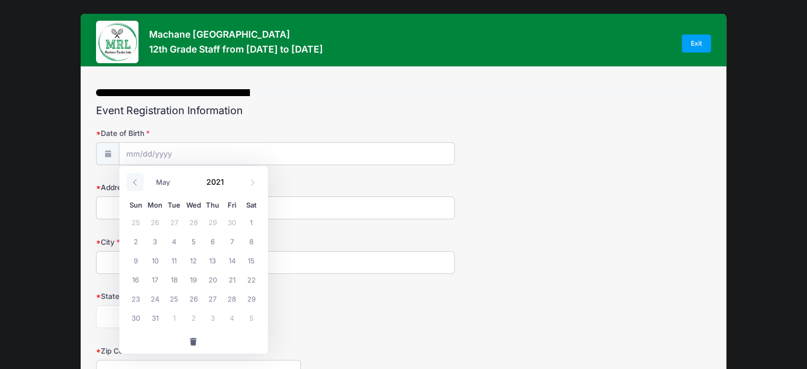
click at [137, 184] on icon at bounding box center [135, 182] width 7 height 7
select select "0"
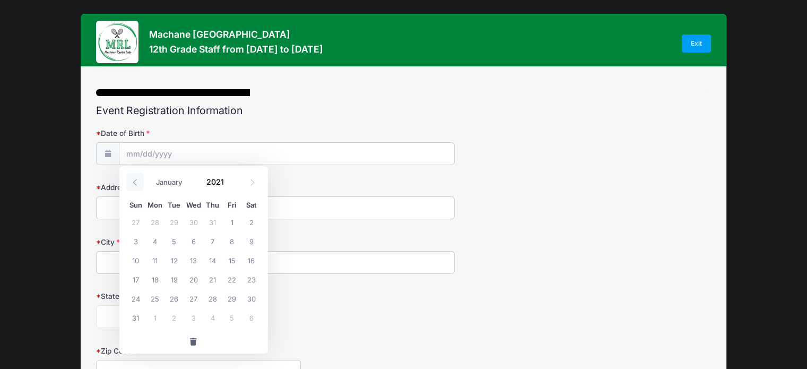
click at [137, 184] on icon at bounding box center [135, 182] width 7 height 7
type input "2020"
click at [137, 184] on icon at bounding box center [135, 182] width 7 height 7
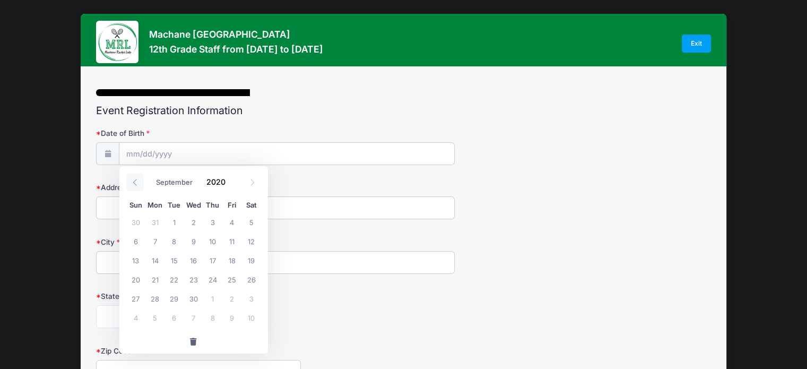
click at [137, 184] on icon at bounding box center [135, 182] width 7 height 7
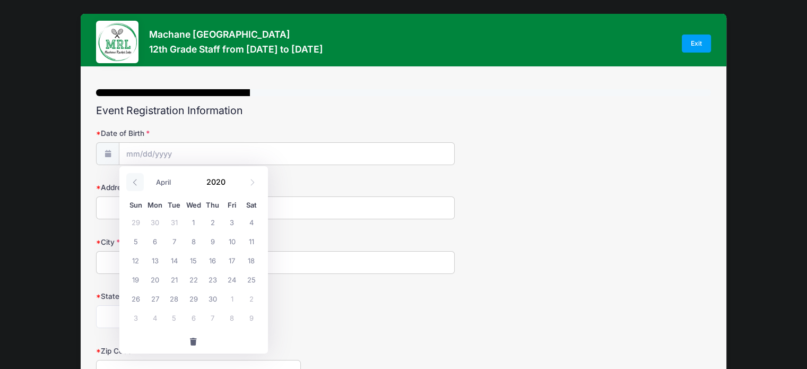
click at [137, 184] on icon at bounding box center [135, 182] width 7 height 7
select select "0"
click at [137, 184] on icon at bounding box center [135, 182] width 7 height 7
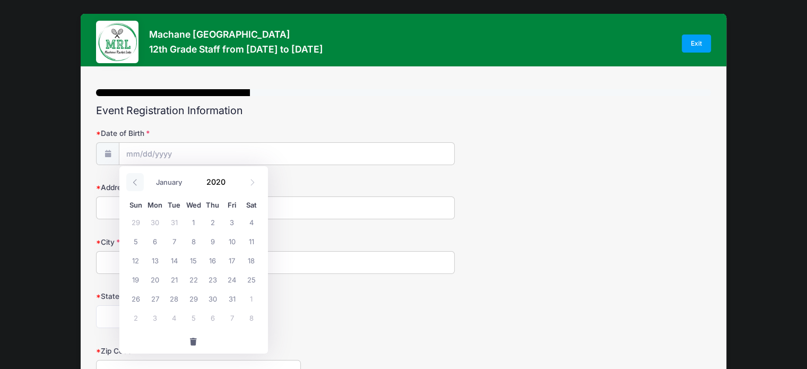
type input "2019"
click at [137, 184] on icon at bounding box center [135, 182] width 7 height 7
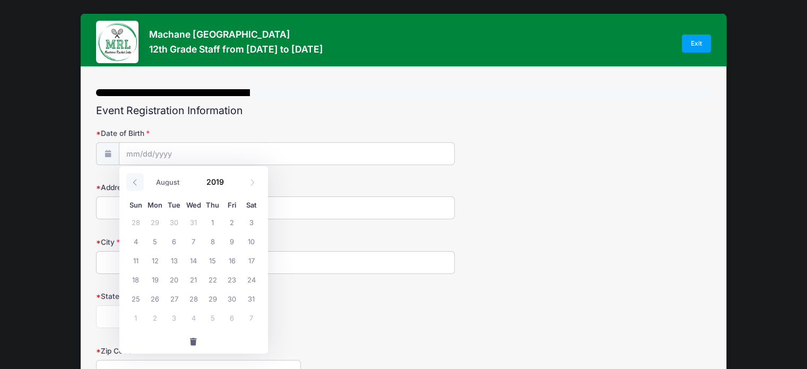
click at [137, 184] on icon at bounding box center [135, 182] width 7 height 7
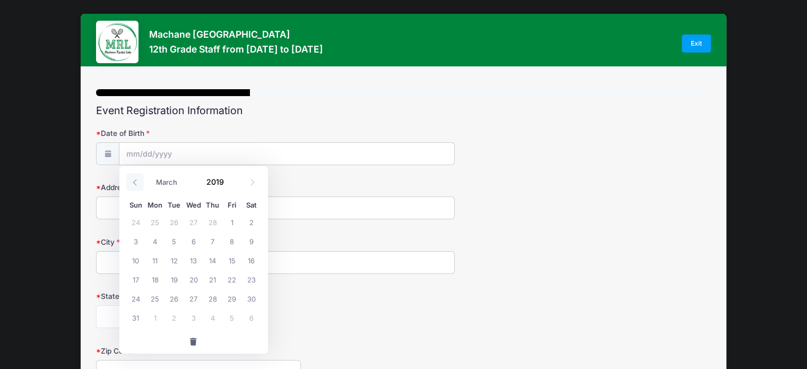
click at [137, 184] on icon at bounding box center [135, 182] width 7 height 7
select select "0"
click at [137, 184] on icon at bounding box center [135, 182] width 7 height 7
type input "2018"
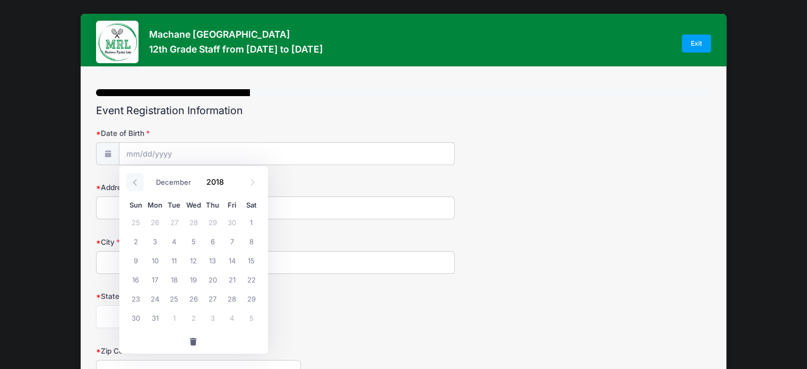
click at [137, 184] on icon at bounding box center [135, 182] width 7 height 7
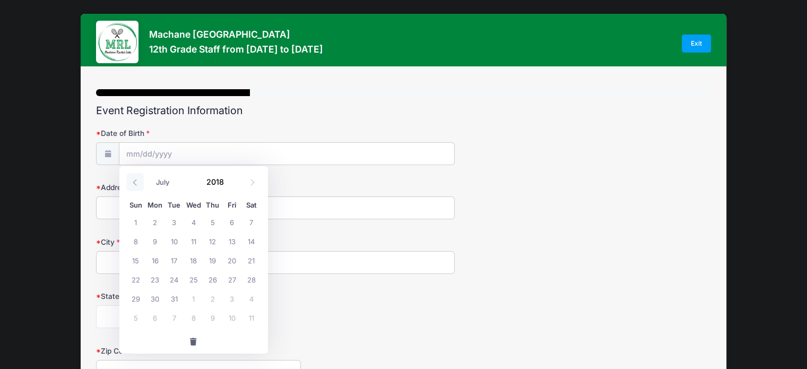
click at [137, 184] on icon at bounding box center [135, 182] width 7 height 7
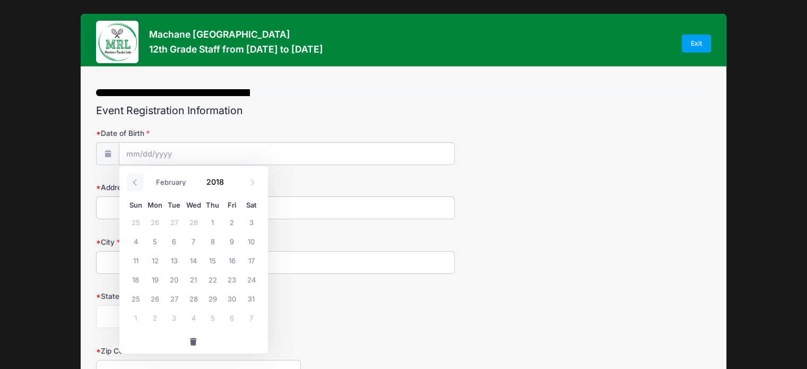
click at [137, 184] on icon at bounding box center [135, 182] width 7 height 7
select select "0"
click at [137, 184] on icon at bounding box center [135, 182] width 7 height 7
type input "2017"
click at [137, 184] on icon at bounding box center [135, 182] width 7 height 7
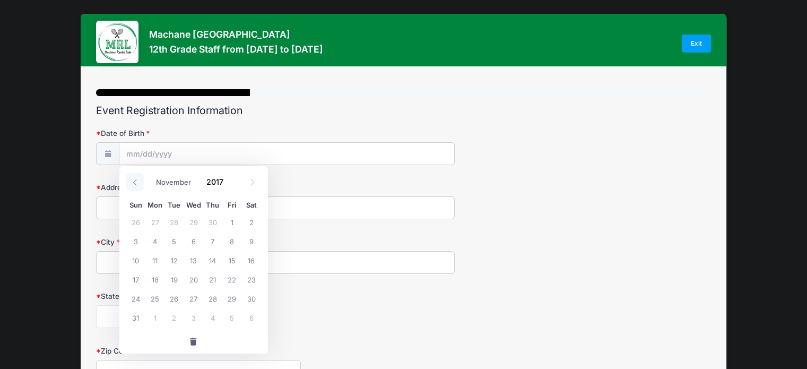
click at [137, 184] on icon at bounding box center [135, 182] width 7 height 7
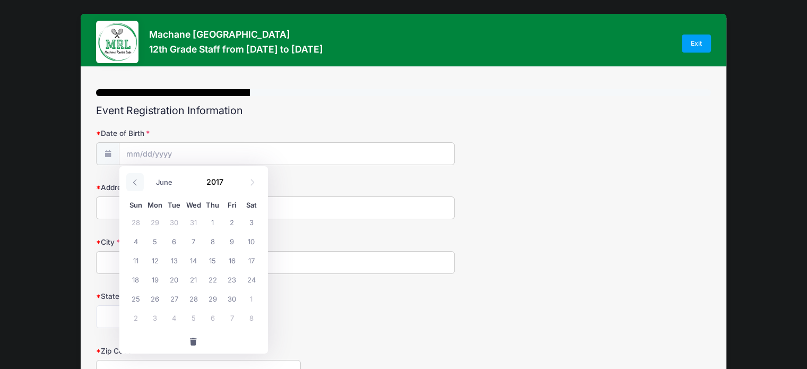
click at [137, 184] on icon at bounding box center [135, 182] width 7 height 7
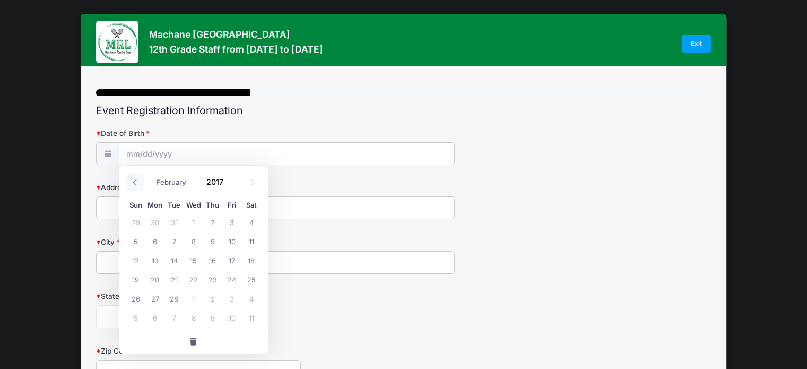
select select "0"
click at [137, 184] on icon at bounding box center [135, 182] width 7 height 7
type input "2016"
click at [137, 184] on icon at bounding box center [135, 182] width 7 height 7
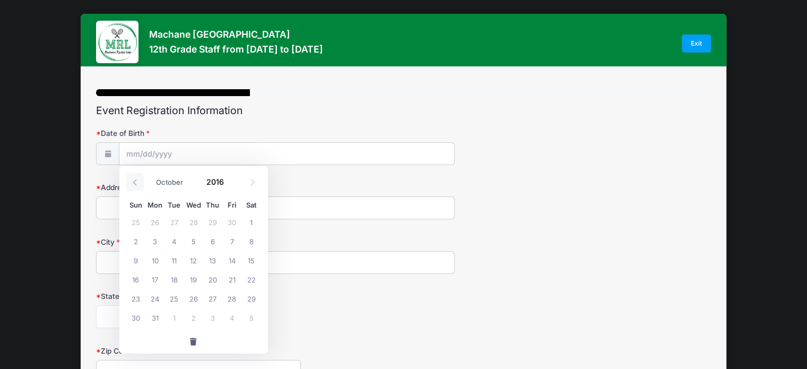
click at [137, 184] on icon at bounding box center [135, 182] width 7 height 7
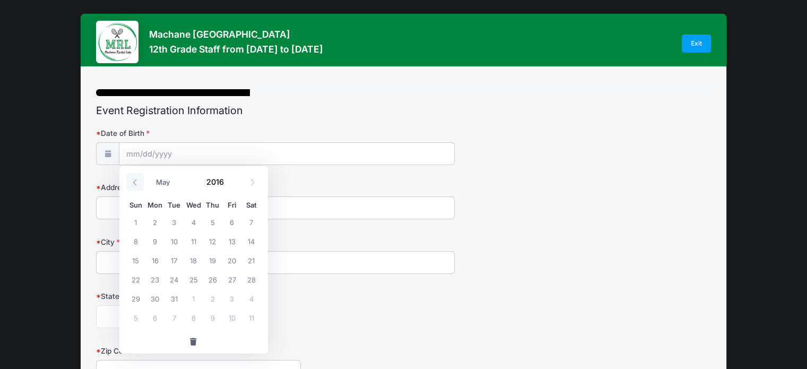
click at [137, 184] on icon at bounding box center [135, 182] width 7 height 7
select select "0"
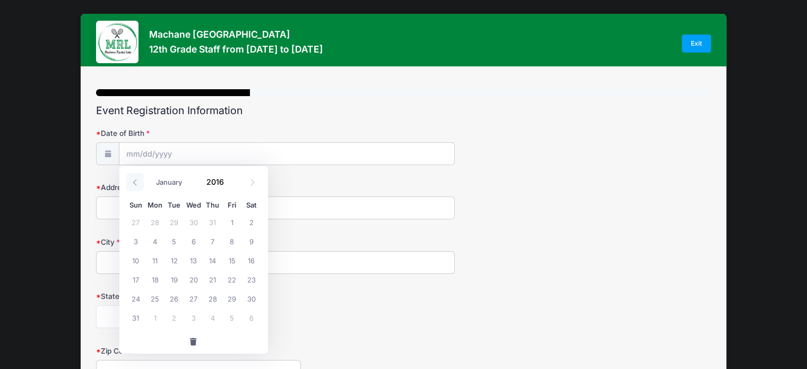
click at [137, 184] on icon at bounding box center [135, 182] width 7 height 7
type input "2015"
click at [137, 184] on icon at bounding box center [135, 182] width 7 height 7
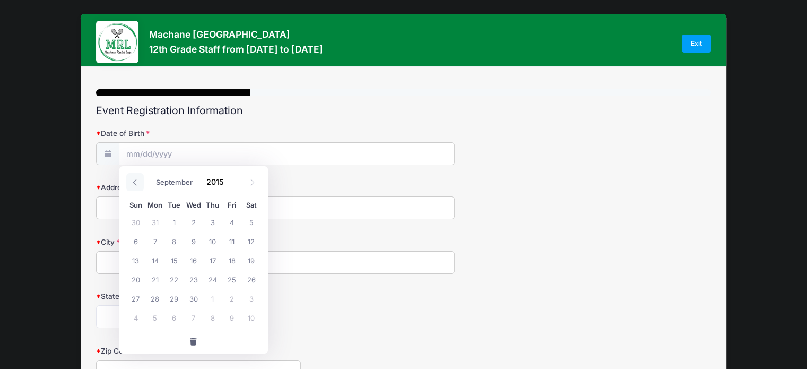
click at [137, 184] on icon at bounding box center [135, 182] width 7 height 7
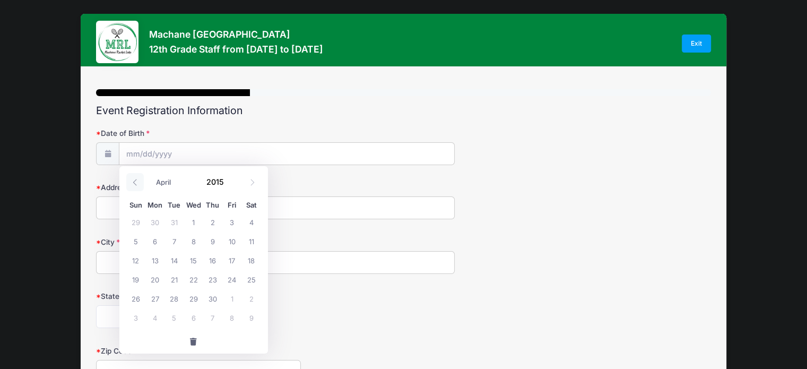
click at [137, 184] on icon at bounding box center [135, 182] width 7 height 7
select select "0"
click at [137, 184] on icon at bounding box center [135, 182] width 7 height 7
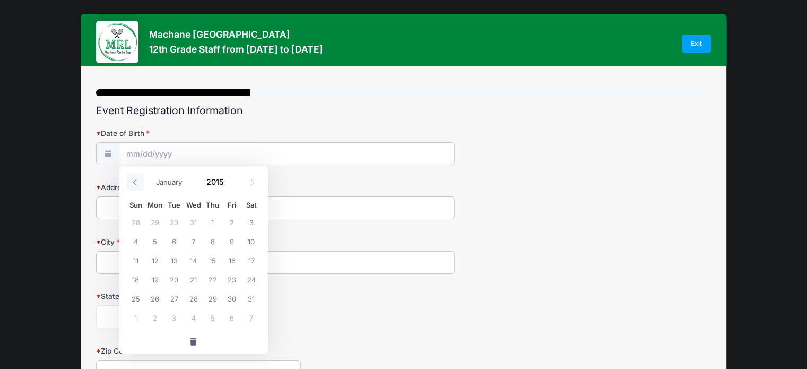
type input "2014"
click at [137, 184] on icon at bounding box center [135, 182] width 7 height 7
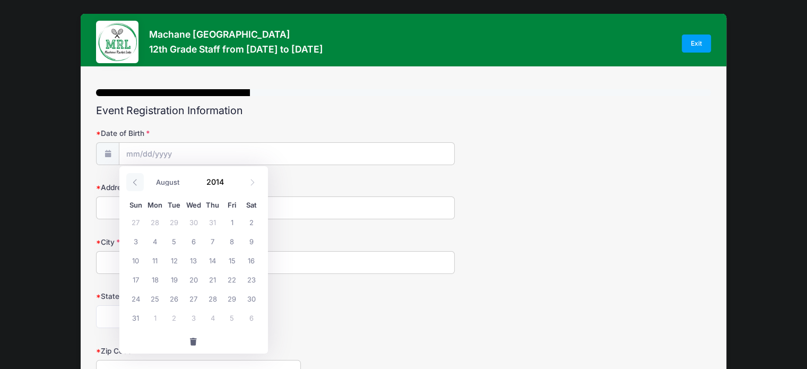
click at [137, 184] on icon at bounding box center [135, 182] width 7 height 7
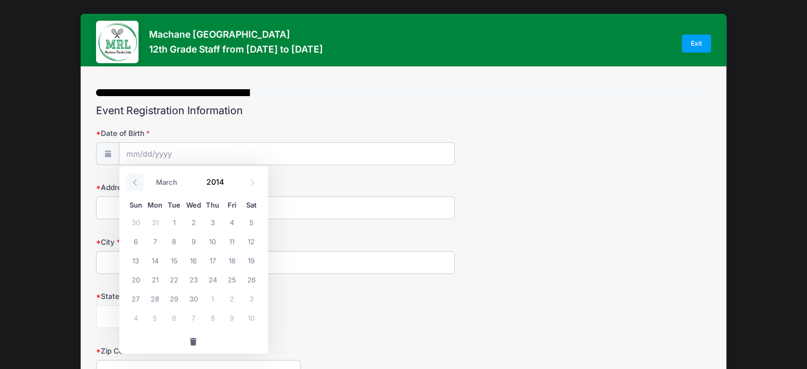
click at [137, 184] on icon at bounding box center [135, 182] width 7 height 7
select select "0"
click at [137, 184] on icon at bounding box center [135, 182] width 7 height 7
type input "2013"
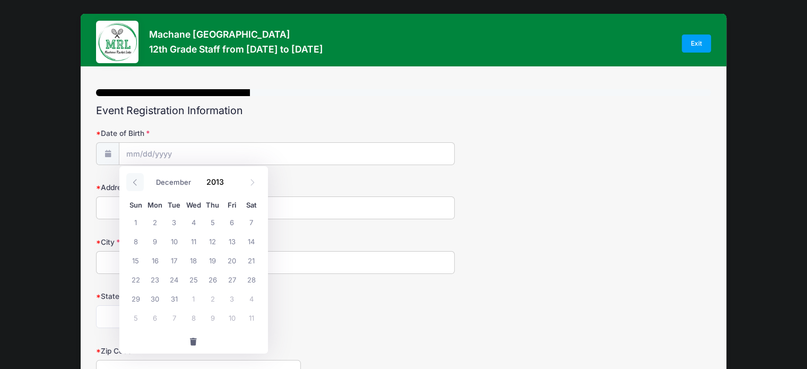
click at [137, 184] on icon at bounding box center [135, 182] width 7 height 7
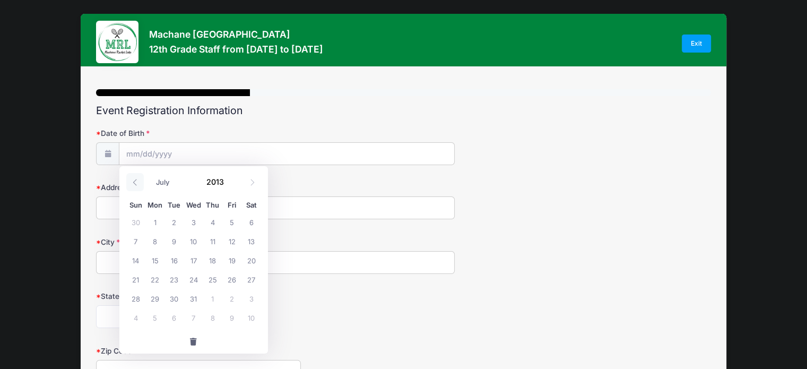
click at [137, 184] on icon at bounding box center [135, 182] width 7 height 7
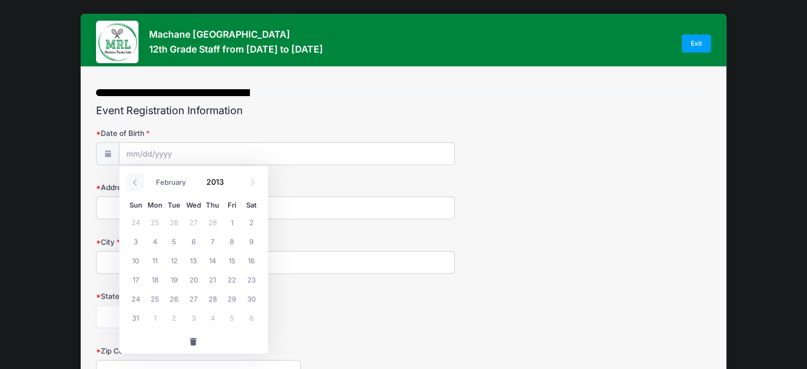
click at [137, 184] on icon at bounding box center [135, 182] width 7 height 7
select select "0"
click at [137, 184] on icon at bounding box center [135, 182] width 7 height 7
type input "2012"
select select "11"
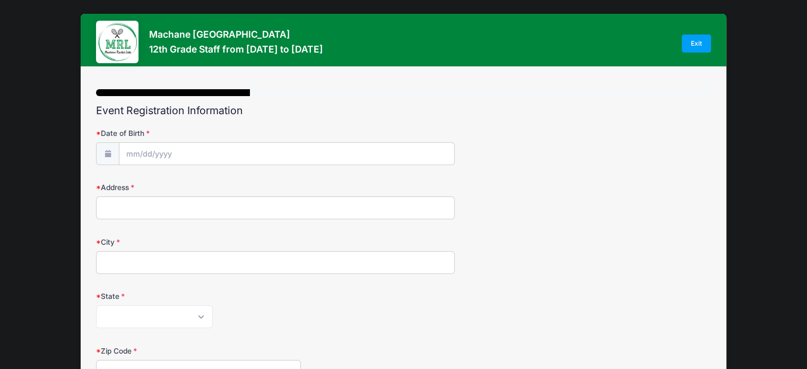
drag, startPoint x: 217, startPoint y: 137, endPoint x: 166, endPoint y: 150, distance: 53.2
click at [166, 150] on div "Date of Birth" at bounding box center [403, 146] width 615 height 37
type input "2025"
select select "7"
click at [166, 150] on input "Date of Birth" at bounding box center [286, 154] width 335 height 23
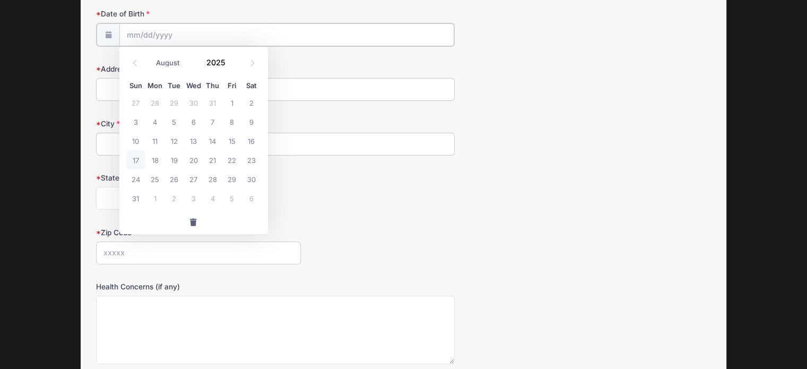
scroll to position [119, 0]
click at [230, 67] on span at bounding box center [232, 67] width 7 height 8
click at [231, 66] on span at bounding box center [232, 67] width 7 height 8
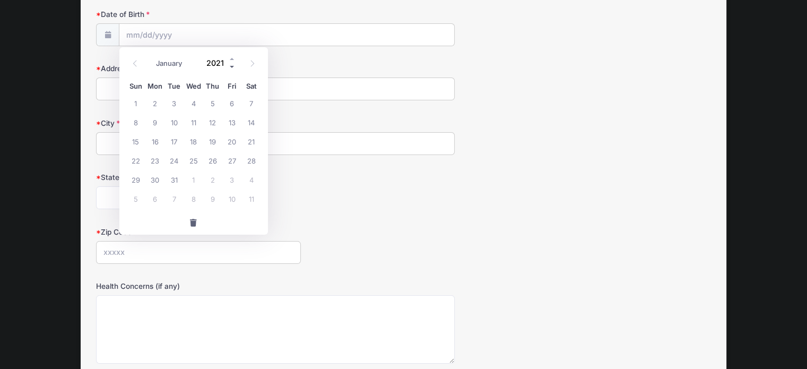
click at [231, 66] on span at bounding box center [232, 67] width 7 height 8
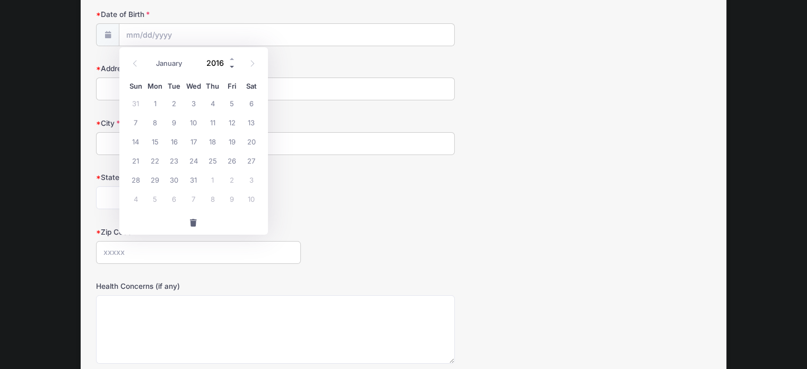
click at [231, 66] on span at bounding box center [232, 67] width 7 height 8
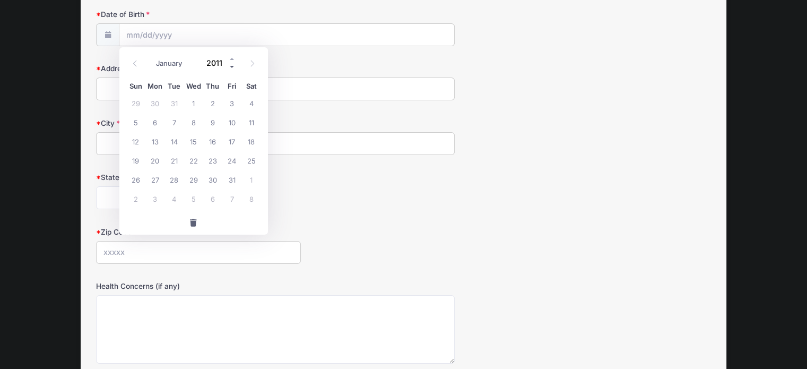
click at [231, 66] on span at bounding box center [232, 67] width 7 height 8
click at [231, 67] on span at bounding box center [232, 67] width 7 height 8
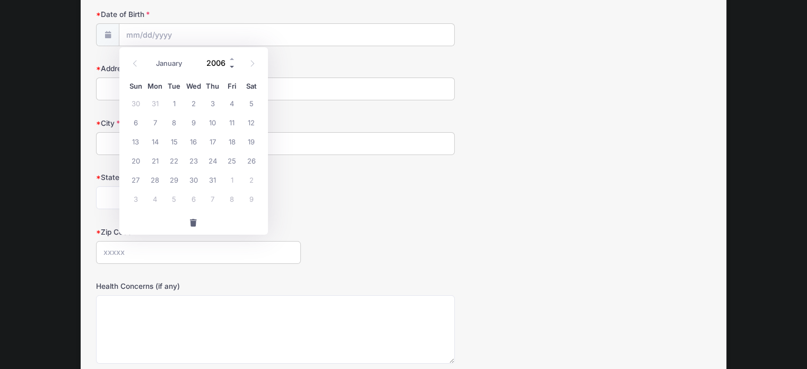
click at [232, 67] on span at bounding box center [232, 67] width 7 height 8
type input "2004"
click at [244, 69] on span at bounding box center [253, 63] width 18 height 18
click at [253, 68] on span at bounding box center [253, 63] width 18 height 18
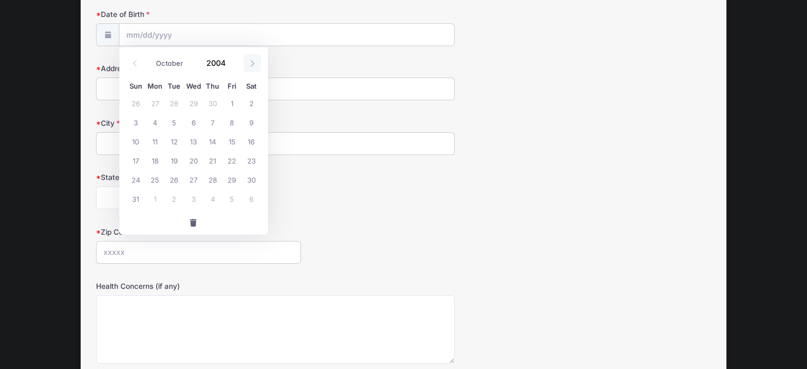
click at [253, 68] on span at bounding box center [253, 63] width 18 height 18
select select "10"
click at [231, 57] on span at bounding box center [232, 59] width 7 height 8
type input "2006"
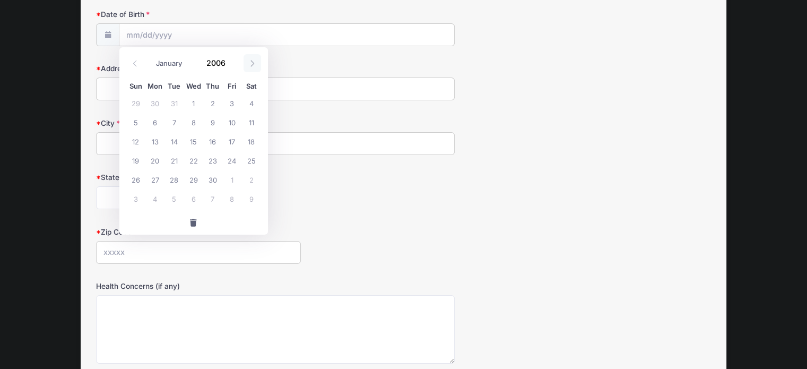
click at [253, 63] on icon at bounding box center [253, 63] width 4 height 6
select select "11"
click at [253, 63] on icon at bounding box center [253, 63] width 4 height 6
type input "2007"
click at [253, 63] on icon at bounding box center [253, 63] width 4 height 6
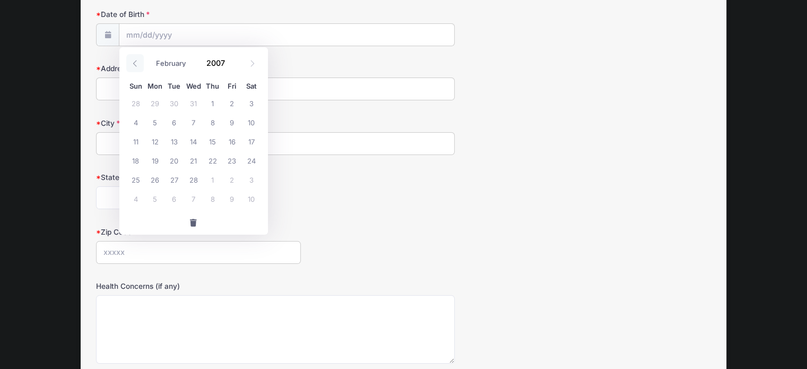
click at [140, 63] on span at bounding box center [135, 63] width 18 height 18
select select "0"
click at [140, 63] on span at bounding box center [135, 63] width 18 height 18
type input "2006"
click at [140, 63] on span at bounding box center [135, 63] width 18 height 18
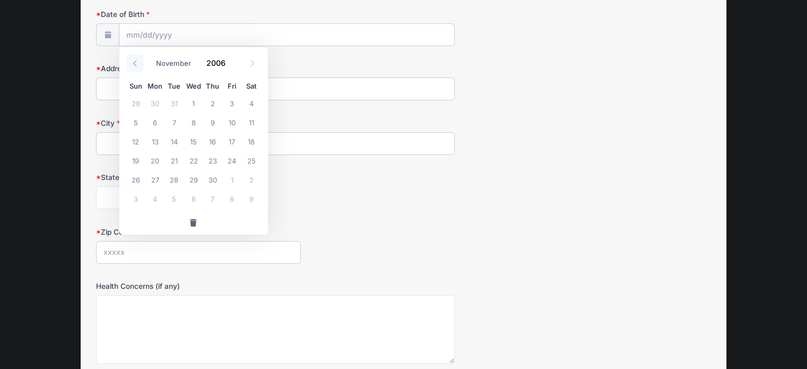
click at [140, 63] on span at bounding box center [135, 63] width 18 height 18
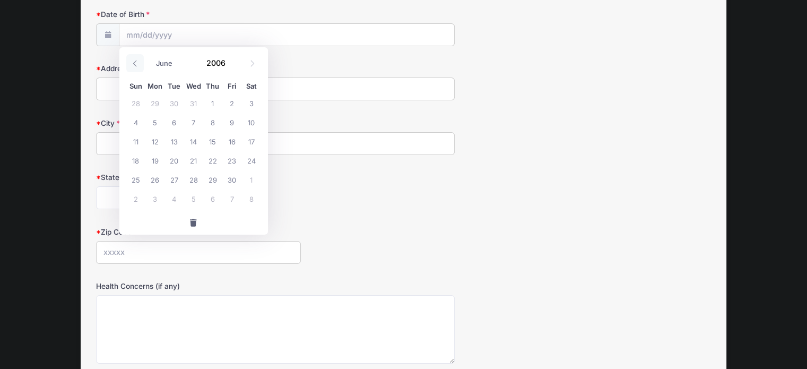
click at [140, 63] on span at bounding box center [135, 63] width 18 height 18
select select "2"
click at [159, 161] on span "20" at bounding box center [154, 160] width 19 height 19
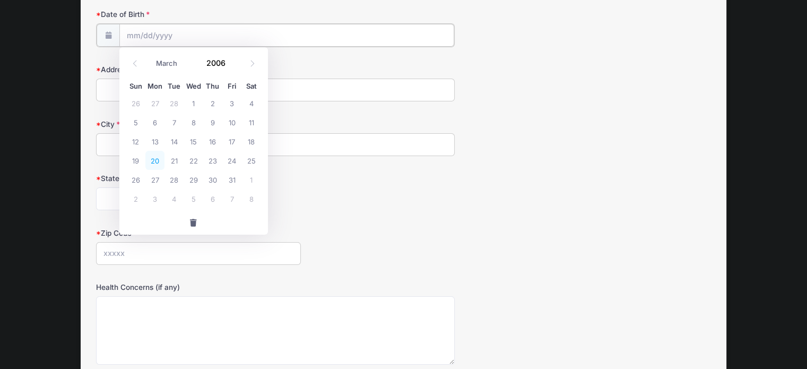
type input "03/20/2006"
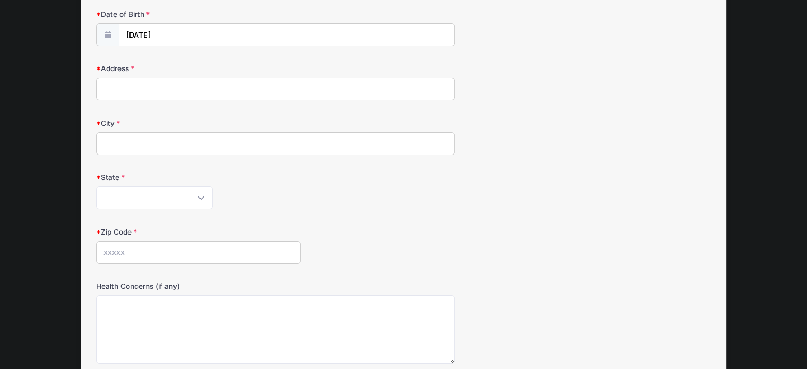
click at [165, 87] on input "Address" at bounding box center [275, 88] width 359 height 23
click at [123, 88] on input "245 delaware trail" at bounding box center [275, 88] width 359 height 23
type input "245 Delaware trail"
click at [117, 144] on input "City" at bounding box center [275, 143] width 359 height 23
type input "Jackson"
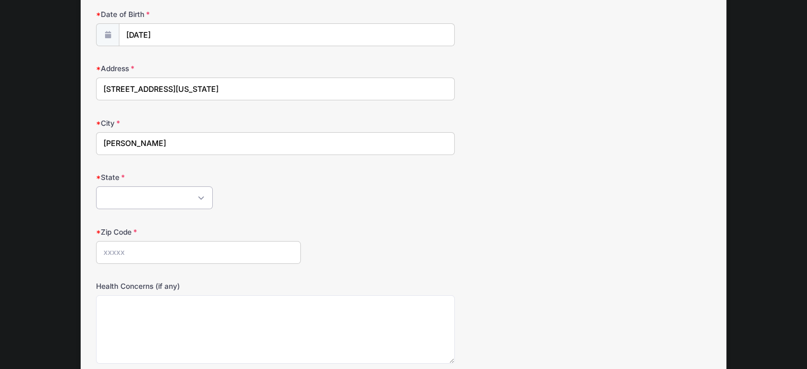
click at [202, 201] on select "Alabama Alaska American Samoa Arizona Arkansas Armed Forces Africa Armed Forces…" at bounding box center [154, 197] width 117 height 23
click at [204, 191] on select "Alabama Alaska American Samoa Arizona Arkansas Armed Forces Africa Armed Forces…" at bounding box center [154, 197] width 117 height 23
select select "NJ"
click at [96, 186] on select "Alabama Alaska American Samoa Arizona Arkansas Armed Forces Africa Armed Forces…" at bounding box center [154, 197] width 117 height 23
click at [156, 255] on input "Zip Code" at bounding box center [198, 252] width 205 height 23
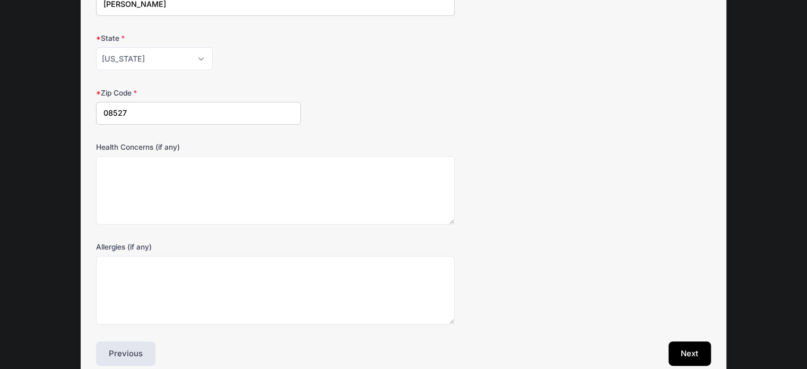
scroll to position [308, 0]
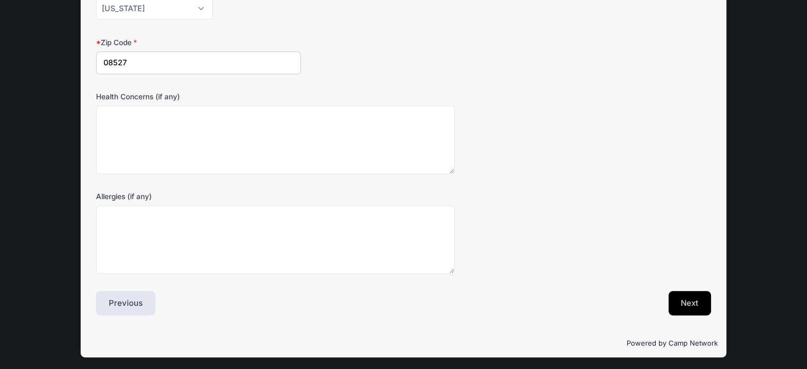
type input "08527"
click at [684, 292] on button "Next" at bounding box center [690, 303] width 43 height 24
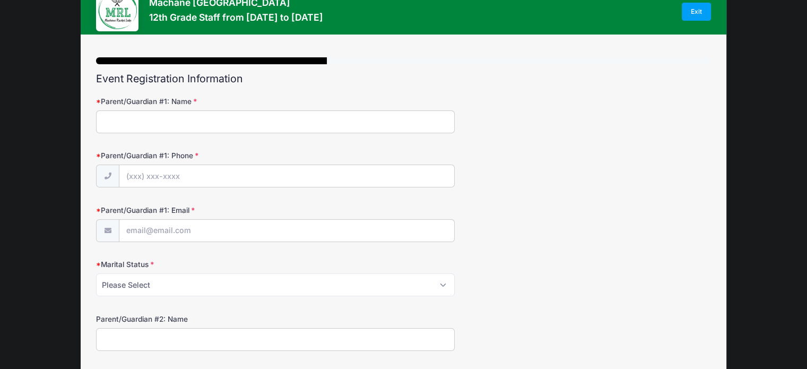
scroll to position [0, 0]
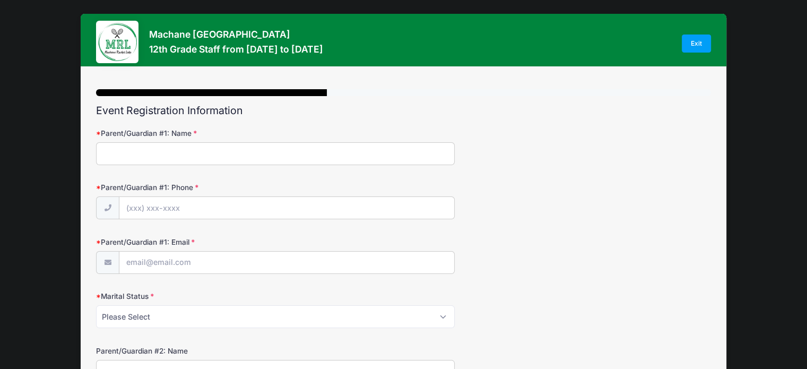
click at [398, 146] on input "Parent/Guardian #1: Name" at bounding box center [275, 153] width 359 height 23
click at [131, 151] on input "zvi Felsman" at bounding box center [275, 153] width 359 height 23
click at [107, 152] on input "zvi Feldman" at bounding box center [275, 153] width 359 height 23
type input "Zvi Feldman"
click at [140, 205] on input "Parent/Guardian #1: Phone" at bounding box center [286, 208] width 335 height 23
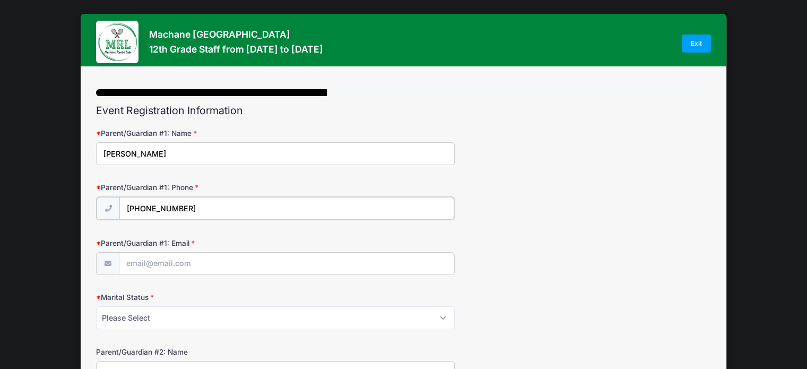
type input "(732) 581-0626"
click at [145, 265] on input "Parent/Guardian #1: Email" at bounding box center [286, 263] width 335 height 23
type input "zhfeldman@gmail.com"
click at [448, 317] on select "Please Select Married Divorced Widowed Separated" at bounding box center [275, 316] width 359 height 23
select select "Married"
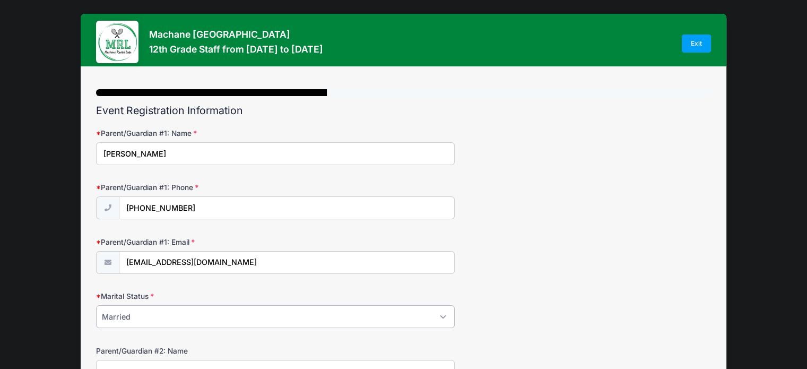
click at [96, 305] on select "Please Select Married Divorced Widowed Separated" at bounding box center [275, 316] width 359 height 23
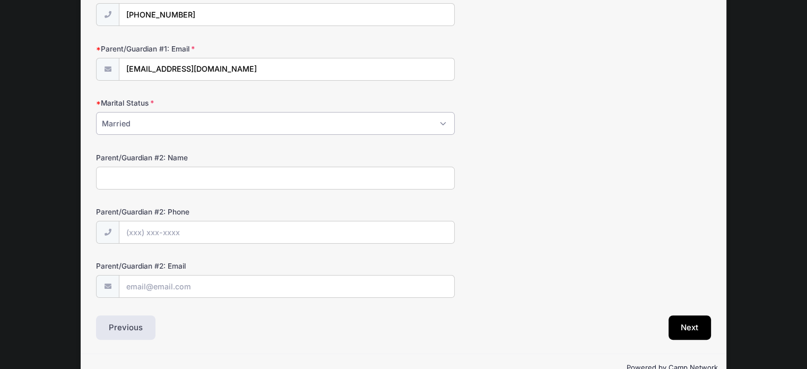
scroll to position [195, 0]
click at [373, 174] on input "Parent/Guardian #2: Name" at bounding box center [275, 176] width 359 height 23
type input "Shulamis Feldman"
click at [299, 225] on input "Parent/Guardian #2: Phone" at bounding box center [286, 231] width 335 height 23
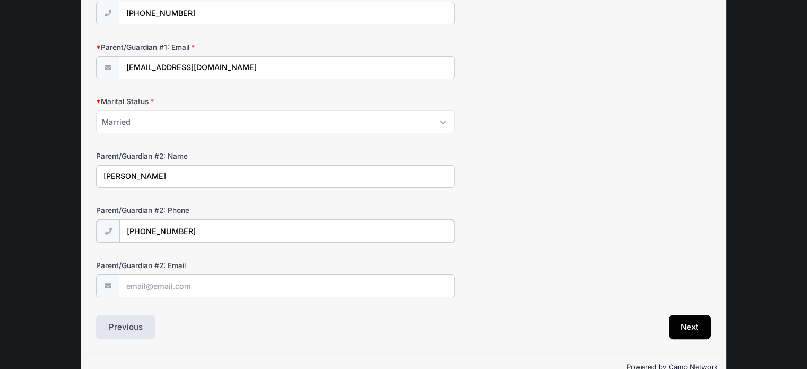
type input "(732) 534-1853"
click at [270, 285] on input "Parent/Guardian #2: Email" at bounding box center [286, 285] width 335 height 23
click at [694, 320] on button "Next" at bounding box center [690, 326] width 43 height 24
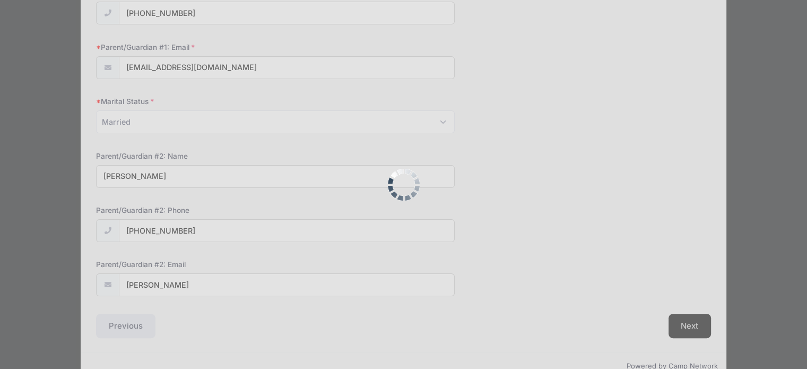
scroll to position [230, 0]
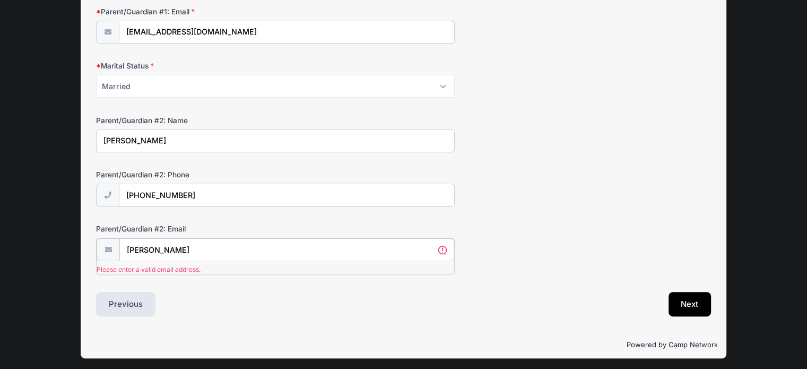
click at [167, 245] on input "Shulamis Feldman" at bounding box center [286, 249] width 335 height 23
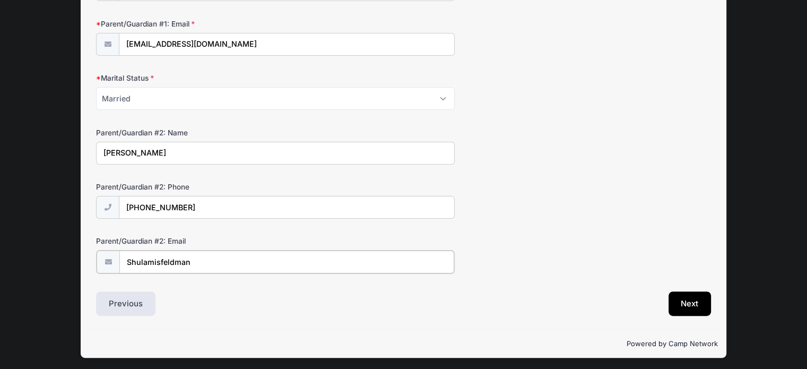
click at [193, 259] on input "Shulamisfeldman" at bounding box center [286, 262] width 335 height 23
type input "Shulamisfeldman@gmail.com"
click at [699, 299] on button "Next" at bounding box center [690, 303] width 43 height 24
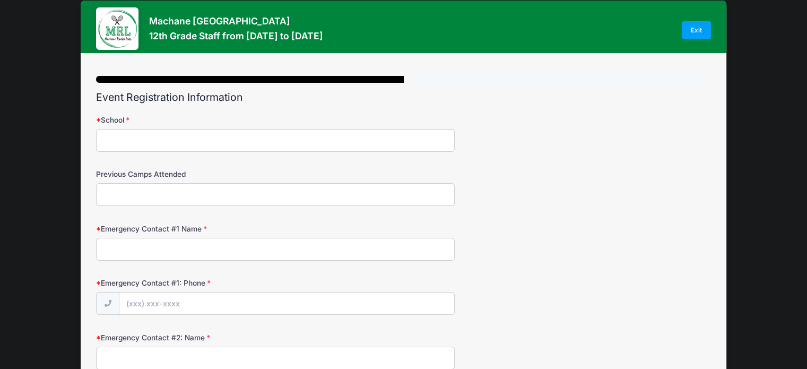
scroll to position [0, 0]
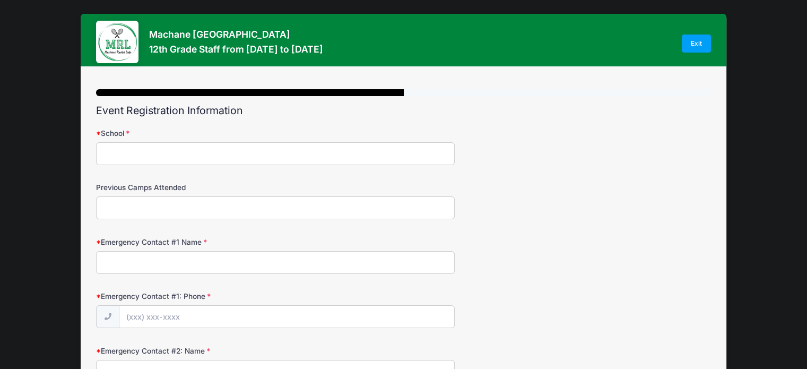
click at [301, 143] on input "School" at bounding box center [275, 153] width 359 height 23
type input "BJJ"
click at [262, 210] on input "Previous Camps Attended" at bounding box center [275, 207] width 359 height 23
type input "Camp Bais Yaakov"
click at [245, 257] on input "Emergency Contact #1 Name" at bounding box center [275, 262] width 359 height 23
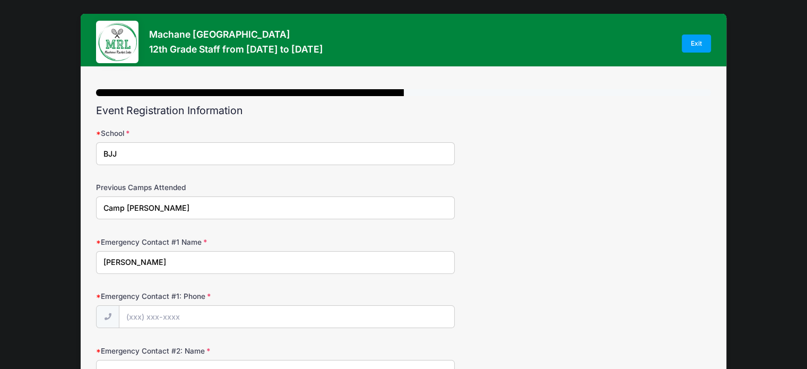
type input "Chevi Bursztyn"
click at [222, 309] on input "Emergency Contact #1: Phone" at bounding box center [286, 317] width 335 height 23
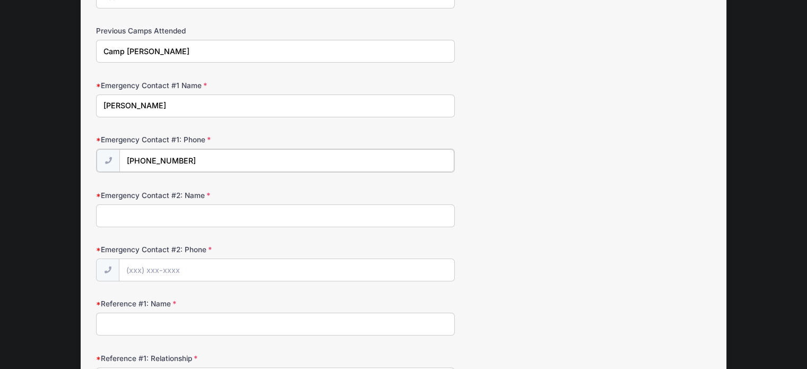
scroll to position [157, 0]
type input "(848) 245-6606"
click at [228, 214] on input "Emergency Contact #2: Name" at bounding box center [275, 214] width 359 height 23
click at [186, 209] on input "Emergency Contact #2: Name" at bounding box center [275, 214] width 359 height 23
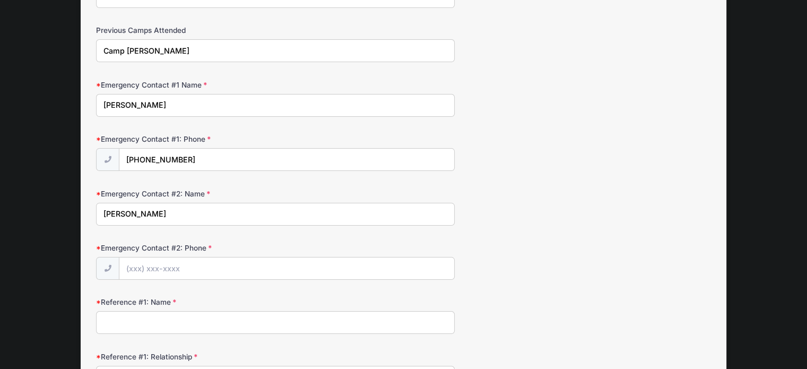
type input "mrs. chaya Feldman"
click at [188, 263] on input "Emergency Contact #2: Phone" at bounding box center [286, 268] width 335 height 23
type input "(718) 998-4210"
click at [174, 317] on input "Reference #1: Name" at bounding box center [275, 322] width 359 height 23
type input "xxxx"
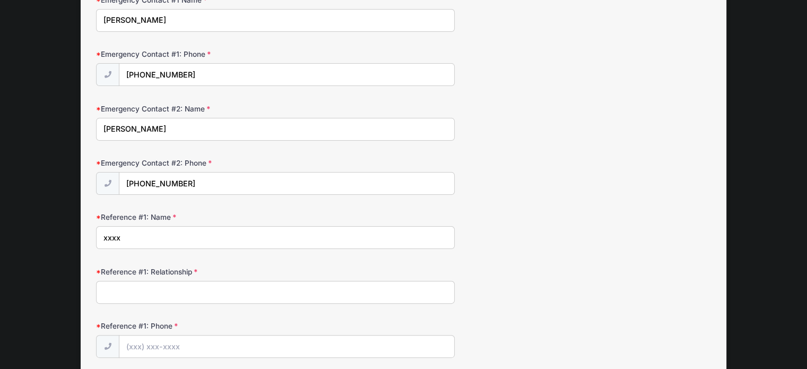
scroll to position [276, 0]
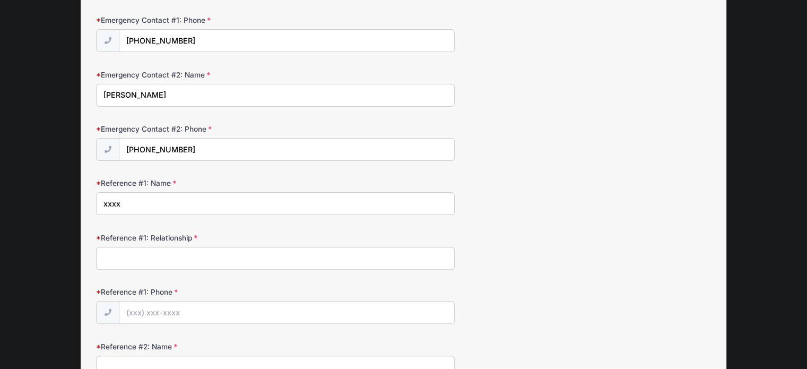
click at [197, 253] on input "Reference #1: Relationship" at bounding box center [275, 258] width 359 height 23
type input "xxx"
click at [178, 312] on input "Reference #1: Phone" at bounding box center [286, 312] width 335 height 23
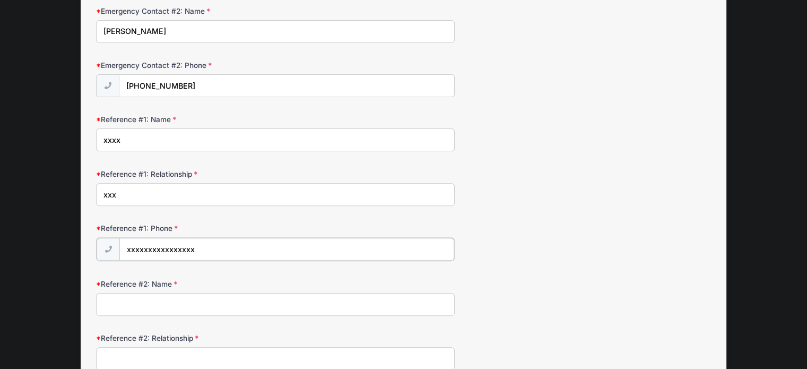
scroll to position [341, 0]
type input "xxxxxxxxxxxxxxxx"
click at [186, 292] on input "Reference #2: Name" at bounding box center [275, 301] width 359 height 23
type input "xxxxxxxxxxxxxxxxxx"
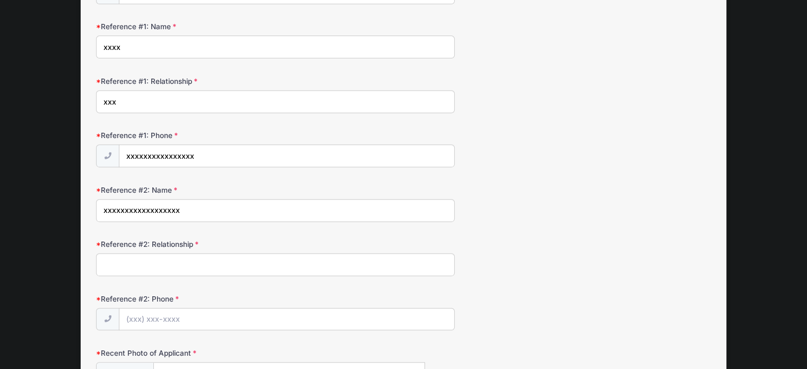
scroll to position [432, 0]
click at [189, 258] on input "Reference #2: Relationship" at bounding box center [275, 265] width 359 height 23
type input "xxxxxxxxxxx"
click at [185, 317] on input "Reference #2: Phone" at bounding box center [286, 320] width 335 height 23
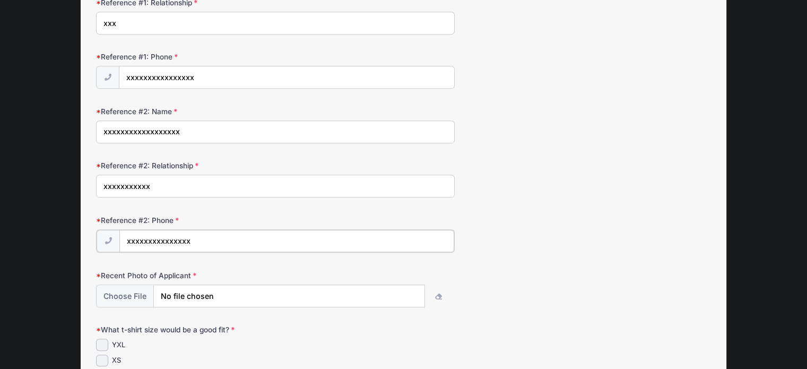
scroll to position [514, 0]
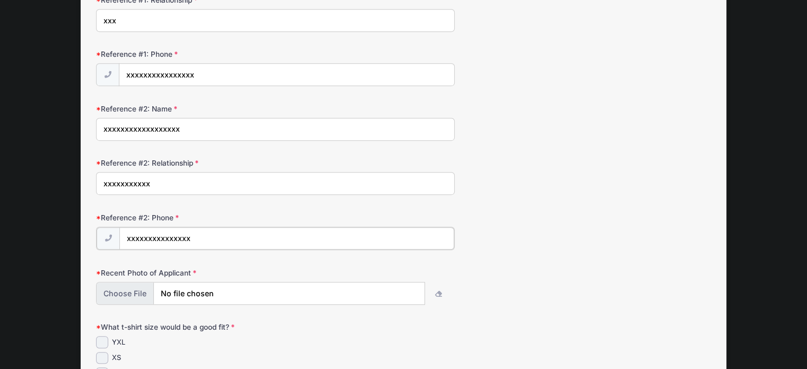
type input "xxxxxxxxxxxxxxx"
click at [140, 288] on input "file" at bounding box center [261, 292] width 328 height 23
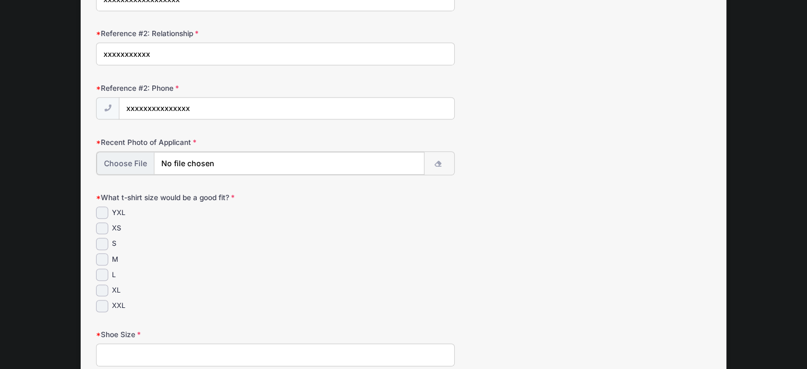
scroll to position [643, 0]
click at [118, 157] on input "file" at bounding box center [261, 163] width 328 height 23
type input "C:\fakepath\IMG-20250812-WA0194.jpg"
click at [105, 256] on input "M" at bounding box center [102, 259] width 12 height 12
checkbox input "true"
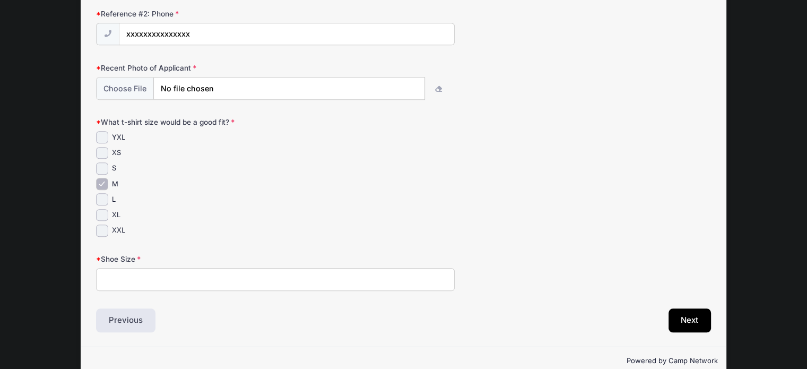
scroll to position [726, 0]
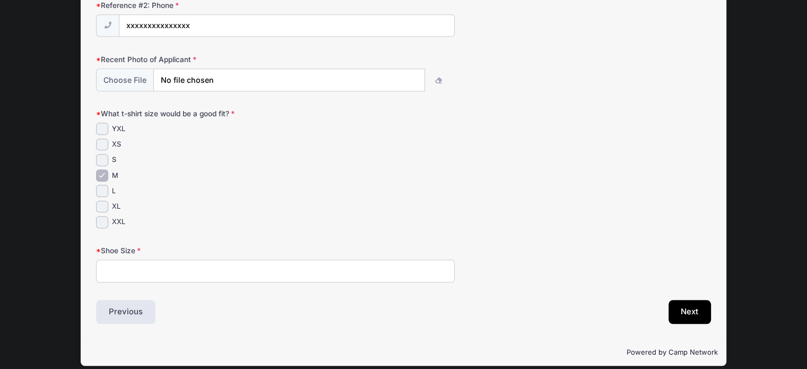
click at [157, 268] on input "Shoe Size" at bounding box center [275, 271] width 359 height 23
type input "7"
click at [696, 301] on button "Next" at bounding box center [690, 312] width 43 height 24
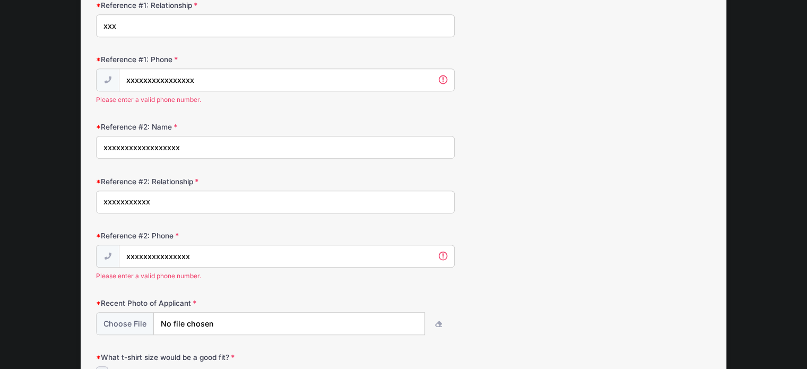
scroll to position [508, 0]
click at [217, 78] on input "xxxxxxxxxxxxxxxx" at bounding box center [286, 81] width 335 height 23
type input "x"
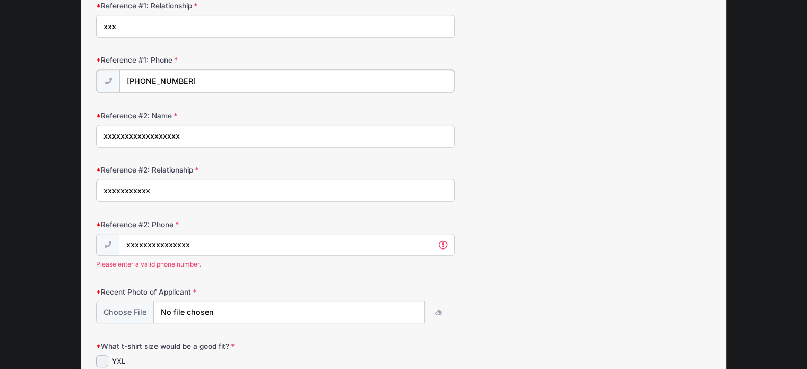
type input "(732) 364-1733"
click at [206, 251] on input "xxxxxxxxxxxxxxx" at bounding box center [286, 244] width 335 height 23
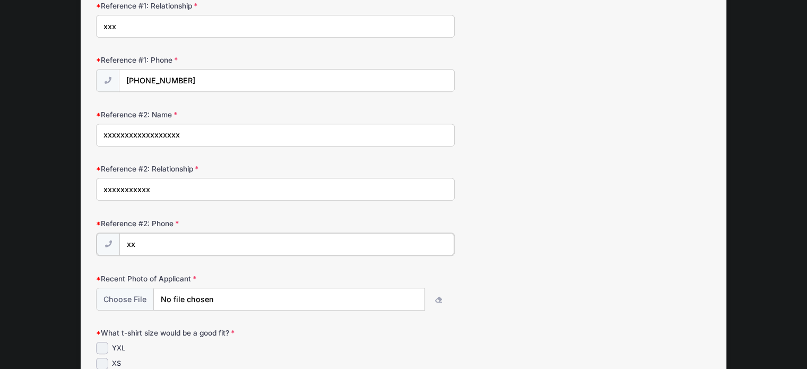
type input "x"
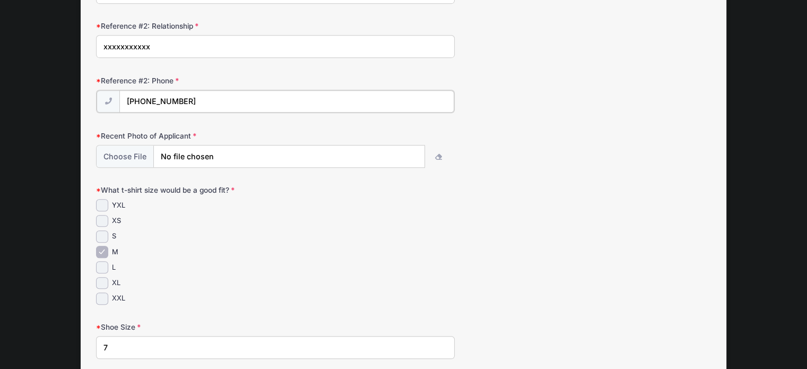
scroll to position [735, 0]
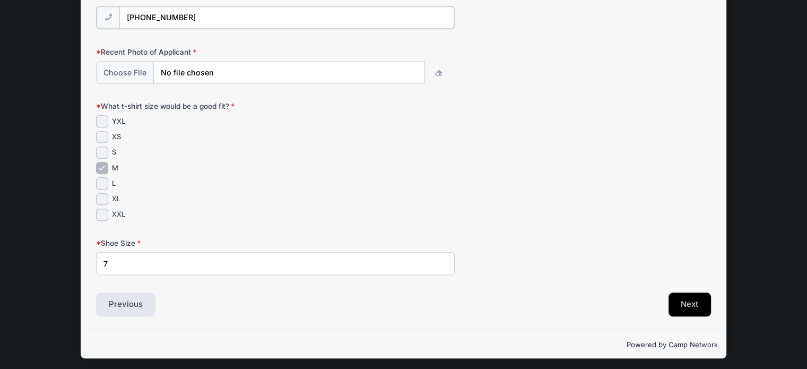
type input "(732) 364-1733"
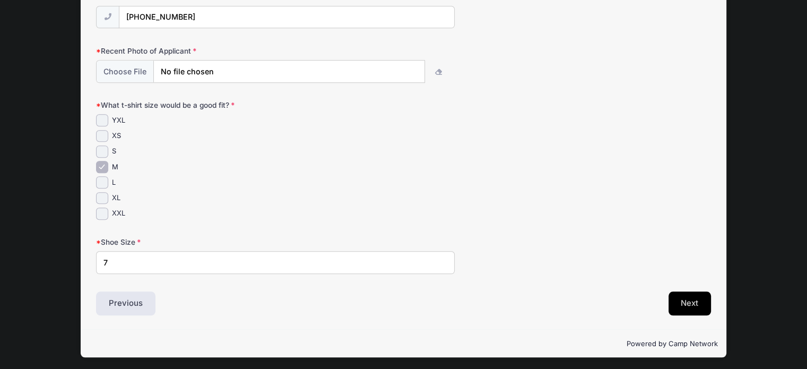
scroll to position [734, 0]
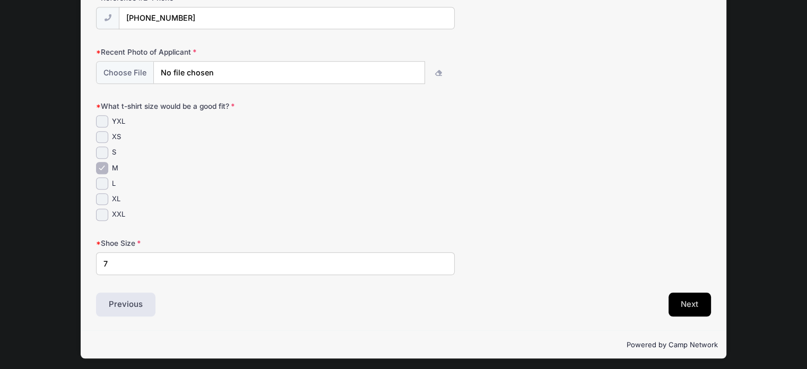
click at [701, 305] on button "Next" at bounding box center [690, 304] width 43 height 24
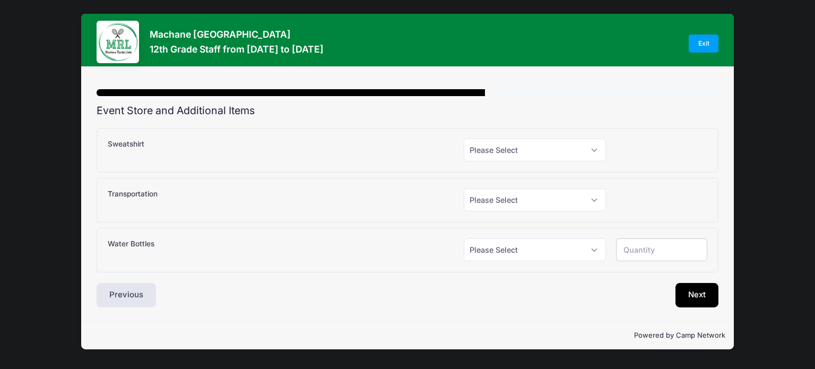
scroll to position [0, 0]
click at [580, 149] on select "Please Select Yes (+$25.00) No" at bounding box center [535, 150] width 142 height 23
select select "1"
click at [464, 139] on select "Please Select Yes (+$25.00) No" at bounding box center [535, 150] width 142 height 23
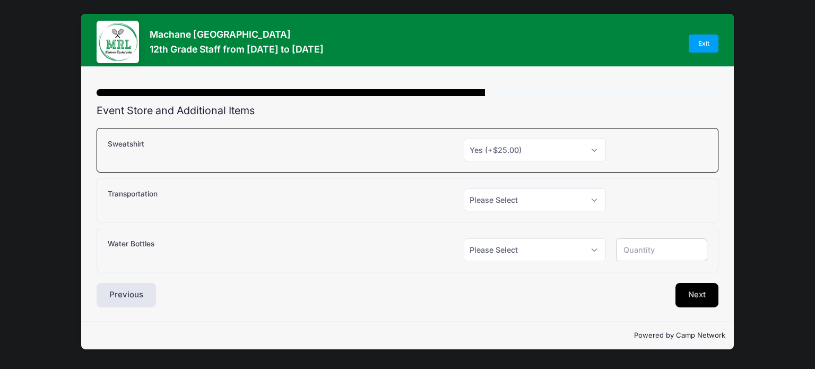
click at [700, 298] on button "Next" at bounding box center [697, 295] width 43 height 24
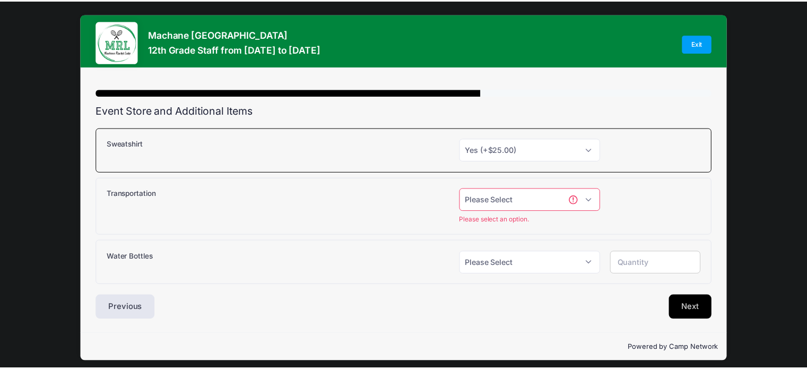
scroll to position [5, 0]
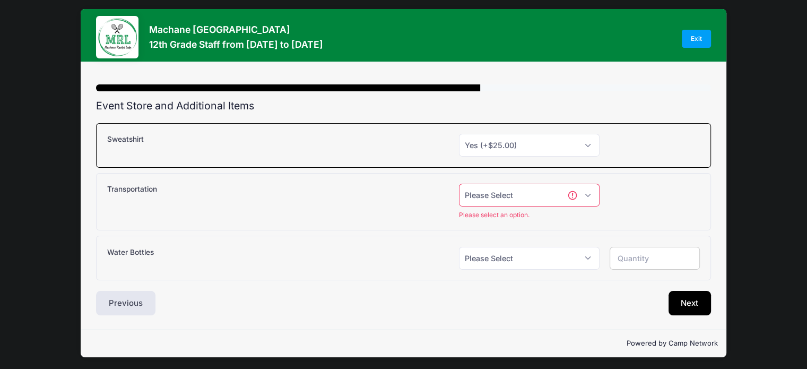
click at [589, 191] on select "Please Select Yes (+$150.00) No" at bounding box center [529, 195] width 141 height 23
select select "0"
click at [463, 187] on select "Please Select Yes (+$150.00) No" at bounding box center [529, 195] width 141 height 23
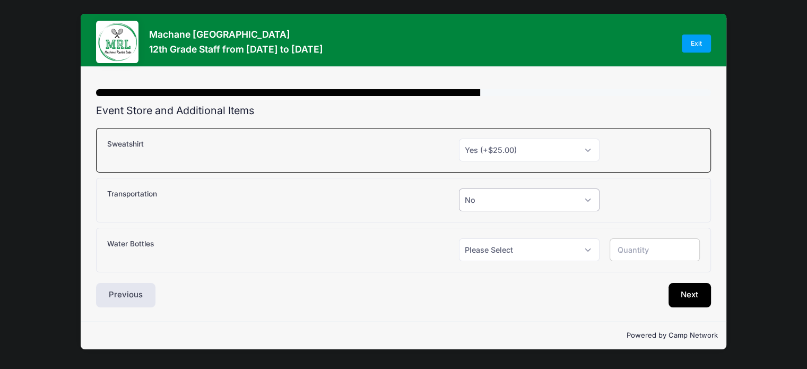
scroll to position [0, 0]
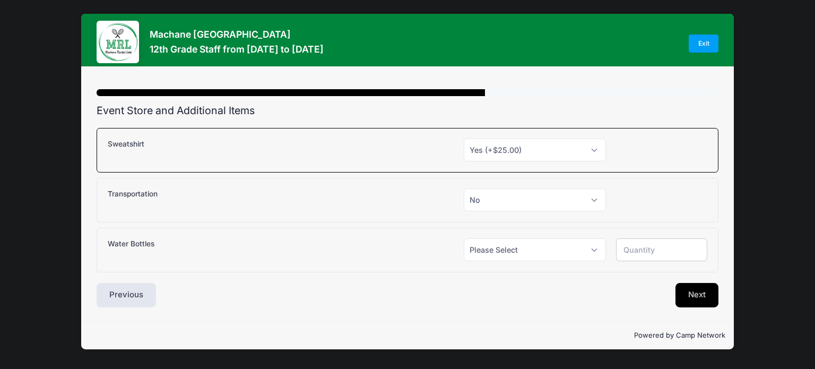
click at [704, 288] on button "Next" at bounding box center [697, 295] width 43 height 24
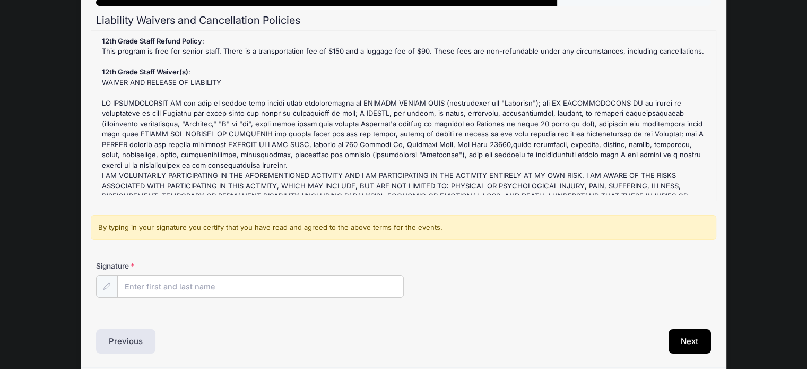
scroll to position [92, 0]
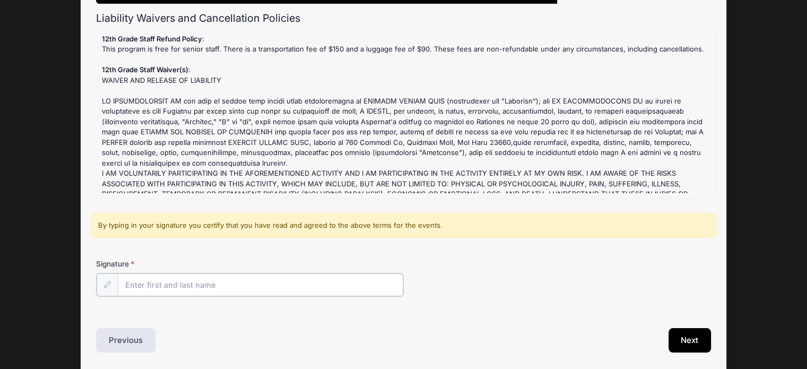
click at [272, 280] on input "Signature" at bounding box center [261, 284] width 286 height 23
type input "G"
type input "Hadassah Feldman"
click at [685, 337] on button "Next" at bounding box center [690, 339] width 43 height 24
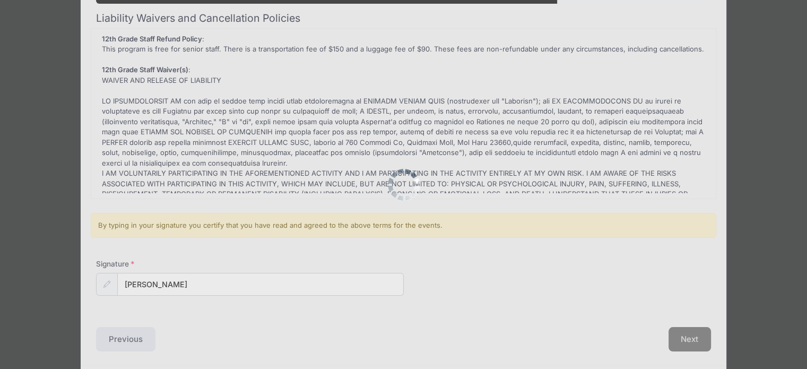
scroll to position [0, 0]
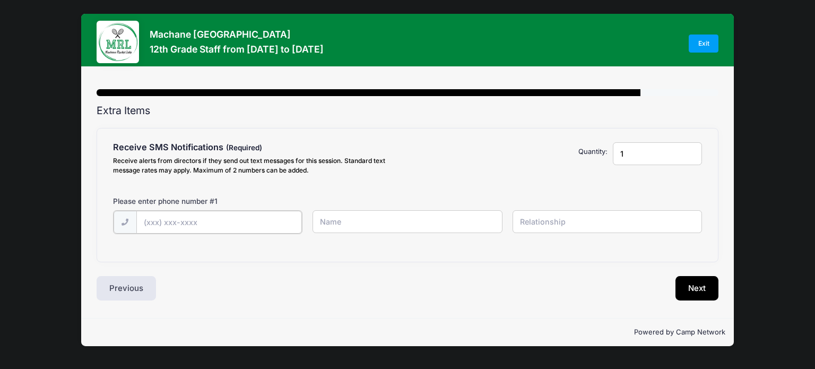
click at [0, 0] on input "text" at bounding box center [0, 0] width 0 height 0
type input "(732) 534-1853"
click at [0, 0] on input "text" at bounding box center [0, 0] width 0 height 0
type input "Shulamis Feldman"
click at [0, 0] on input "text" at bounding box center [0, 0] width 0 height 0
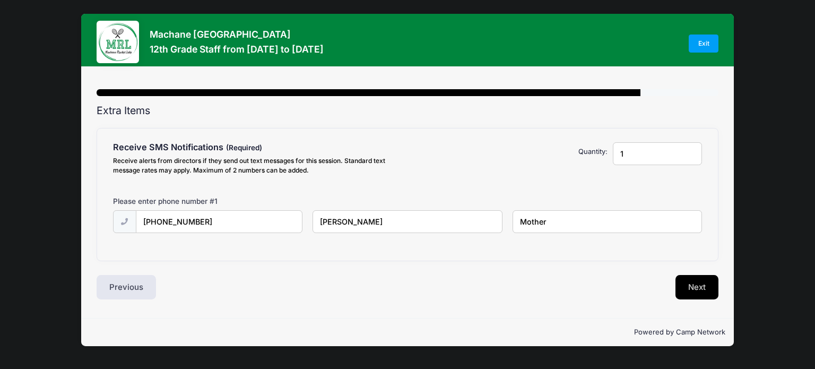
type input "Mother"
click at [693, 276] on button "Next" at bounding box center [697, 287] width 43 height 24
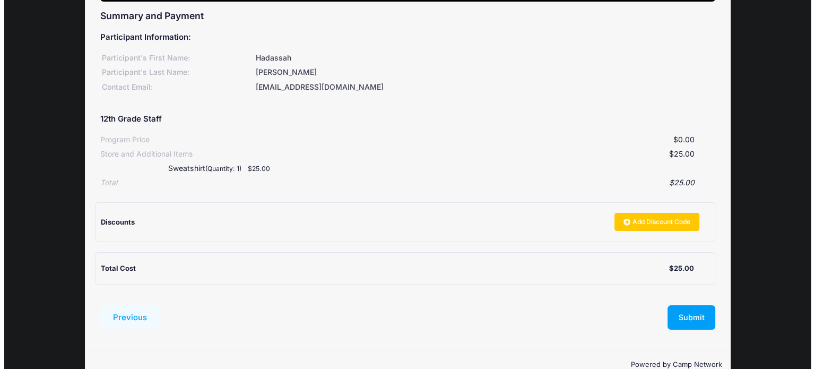
scroll to position [93, 0]
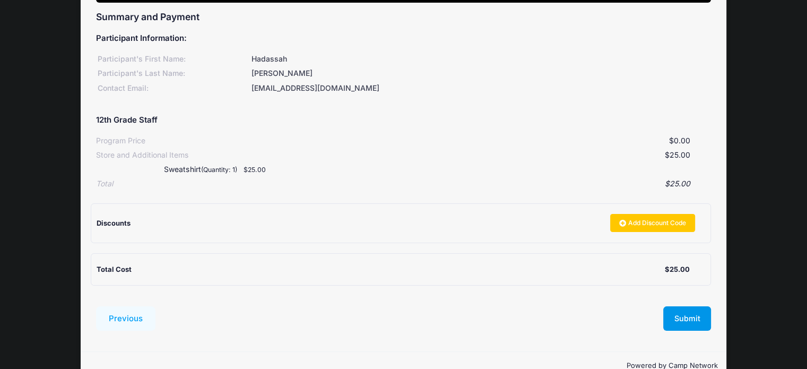
click at [694, 315] on button "Submit" at bounding box center [687, 318] width 48 height 24
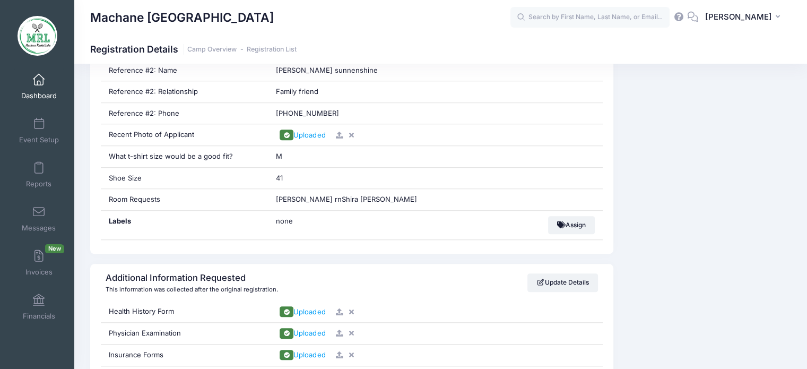
scroll to position [853, 0]
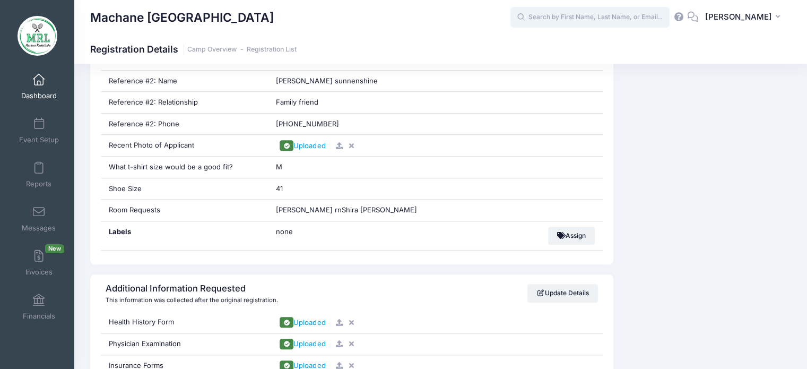
click at [572, 19] on input "text" at bounding box center [590, 17] width 159 height 21
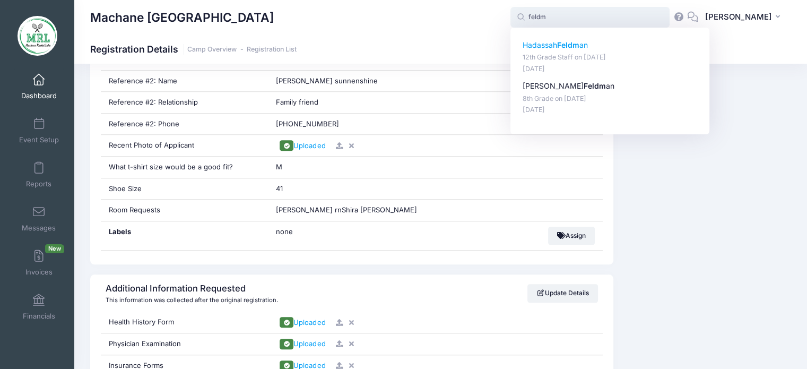
click at [548, 49] on p "[PERSON_NAME] an" at bounding box center [610, 45] width 175 height 11
type input "[PERSON_NAME] (12th Grade Staff, [DATE])"
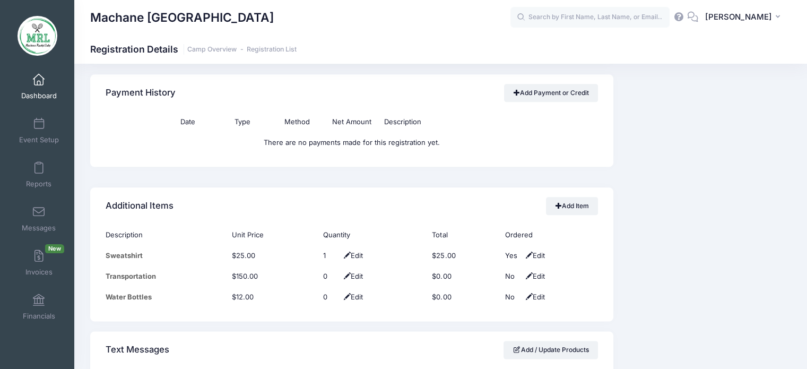
scroll to position [1196, 0]
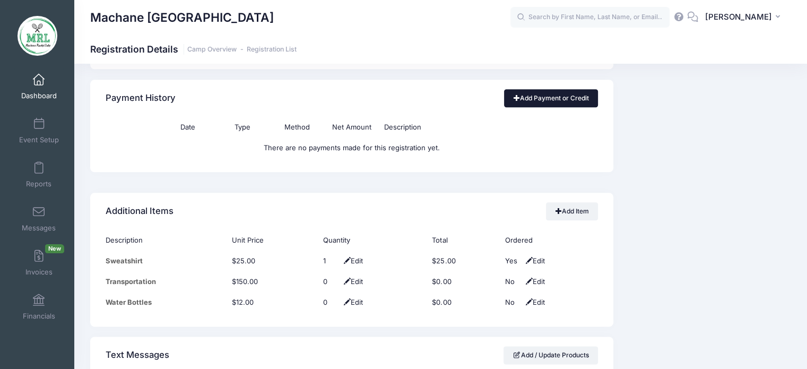
click at [550, 101] on link "Add Payment or Credit" at bounding box center [551, 98] width 94 height 18
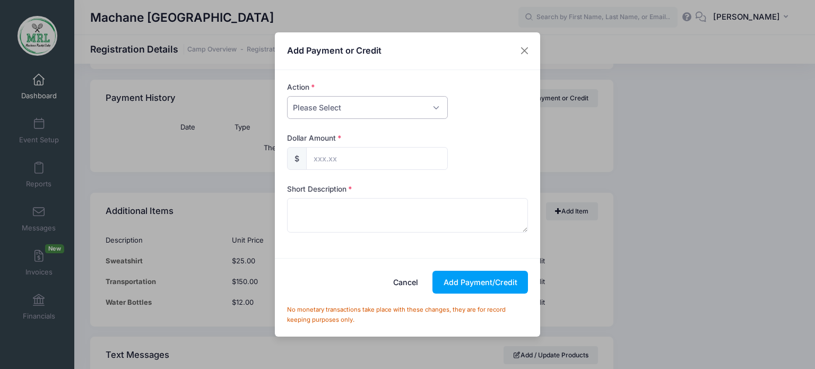
click at [436, 107] on select "Please Select Payment Credit Refund (Offline)" at bounding box center [367, 107] width 161 height 23
select select "payment"
click at [287, 96] on select "Please Select Payment Credit Refund (Offline)" at bounding box center [367, 107] width 161 height 23
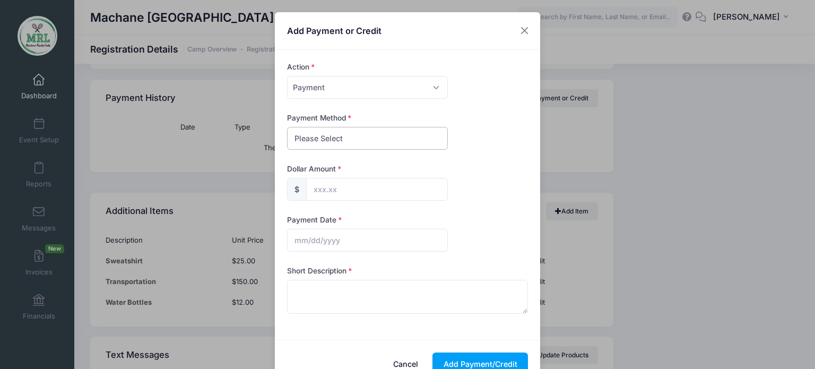
click at [410, 136] on select "Please Select PayPal Cash Check Bank Transfer Other" at bounding box center [367, 138] width 161 height 23
select select "cash"
click at [287, 127] on select "Please Select PayPal Cash Check Bank Transfer Other" at bounding box center [367, 138] width 161 height 23
click at [395, 186] on input "text" at bounding box center [377, 189] width 142 height 23
type input "25.00"
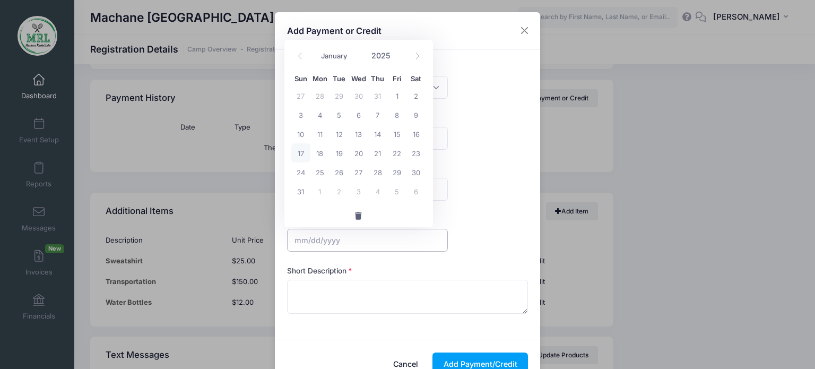
click at [342, 237] on input "text" at bounding box center [367, 240] width 161 height 23
click at [303, 152] on span "17" at bounding box center [300, 152] width 19 height 19
type input "08/17/2025"
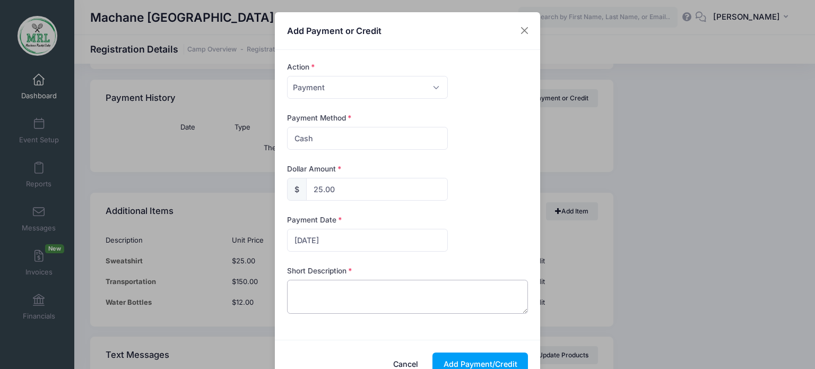
click at [327, 297] on textarea at bounding box center [407, 297] width 241 height 34
type textarea "cash sweatshirt"
click at [477, 360] on button "Add Payment/Credit" at bounding box center [481, 363] width 96 height 23
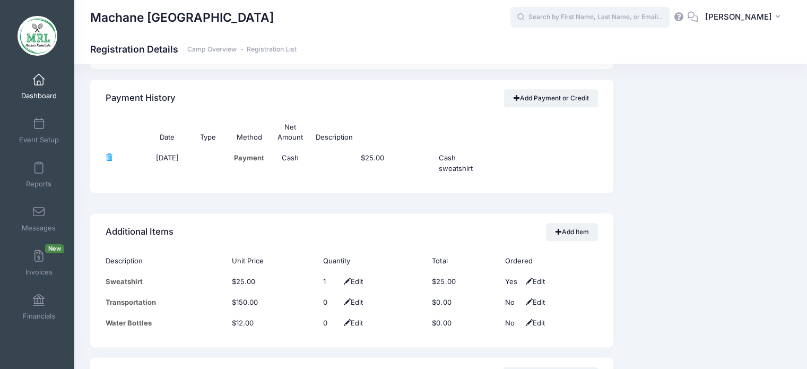
click at [603, 17] on input "text" at bounding box center [590, 17] width 159 height 21
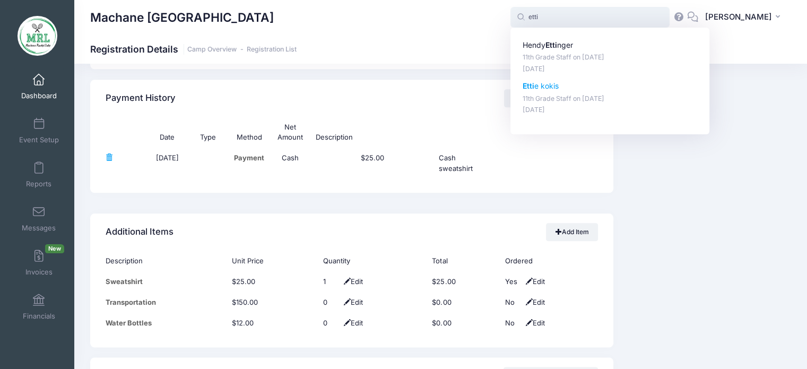
click at [550, 82] on p "Etti e kokis" at bounding box center [610, 86] width 175 height 11
type input "Ettie kokis (11th Grade Staff, Aug-14, 2025)"
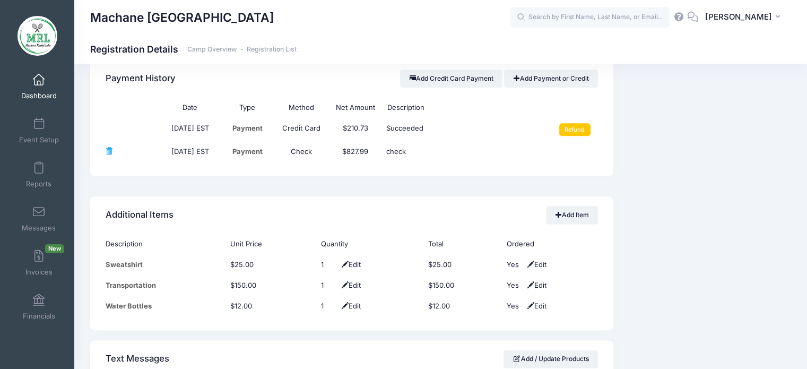
scroll to position [1301, 0]
click at [628, 14] on input "text" at bounding box center [590, 17] width 159 height 21
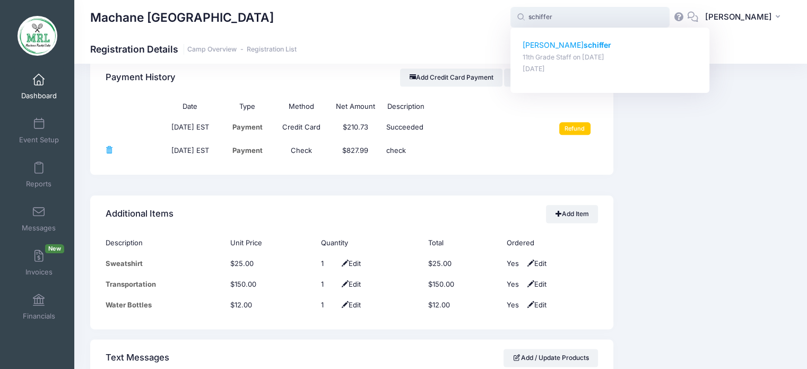
click at [584, 43] on strong "schiffer" at bounding box center [598, 44] width 28 height 9
type input "[PERSON_NAME] (11th Grade Staff, [DATE])"
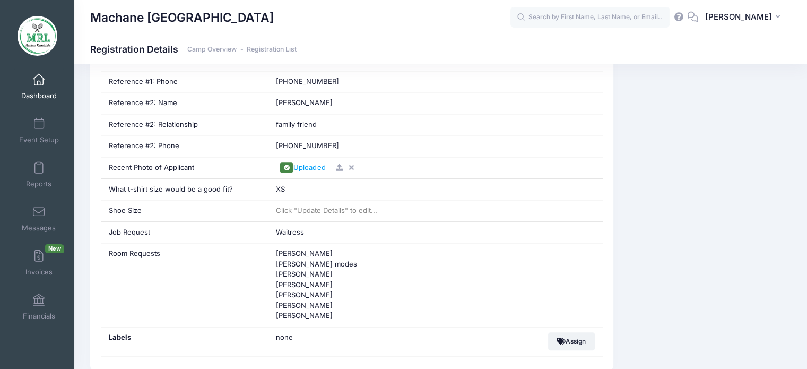
scroll to position [864, 0]
click at [641, 20] on input "text" at bounding box center [590, 17] width 159 height 21
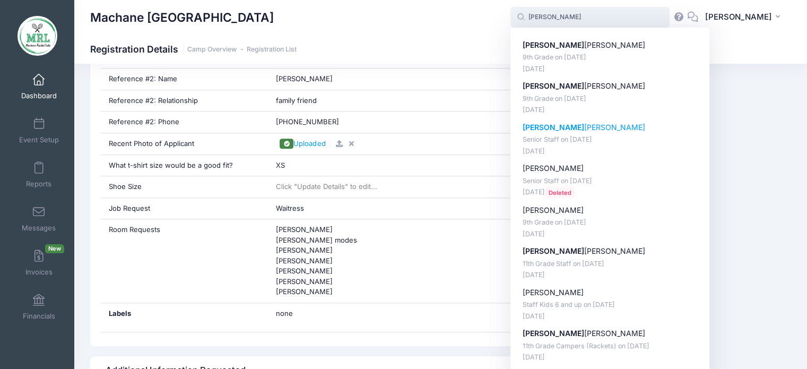
scroll to position [874, 0]
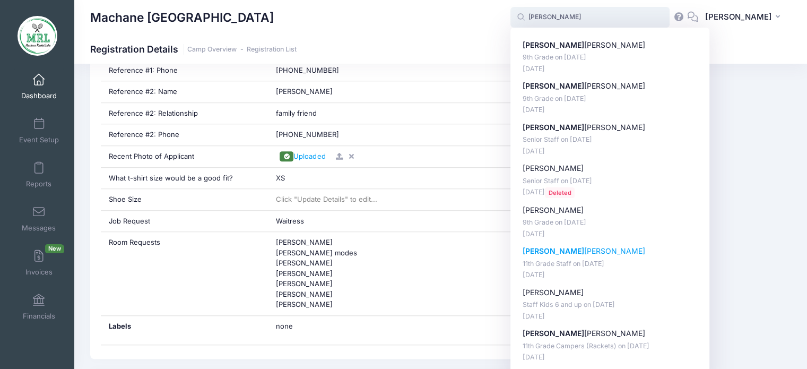
click at [565, 246] on p "[PERSON_NAME]" at bounding box center [610, 251] width 175 height 11
type input "[PERSON_NAME] (11th Grade Staff, [DATE])"
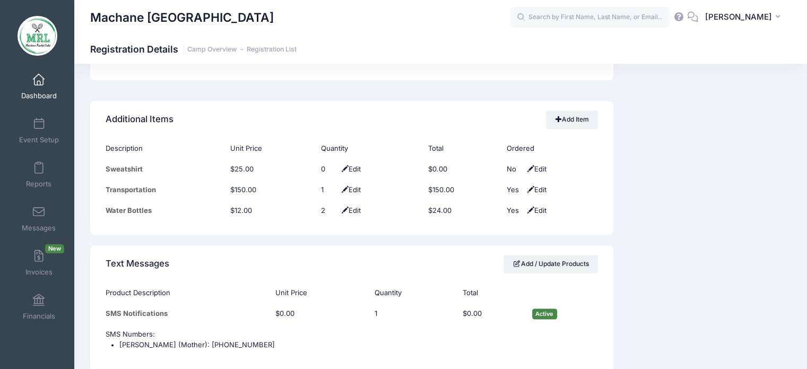
scroll to position [1378, 0]
click at [661, 13] on input "text" at bounding box center [590, 17] width 159 height 21
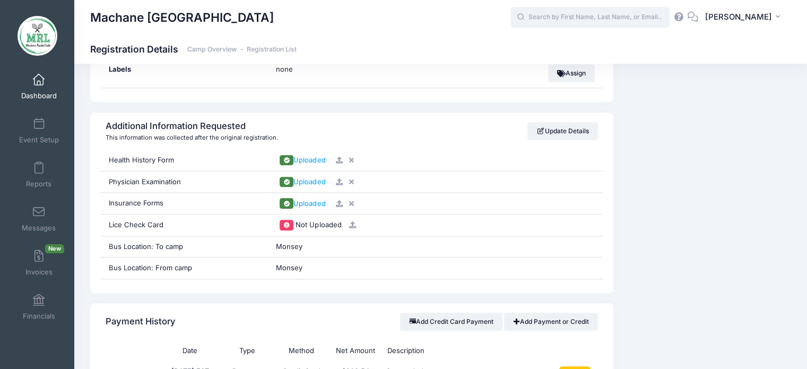
scroll to position [1036, 0]
click at [580, 15] on input "text" at bounding box center [590, 17] width 159 height 21
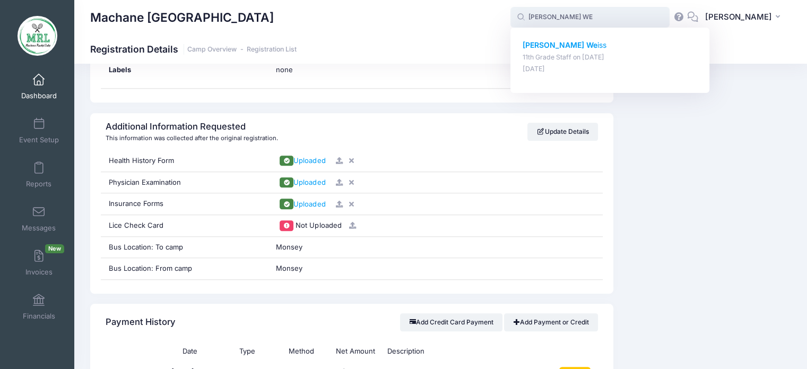
click at [547, 47] on strong "Gitty We" at bounding box center [560, 44] width 75 height 9
type input "Gitty Weiss (11th Grade Staff, Aug-14, 2025)"
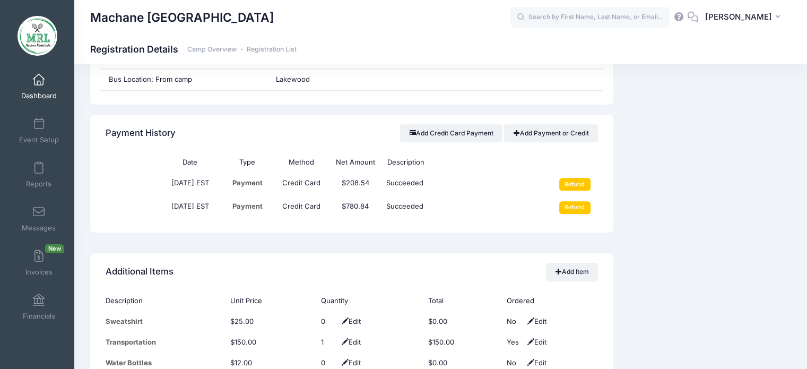
scroll to position [1230, 0]
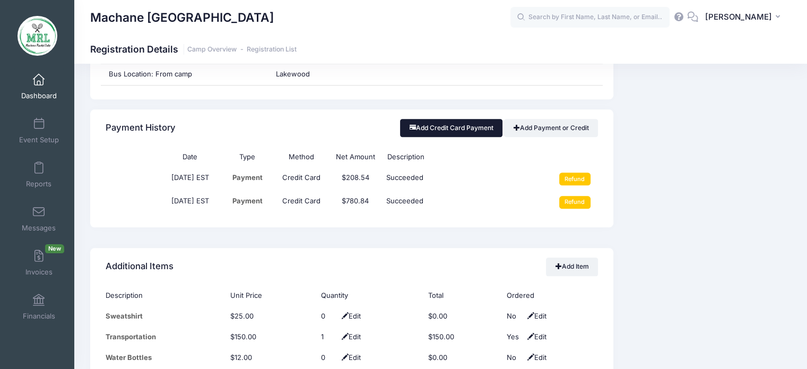
click at [463, 129] on button "Add Credit Card Payment" at bounding box center [451, 128] width 102 height 18
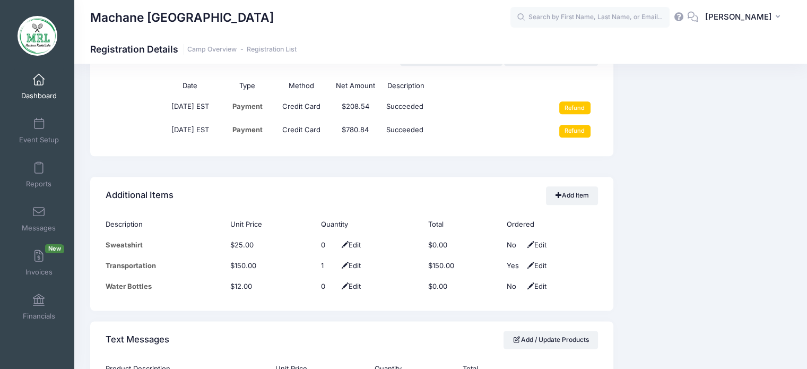
scroll to position [1328, 0]
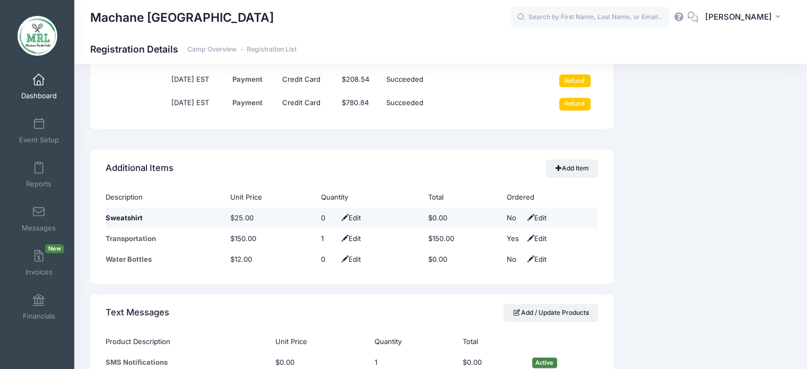
click at [357, 219] on span "Edit" at bounding box center [350, 217] width 22 height 8
type input "1"
click at [339, 215] on span at bounding box center [341, 218] width 8 height 7
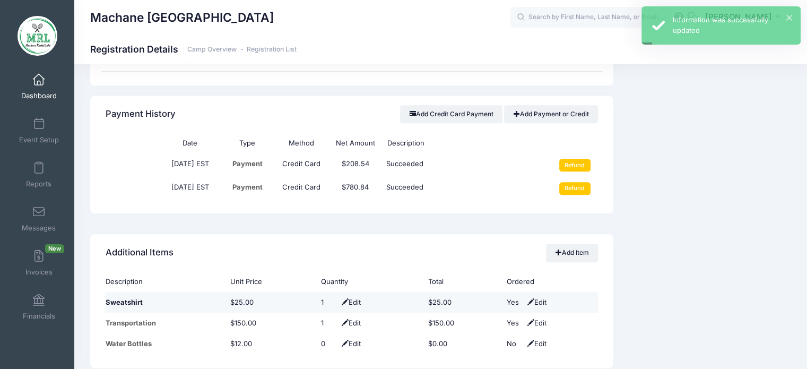
scroll to position [1239, 0]
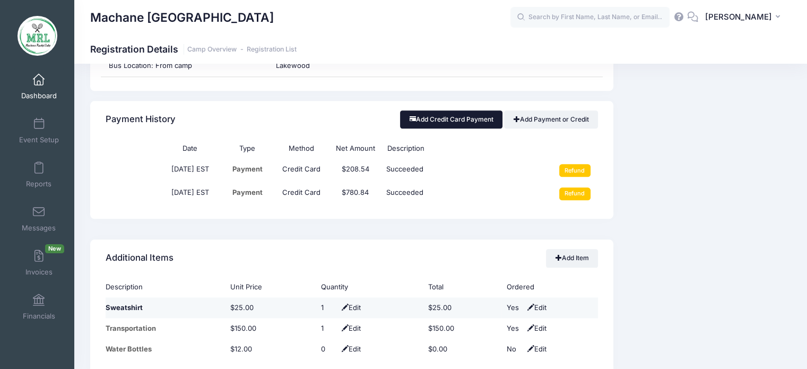
click at [460, 122] on button "Add Credit Card Payment" at bounding box center [451, 119] width 102 height 18
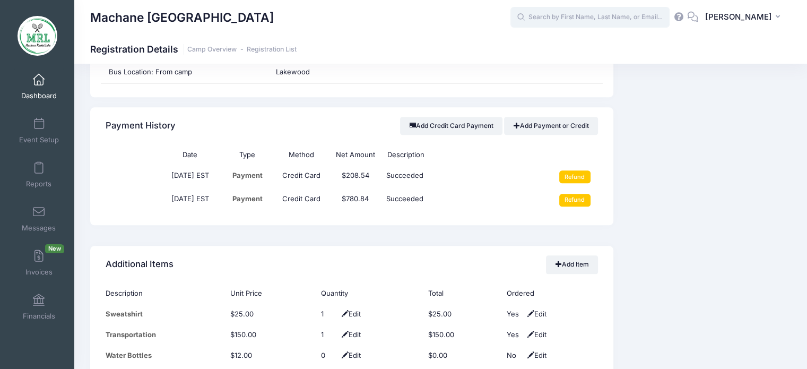
click at [556, 22] on input "text" at bounding box center [590, 17] width 159 height 21
type input "B"
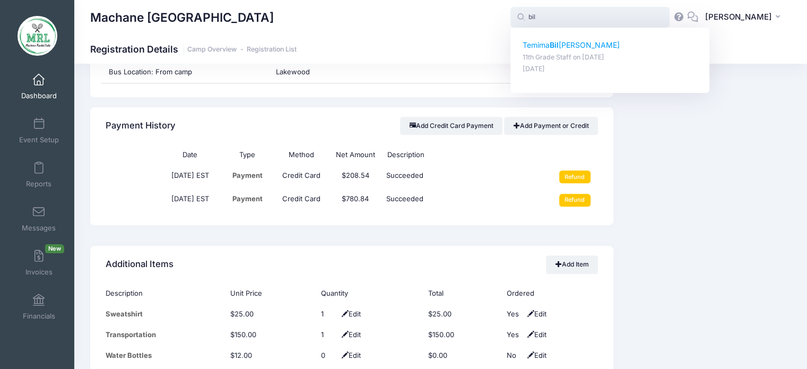
click at [557, 50] on p "[PERSON_NAME]" at bounding box center [610, 45] width 175 height 11
type input "[PERSON_NAME] (11th Grade Staff, [DATE])"
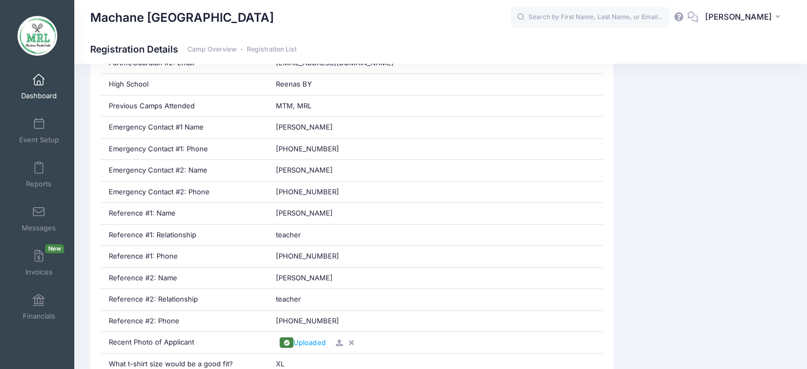
scroll to position [639, 0]
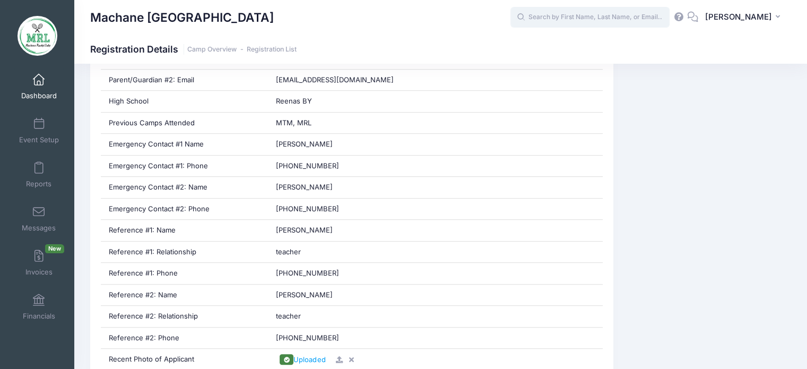
click at [560, 22] on input "text" at bounding box center [590, 17] width 159 height 21
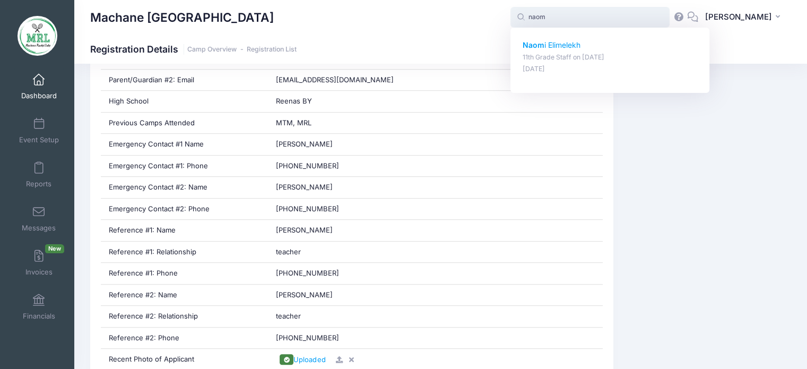
click at [556, 47] on p "[PERSON_NAME]" at bounding box center [610, 45] width 175 height 11
type input "[PERSON_NAME] (11th Grade Staff, [DATE])"
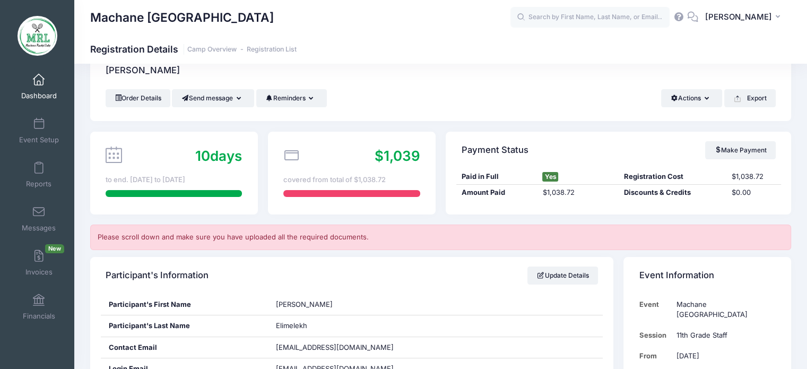
scroll to position [17, 0]
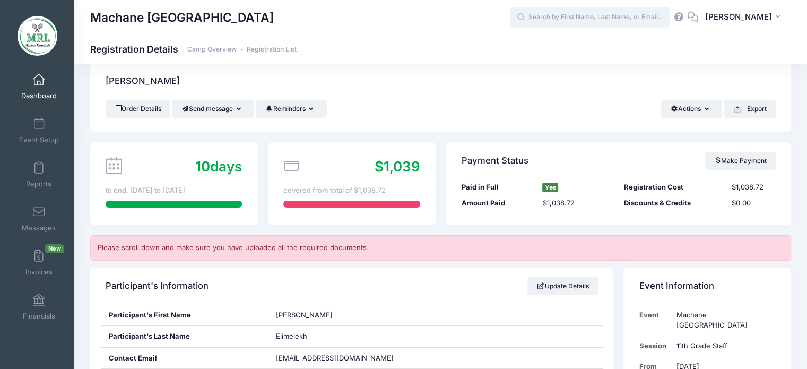
click at [547, 18] on input "text" at bounding box center [590, 17] width 159 height 21
click at [573, 20] on input "text" at bounding box center [590, 17] width 159 height 21
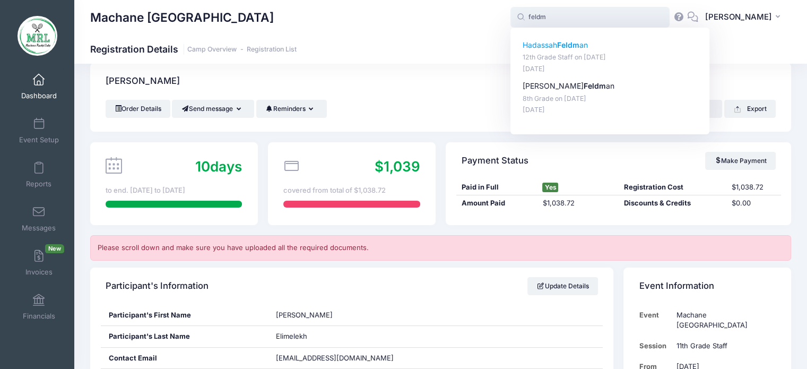
click at [555, 47] on p "Hadassah Feldm an" at bounding box center [610, 45] width 175 height 11
type input "Hadassah Feldman (12th Grade Staff, Aug-14, 2025)"
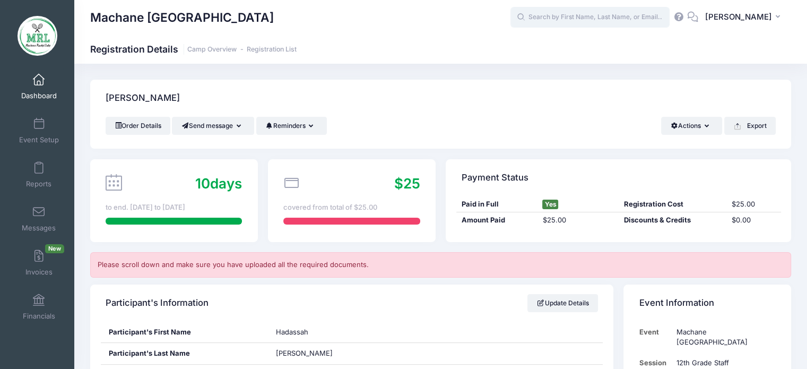
click at [624, 14] on input "text" at bounding box center [590, 17] width 159 height 21
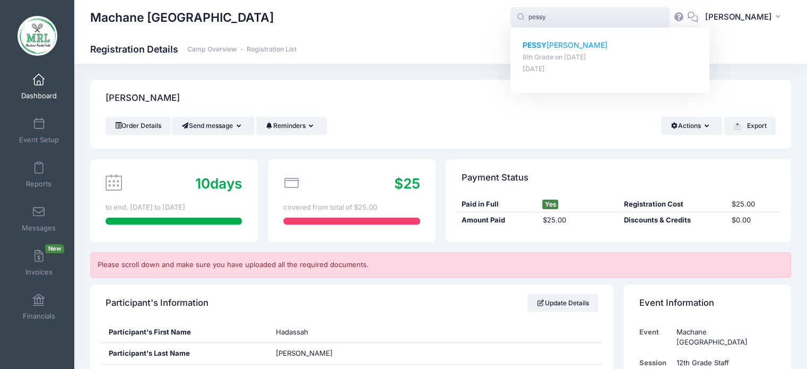
click at [567, 45] on p "[PERSON_NAME]" at bounding box center [610, 45] width 175 height 11
type input "[PERSON_NAME] (8th Grade, [DATE])"
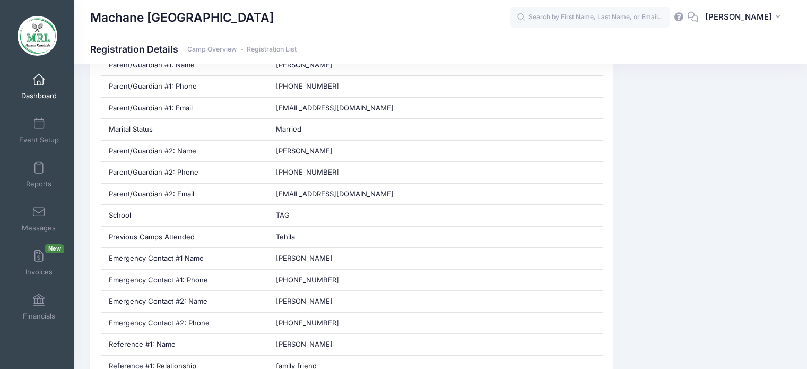
scroll to position [441, 0]
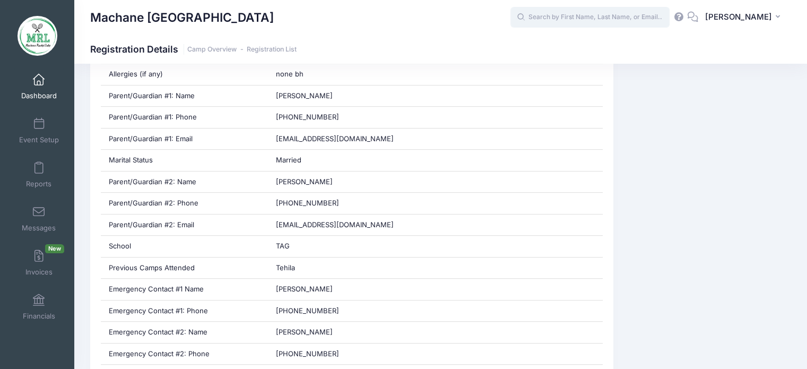
click at [609, 16] on input "text" at bounding box center [590, 17] width 159 height 21
click at [609, 16] on input "r" at bounding box center [590, 17] width 159 height 21
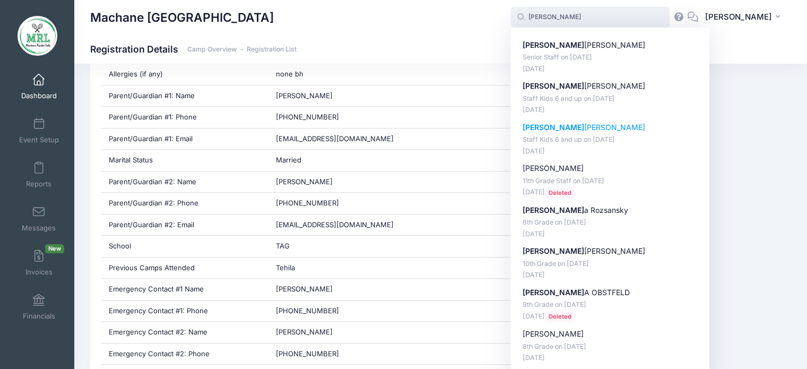
click at [549, 135] on p "Staff Kids 6 and up on Aug-14, 2025" at bounding box center [610, 140] width 175 height 10
type input "Rochel Twersky (Staff Kids 6 and up, Aug-14, 2025)"
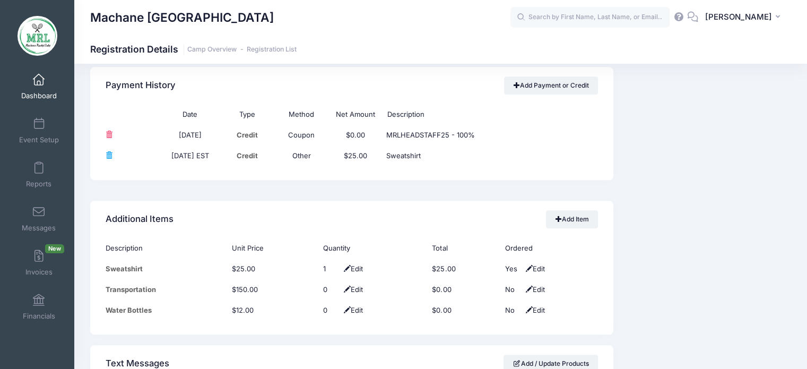
scroll to position [1036, 0]
click at [605, 19] on input "text" at bounding box center [590, 17] width 159 height 21
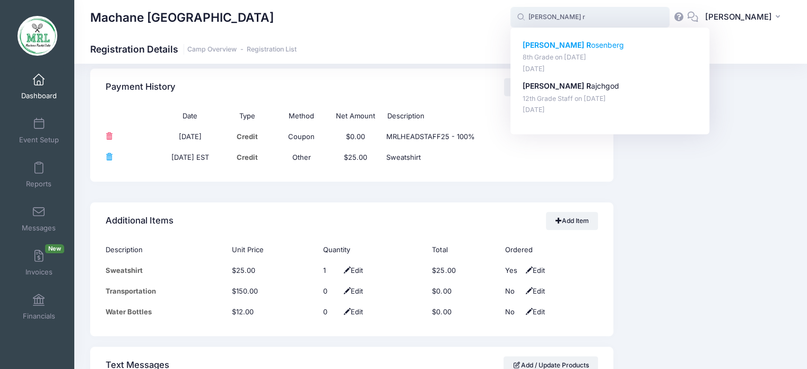
click at [554, 51] on div "Faigy R osenberg 8th Grade on Aug-14, 2025 Aug-10, 2025" at bounding box center [610, 57] width 175 height 34
type input "Faigy Rosenberg (8th Grade, Aug-14, 2025)"
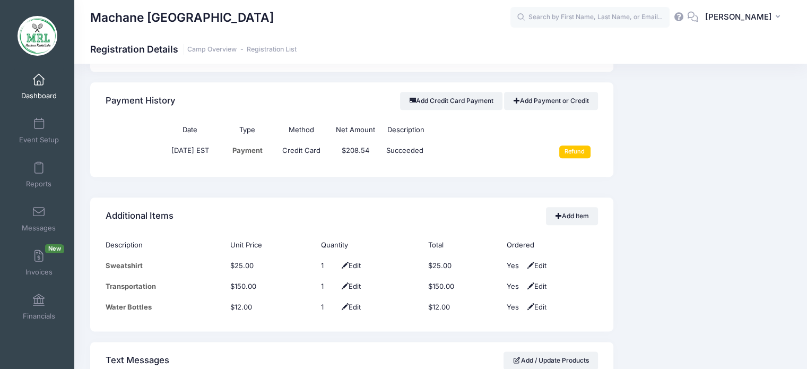
scroll to position [1231, 0]
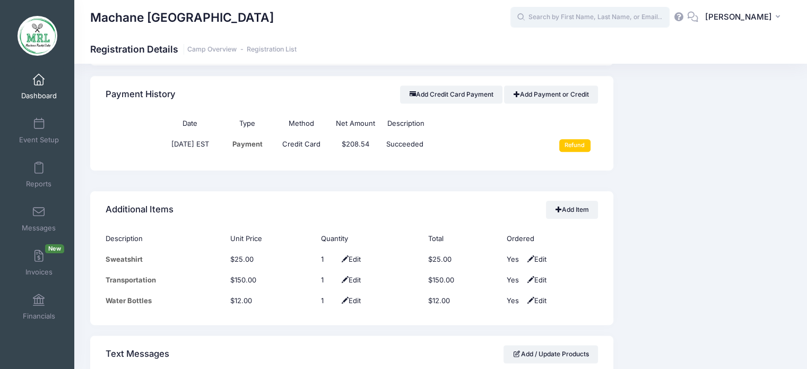
click at [594, 18] on input "text" at bounding box center [590, 17] width 159 height 21
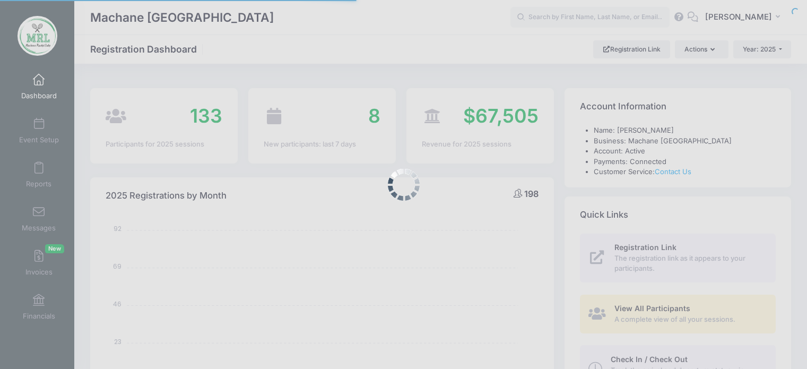
select select
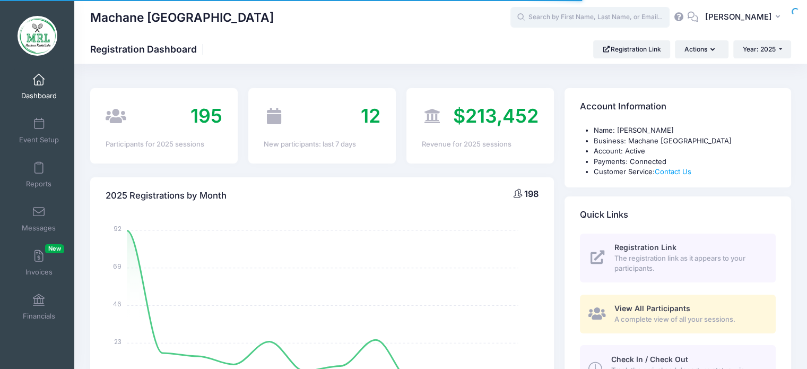
click at [594, 18] on input "text" at bounding box center [590, 17] width 159 height 21
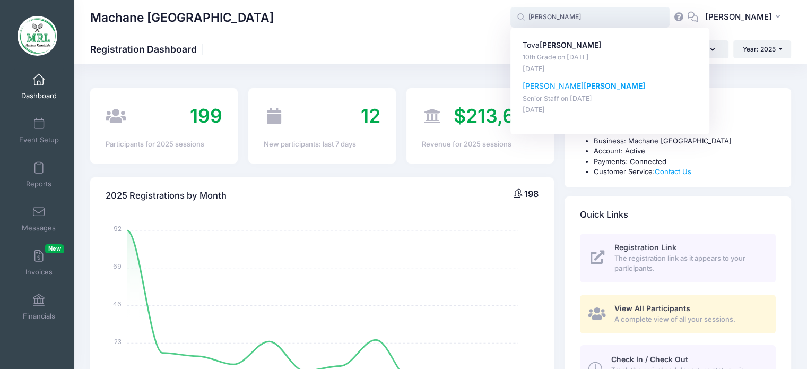
click at [584, 87] on strong "[PERSON_NAME]" at bounding box center [615, 85] width 62 height 9
type input "Rivka Zeffren (Senior Staff, Aug-14, 2025)"
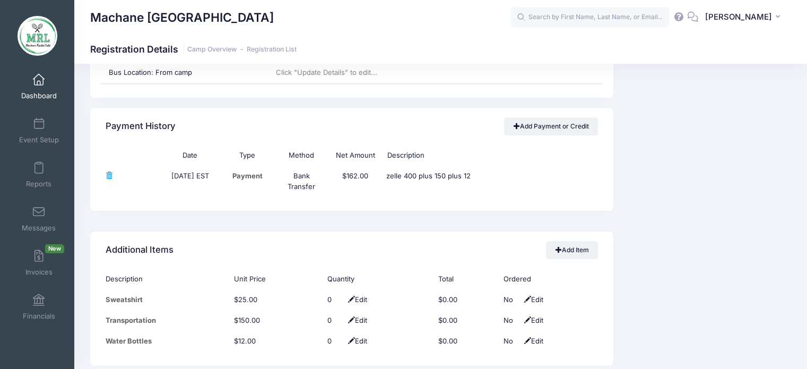
scroll to position [1191, 0]
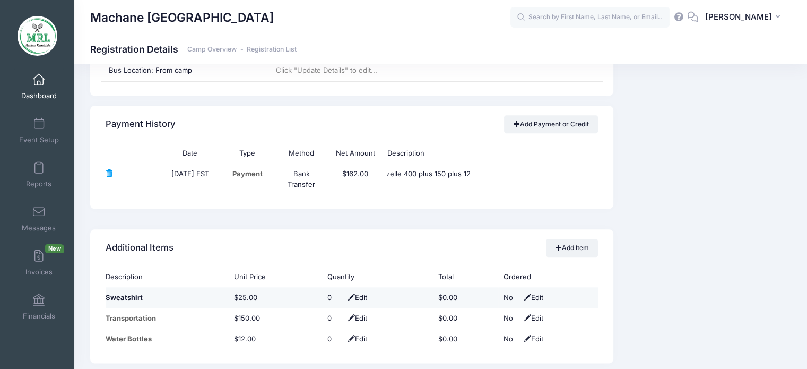
click at [358, 295] on span "Edit" at bounding box center [357, 297] width 22 height 8
type input "1"
click at [343, 296] on span at bounding box center [347, 297] width 8 height 7
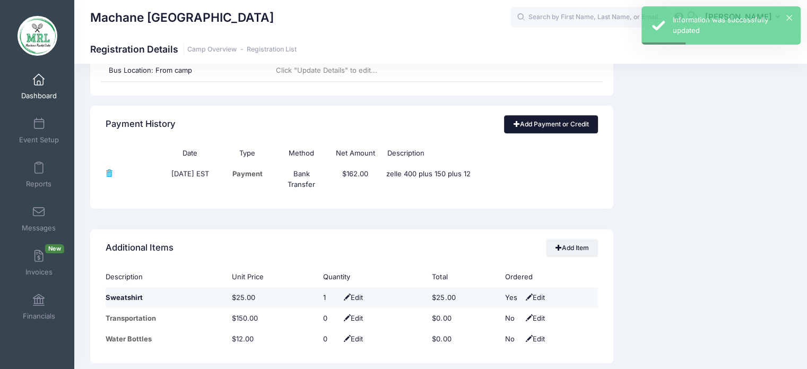
click at [551, 120] on link "Add Payment or Credit" at bounding box center [551, 124] width 94 height 18
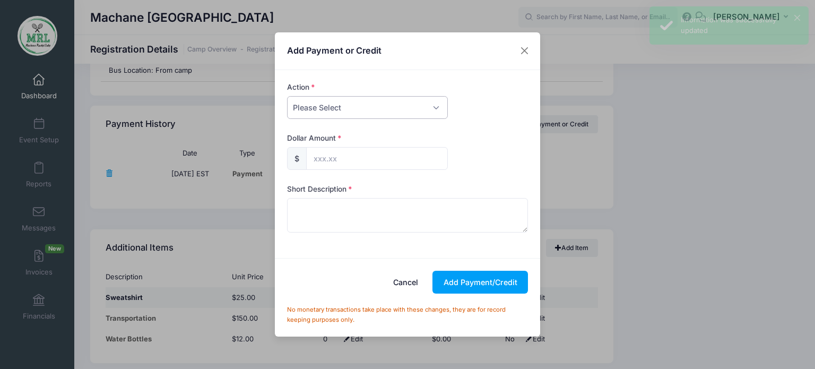
click at [436, 105] on select "Please Select Payment Credit Refund (Offline)" at bounding box center [367, 107] width 161 height 23
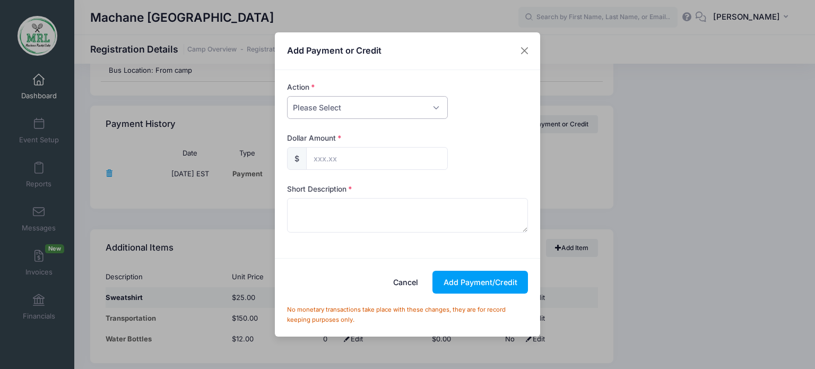
select select "payment"
click at [287, 96] on select "Please Select Payment Credit Refund (Offline)" at bounding box center [367, 107] width 161 height 23
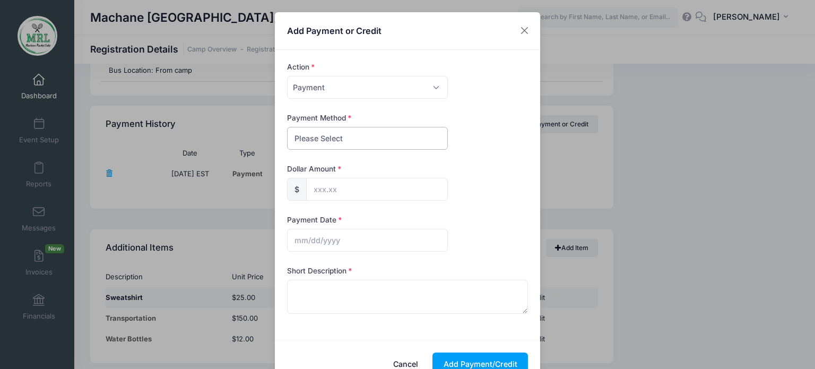
click at [412, 142] on select "Please Select PayPal Cash Check Bank Transfer Other" at bounding box center [367, 138] width 161 height 23
click at [287, 127] on select "Please Select PayPal Cash Check Bank Transfer Other" at bounding box center [367, 138] width 161 height 23
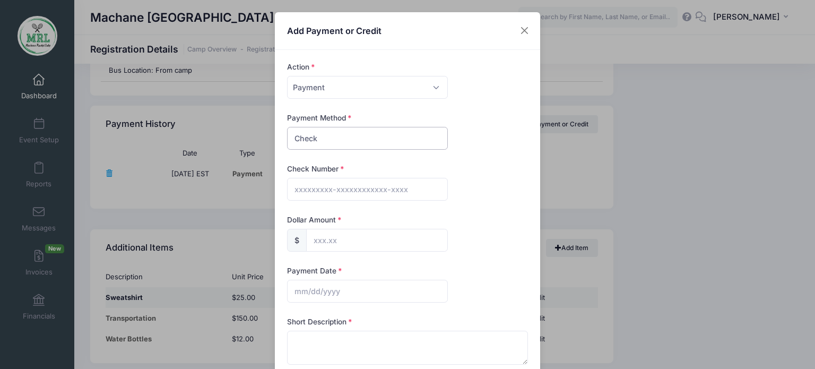
click at [420, 140] on select "Please Select PayPal Cash Check Bank Transfer Other" at bounding box center [367, 138] width 161 height 23
select select "cash"
click at [287, 127] on select "Please Select PayPal Cash Check Bank Transfer Other" at bounding box center [367, 138] width 161 height 23
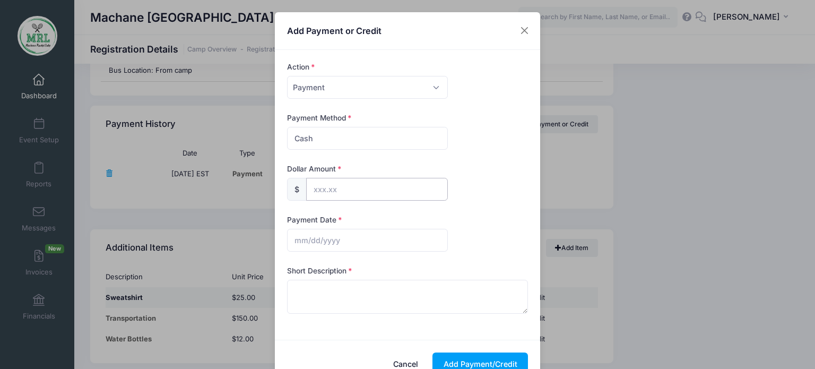
click at [369, 184] on input "text" at bounding box center [377, 189] width 142 height 23
type input "25.00"
click at [329, 213] on form "Action Please Select Payment Credit Refund (Offline) Payment Method Please Sele…" at bounding box center [408, 195] width 252 height 266
click at [321, 233] on input "text" at bounding box center [367, 240] width 161 height 23
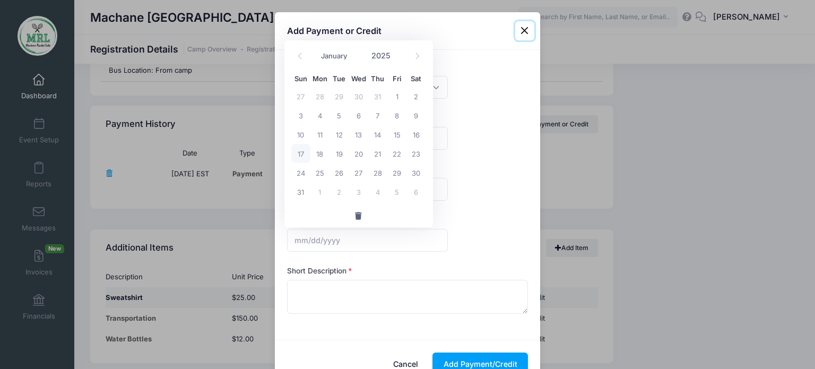
click at [300, 154] on span "17" at bounding box center [300, 153] width 19 height 19
type input "08/17/2025"
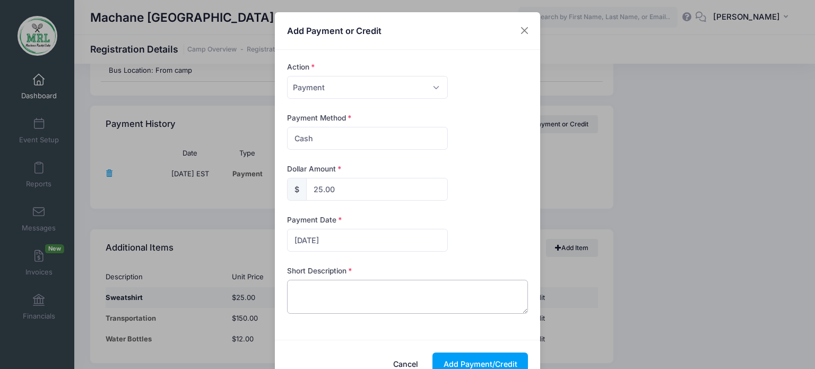
click at [297, 294] on textarea at bounding box center [407, 297] width 241 height 34
type textarea "cash sweatshirt"
click at [487, 361] on button "Add Payment/Credit" at bounding box center [481, 363] width 96 height 23
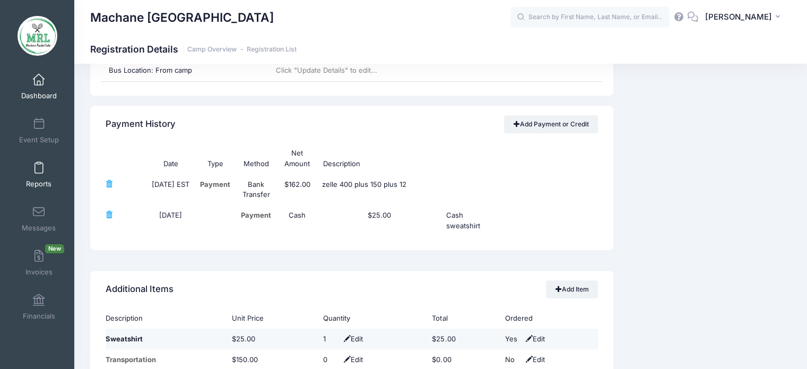
click at [39, 169] on span at bounding box center [39, 168] width 0 height 12
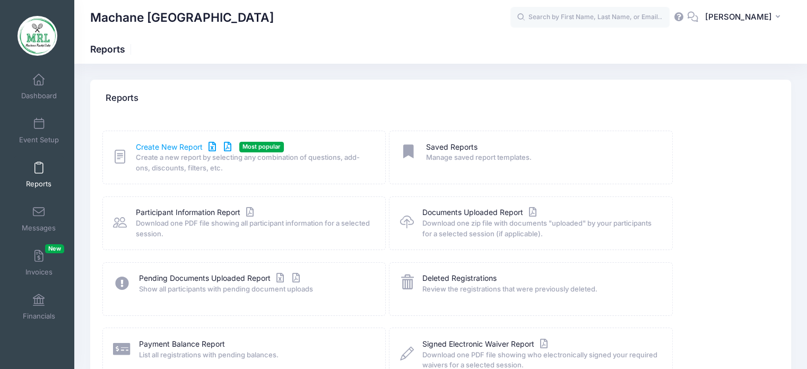
click at [173, 148] on link "Create New Report" at bounding box center [185, 147] width 99 height 11
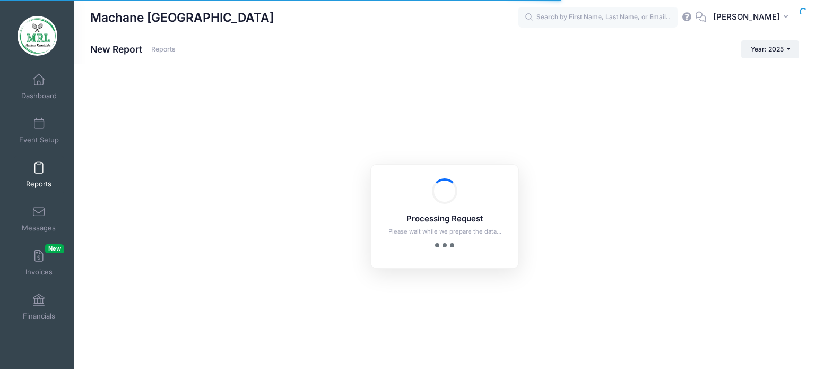
checkbox input "true"
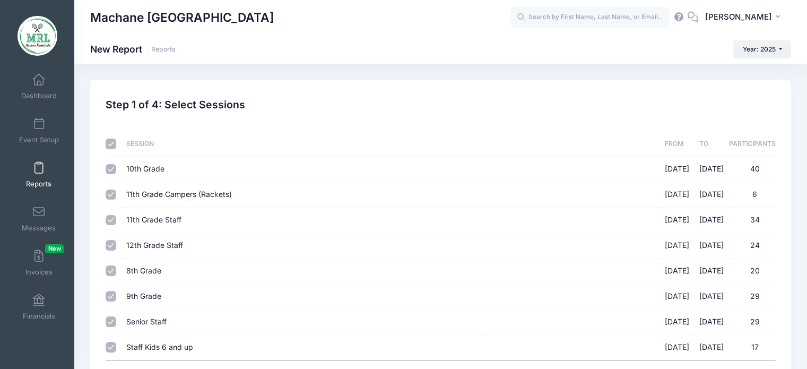
click at [110, 145] on input "checkbox" at bounding box center [111, 144] width 11 height 11
checkbox input "false"
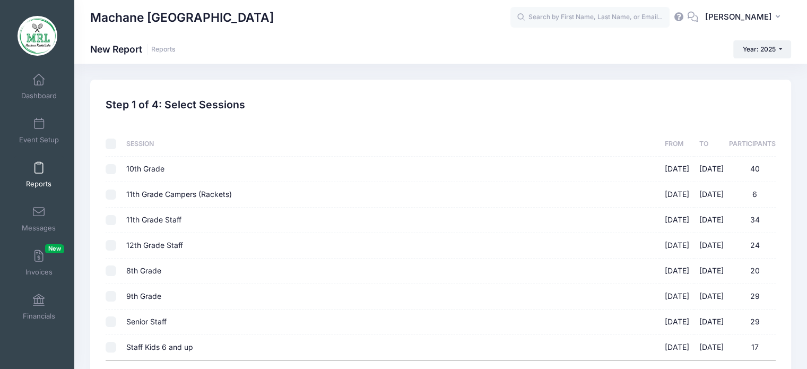
checkbox input "false"
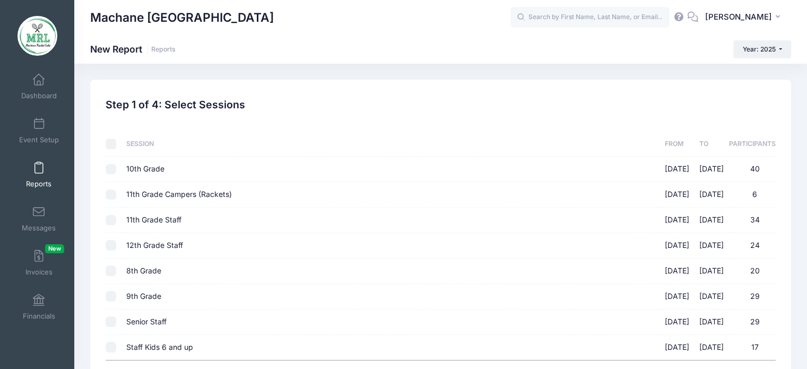
click at [110, 273] on input "8th Grade [DATE] - [DATE] 20" at bounding box center [111, 270] width 11 height 11
checkbox input "true"
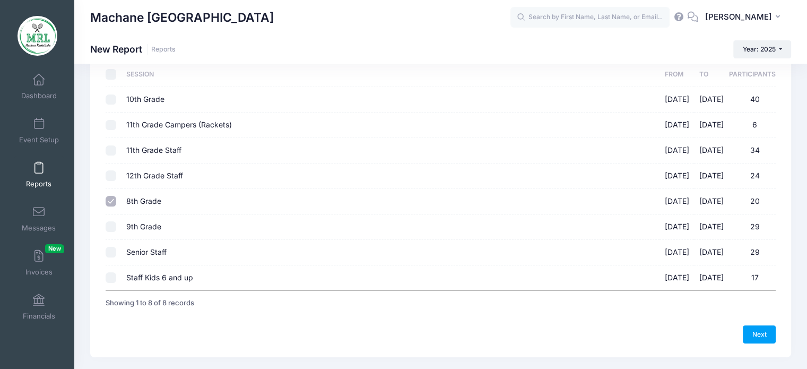
scroll to position [97, 0]
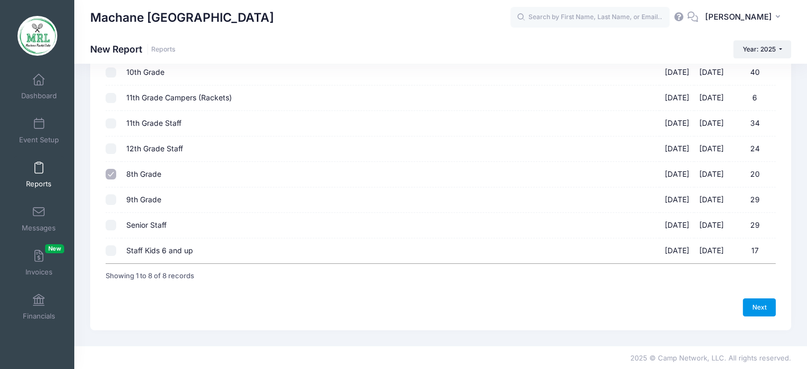
click at [758, 306] on link "Next" at bounding box center [759, 307] width 33 height 18
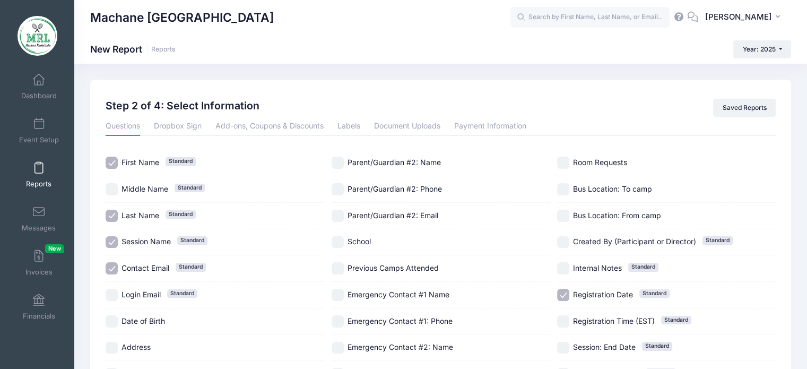
click at [115, 243] on input "Session Name Standard" at bounding box center [112, 242] width 12 height 12
checkbox input "false"
click at [113, 262] on input "Contact Email Standard" at bounding box center [112, 268] width 12 height 12
checkbox input "false"
click at [565, 291] on input "Registration Date Standard" at bounding box center [563, 295] width 12 height 12
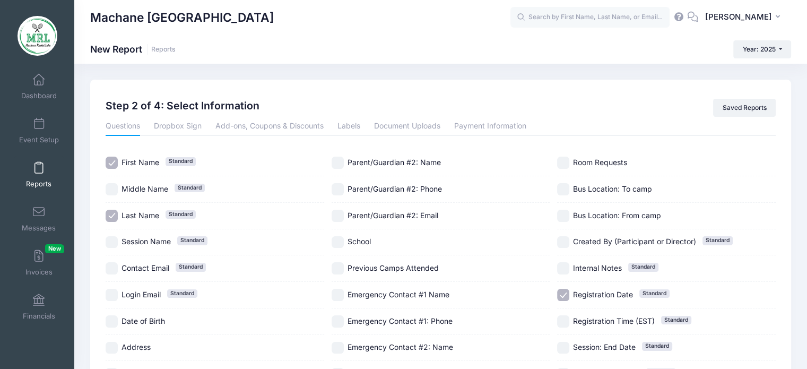
checkbox input "false"
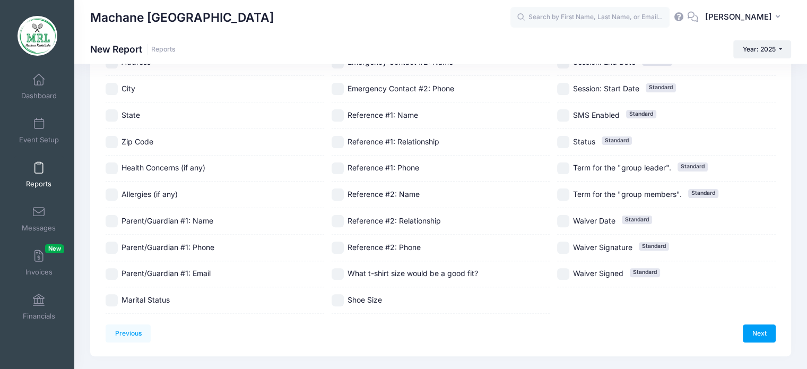
scroll to position [284, 0]
click at [755, 332] on link "Next" at bounding box center [759, 334] width 33 height 18
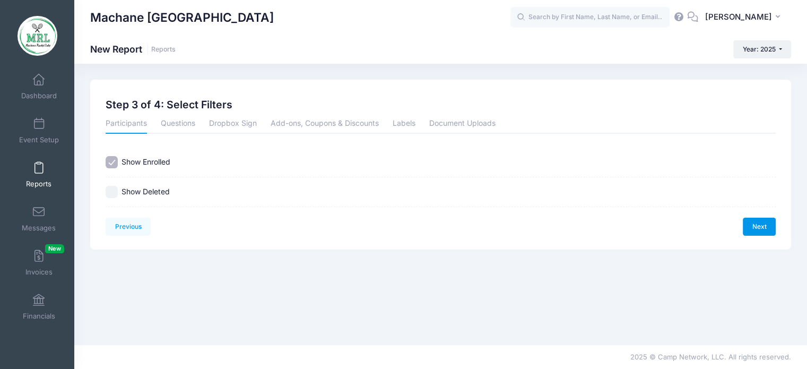
scroll to position [0, 0]
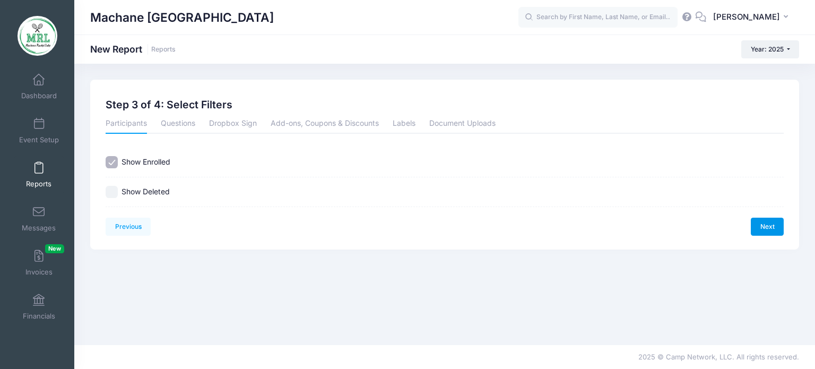
click at [766, 228] on link "Next" at bounding box center [767, 227] width 33 height 18
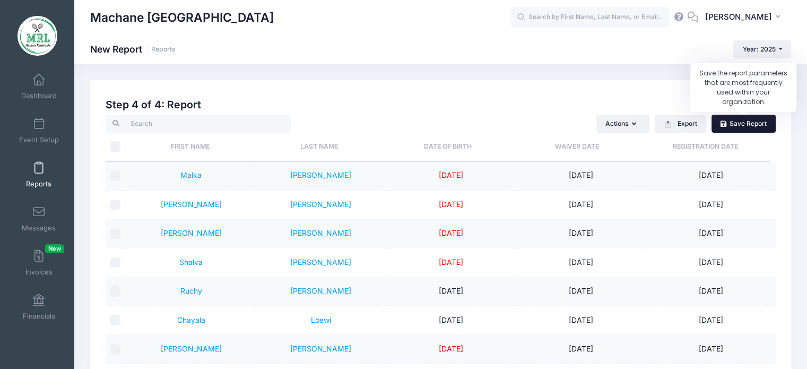
click at [760, 120] on link "Save Report" at bounding box center [744, 124] width 64 height 18
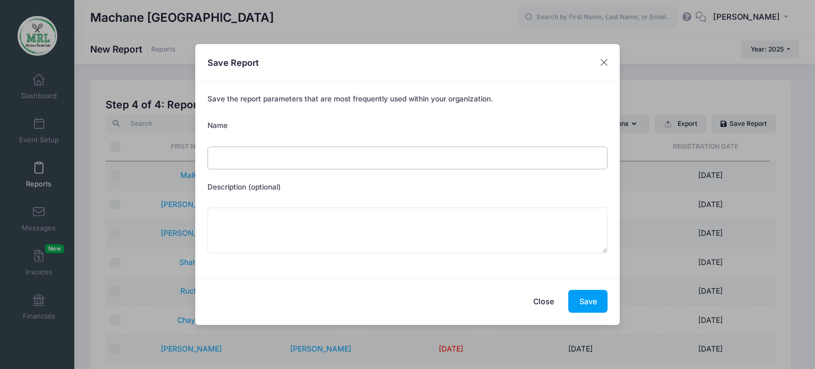
click at [545, 153] on input "Name" at bounding box center [408, 157] width 401 height 23
type input "seniors"
click at [594, 298] on button "Save" at bounding box center [587, 301] width 39 height 23
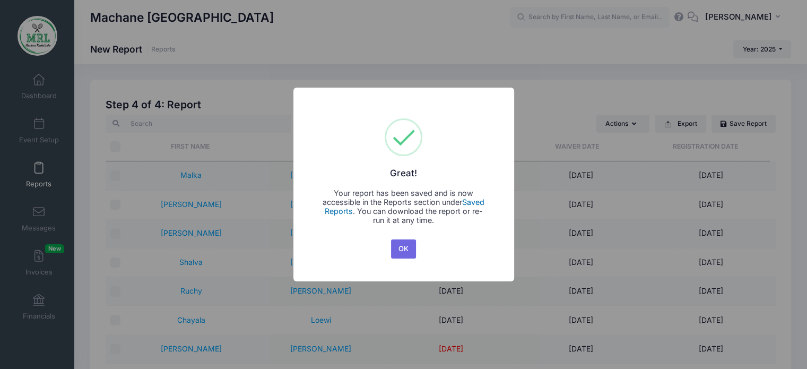
click at [479, 202] on link "Saved Reports" at bounding box center [405, 206] width 160 height 18
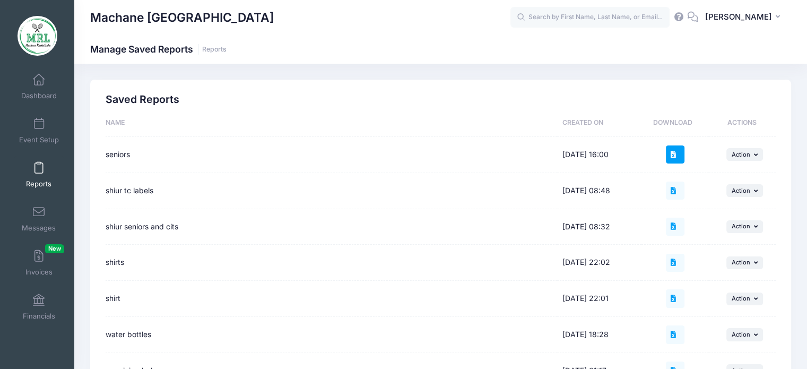
click at [681, 156] on button at bounding box center [675, 154] width 18 height 18
click at [755, 174] on td "... Action Run New Edit Download Delete" at bounding box center [742, 191] width 67 height 36
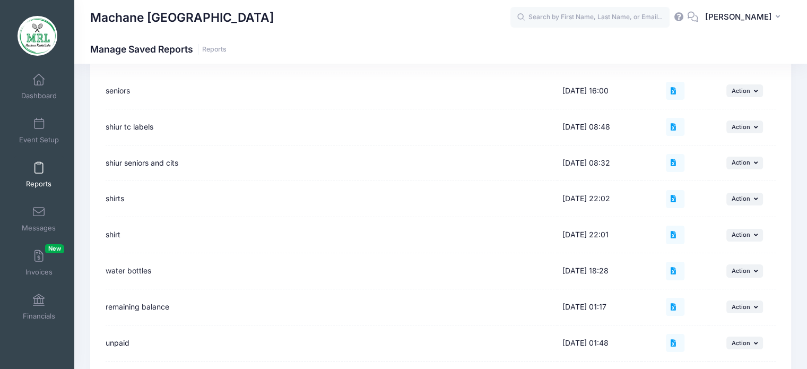
scroll to position [67, 0]
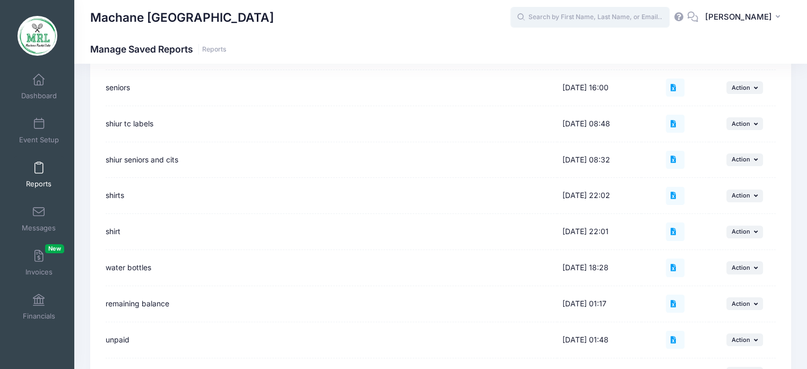
click at [556, 19] on input "text" at bounding box center [590, 17] width 159 height 21
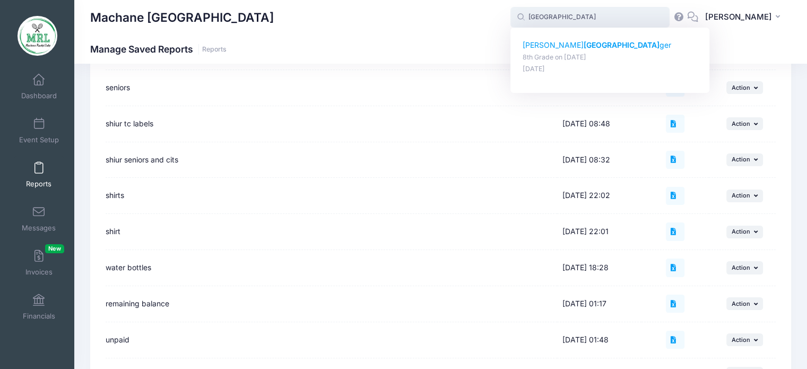
click at [547, 46] on p "Yehudis Metz ger" at bounding box center [610, 45] width 175 height 11
type input "Yehudis Metzger (8th Grade, Aug-14, 2025)"
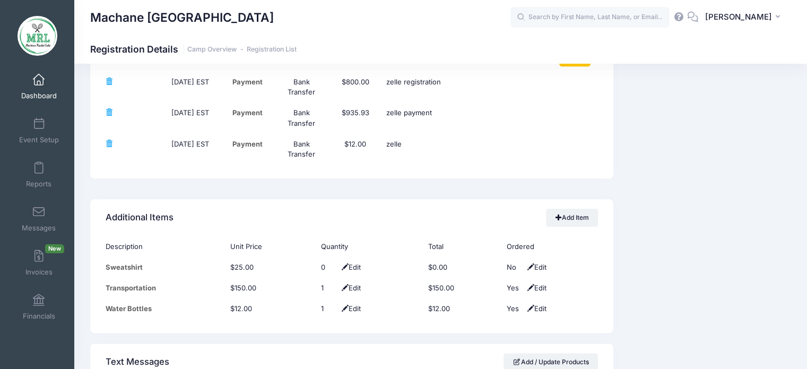
scroll to position [1281, 0]
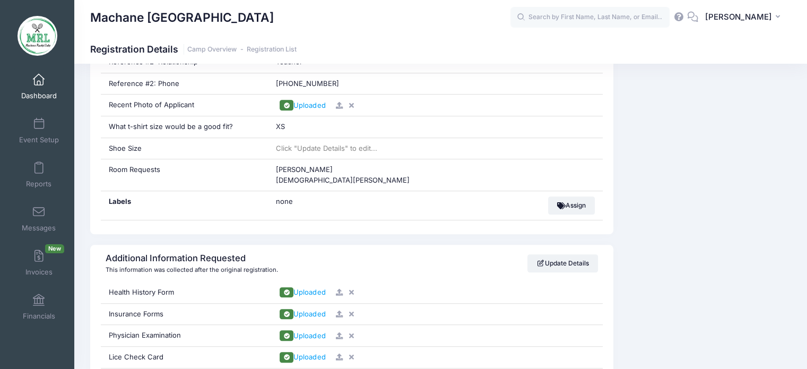
scroll to position [826, 0]
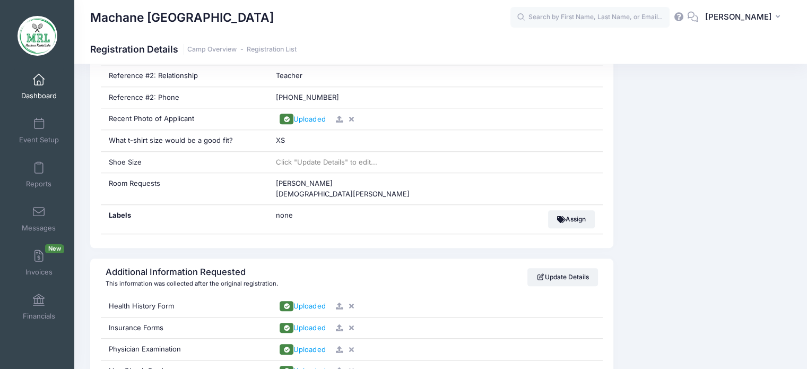
click at [39, 79] on span at bounding box center [39, 80] width 0 height 12
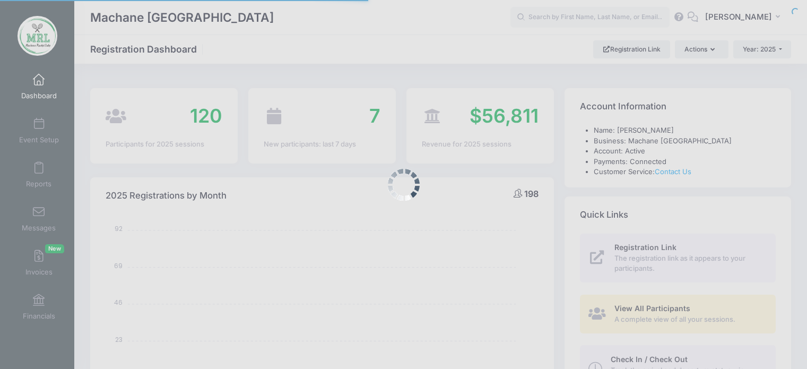
select select
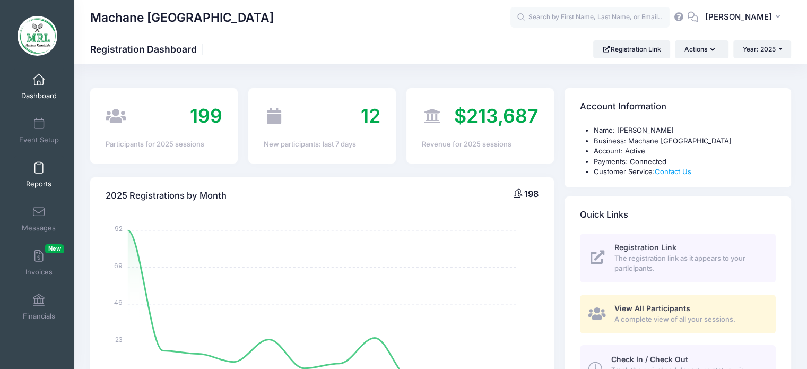
click at [39, 180] on span "Reports" at bounding box center [38, 183] width 25 height 9
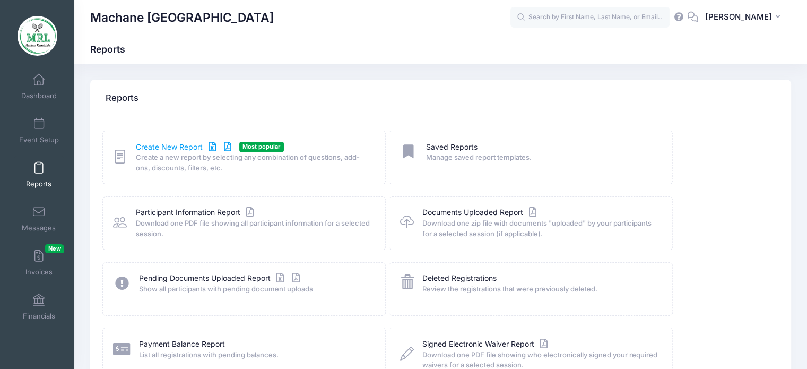
click at [179, 147] on link "Create New Report" at bounding box center [185, 147] width 99 height 11
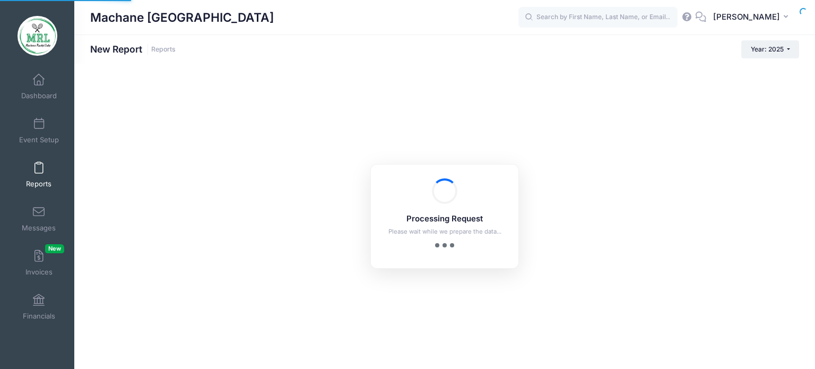
click at [179, 147] on div "Processing Request Please wait while we prepare the data... Processing Request …" at bounding box center [444, 216] width 741 height 305
checkbox input "true"
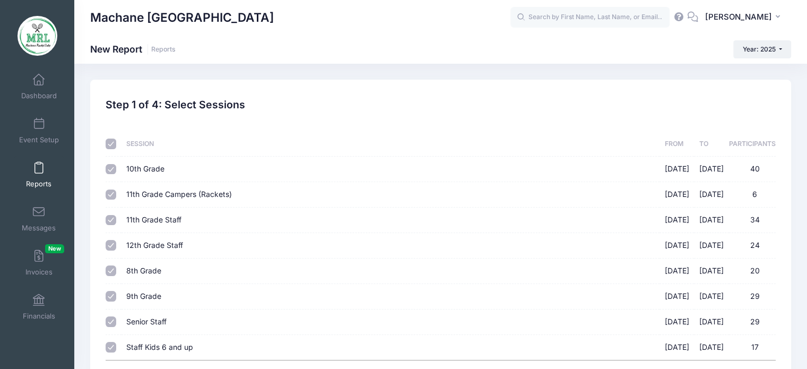
click at [112, 142] on input "checkbox" at bounding box center [111, 144] width 11 height 11
checkbox input "false"
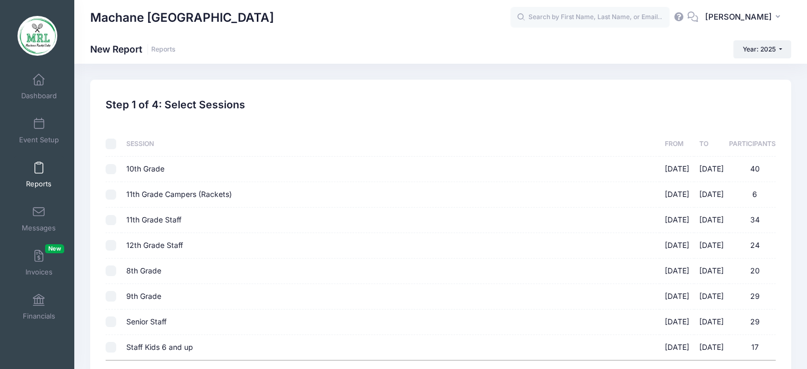
checkbox input "false"
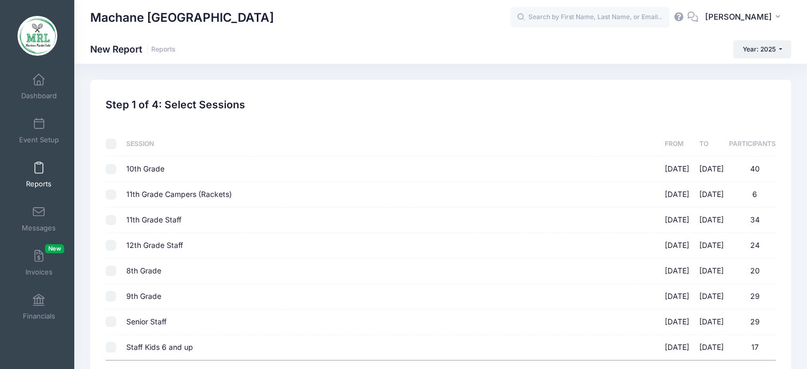
click at [111, 296] on input "9th Grade 08/14/2025 - 08/28/2025 29" at bounding box center [111, 296] width 11 height 11
checkbox input "true"
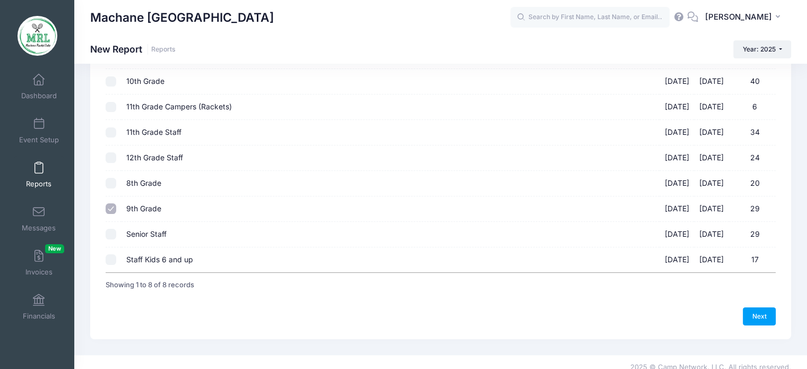
scroll to position [91, 0]
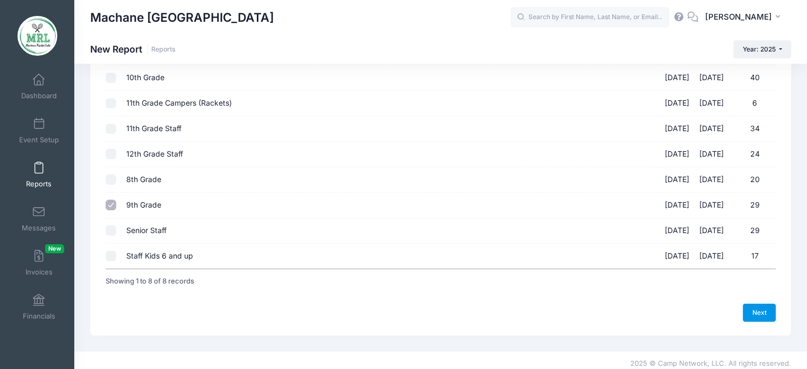
click at [752, 306] on link "Next" at bounding box center [759, 313] width 33 height 18
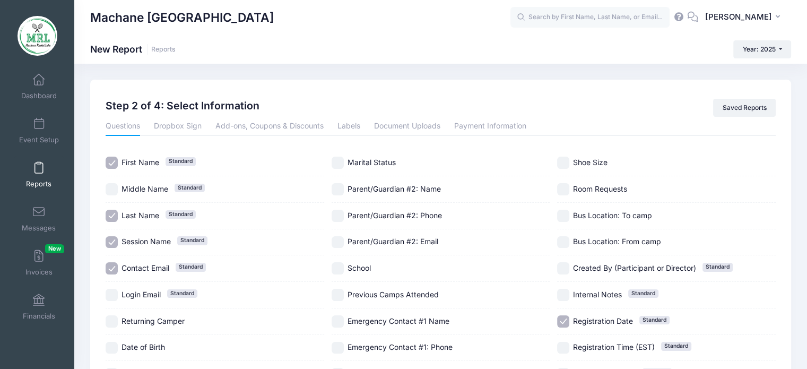
click at [117, 239] on input "Session Name Standard" at bounding box center [112, 242] width 12 height 12
checkbox input "false"
click at [113, 265] on input "Contact Email Standard" at bounding box center [112, 268] width 12 height 12
checkbox input "false"
click at [570, 321] on label "Registration Date Standard" at bounding box center [666, 321] width 219 height 12
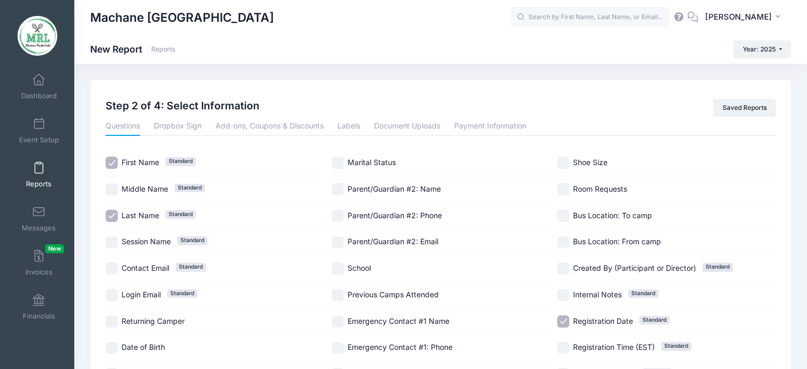
checkbox input "false"
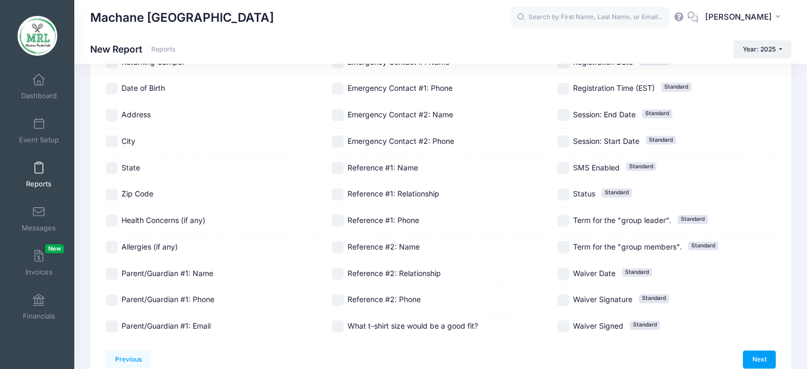
scroll to position [262, 0]
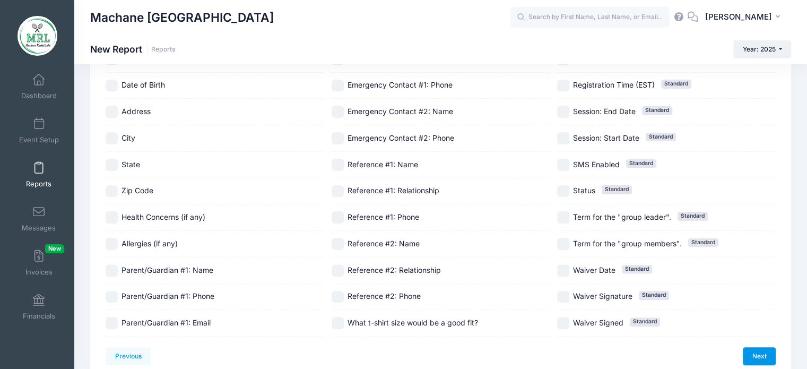
click at [762, 357] on link "Next" at bounding box center [759, 356] width 33 height 18
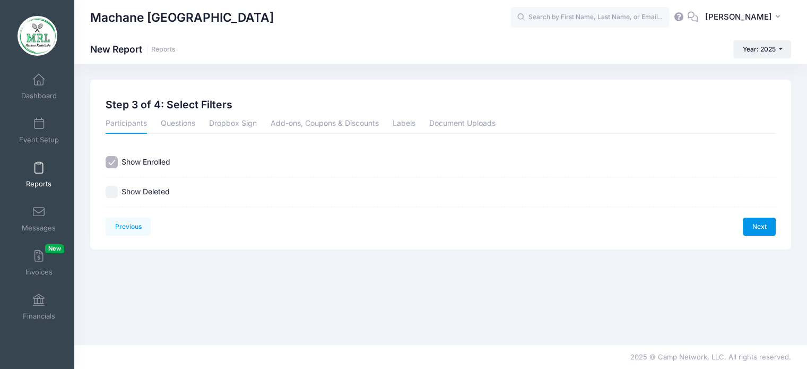
scroll to position [0, 0]
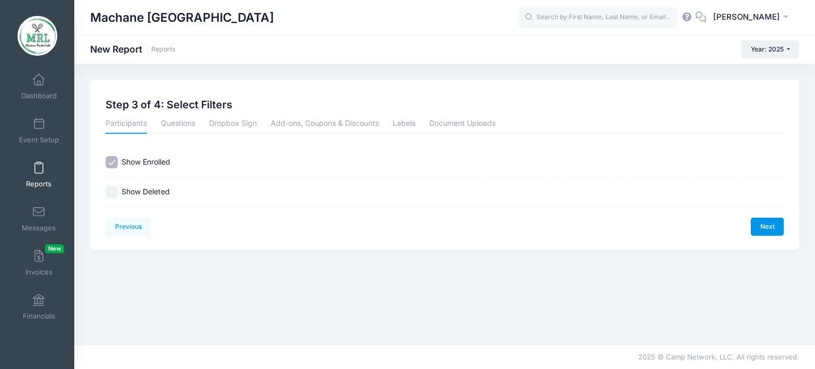
click at [770, 229] on link "Next" at bounding box center [767, 227] width 33 height 18
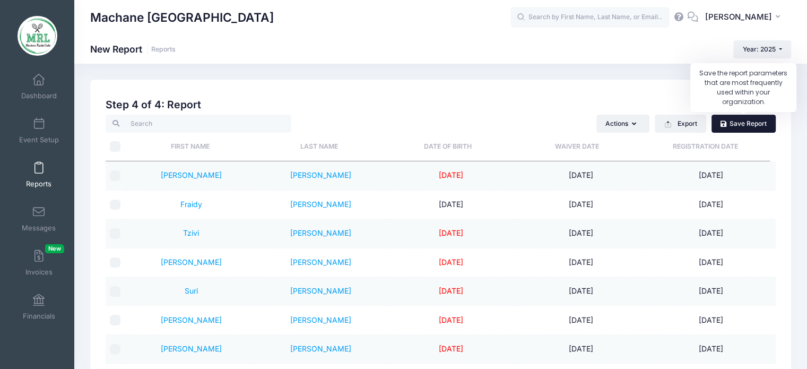
click at [752, 127] on link "Save Report" at bounding box center [744, 124] width 64 height 18
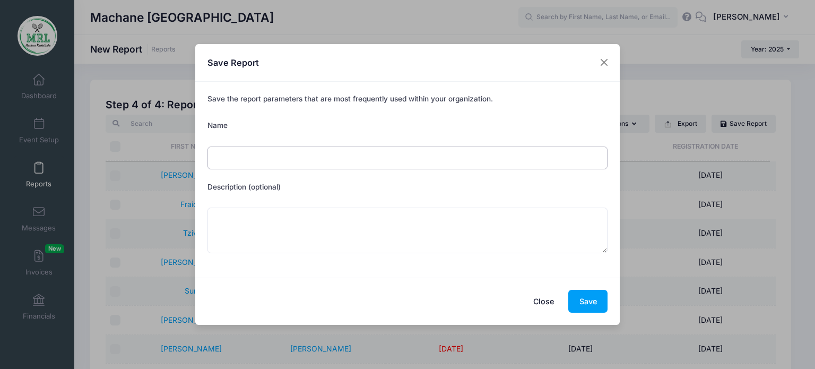
click at [467, 158] on input "Name" at bounding box center [408, 157] width 401 height 23
type input "CIT"
click at [586, 299] on button "Save" at bounding box center [587, 301] width 39 height 23
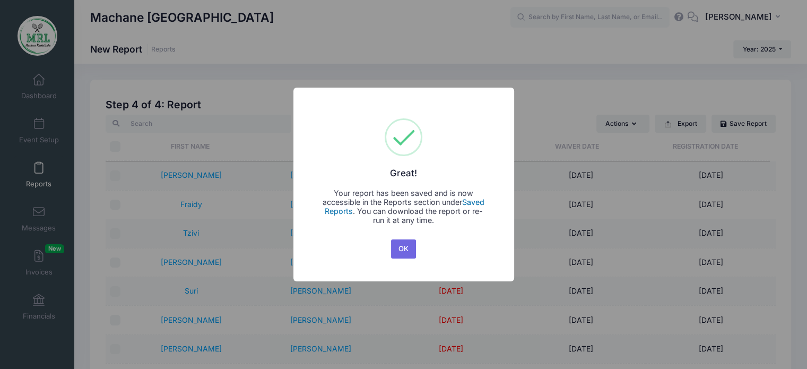
click at [479, 205] on link "Saved Reports" at bounding box center [405, 206] width 160 height 18
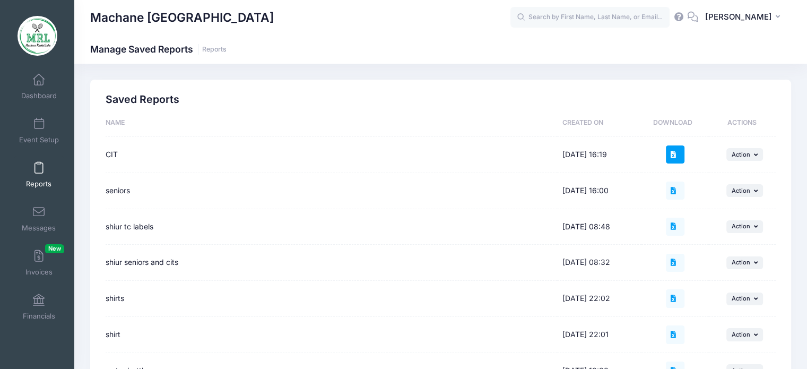
click at [676, 154] on icon at bounding box center [675, 154] width 8 height 7
